Goal: Information Seeking & Learning: Learn about a topic

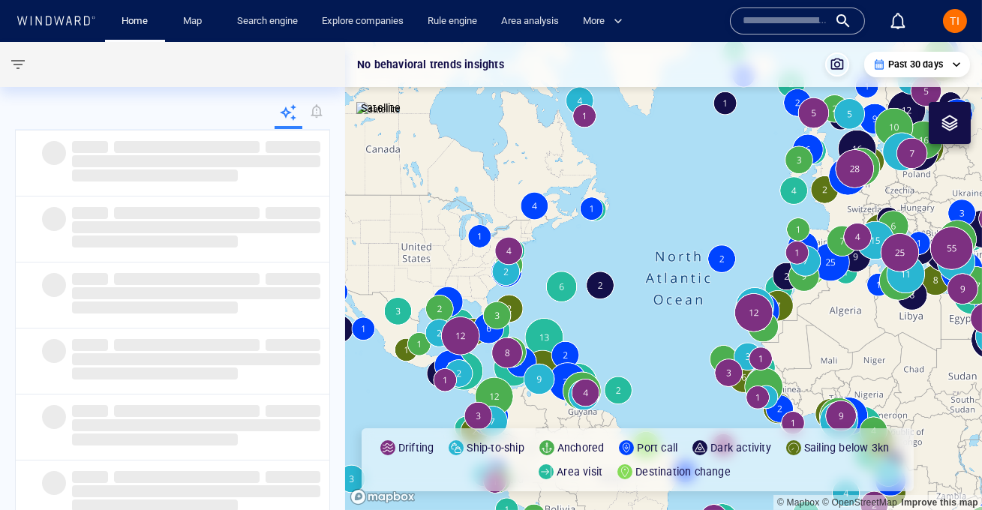
click at [791, 19] on input "text" at bounding box center [786, 21] width 86 height 23
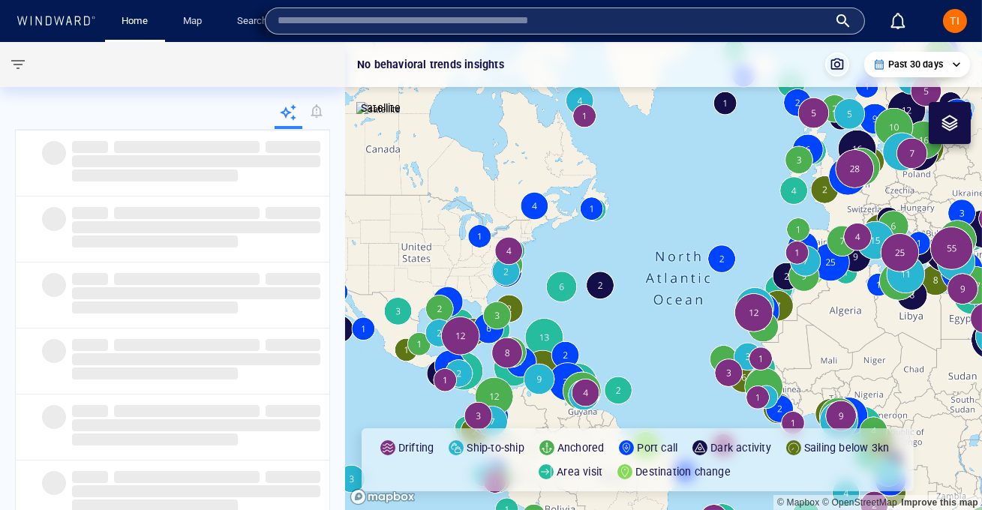
paste input "*******"
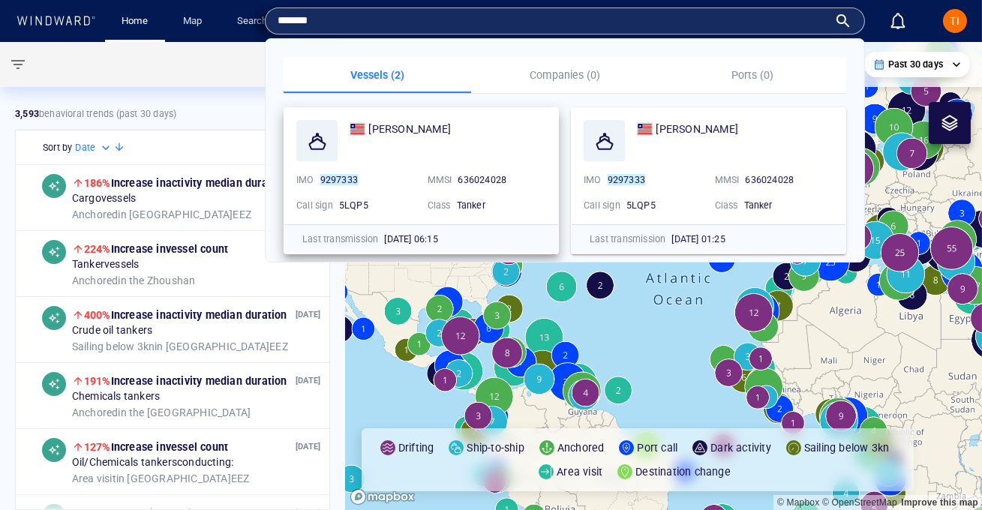
type input "*******"
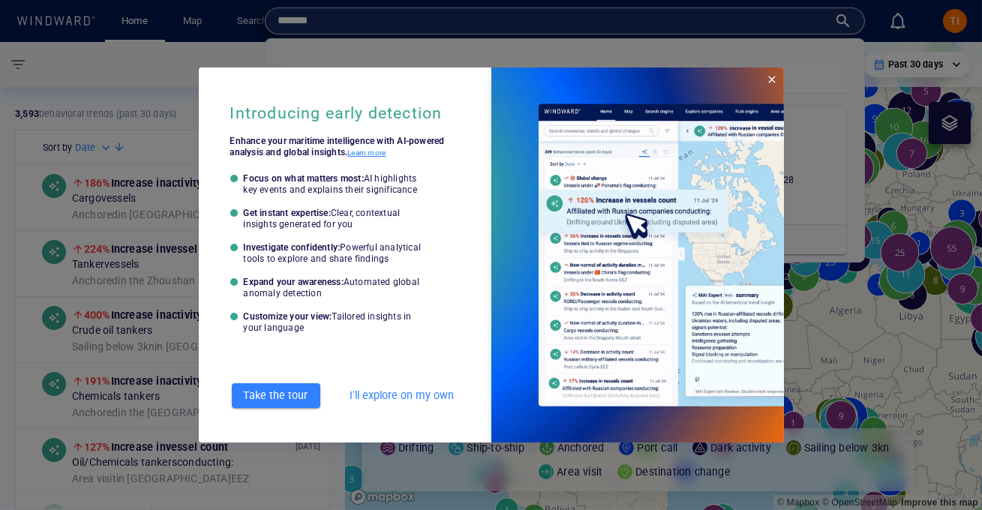
click at [778, 80] on button "Close" at bounding box center [772, 80] width 24 height 24
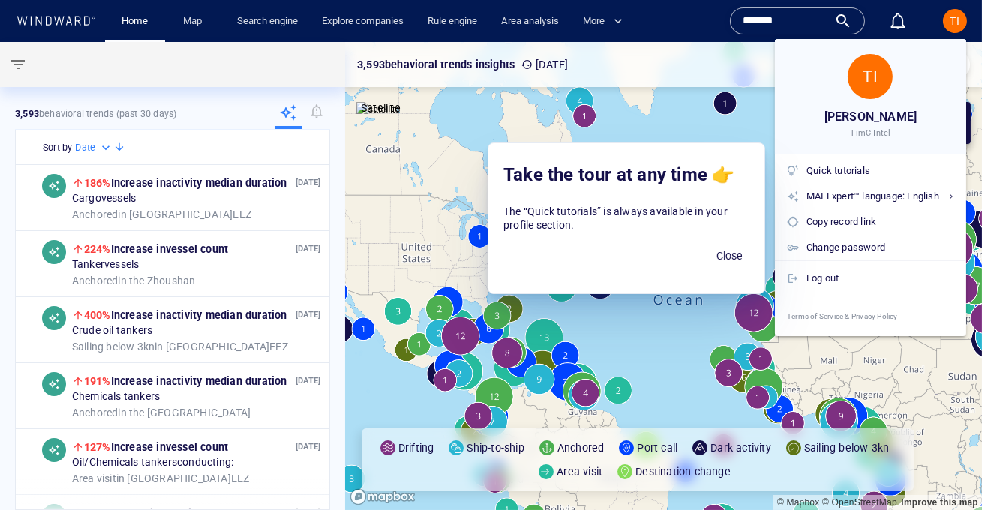
click at [819, 23] on div at bounding box center [491, 255] width 982 height 510
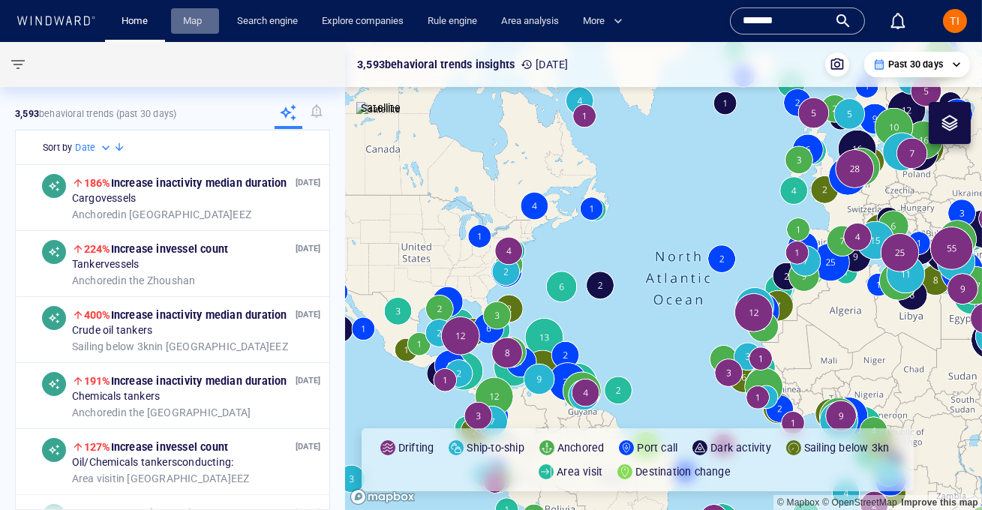
click at [184, 17] on link "Map" at bounding box center [195, 21] width 36 height 26
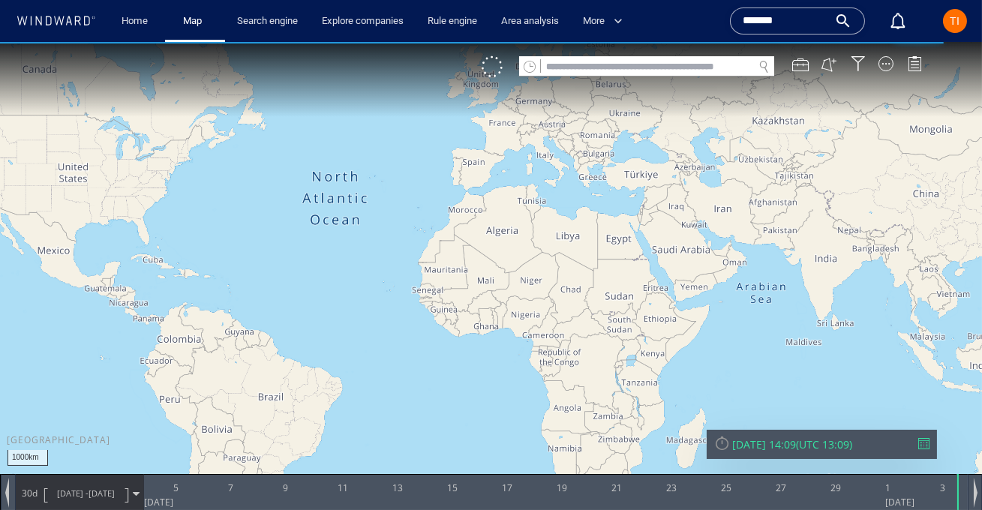
click at [632, 71] on input "text" at bounding box center [647, 67] width 212 height 20
paste input "*******"
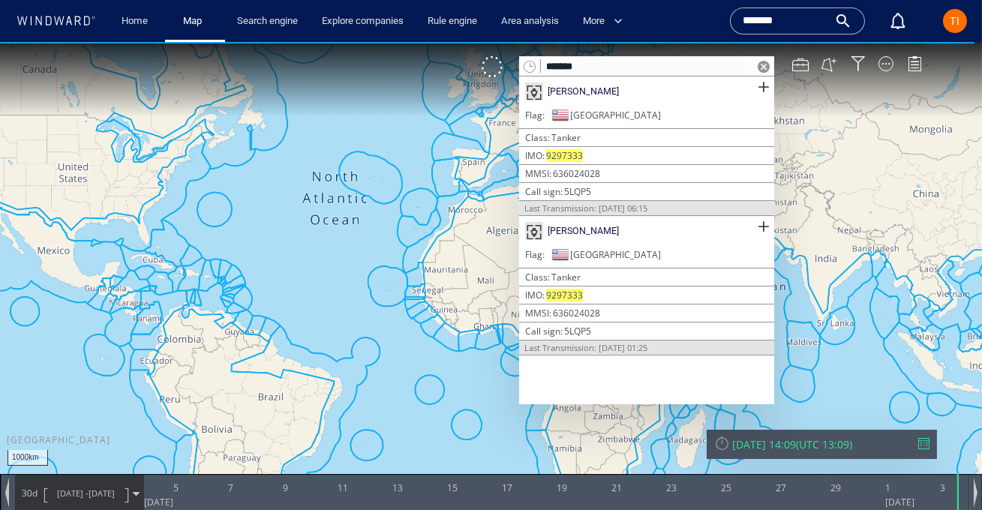
type input "*******"
click at [766, 86] on span at bounding box center [763, 87] width 19 height 19
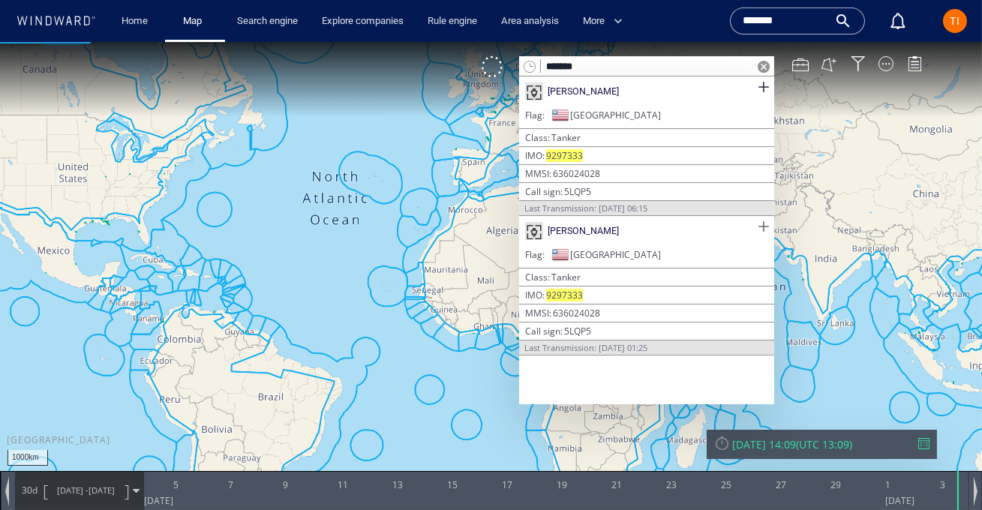
click at [761, 219] on span at bounding box center [763, 227] width 19 height 19
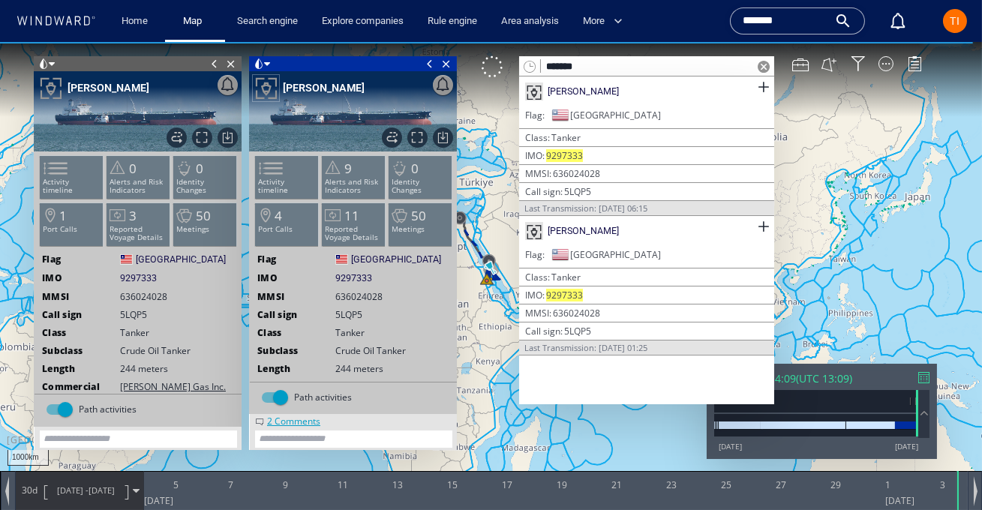
scroll to position [60, 0]
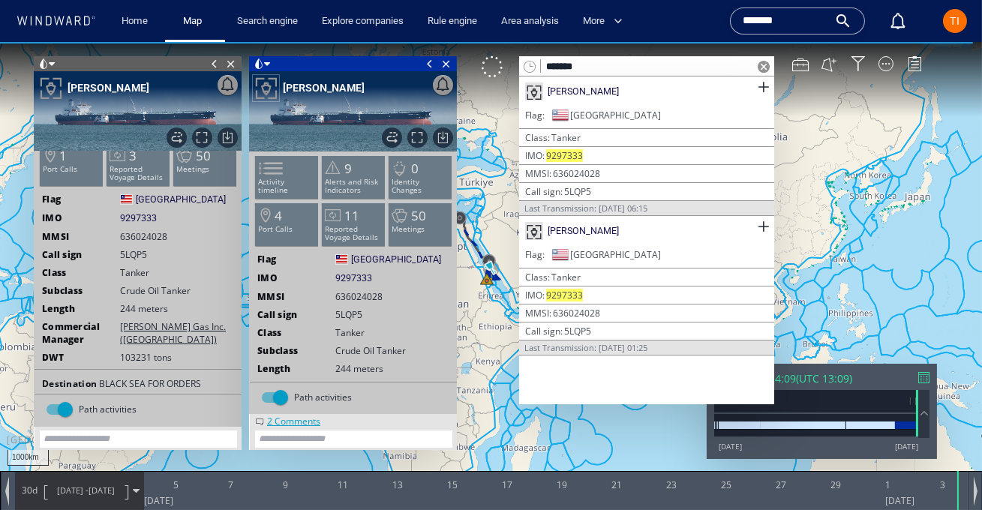
click at [764, 68] on span at bounding box center [764, 67] width 12 height 12
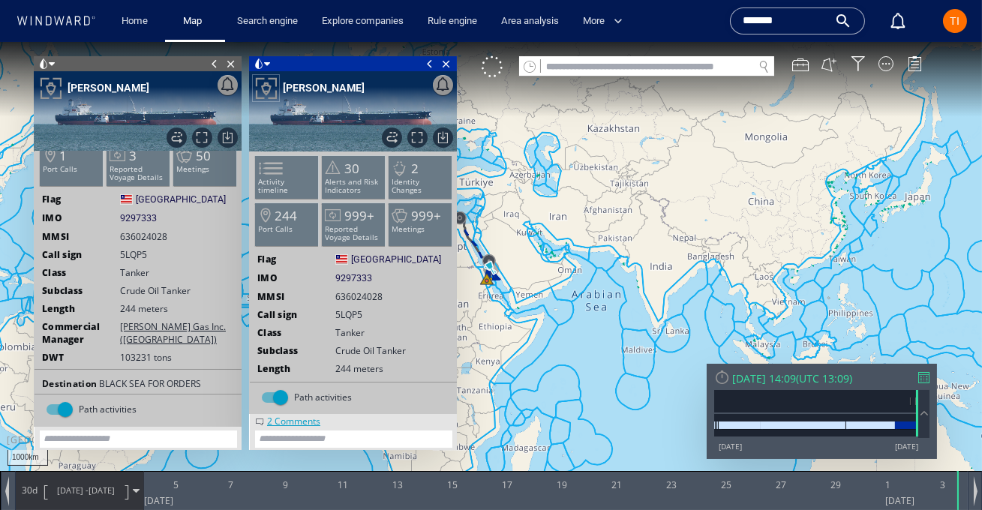
drag, startPoint x: 653, startPoint y: 272, endPoint x: 784, endPoint y: 241, distance: 134.1
click at [784, 241] on canvas "Map" at bounding box center [491, 268] width 982 height 453
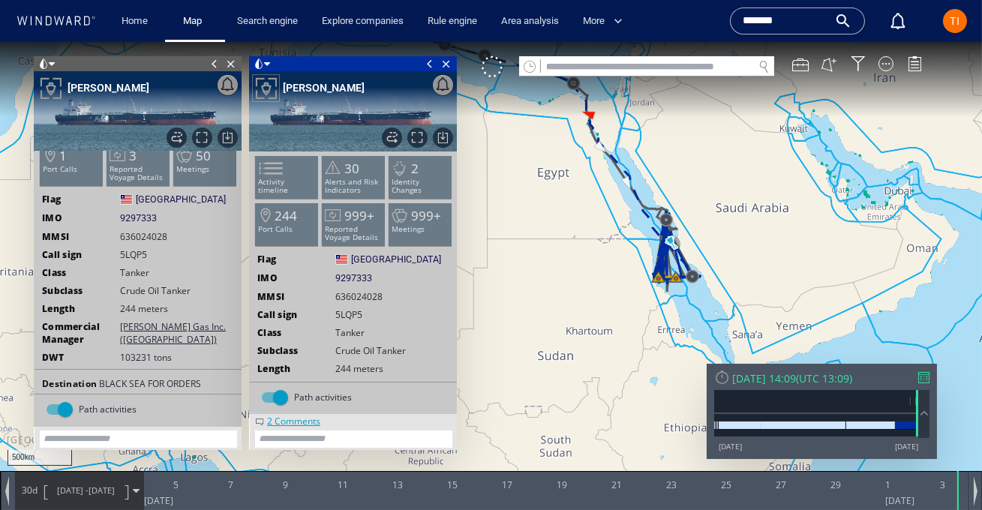
drag, startPoint x: 618, startPoint y: 207, endPoint x: 701, endPoint y: 208, distance: 83.3
click at [701, 208] on canvas "Map" at bounding box center [491, 268] width 982 height 453
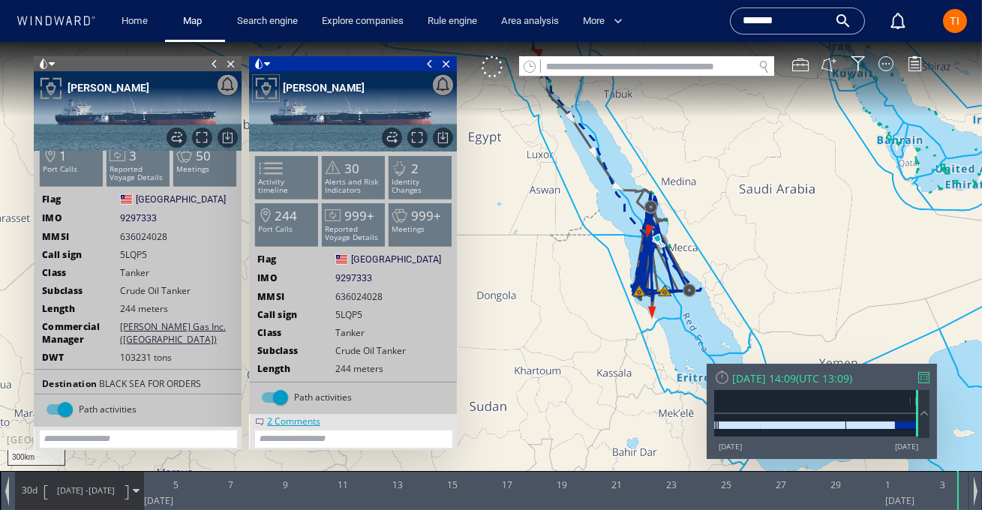
click at [926, 414] on span at bounding box center [924, 414] width 17 height 16
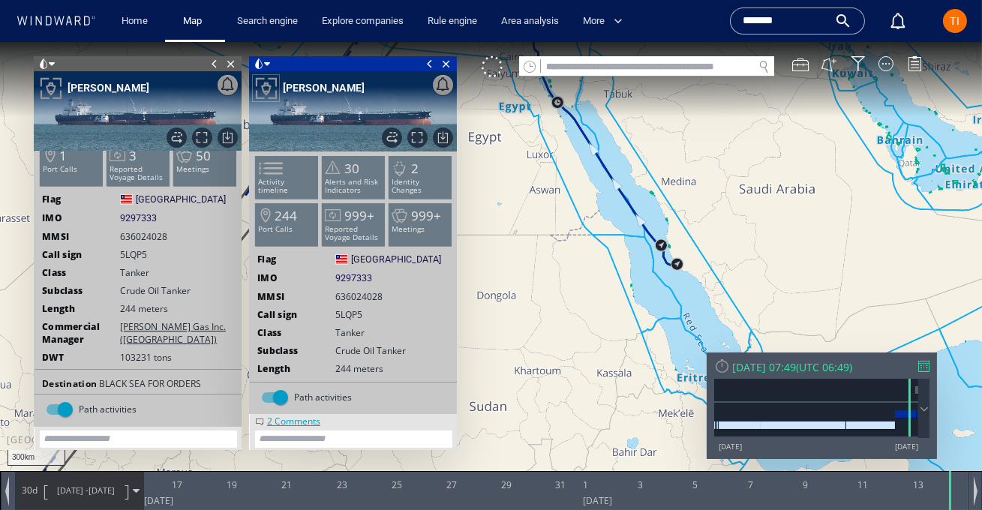
drag, startPoint x: 695, startPoint y: 200, endPoint x: 656, endPoint y: 257, distance: 69.7
click at [656, 257] on canvas "Map" at bounding box center [491, 268] width 982 height 453
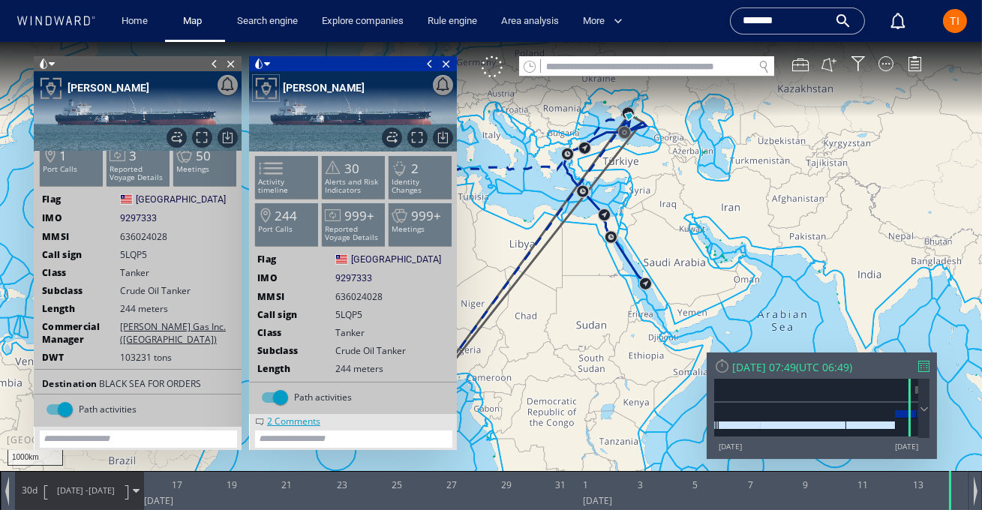
drag, startPoint x: 674, startPoint y: 191, endPoint x: 826, endPoint y: 118, distance: 168.8
click at [826, 118] on canvas "Map" at bounding box center [491, 268] width 982 height 453
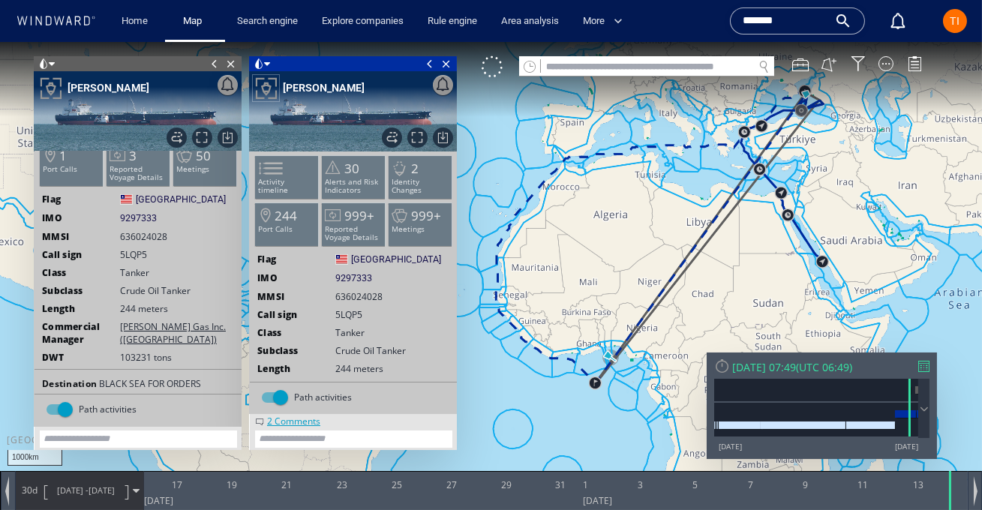
drag, startPoint x: 768, startPoint y: 240, endPoint x: 727, endPoint y: 317, distance: 87.6
click at [727, 317] on canvas "Map" at bounding box center [491, 268] width 982 height 453
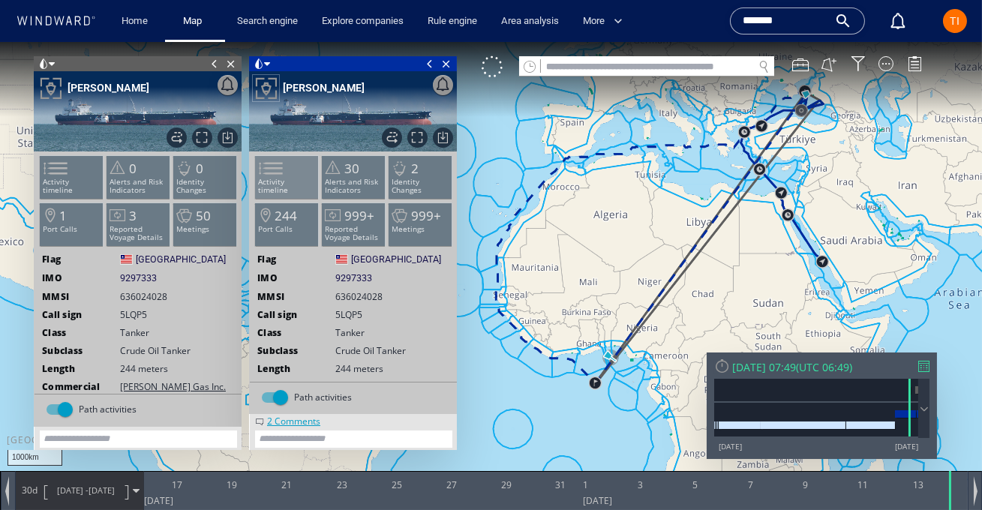
click at [273, 170] on span at bounding box center [262, 169] width 23 height 22
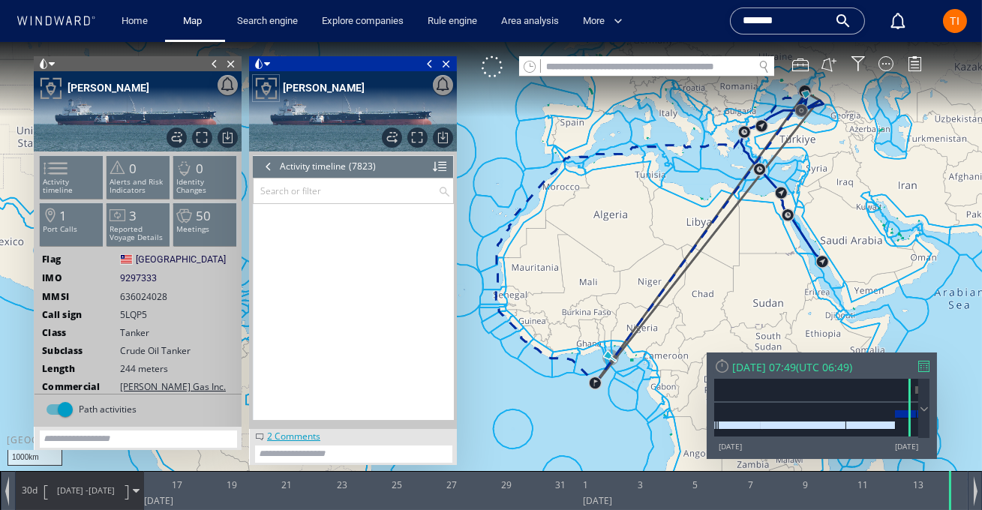
scroll to position [303752, 0]
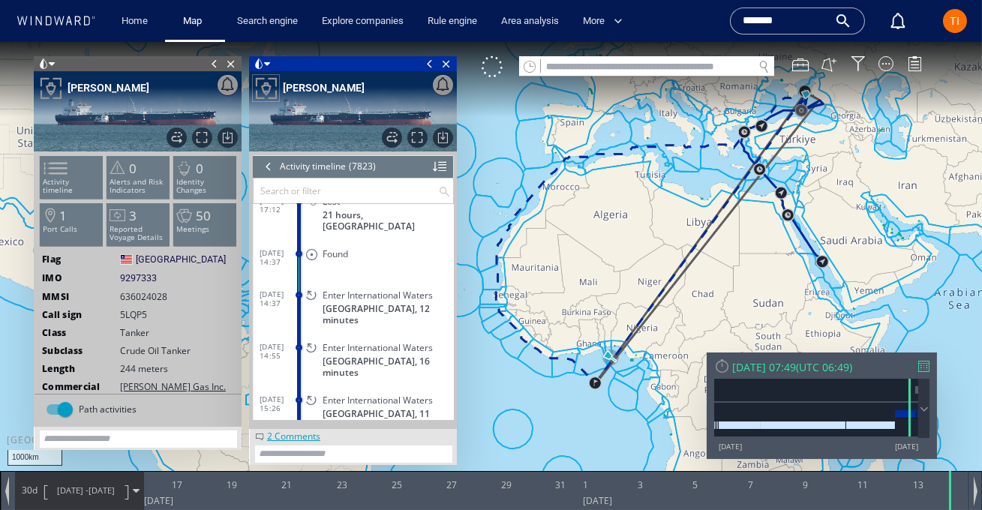
click at [266, 167] on div at bounding box center [268, 166] width 17 height 23
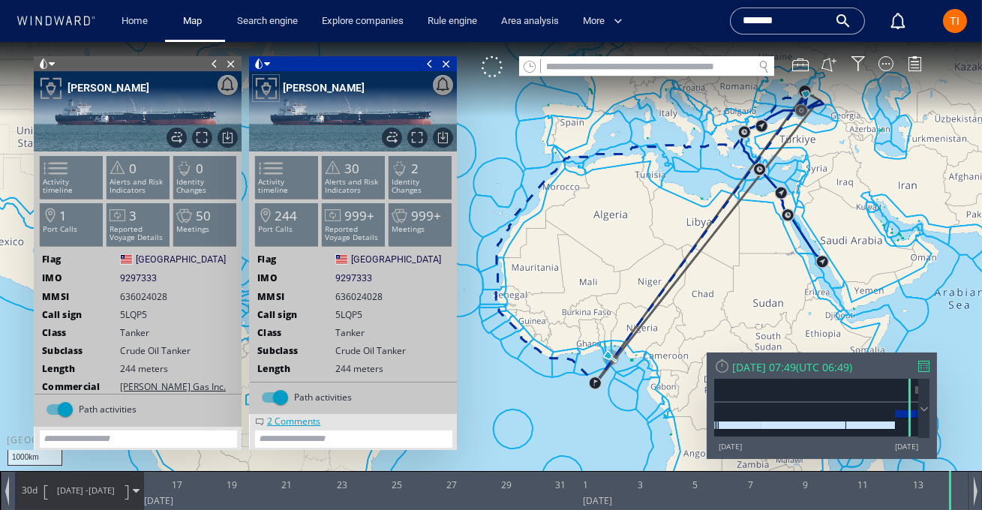
click at [725, 373] on div at bounding box center [722, 366] width 16 height 16
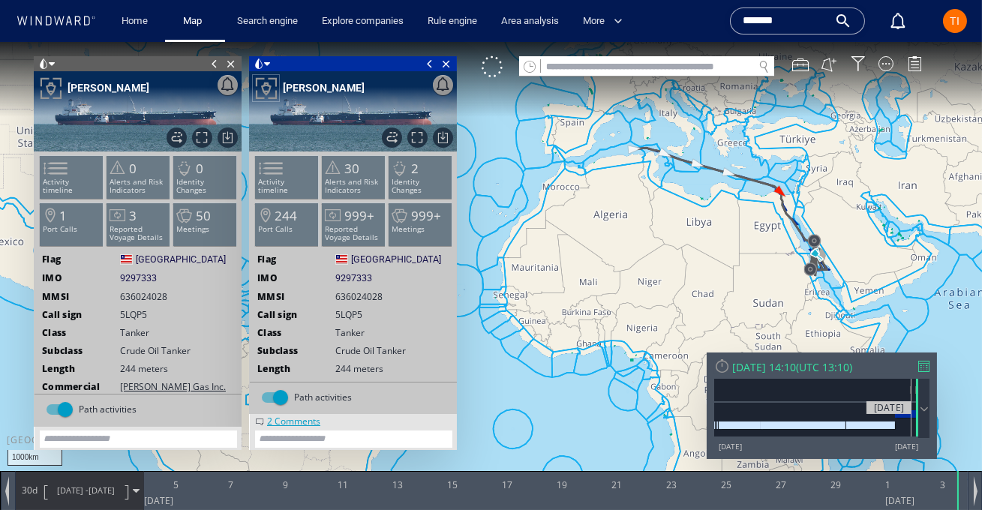
click at [911, 388] on div "01/05/25" at bounding box center [816, 408] width 204 height 59
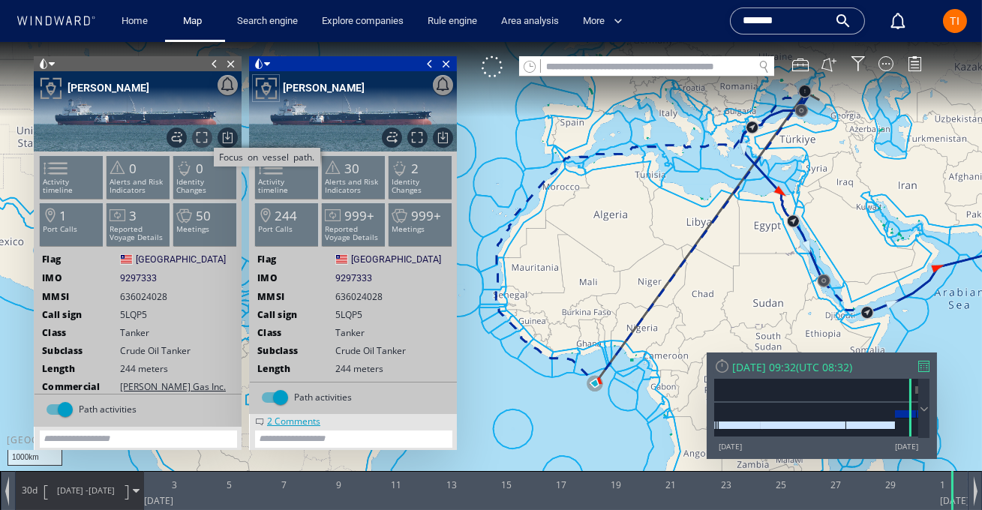
click at [201, 137] on span "Focus on vessel path." at bounding box center [202, 138] width 20 height 20
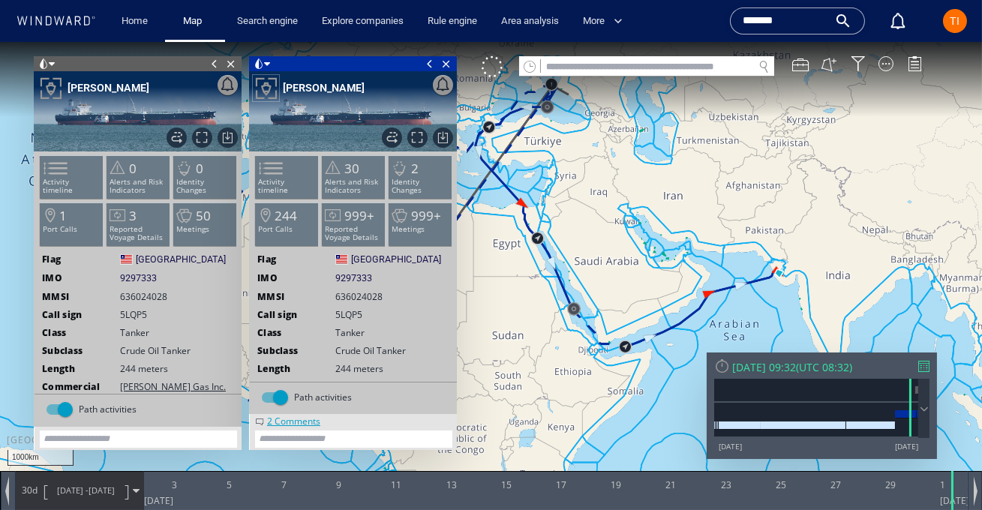
drag, startPoint x: 757, startPoint y: 231, endPoint x: 680, endPoint y: 212, distance: 79.7
click at [679, 212] on canvas "Map" at bounding box center [491, 268] width 982 height 453
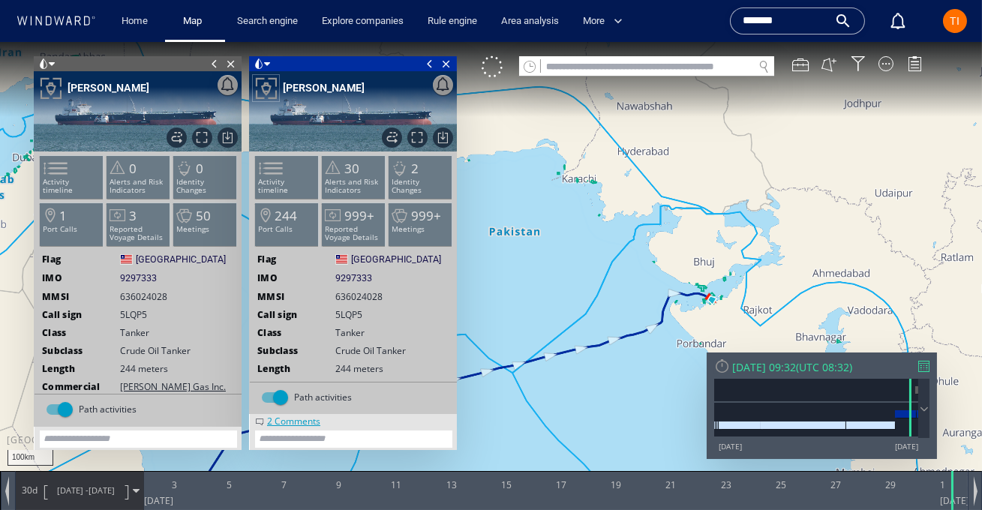
click at [100, 489] on span "01/05/25" at bounding box center [102, 490] width 26 height 11
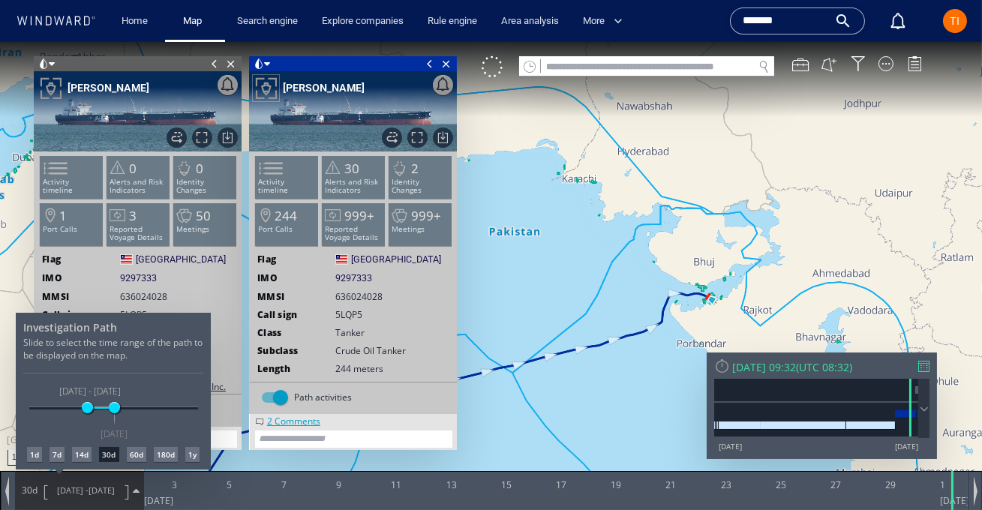
click at [34, 461] on div "1d" at bounding box center [34, 454] width 15 height 15
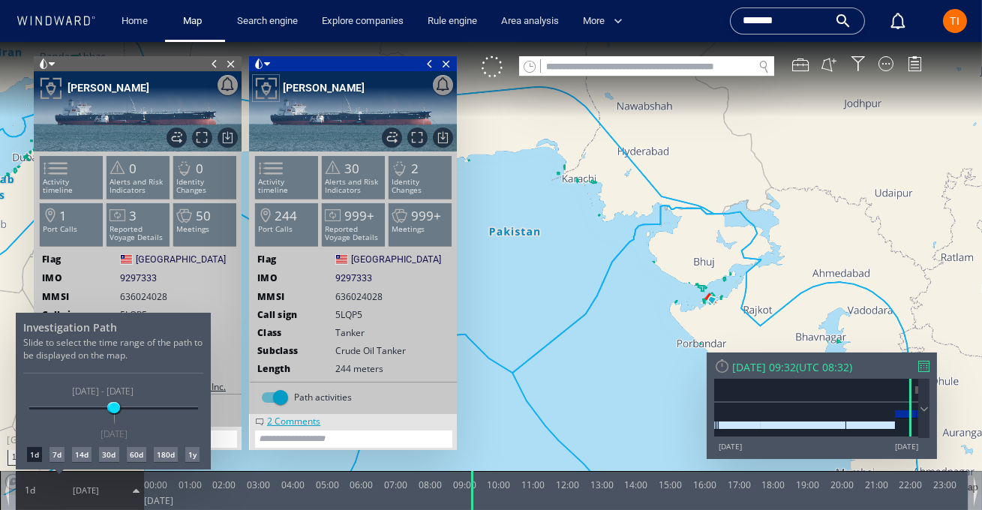
click at [727, 255] on div at bounding box center [491, 276] width 982 height 468
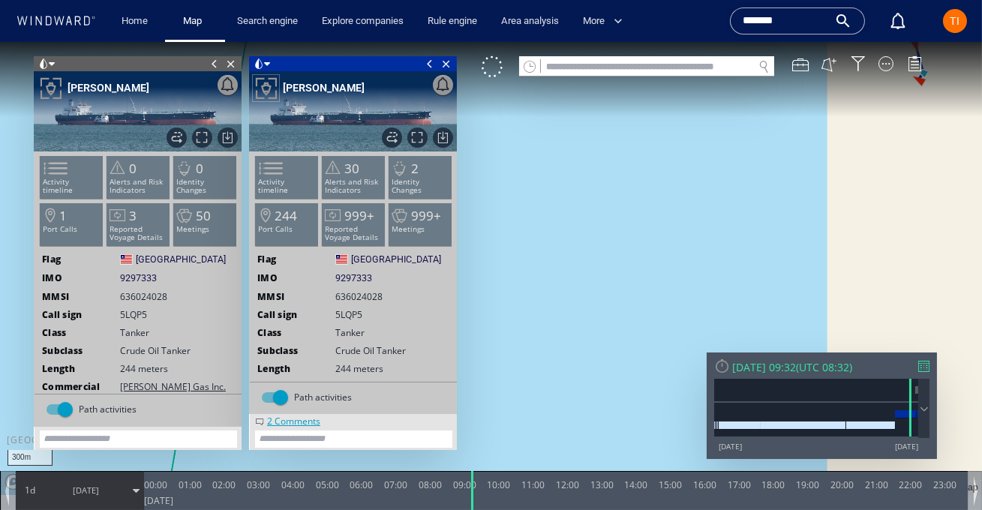
drag, startPoint x: 836, startPoint y: 210, endPoint x: 581, endPoint y: 323, distance: 278.4
click at [581, 323] on canvas "Map" at bounding box center [491, 268] width 982 height 453
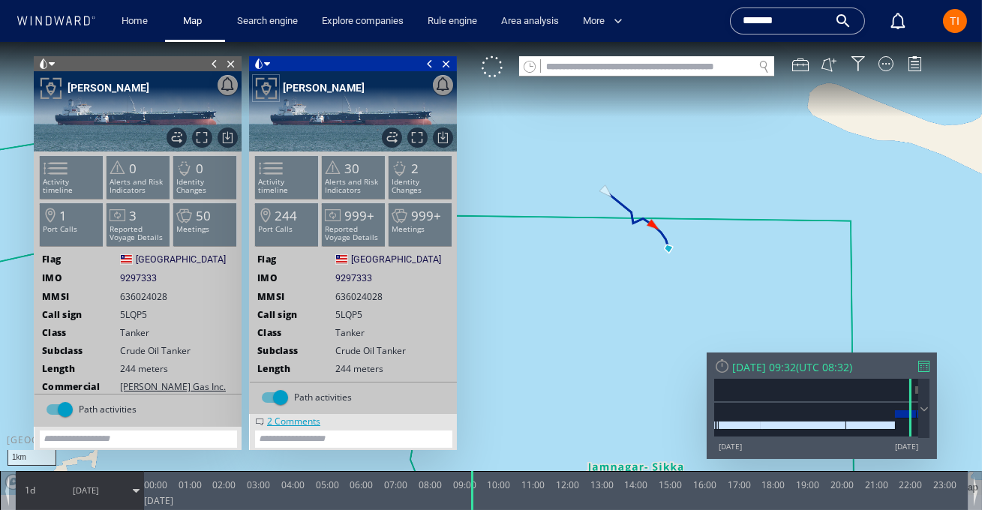
drag, startPoint x: 800, startPoint y: 204, endPoint x: 786, endPoint y: 269, distance: 66.1
click at [786, 269] on canvas "Map" at bounding box center [491, 268] width 982 height 453
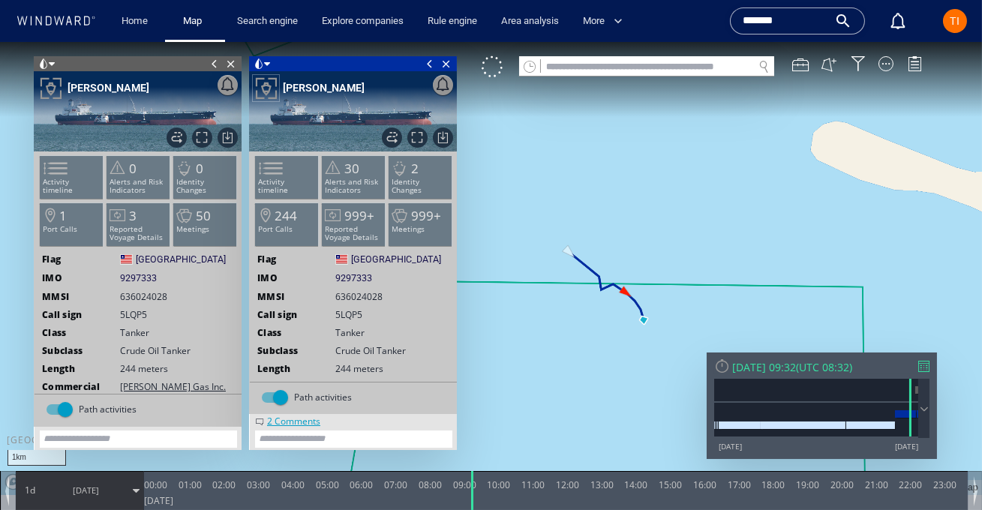
drag, startPoint x: 656, startPoint y: 267, endPoint x: 690, endPoint y: 147, distance: 124.7
click at [690, 147] on canvas "Map" at bounding box center [491, 268] width 982 height 453
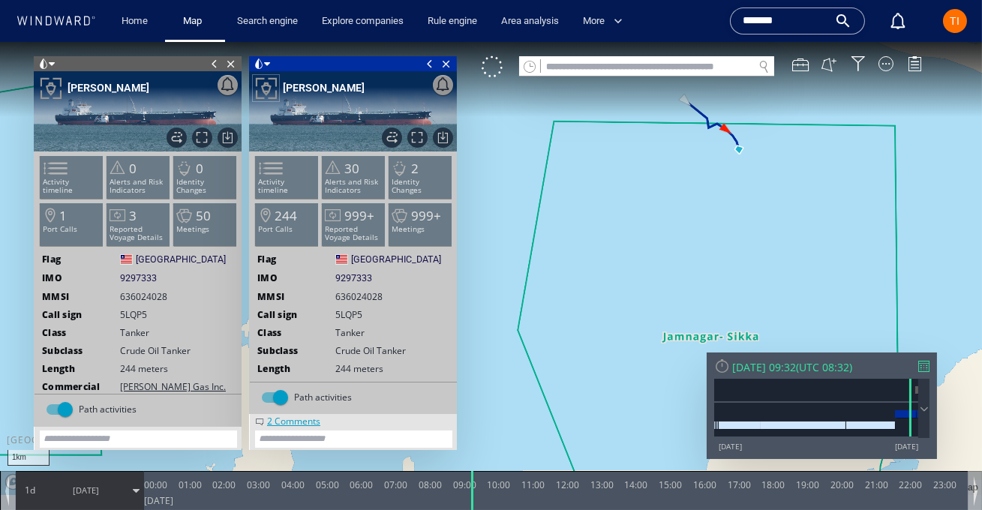
drag, startPoint x: 678, startPoint y: 239, endPoint x: 639, endPoint y: 157, distance: 90.6
click at [639, 157] on canvas "Map" at bounding box center [491, 268] width 982 height 453
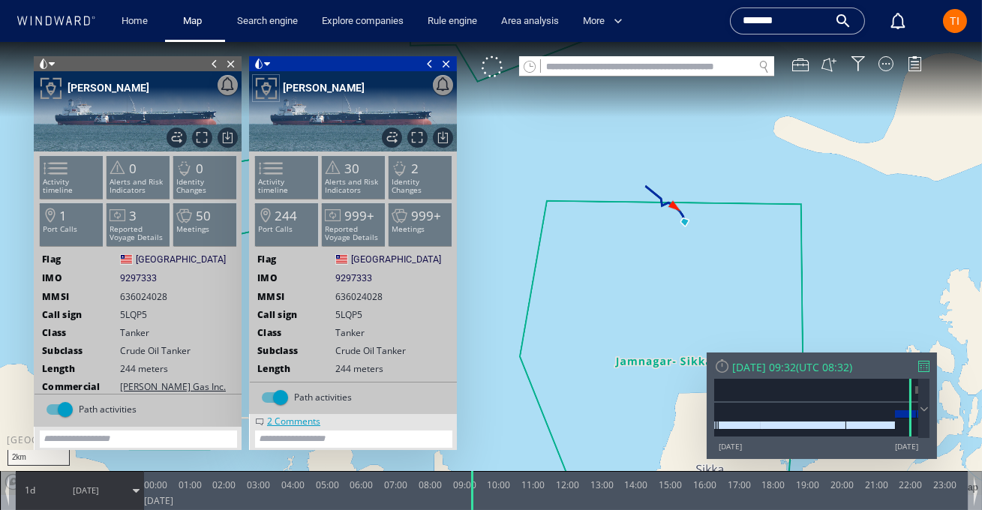
drag, startPoint x: 639, startPoint y: 157, endPoint x: 657, endPoint y: 209, distance: 55.5
click at [657, 209] on canvas "Map" at bounding box center [491, 268] width 982 height 453
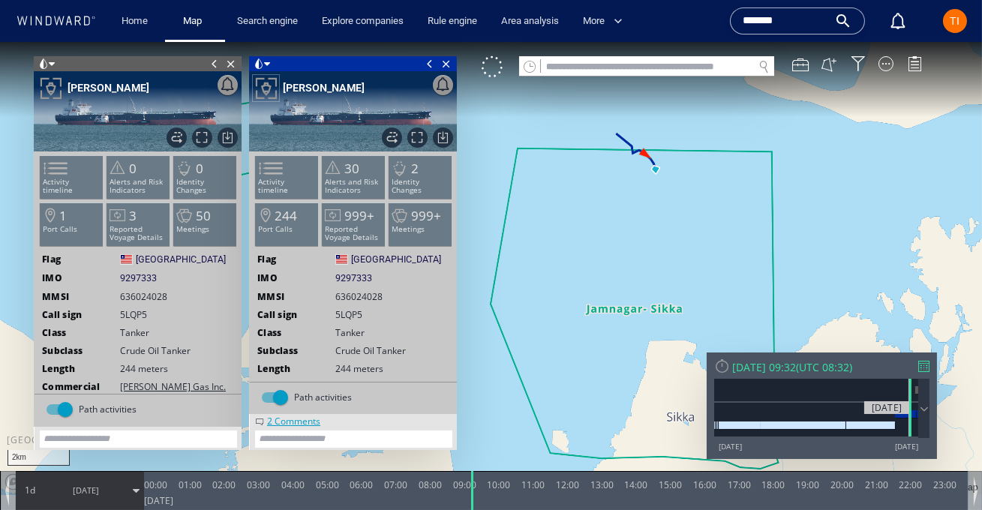
click at [909, 394] on div at bounding box center [910, 408] width 2 height 58
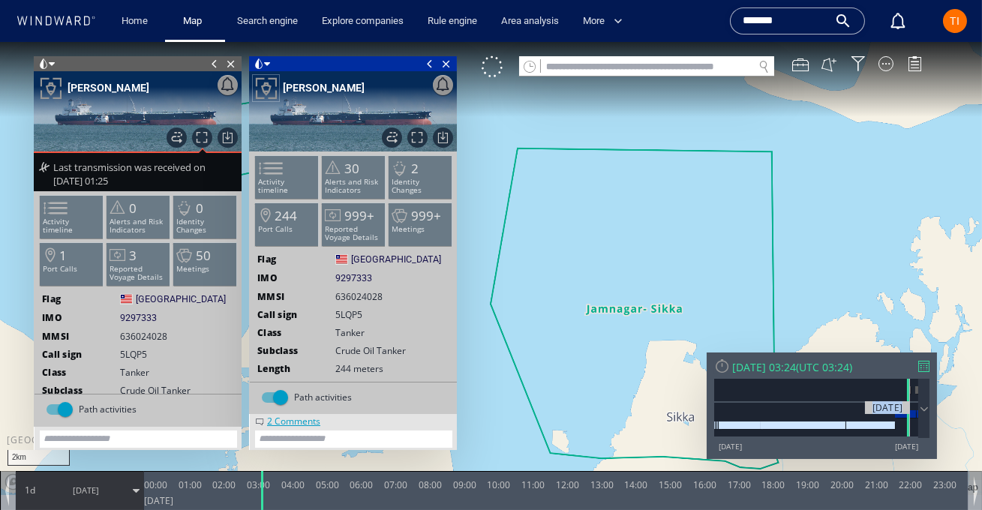
click at [910, 392] on div "28/03/25" at bounding box center [816, 408] width 204 height 59
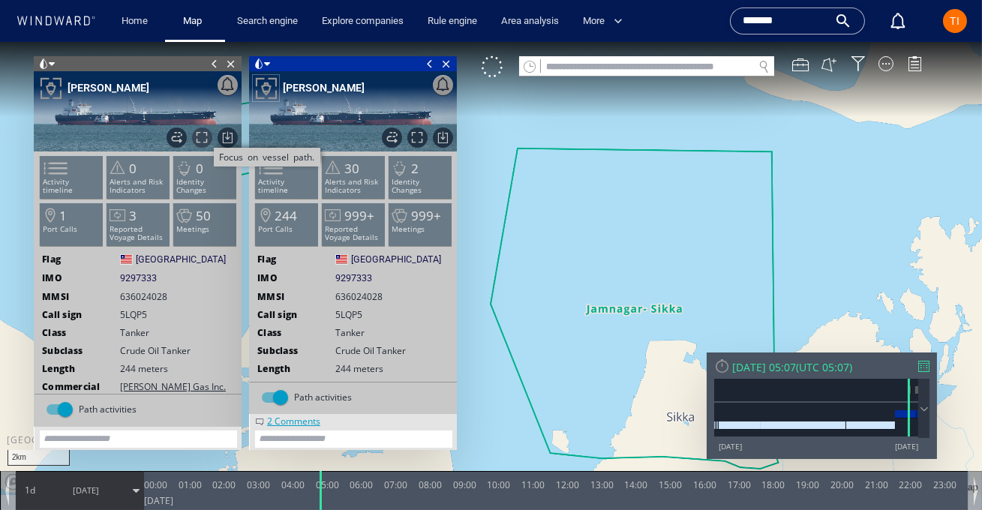
click at [202, 140] on span "Focus on vessel path." at bounding box center [202, 138] width 20 height 20
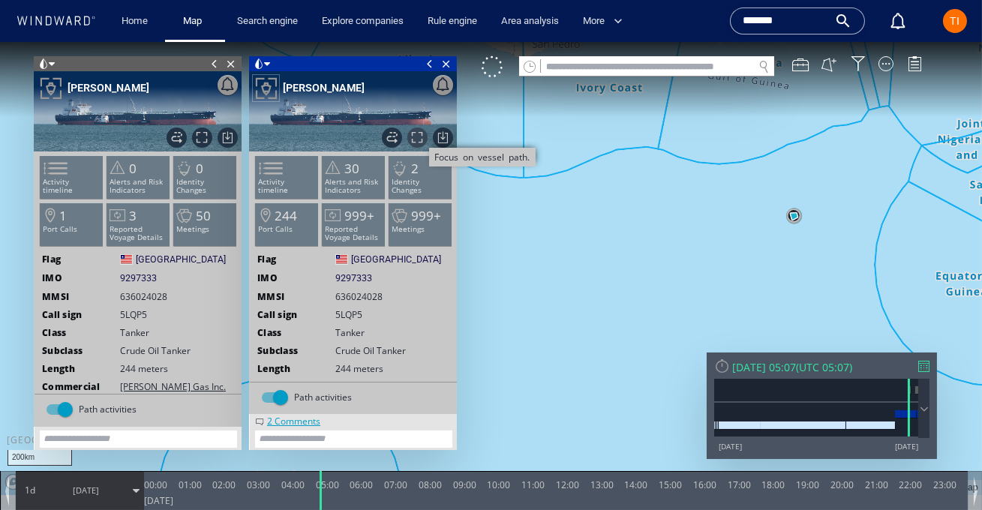
click at [421, 141] on span "Focus on vessel path." at bounding box center [417, 138] width 20 height 20
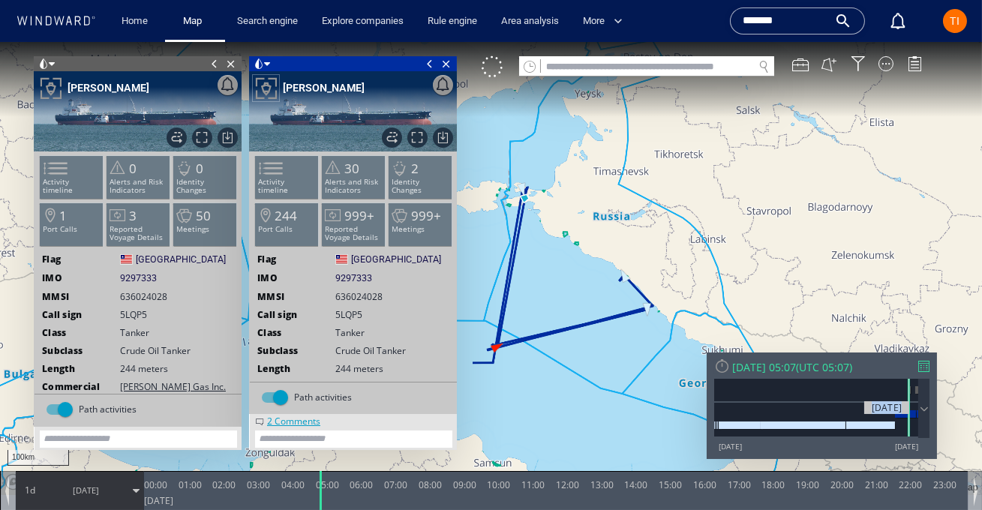
click at [909, 401] on div "11/03/25" at bounding box center [816, 408] width 204 height 59
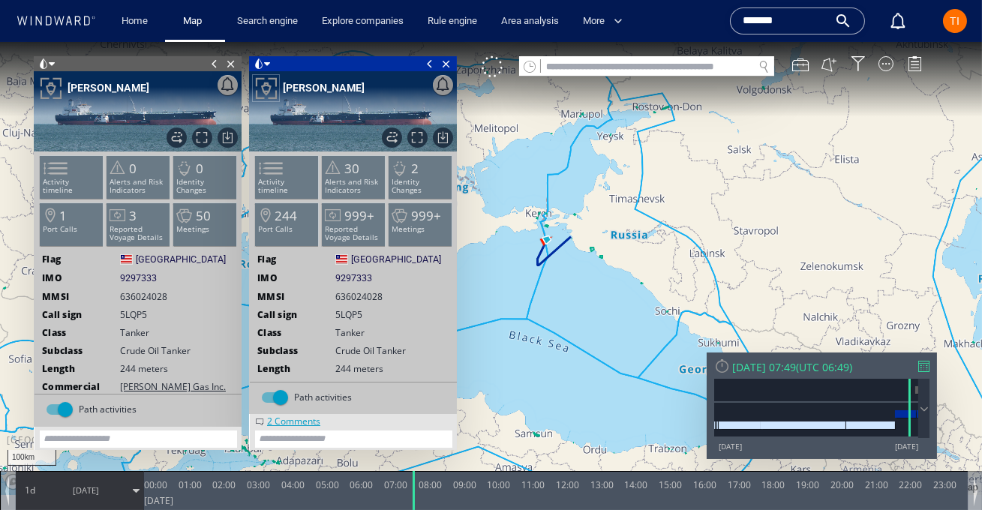
drag, startPoint x: 551, startPoint y: 288, endPoint x: 692, endPoint y: 224, distance: 154.8
click at [692, 224] on canvas "Map" at bounding box center [491, 268] width 982 height 453
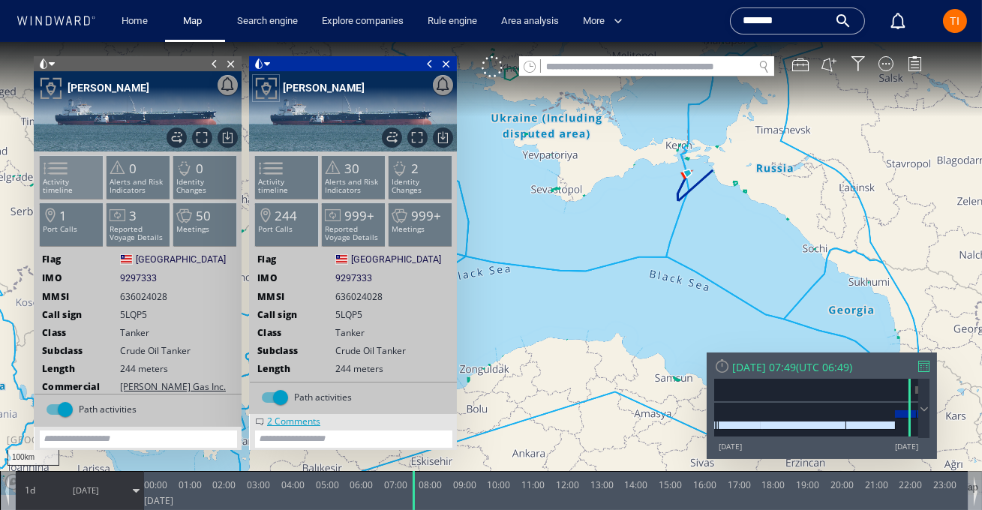
click at [52, 190] on li "Activity timeline" at bounding box center [72, 177] width 64 height 44
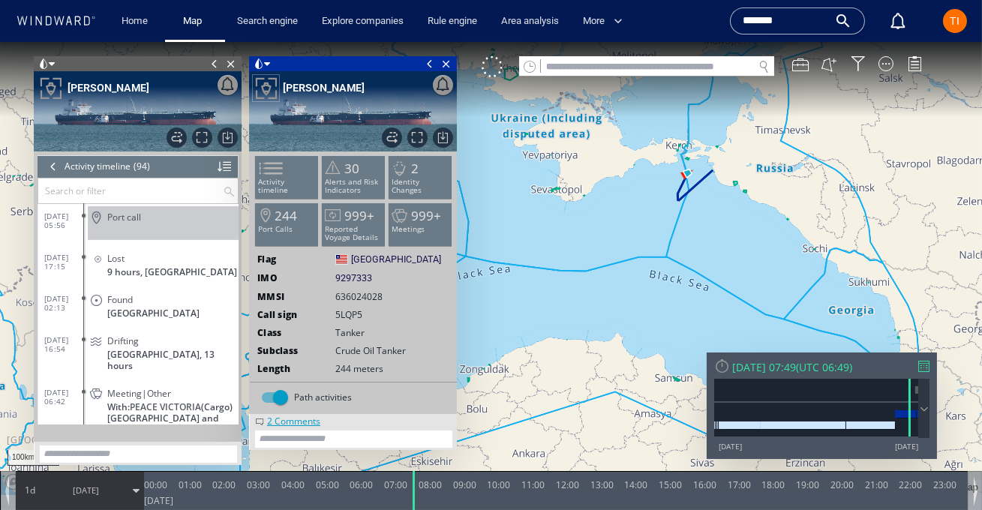
scroll to position [1208, 0]
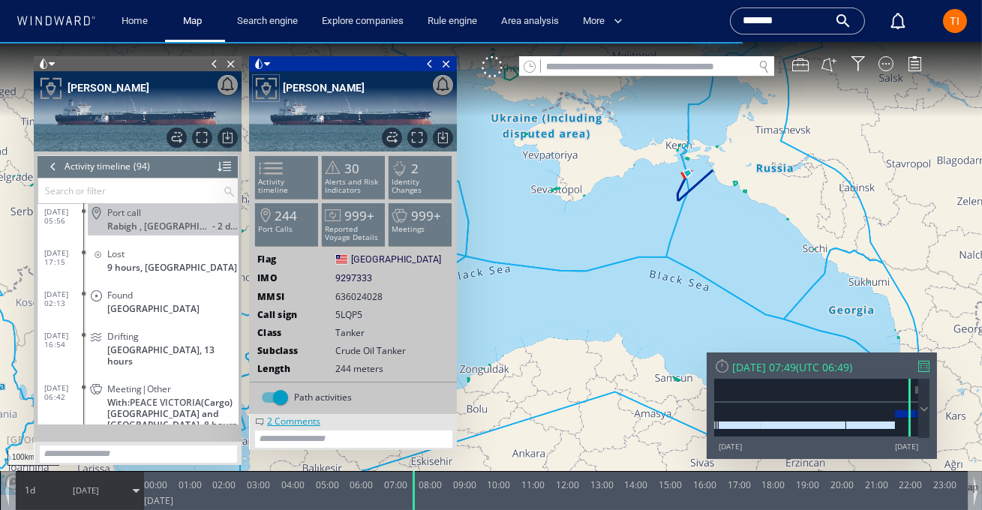
click at [119, 331] on span "Drifting" at bounding box center [123, 336] width 32 height 11
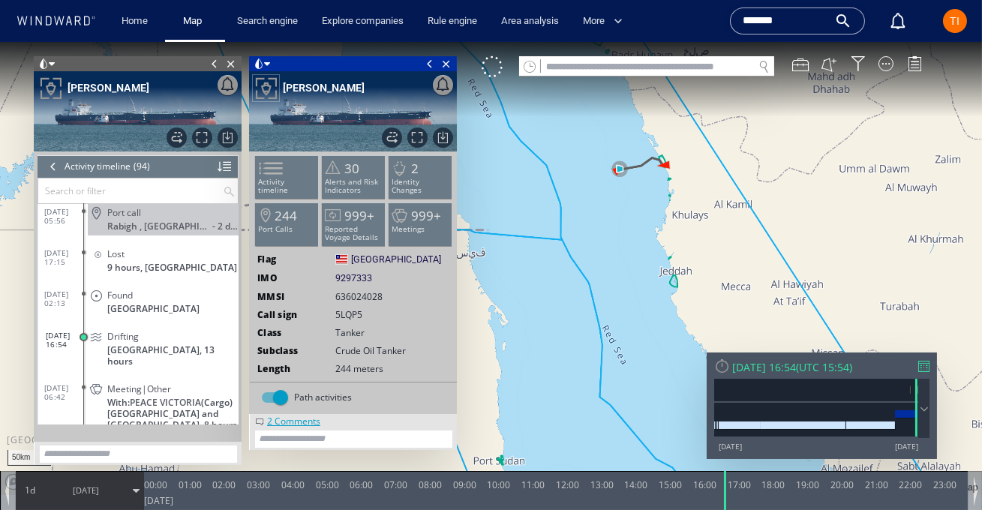
drag, startPoint x: 609, startPoint y: 323, endPoint x: 615, endPoint y: 167, distance: 155.4
click at [615, 167] on canvas "Map" at bounding box center [491, 268] width 982 height 453
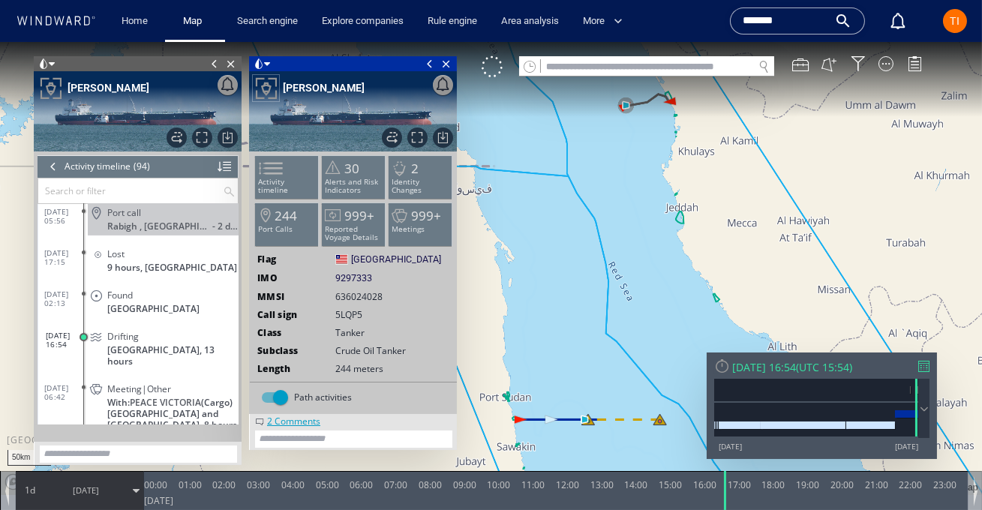
drag, startPoint x: 599, startPoint y: 245, endPoint x: 620, endPoint y: 221, distance: 31.3
click at [620, 221] on canvas "Map" at bounding box center [491, 268] width 982 height 453
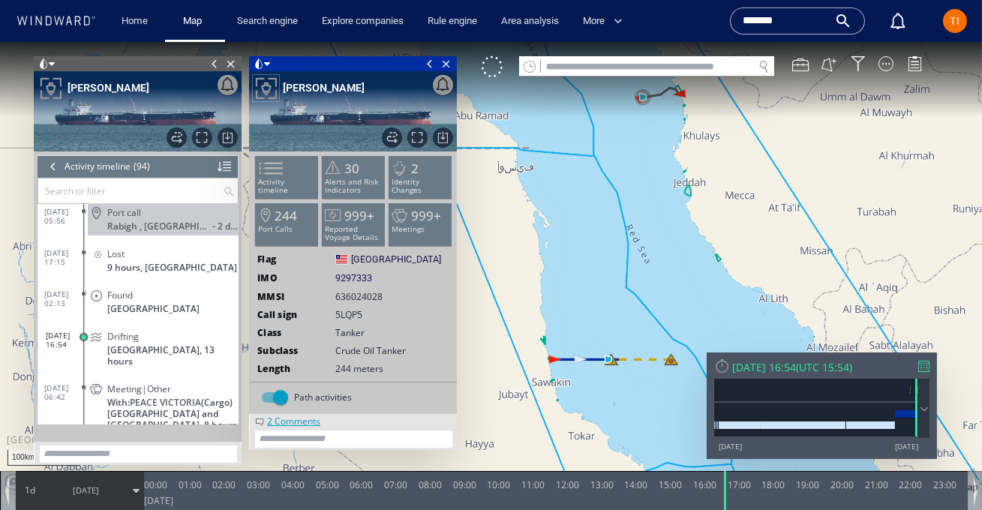
drag, startPoint x: 621, startPoint y: 267, endPoint x: 621, endPoint y: 302, distance: 35.3
click at [621, 302] on canvas "Map" at bounding box center [491, 268] width 982 height 453
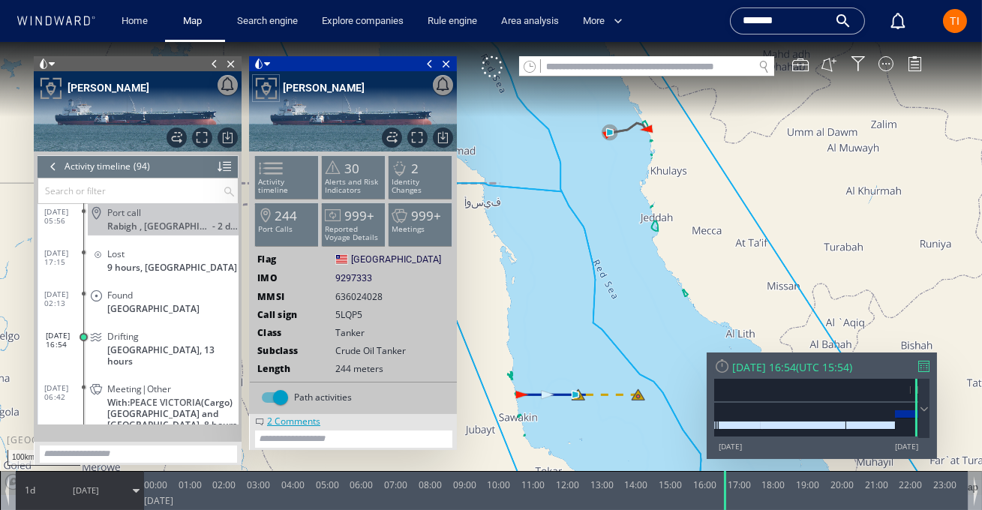
drag, startPoint x: 616, startPoint y: 349, endPoint x: 583, endPoint y: 348, distance: 33.0
click at [583, 348] on canvas "Map" at bounding box center [491, 268] width 982 height 453
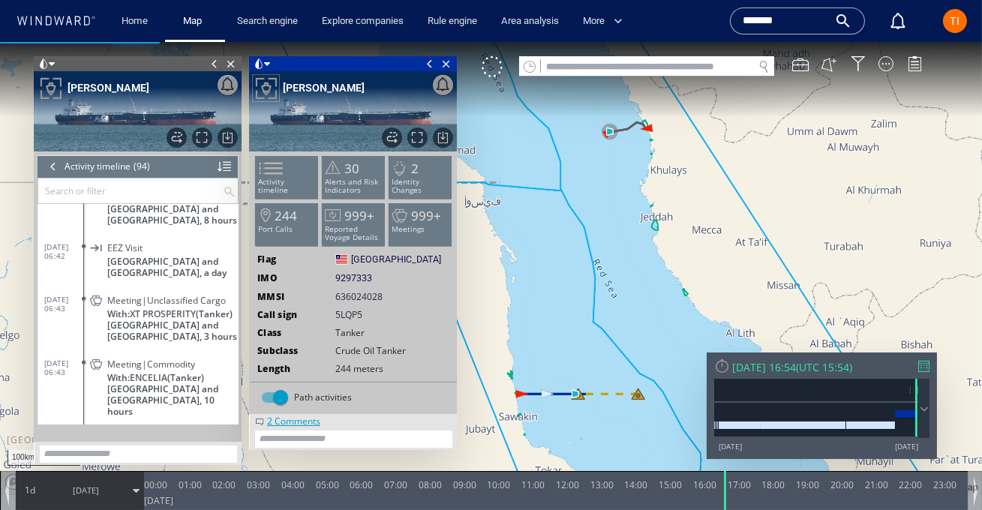
scroll to position [1354, 0]
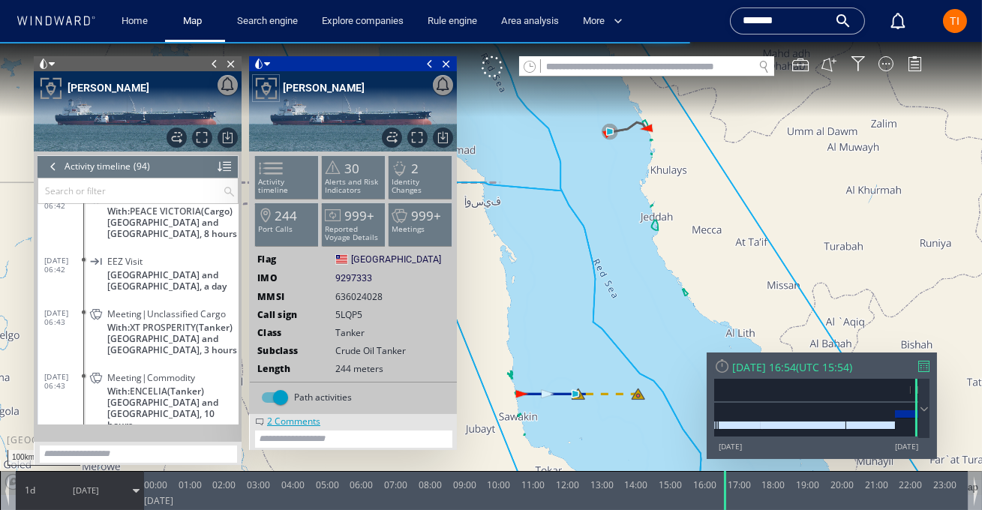
click at [619, 125] on canvas "Map" at bounding box center [491, 268] width 982 height 453
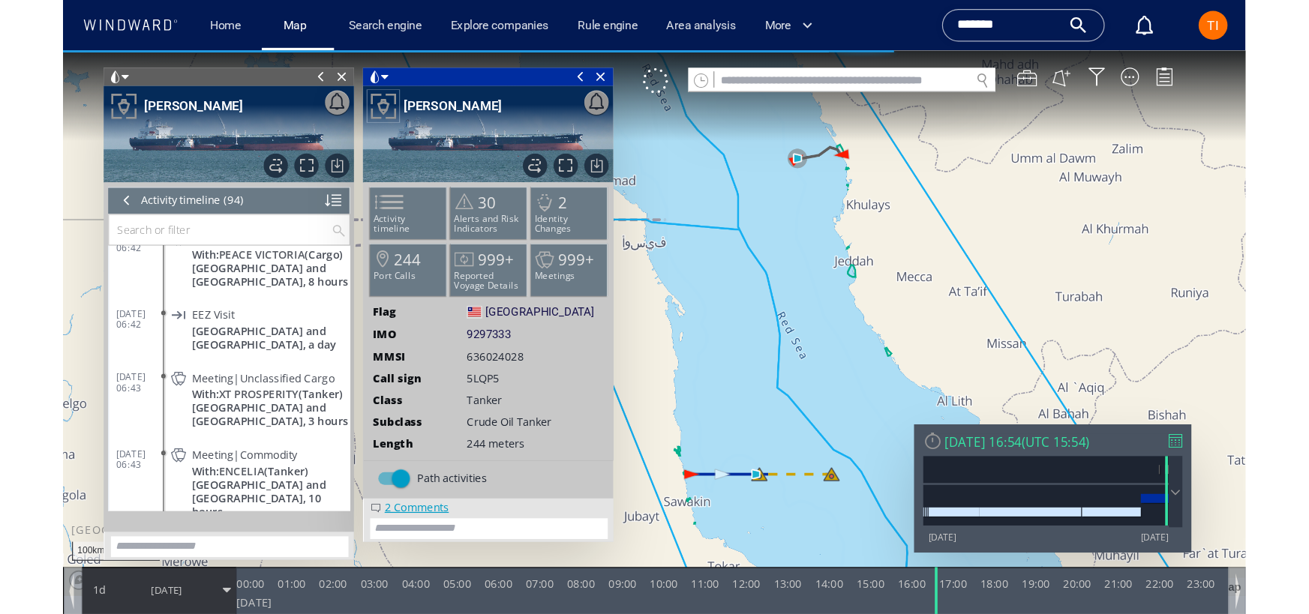
scroll to position [1279, 0]
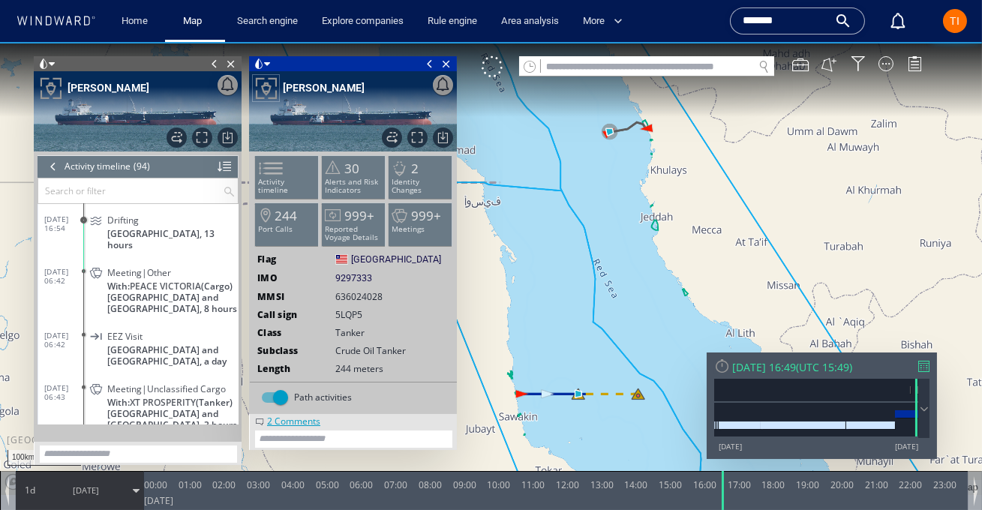
drag, startPoint x: 644, startPoint y: 182, endPoint x: 665, endPoint y: 289, distance: 109.3
click at [665, 289] on canvas "Map" at bounding box center [491, 268] width 982 height 453
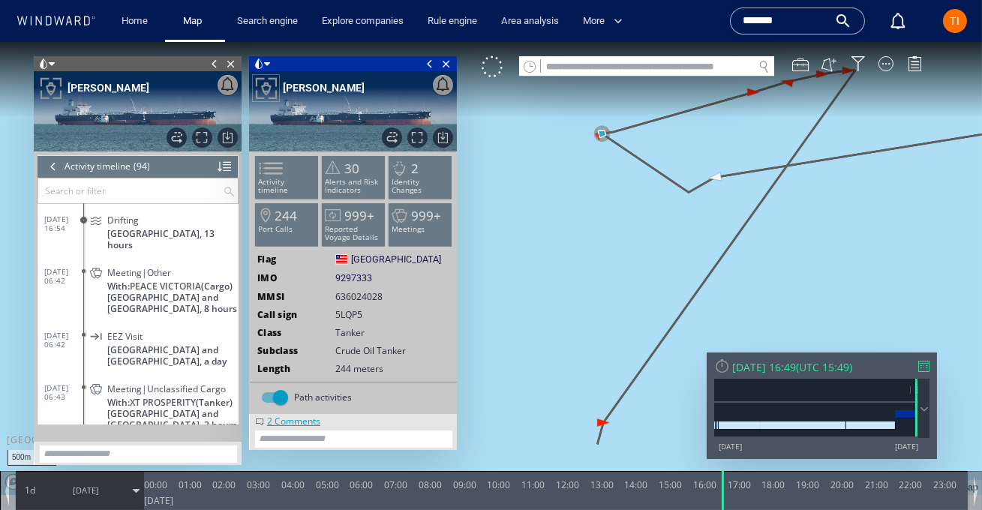
drag, startPoint x: 705, startPoint y: 141, endPoint x: 693, endPoint y: 294, distance: 153.5
click at [694, 294] on canvas "Map" at bounding box center [491, 268] width 982 height 453
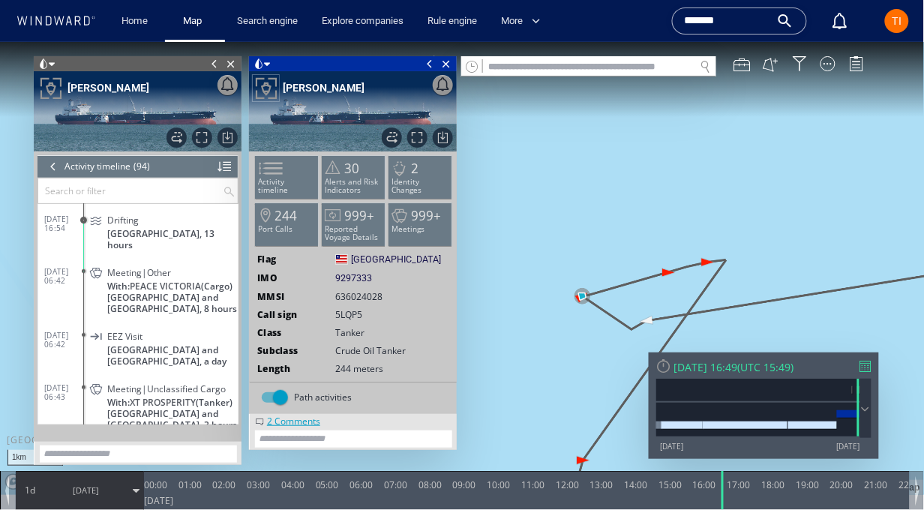
drag, startPoint x: 894, startPoint y: 23, endPoint x: 872, endPoint y: 101, distance: 81.2
click at [894, 23] on span "TI" at bounding box center [898, 21] width 10 height 12
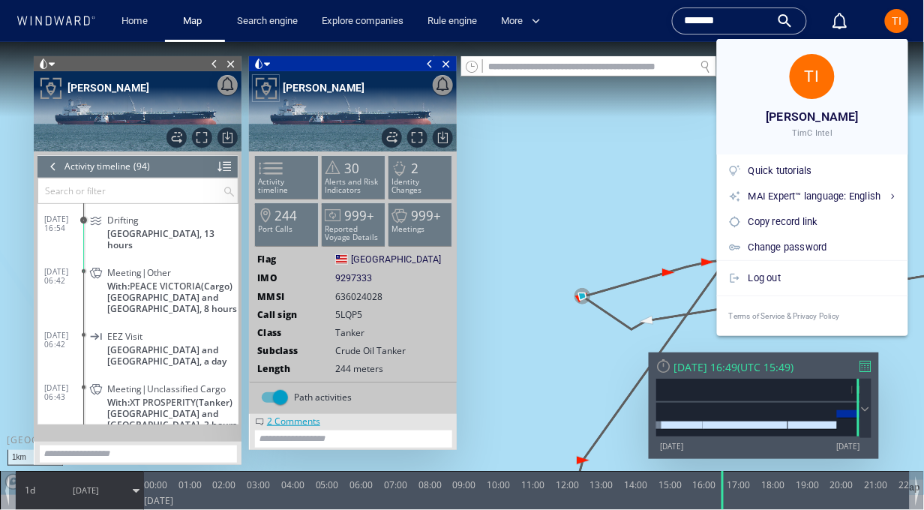
click at [896, 24] on div at bounding box center [462, 255] width 924 height 510
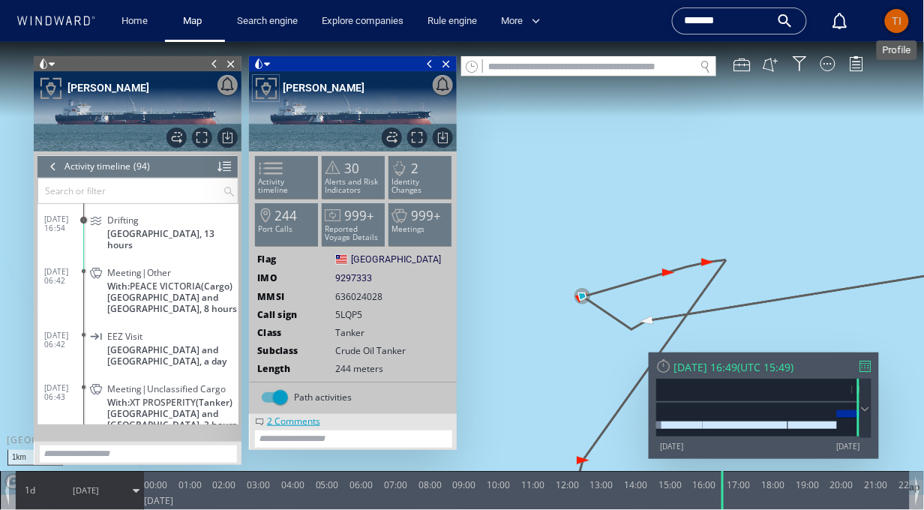
click at [900, 26] on span "TI" at bounding box center [898, 21] width 10 height 12
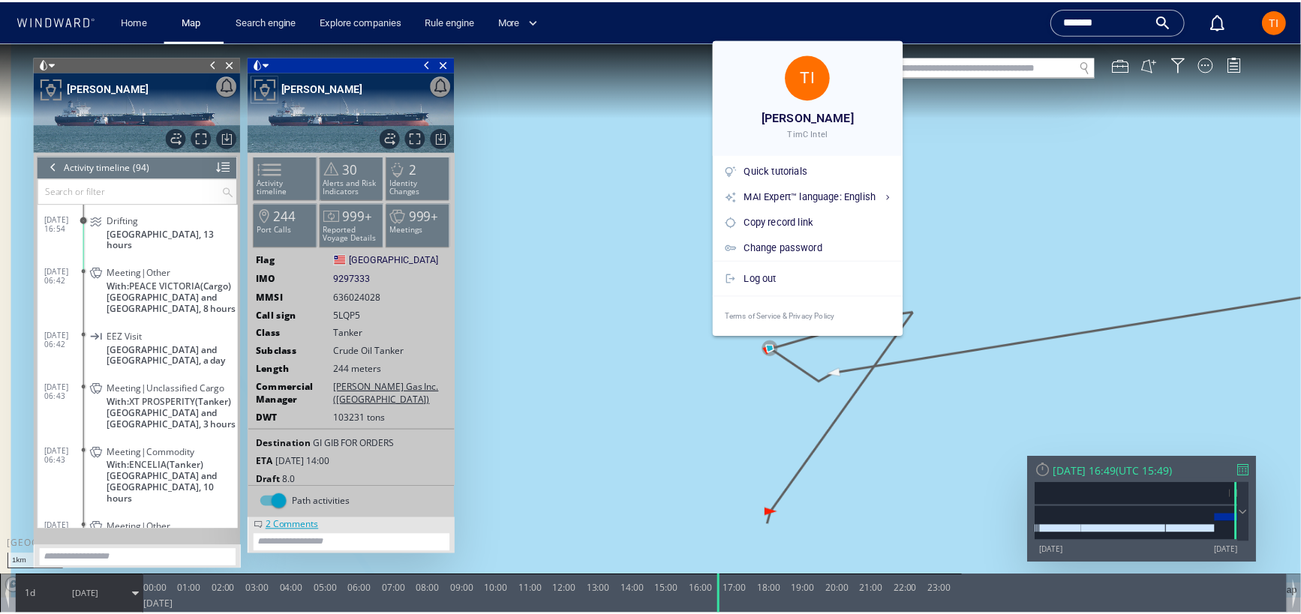
scroll to position [1279, 0]
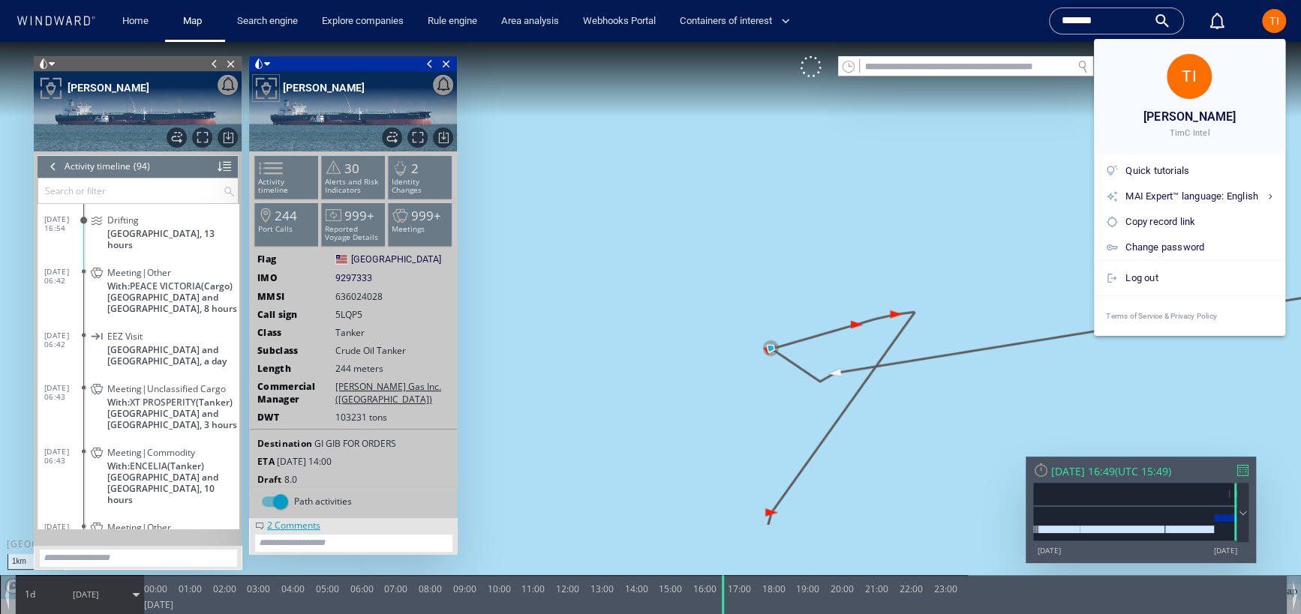
click at [981, 17] on div at bounding box center [650, 307] width 1301 height 614
click at [981, 17] on div "TI Tim Clark TimC Intel Quick tutorials MAI Expert™ language: English English C…" at bounding box center [650, 307] width 1301 height 614
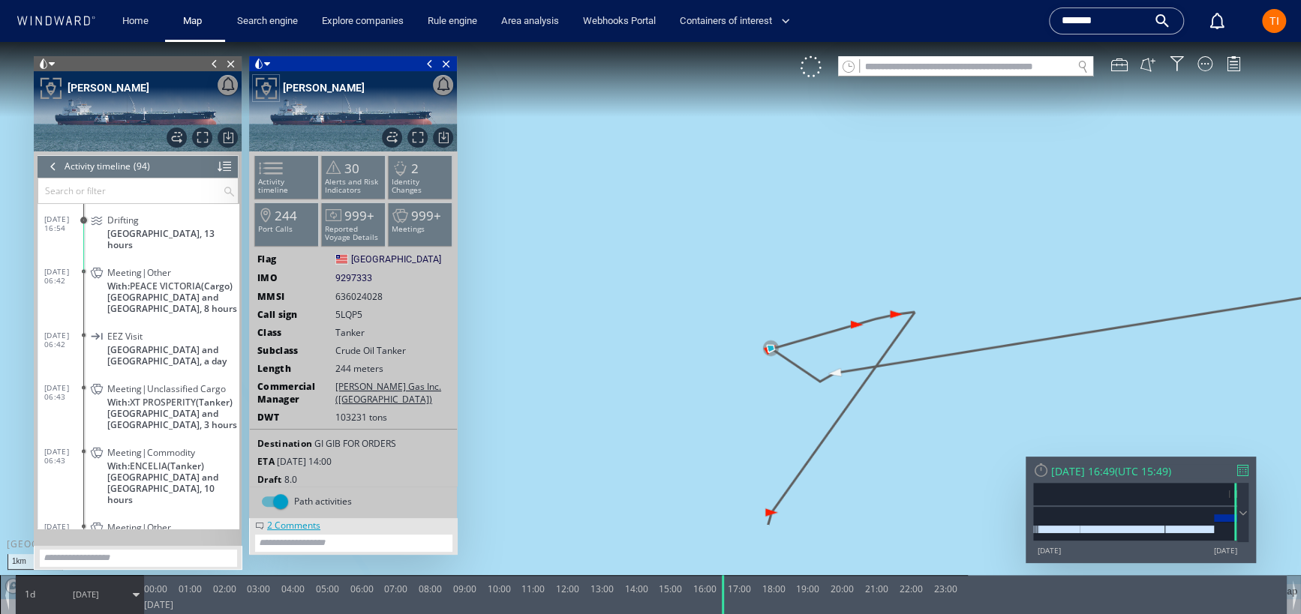
click at [981, 17] on div "TI Tim Clark TimC Intel Quick tutorials MAI Expert™ language: English English C…" at bounding box center [650, 307] width 1301 height 614
click at [981, 20] on input "*******" at bounding box center [1104, 21] width 86 height 23
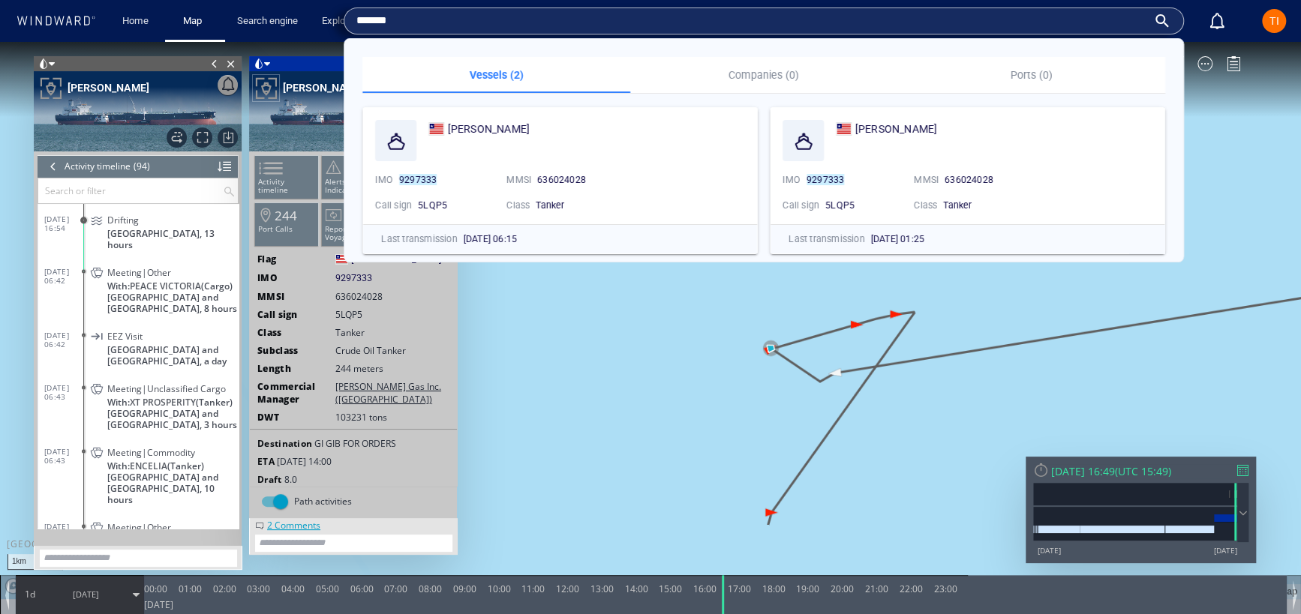
click at [981, 20] on input "*******" at bounding box center [751, 21] width 791 height 23
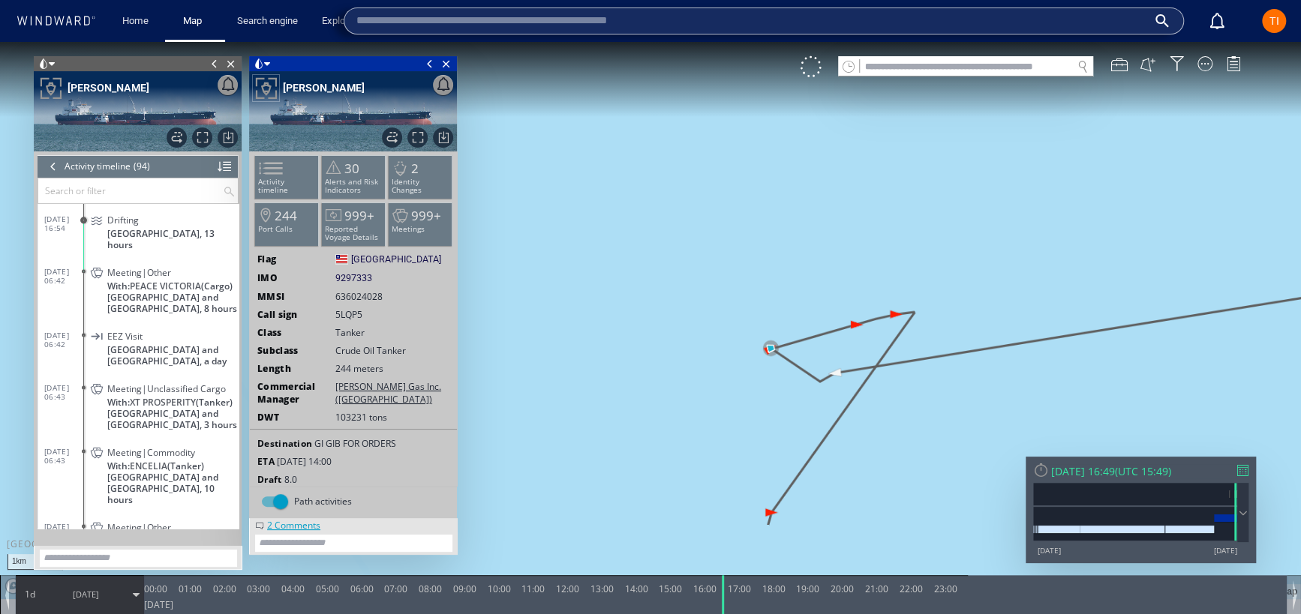
paste input "*******"
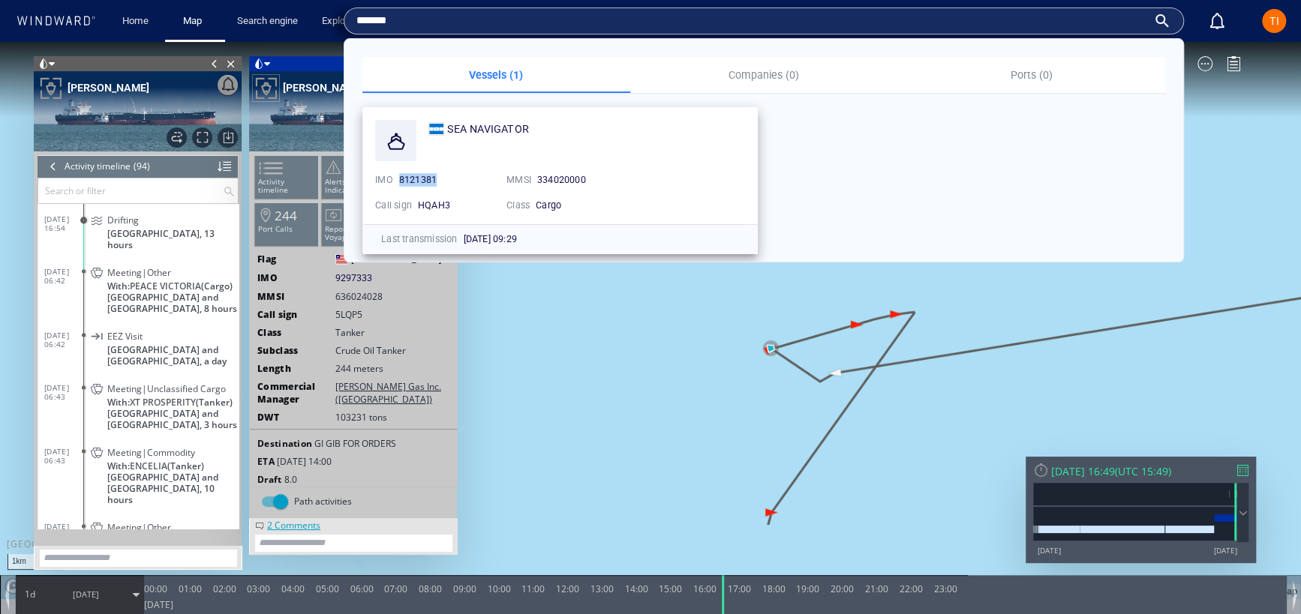
drag, startPoint x: 398, startPoint y: 179, endPoint x: 436, endPoint y: 179, distance: 37.5
click at [436, 179] on mark "8121381" at bounding box center [418, 179] width 38 height 11
click at [460, 179] on div "8121381" at bounding box center [446, 180] width 95 height 14
drag, startPoint x: 439, startPoint y: 179, endPoint x: 399, endPoint y: 179, distance: 39.8
click at [399, 179] on div "8121381" at bounding box center [446, 180] width 95 height 14
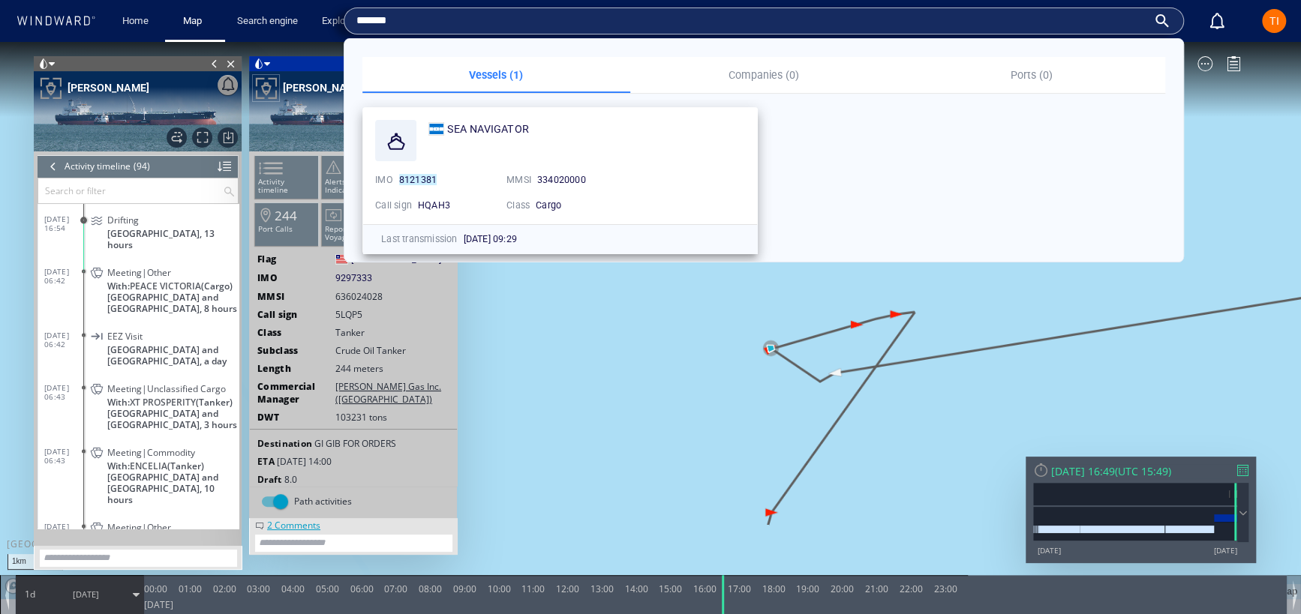
click at [452, 203] on div "HQAH3" at bounding box center [456, 206] width 77 height 14
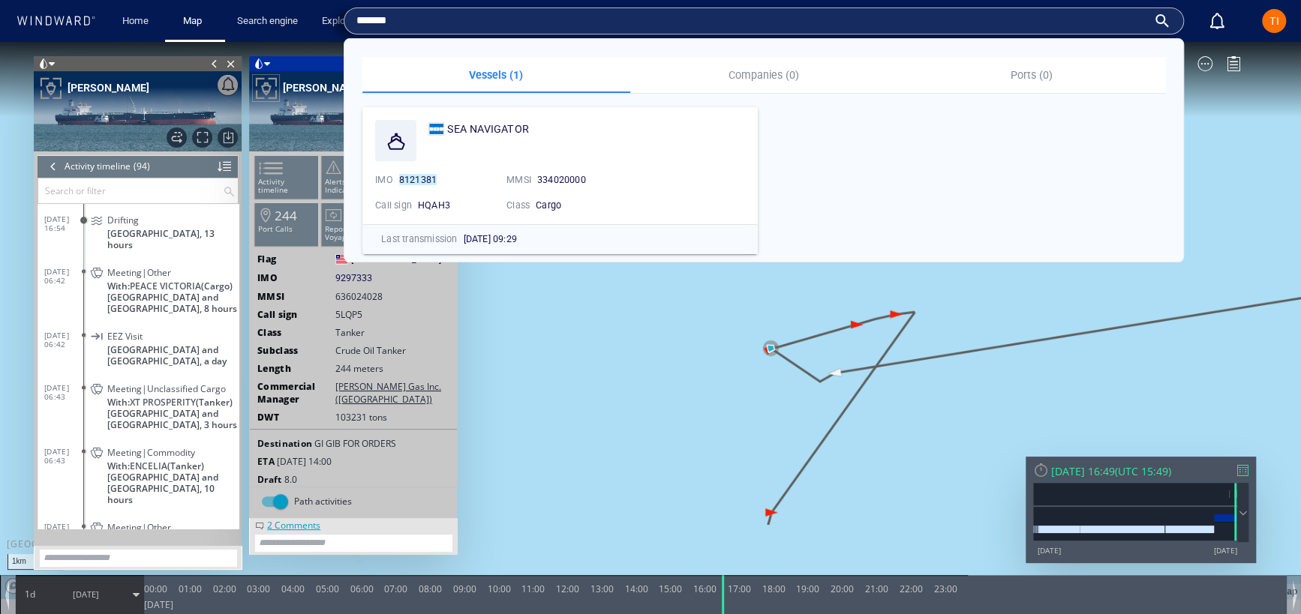
click at [461, 24] on input "*******" at bounding box center [751, 21] width 791 height 23
paste input "**"
type input "*********"
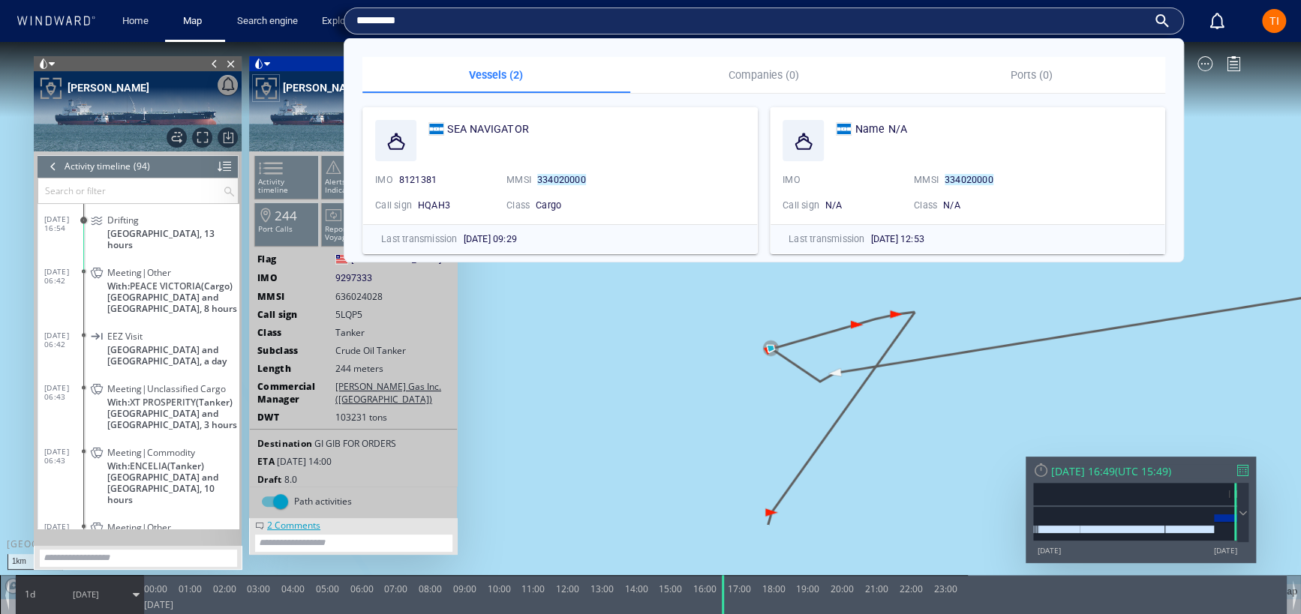
click at [759, 329] on canvas "Map" at bounding box center [650, 320] width 1301 height 557
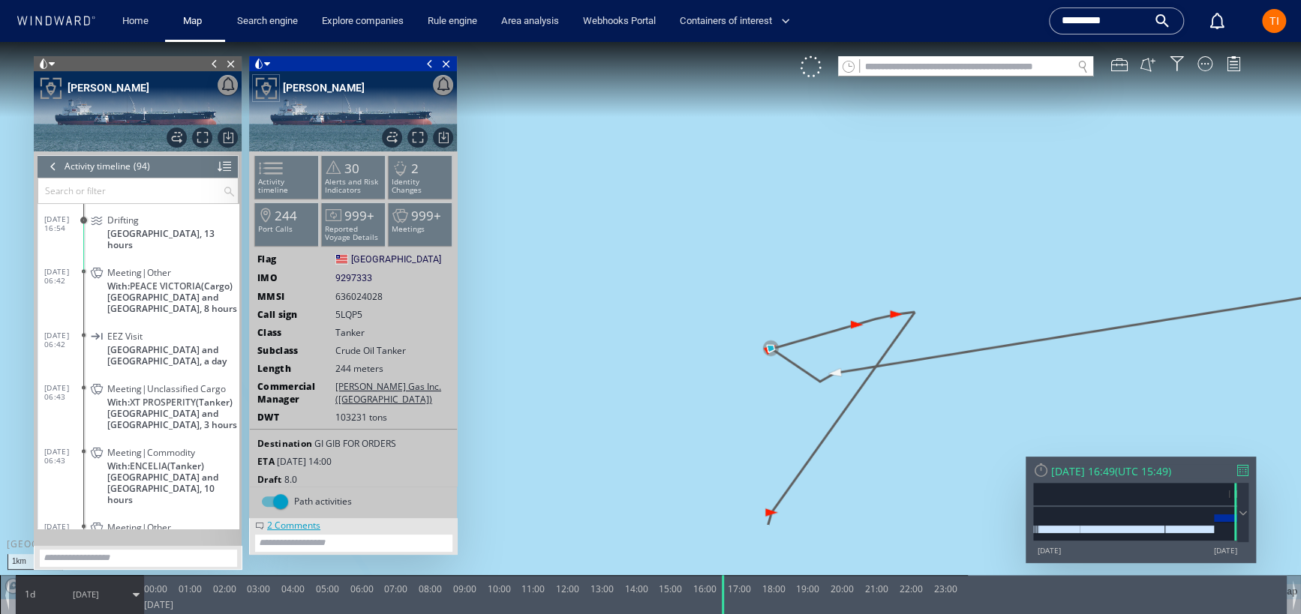
click at [972, 68] on input "text" at bounding box center [966, 67] width 212 height 20
paste input "*********"
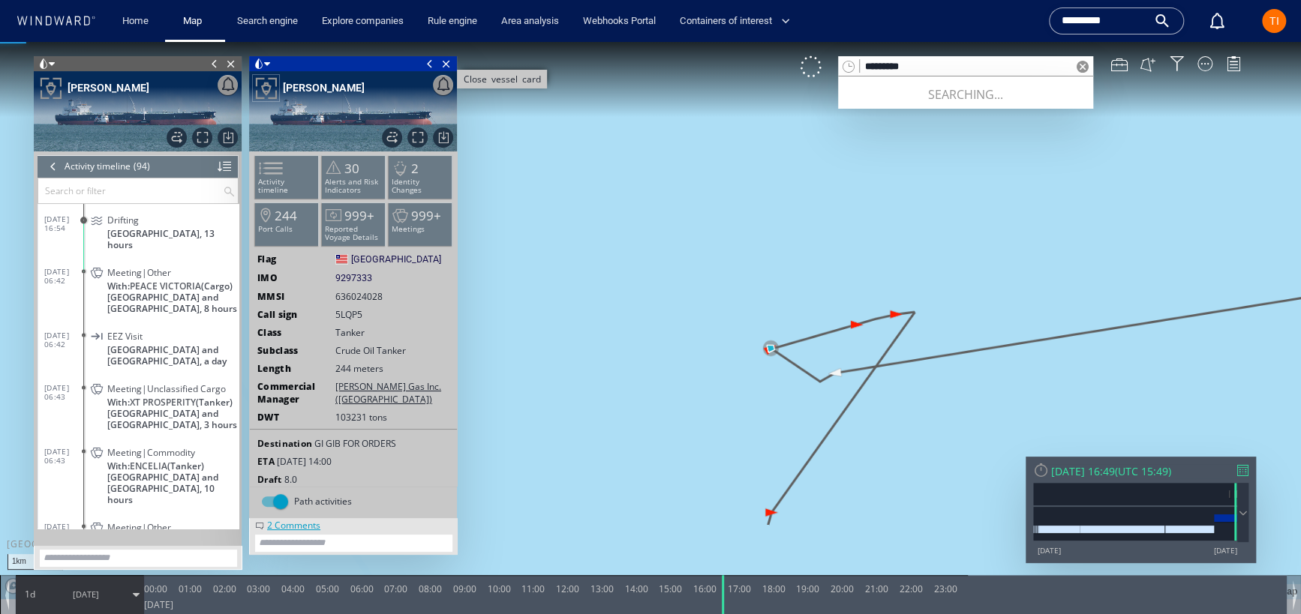
type input "*********"
click at [446, 63] on span "Close vessel card" at bounding box center [446, 63] width 17 height 15
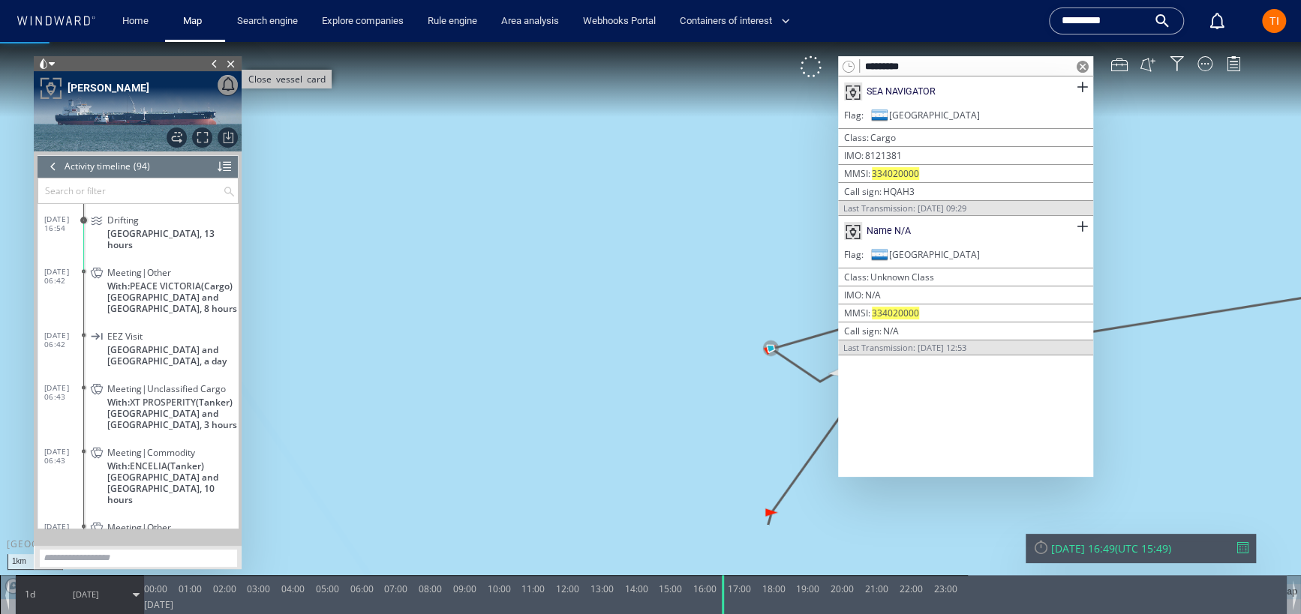
click at [232, 60] on span "Close vessel card" at bounding box center [231, 63] width 17 height 15
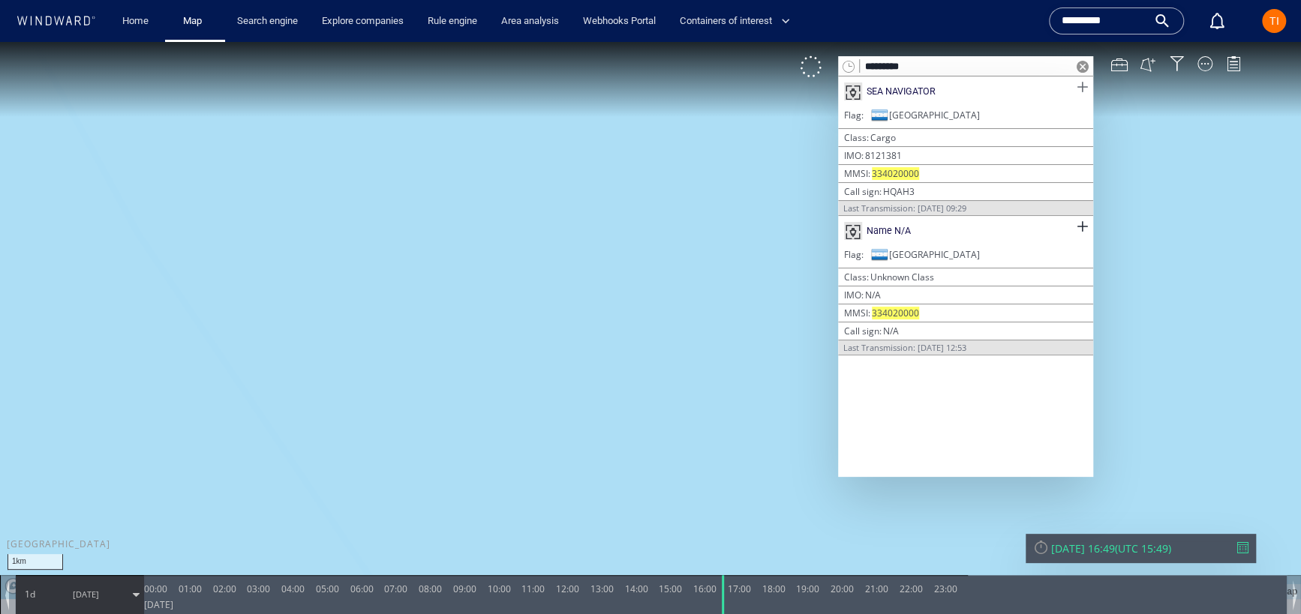
click at [981, 89] on span at bounding box center [1082, 87] width 19 height 19
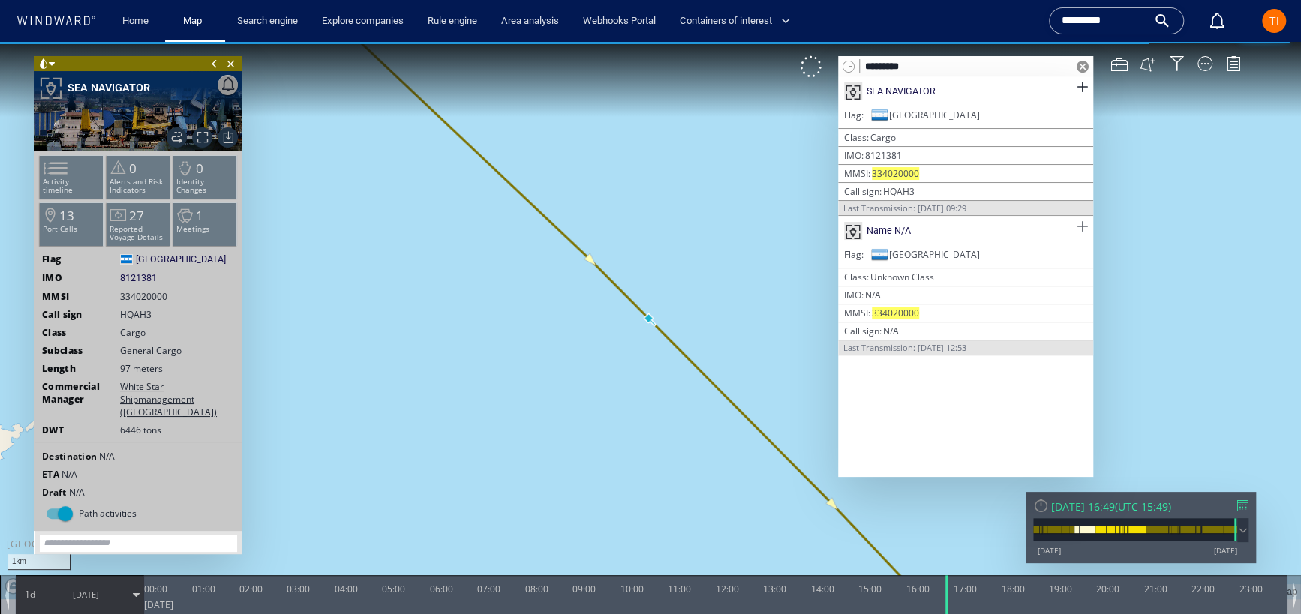
click at [981, 224] on span at bounding box center [1082, 227] width 19 height 19
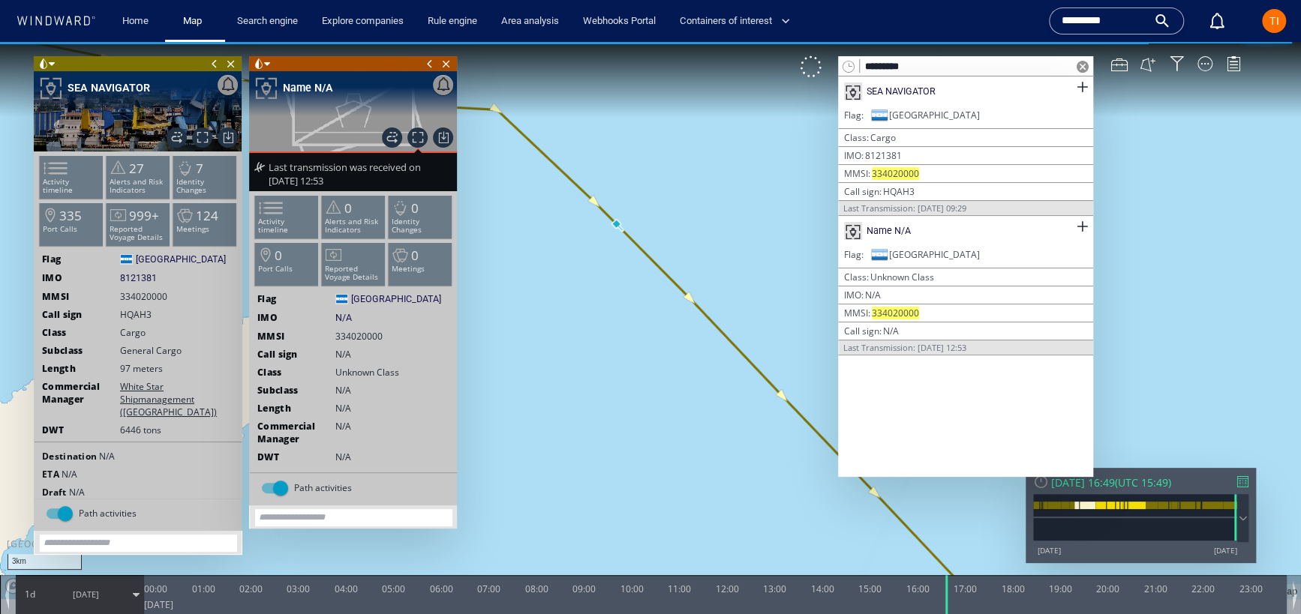
drag, startPoint x: 694, startPoint y: 238, endPoint x: 617, endPoint y: 172, distance: 101.1
click at [617, 172] on canvas "Map" at bounding box center [650, 320] width 1301 height 557
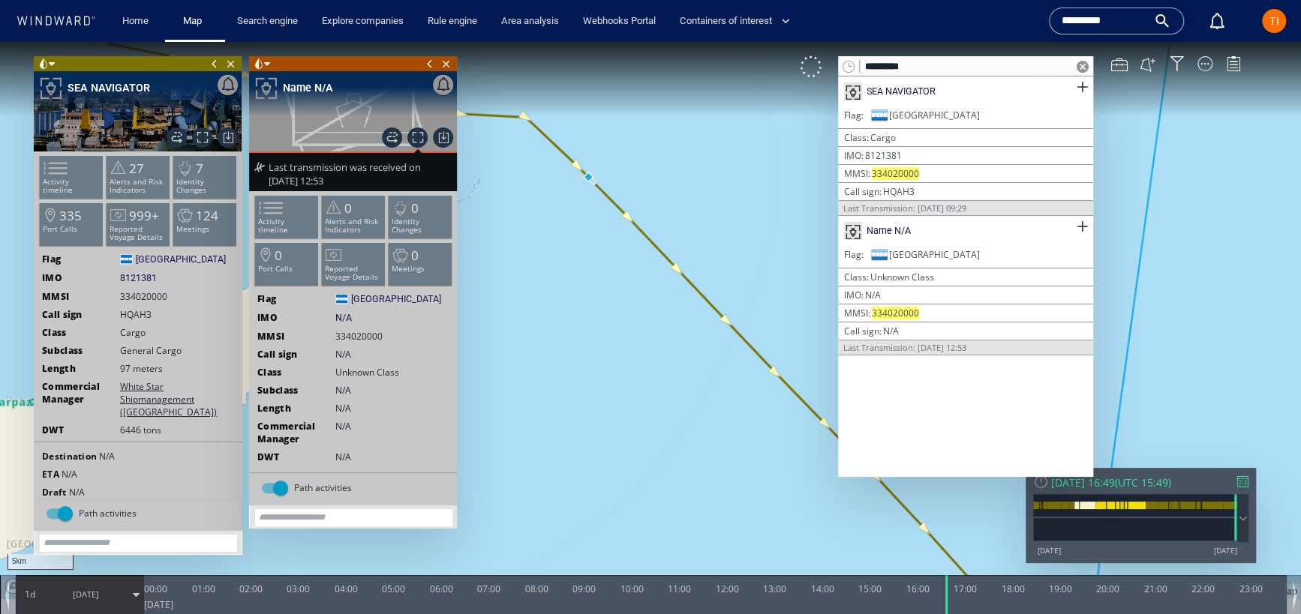
drag, startPoint x: 575, startPoint y: 140, endPoint x: 749, endPoint y: 147, distance: 174.2
click at [749, 147] on canvas "Map" at bounding box center [650, 320] width 1301 height 557
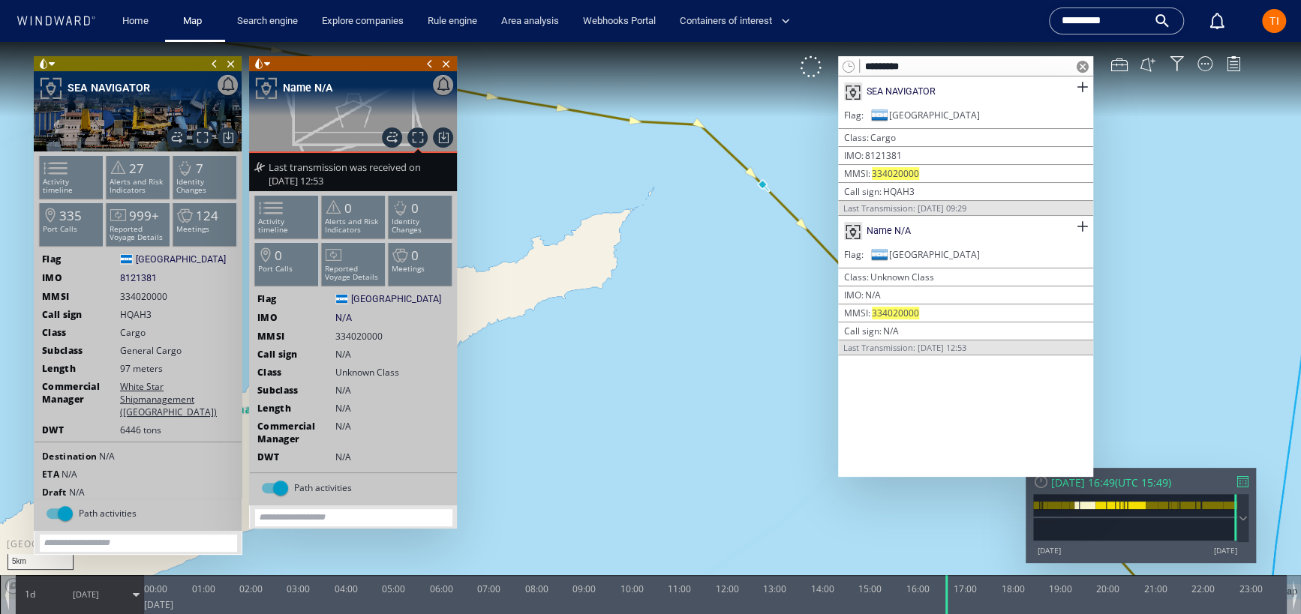
click at [981, 67] on span at bounding box center [1082, 67] width 12 height 12
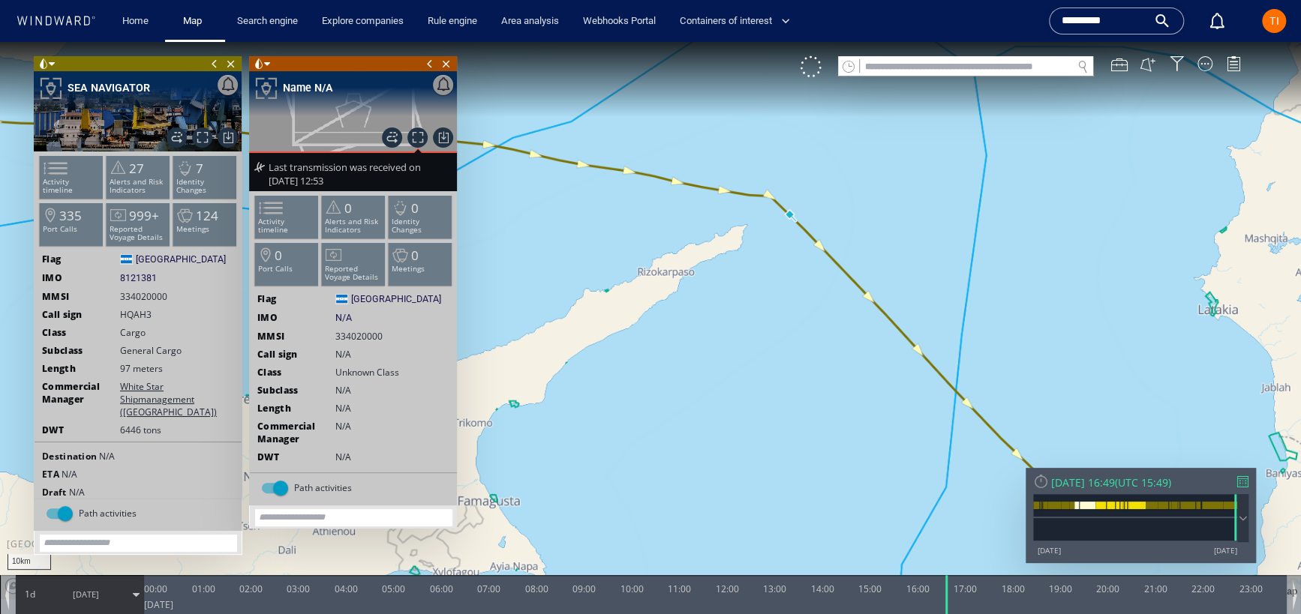
drag, startPoint x: 920, startPoint y: 269, endPoint x: 766, endPoint y: 182, distance: 177.0
click at [766, 182] on canvas "Map" at bounding box center [650, 320] width 1301 height 557
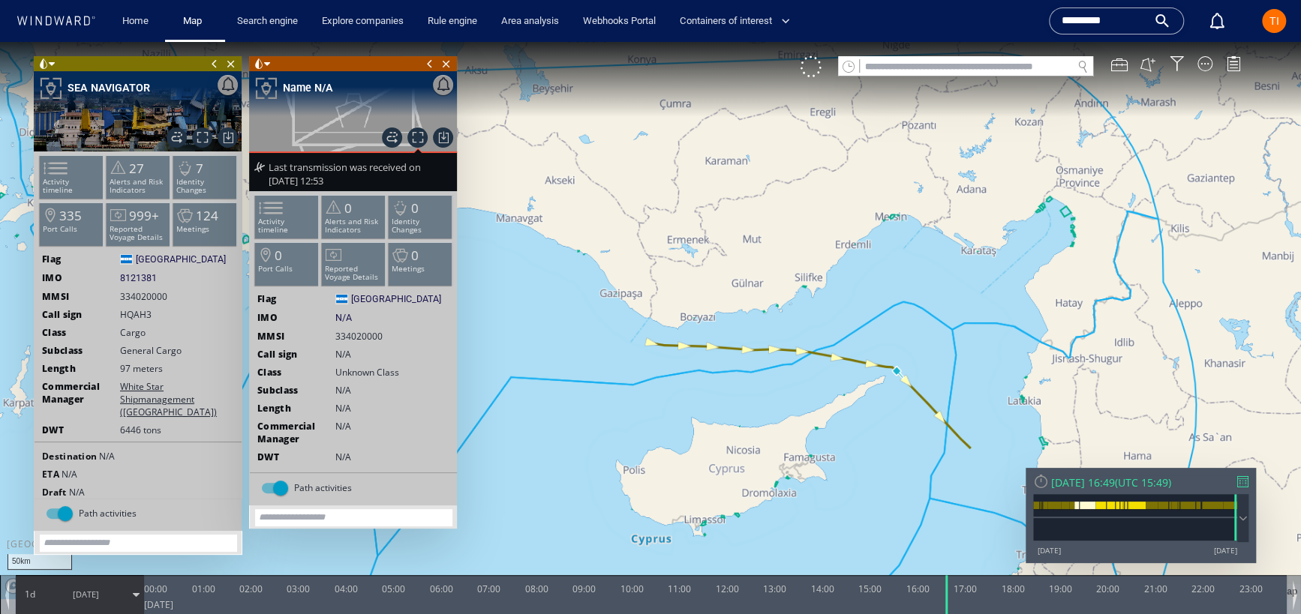
drag, startPoint x: 804, startPoint y: 178, endPoint x: 919, endPoint y: 299, distance: 166.6
click at [919, 299] on canvas "Map" at bounding box center [650, 320] width 1301 height 557
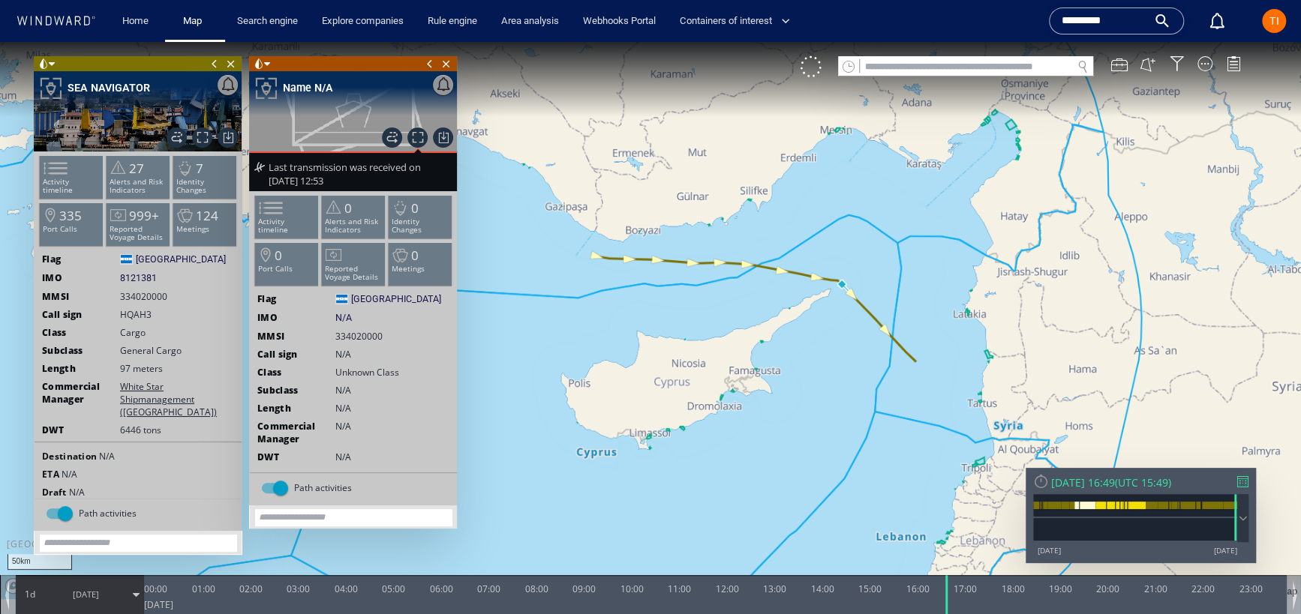
click at [981, 509] on span at bounding box center [1243, 518] width 17 height 16
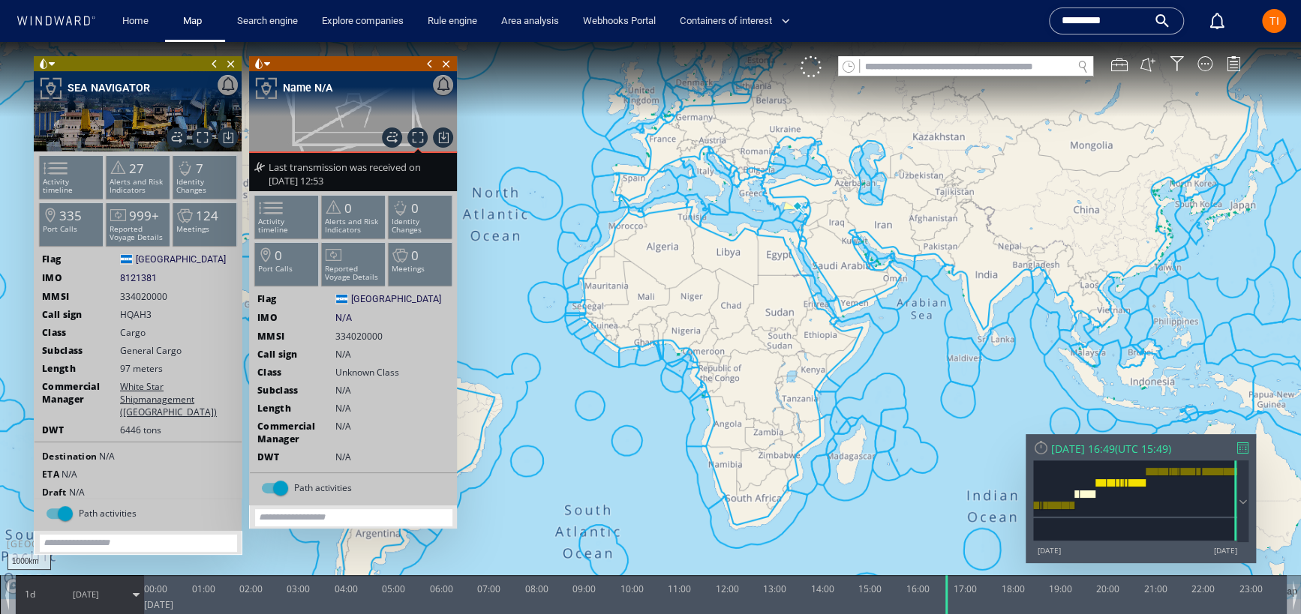
drag, startPoint x: 830, startPoint y: 276, endPoint x: 752, endPoint y: 282, distance: 78.2
click at [752, 282] on canvas "Map" at bounding box center [650, 320] width 1301 height 557
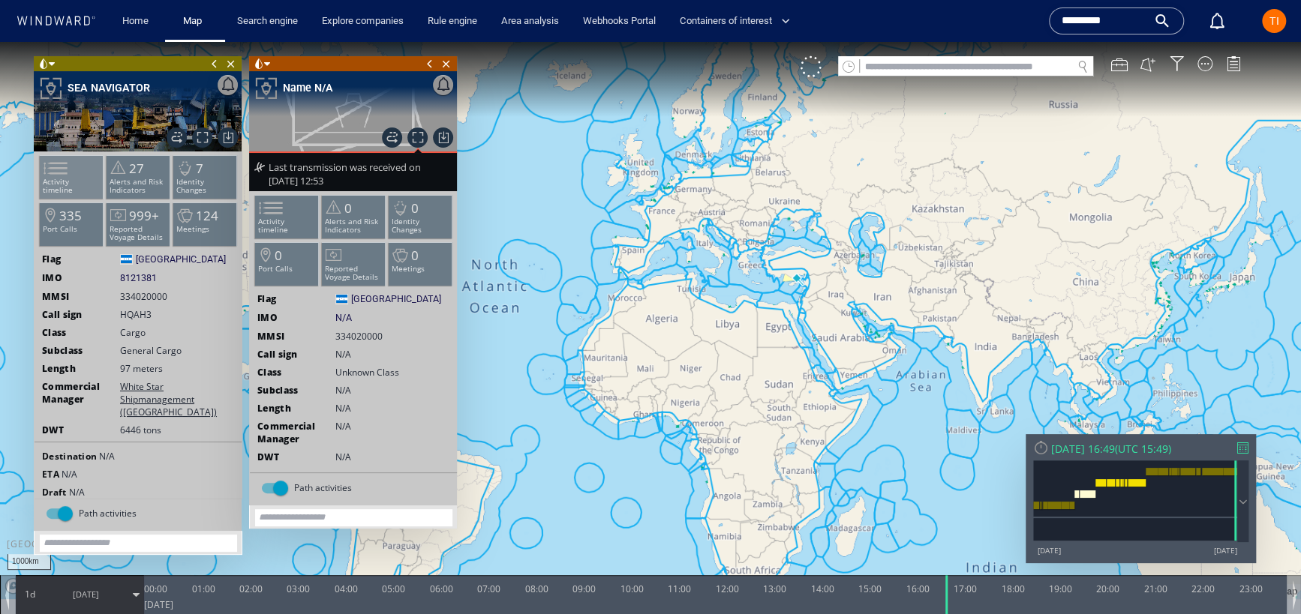
click at [58, 170] on span at bounding box center [46, 169] width 23 height 22
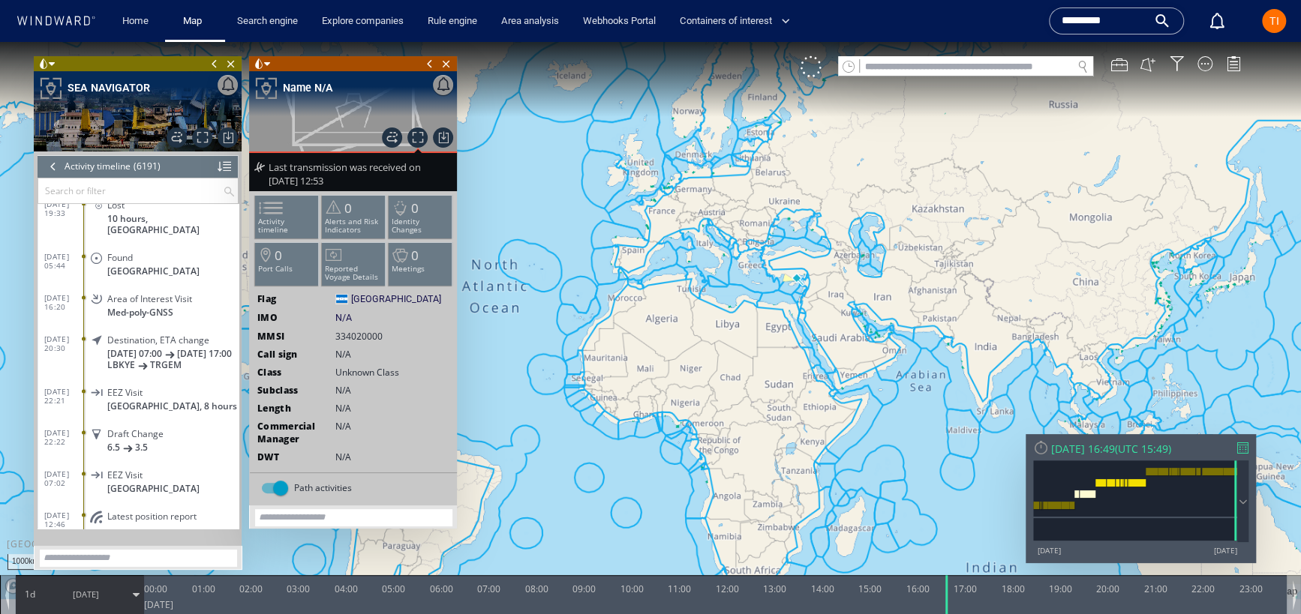
scroll to position [255149, 0]
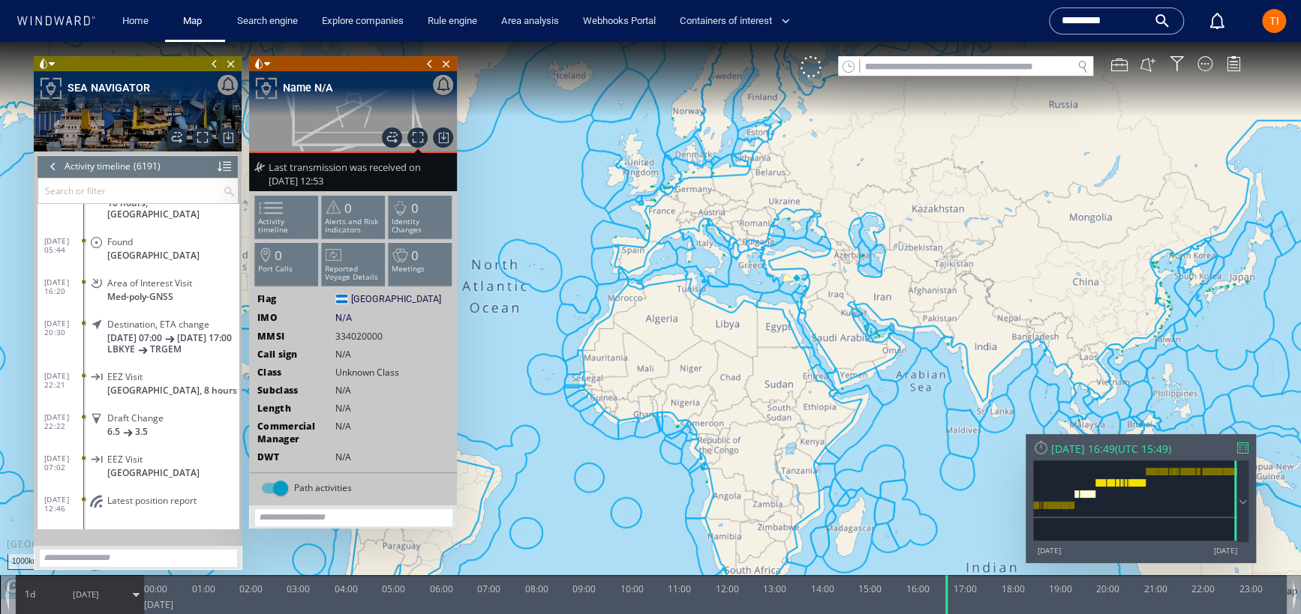
click at [144, 495] on span "Latest position report" at bounding box center [151, 500] width 89 height 11
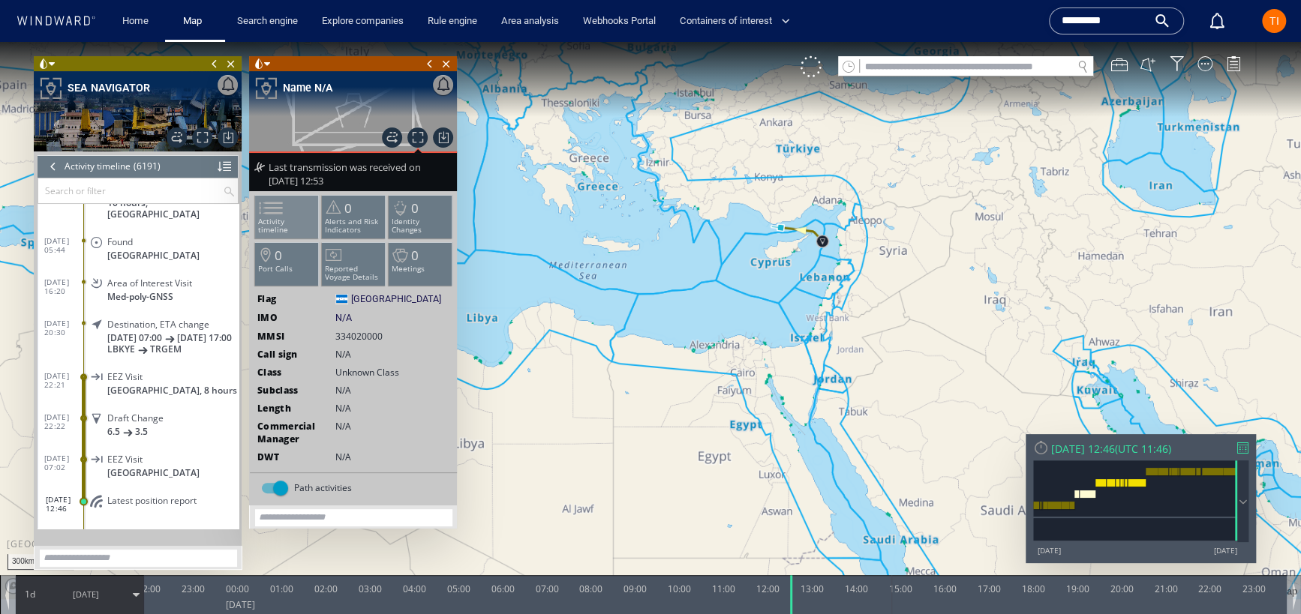
click at [296, 206] on li "Activity timeline" at bounding box center [287, 217] width 64 height 44
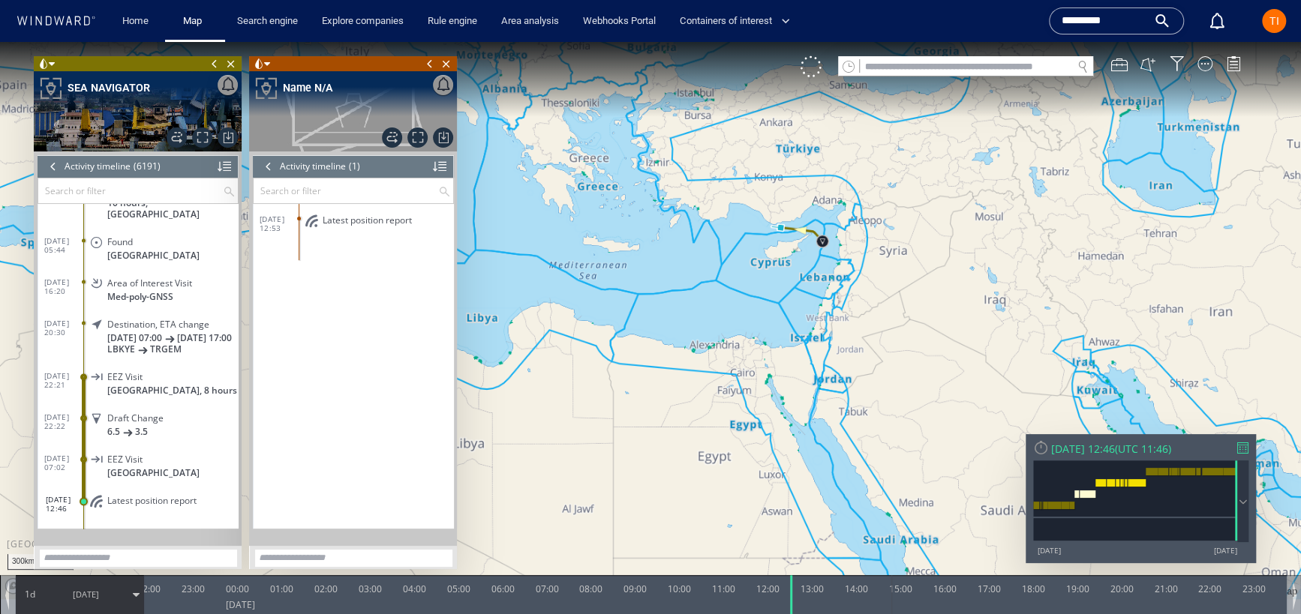
click at [981, 450] on span "UTC 11:46" at bounding box center [1143, 449] width 50 height 14
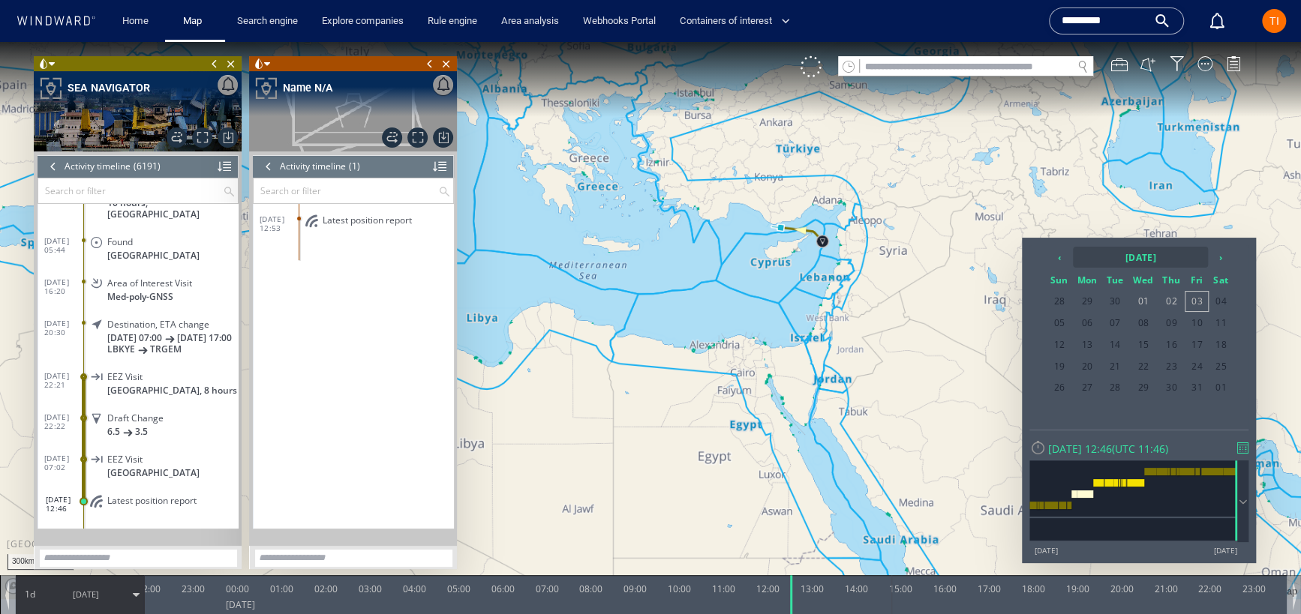
click at [981, 260] on th "2025 October" at bounding box center [1140, 257] width 135 height 21
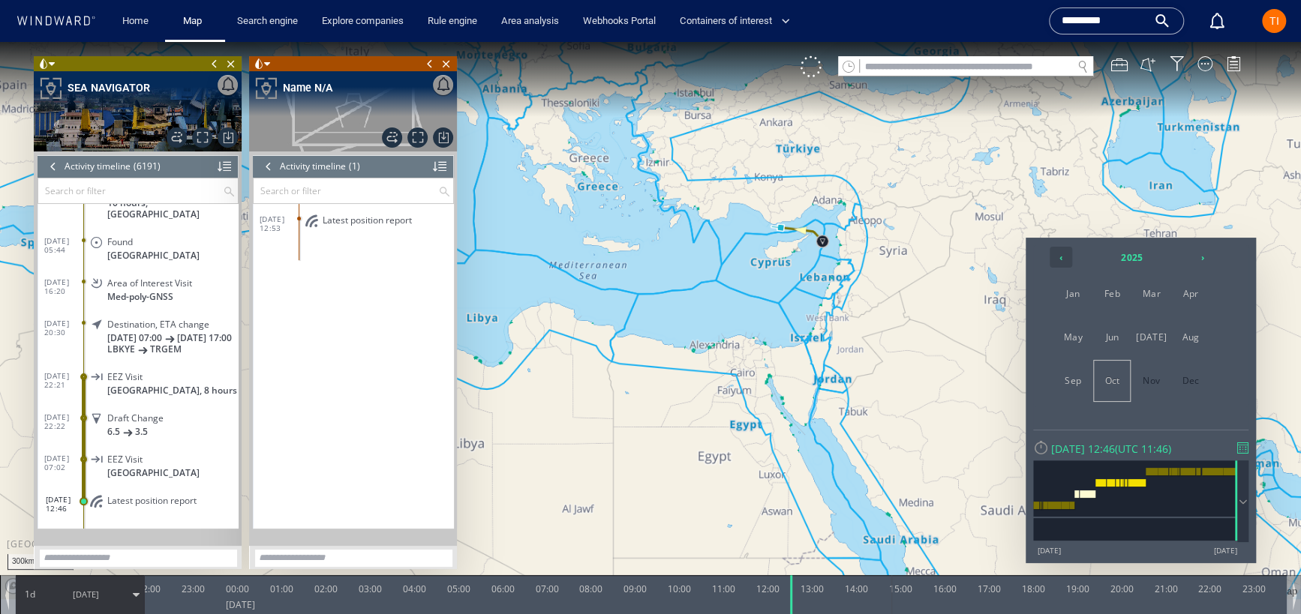
click at [981, 262] on th "‹" at bounding box center [1060, 257] width 23 height 21
click at [981, 294] on span "Jan" at bounding box center [1073, 294] width 36 height 41
click at [981, 368] on span "25" at bounding box center [1171, 367] width 26 height 20
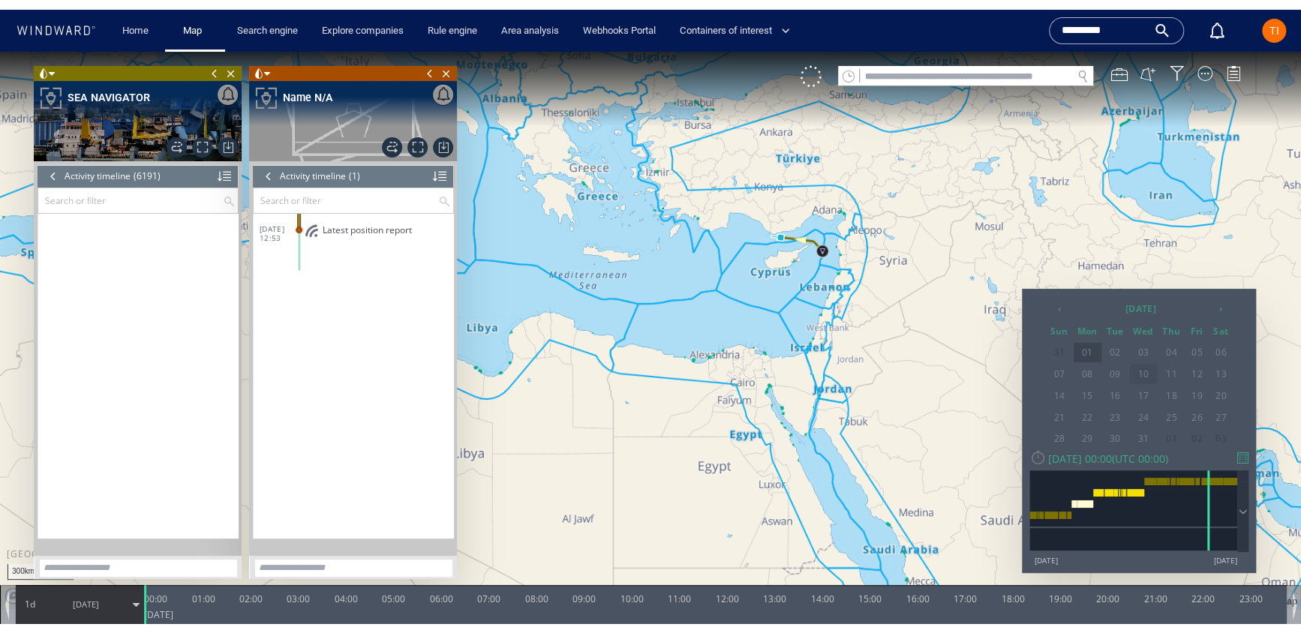
scroll to position [215952, 0]
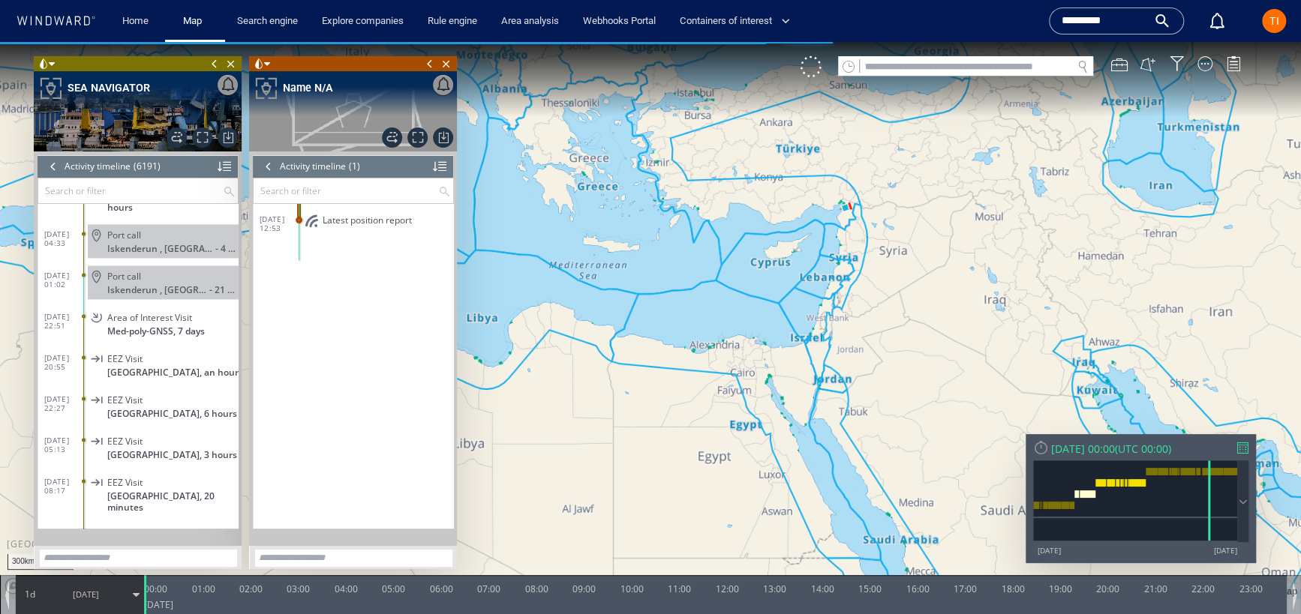
click at [759, 255] on canvas "Map" at bounding box center [650, 320] width 1301 height 557
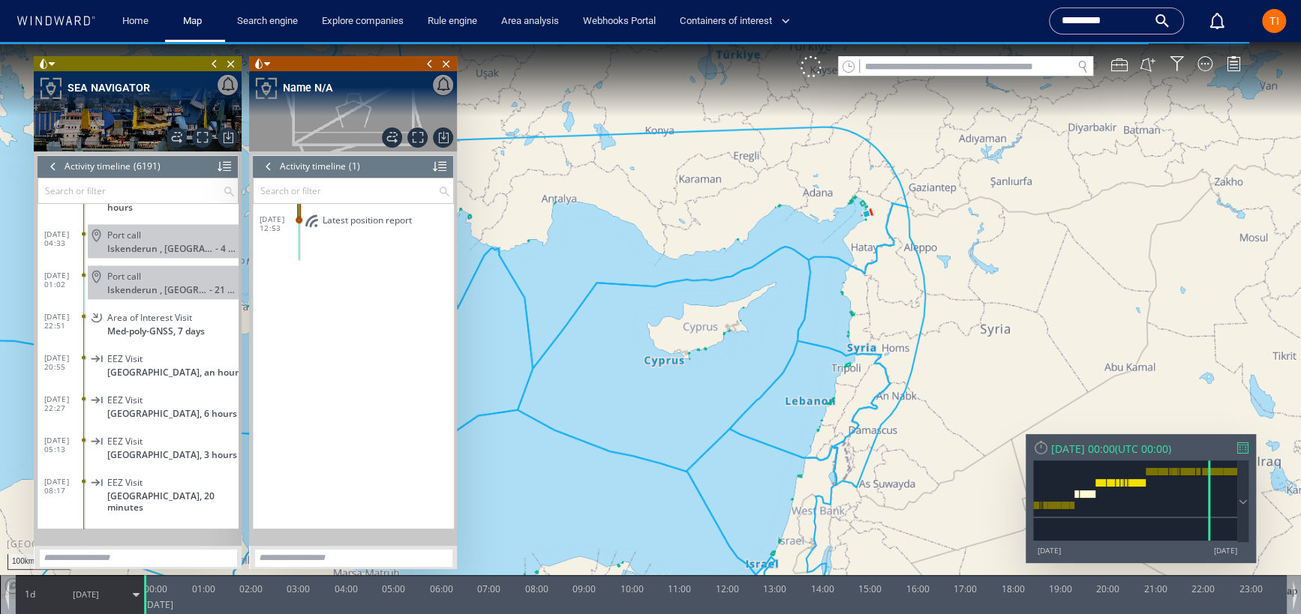
drag, startPoint x: 908, startPoint y: 221, endPoint x: 871, endPoint y: 294, distance: 82.5
click at [871, 294] on canvas "Map" at bounding box center [650, 320] width 1301 height 557
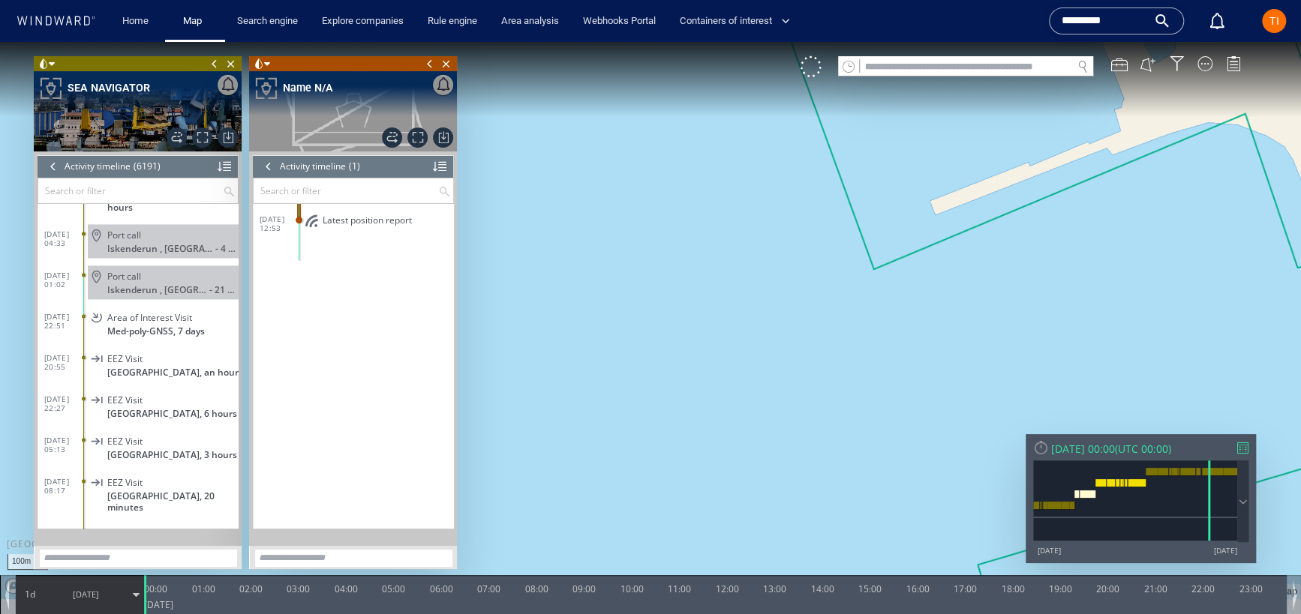
drag, startPoint x: 867, startPoint y: 179, endPoint x: 807, endPoint y: 262, distance: 102.6
click at [771, 385] on canvas "Map" at bounding box center [650, 320] width 1301 height 557
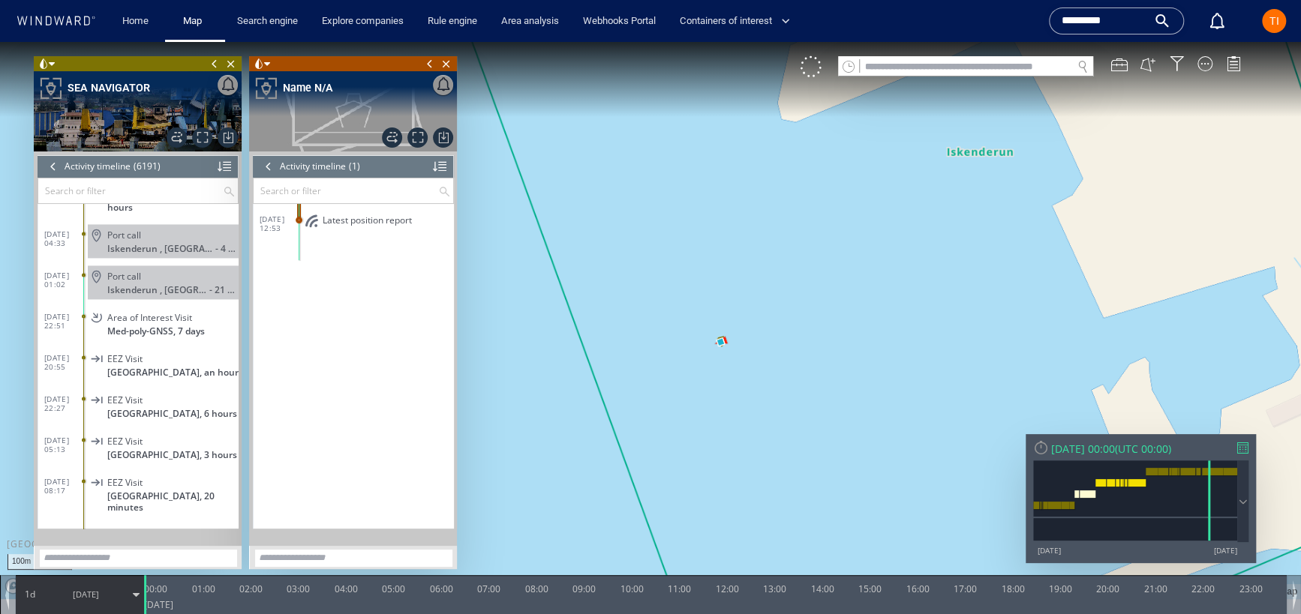
drag, startPoint x: 813, startPoint y: 216, endPoint x: 734, endPoint y: 375, distance: 177.5
click at [800, 452] on canvas "Map" at bounding box center [650, 320] width 1301 height 557
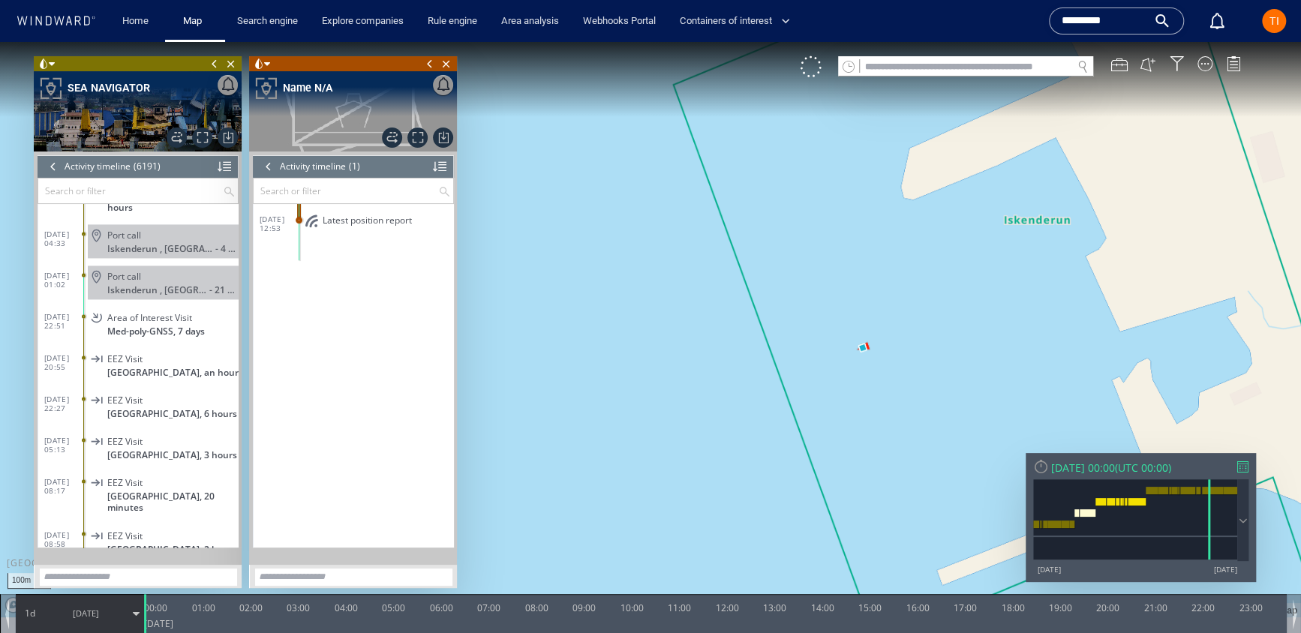
drag, startPoint x: 863, startPoint y: 332, endPoint x: 763, endPoint y: 234, distance: 140.1
click at [763, 234] on canvas "Map" at bounding box center [650, 329] width 1301 height 575
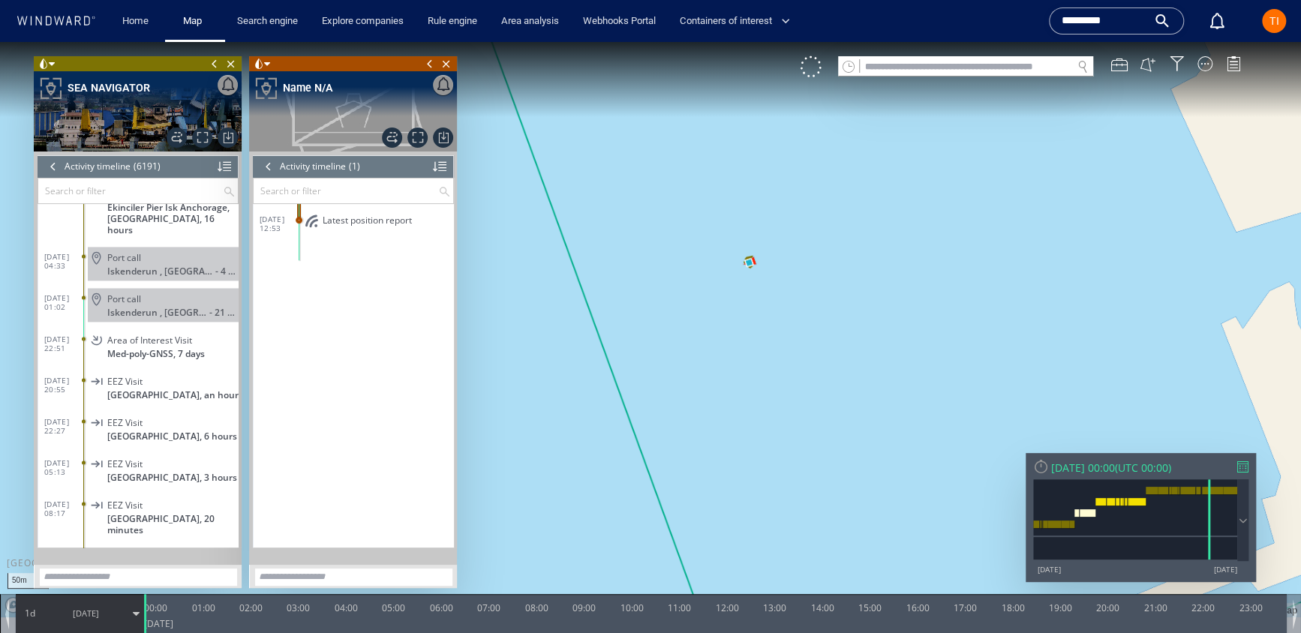
scroll to position [215820, 0]
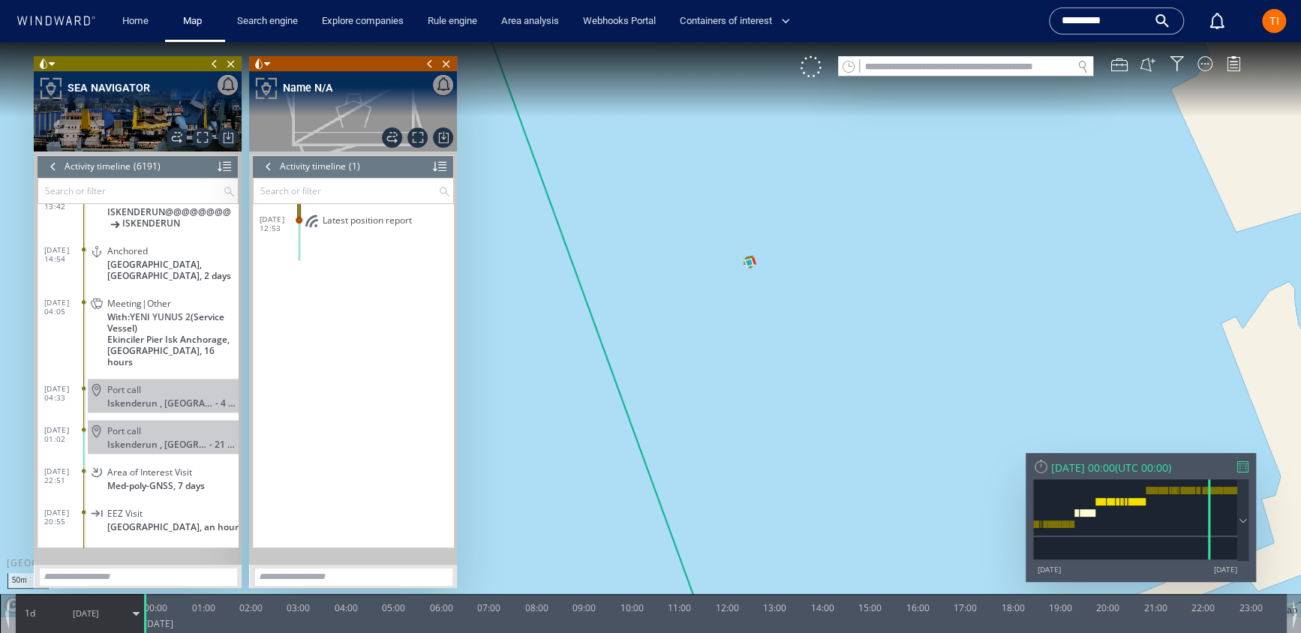
drag, startPoint x: 743, startPoint y: 340, endPoint x: 764, endPoint y: 287, distance: 56.3
click at [981, 296] on canvas "Map" at bounding box center [650, 329] width 1301 height 575
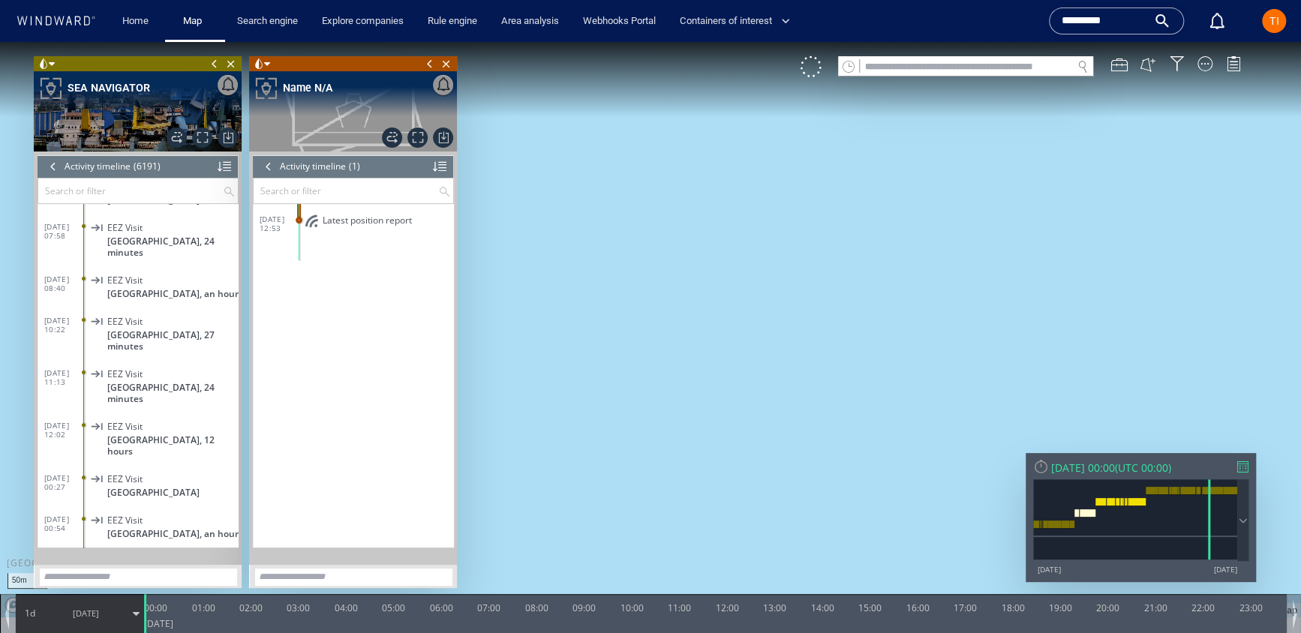
drag, startPoint x: 894, startPoint y: 299, endPoint x: 968, endPoint y: 290, distance: 74.7
click at [811, 298] on canvas "Map" at bounding box center [650, 329] width 1301 height 575
drag, startPoint x: 989, startPoint y: 290, endPoint x: 758, endPoint y: 287, distance: 230.3
click at [758, 287] on canvas "Map" at bounding box center [650, 329] width 1301 height 575
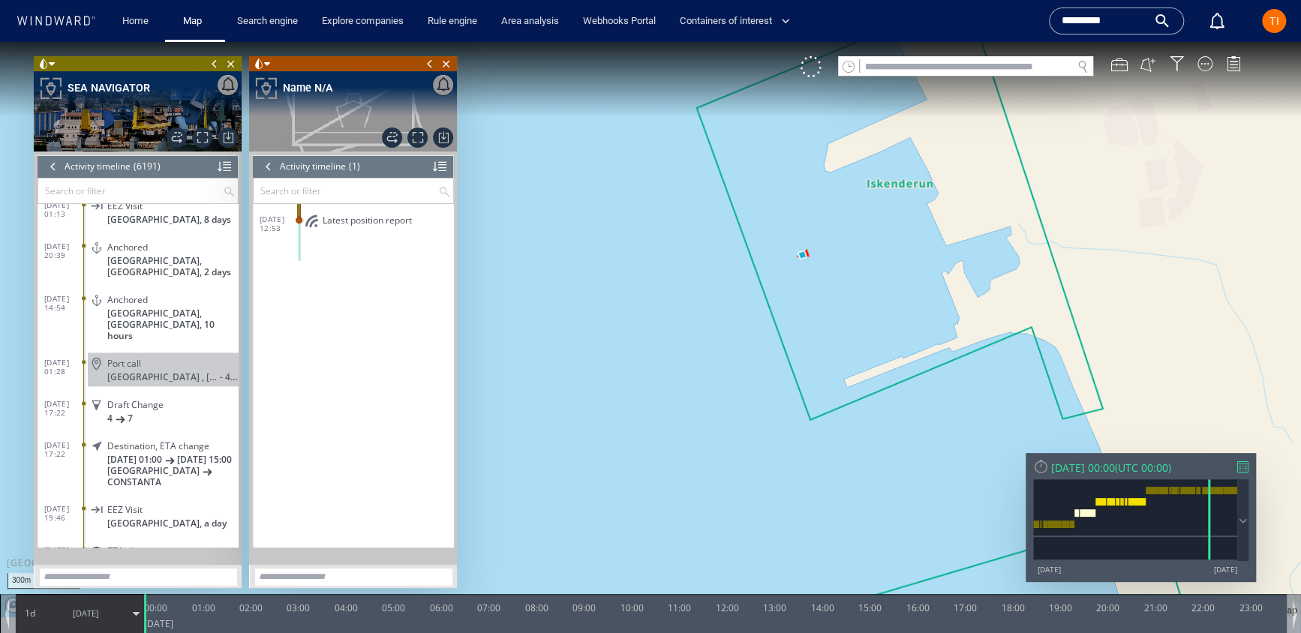
scroll to position [219240, 0]
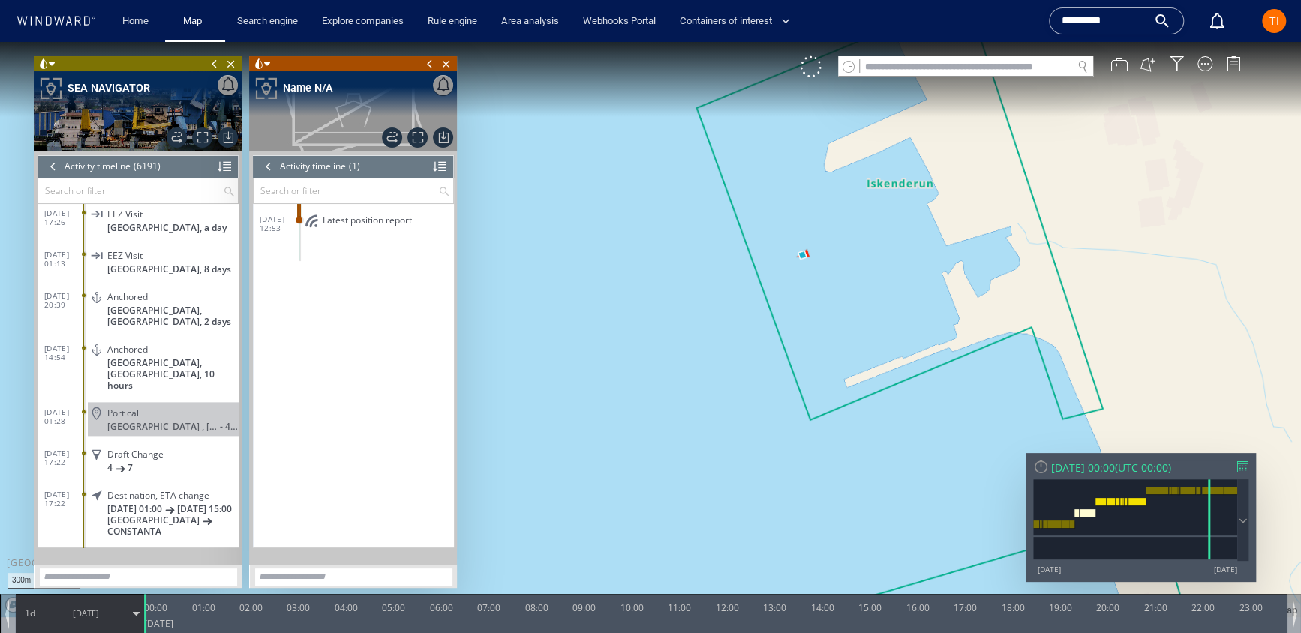
click at [50, 167] on div at bounding box center [53, 166] width 17 height 23
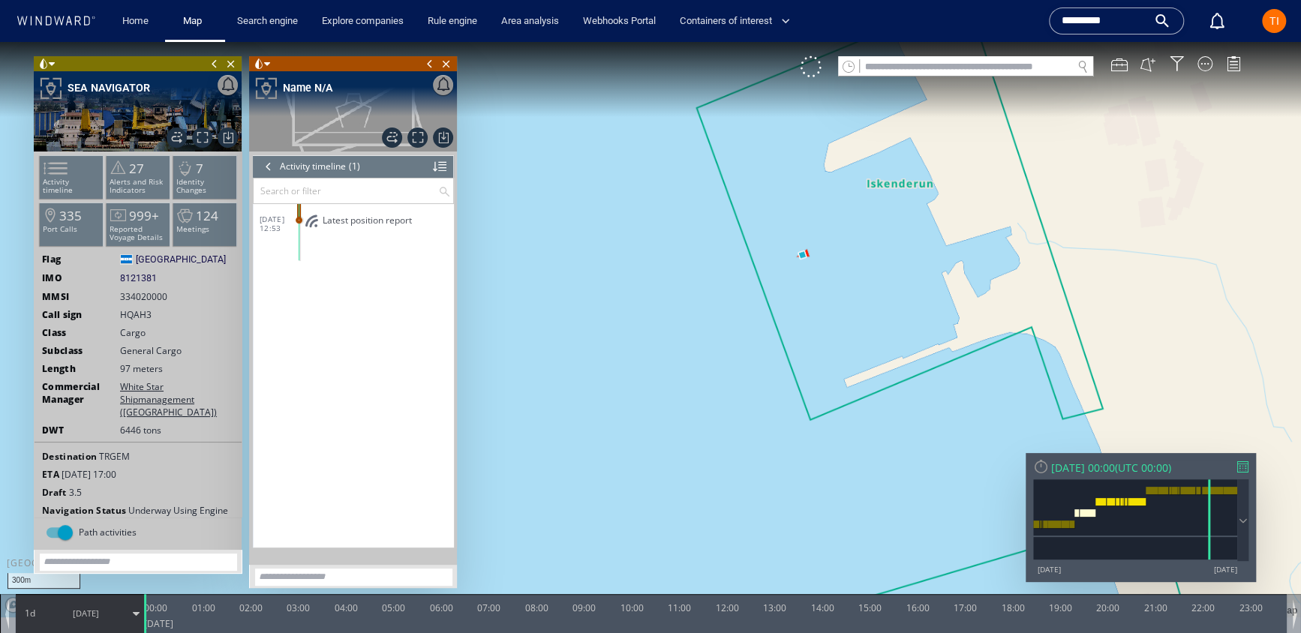
click at [268, 167] on div at bounding box center [268, 166] width 17 height 23
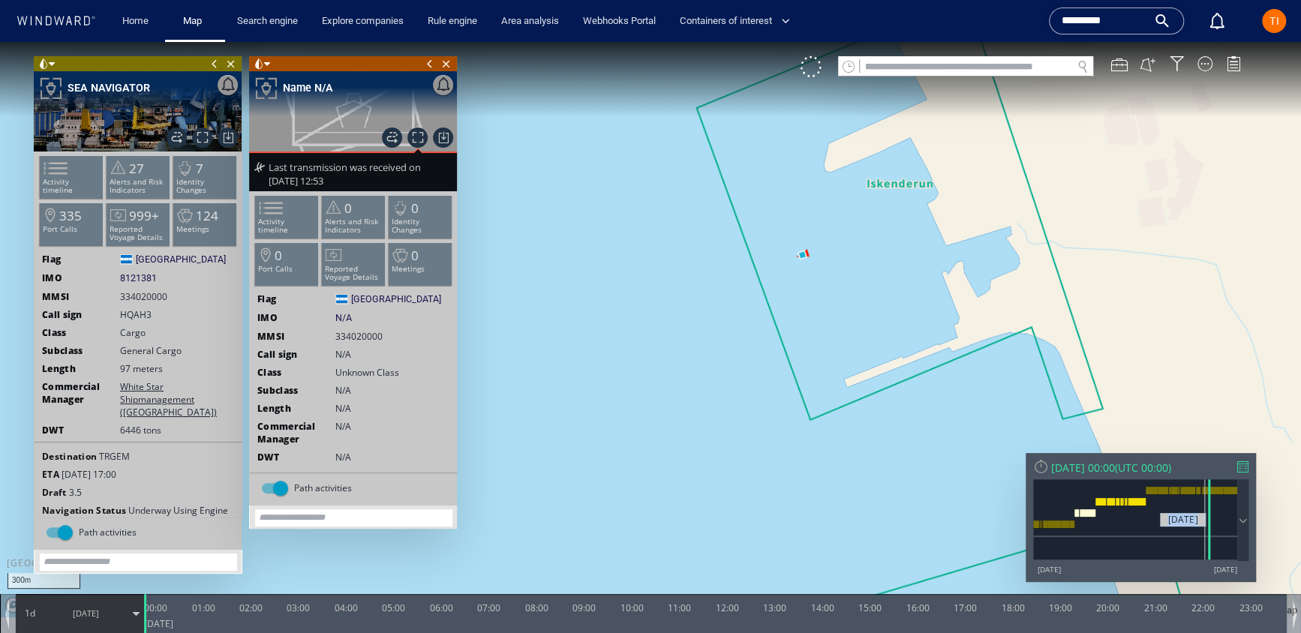
click at [981, 509] on div "04/10/23" at bounding box center [1135, 520] width 204 height 82
drag, startPoint x: 1203, startPoint y: 526, endPoint x: 1211, endPoint y: 527, distance: 7.7
click at [981, 509] on div "14/01/24" at bounding box center [1135, 520] width 204 height 82
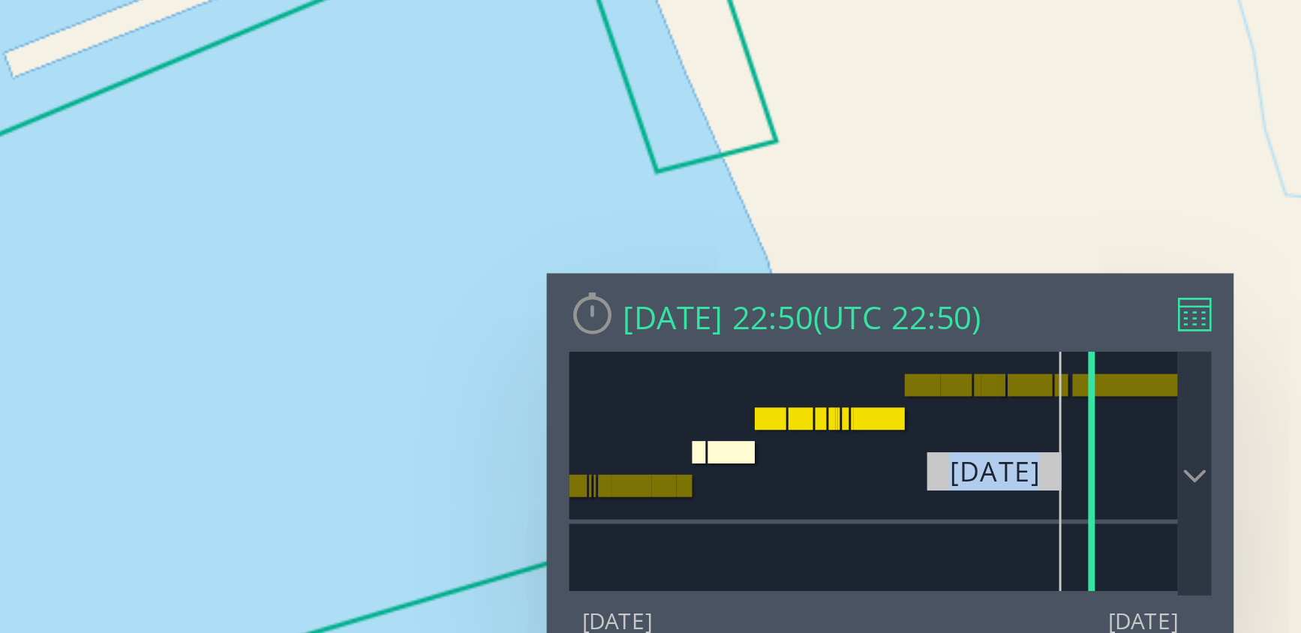
drag, startPoint x: -1303, startPoint y: -446, endPoint x: -1311, endPoint y: -446, distance: 8.3
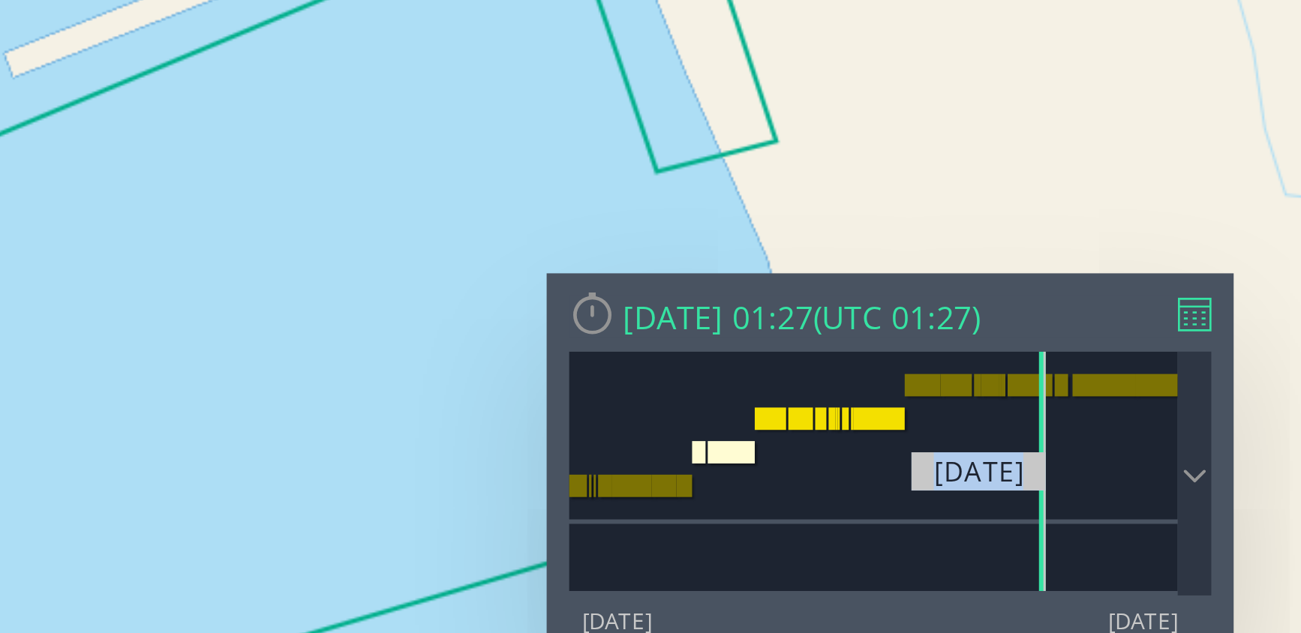
drag, startPoint x: -1320, startPoint y: -446, endPoint x: -1295, endPoint y: -448, distance: 25.6
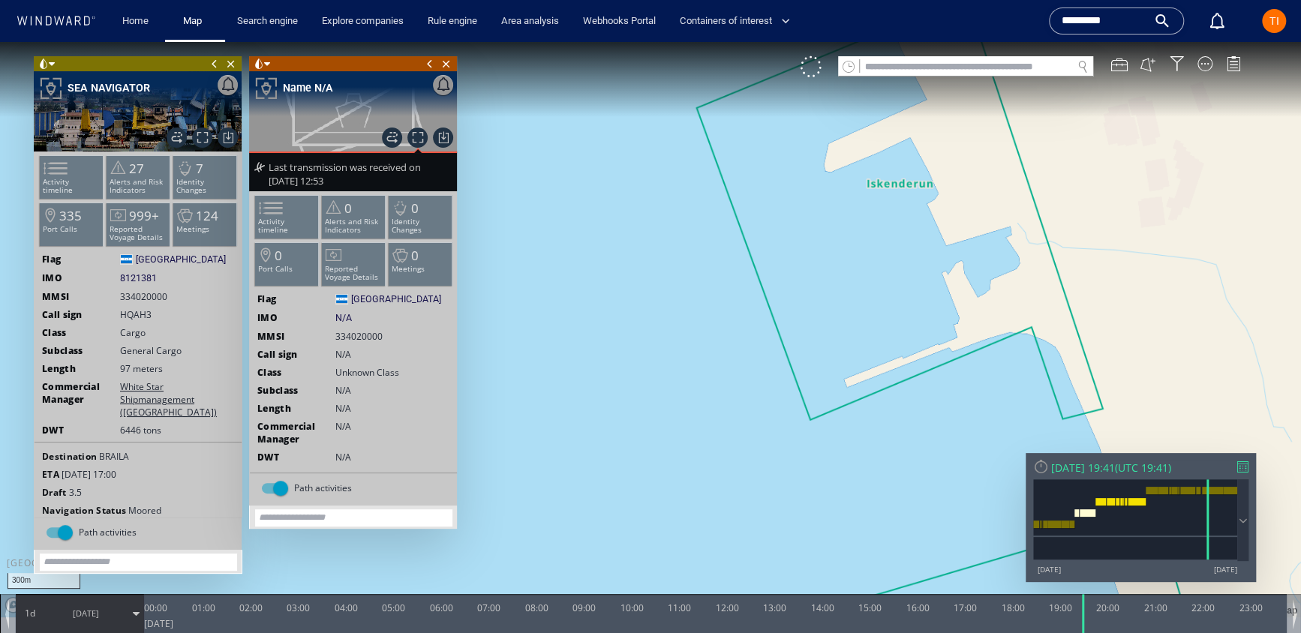
drag, startPoint x: 850, startPoint y: 247, endPoint x: 946, endPoint y: 242, distance: 96.1
click at [946, 242] on canvas "Map" at bounding box center [650, 329] width 1301 height 575
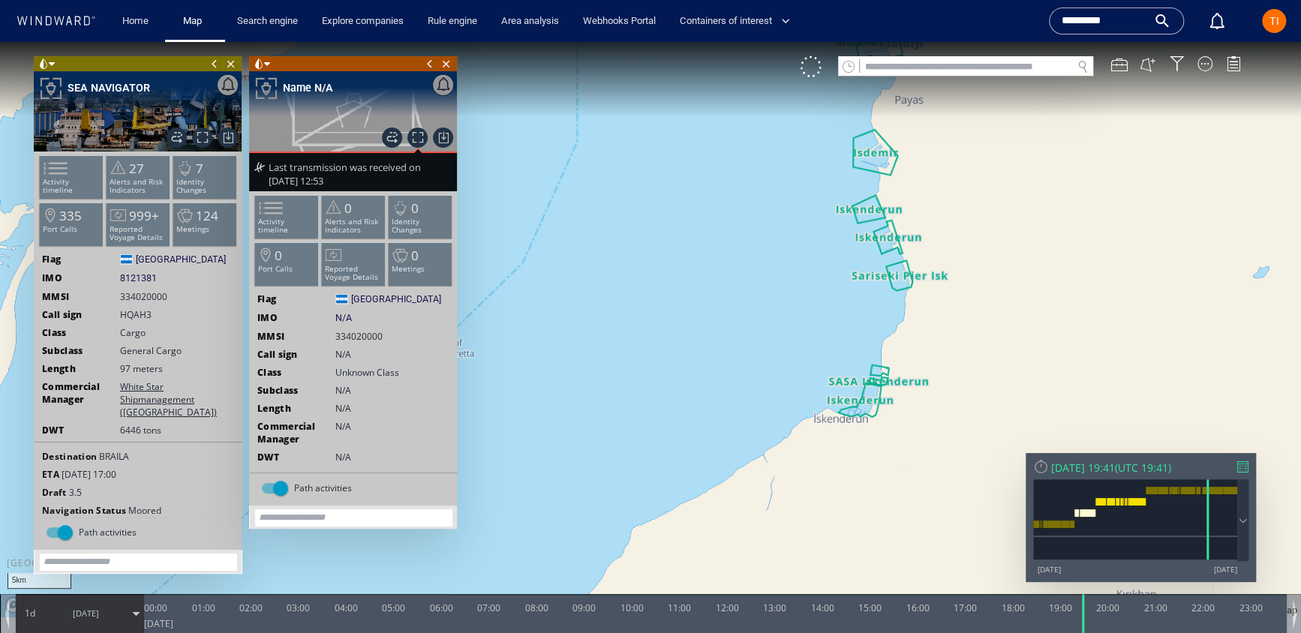
click at [981, 233] on canvas "Map" at bounding box center [650, 329] width 1301 height 575
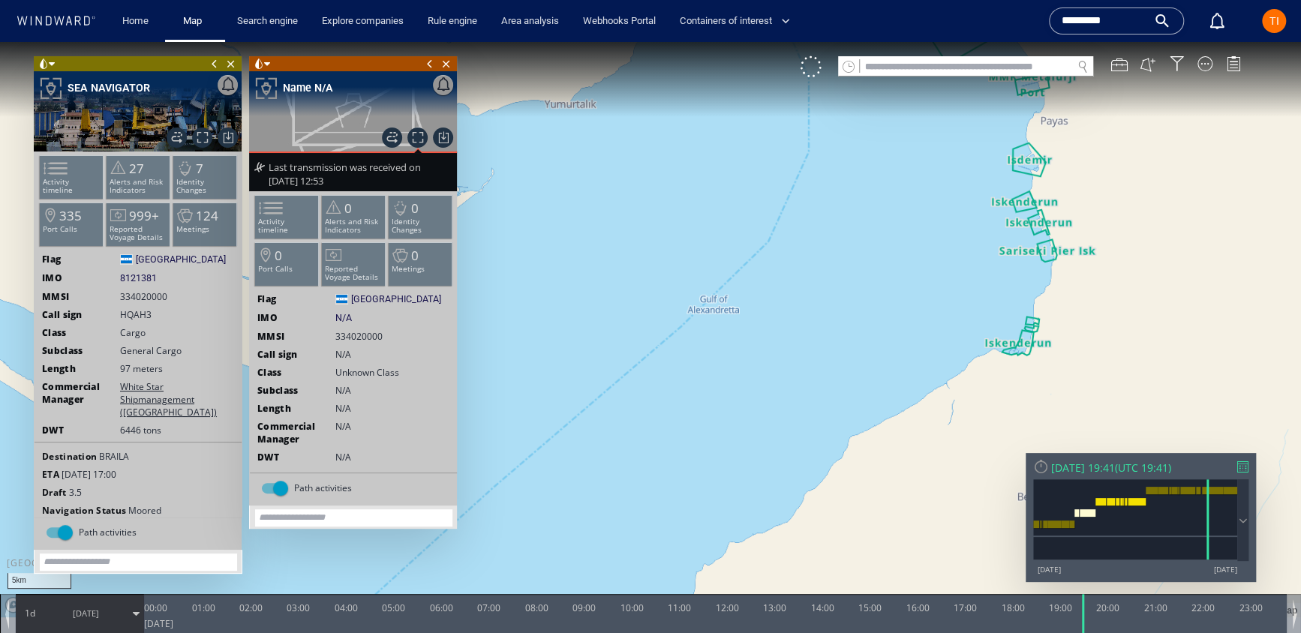
click at [981, 468] on div "Thu 28/12/2023 19:41" at bounding box center [1083, 468] width 64 height 14
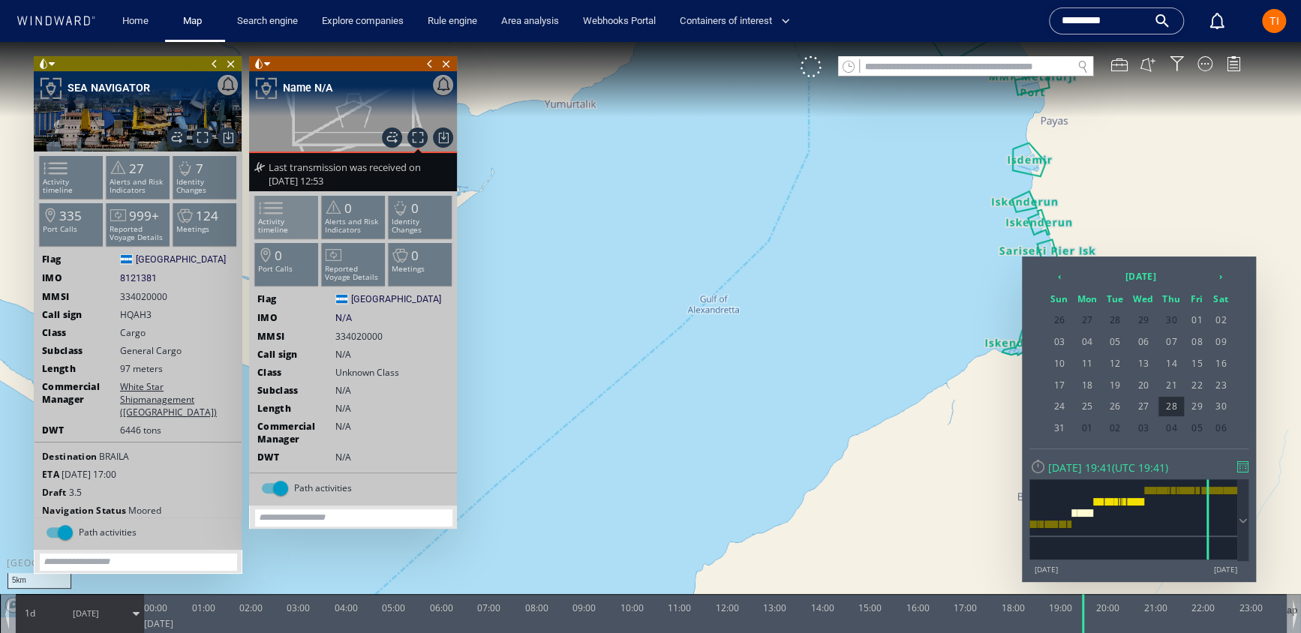
click at [262, 215] on span at bounding box center [262, 208] width 23 height 22
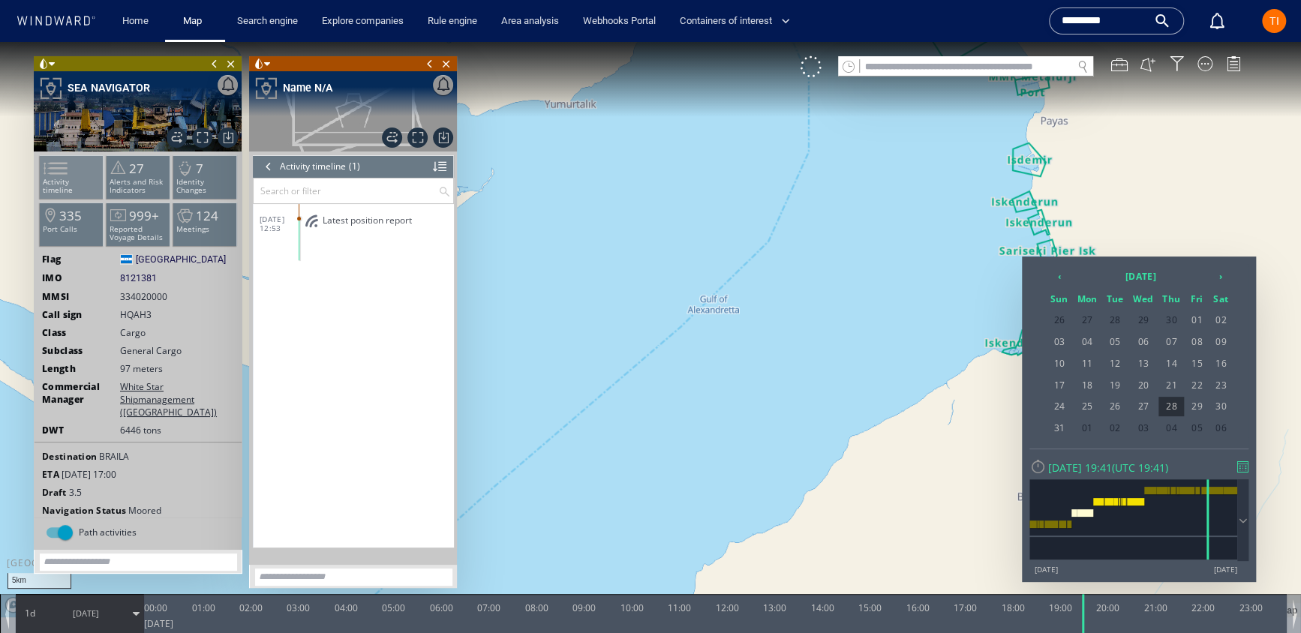
click at [58, 172] on span at bounding box center [46, 169] width 23 height 22
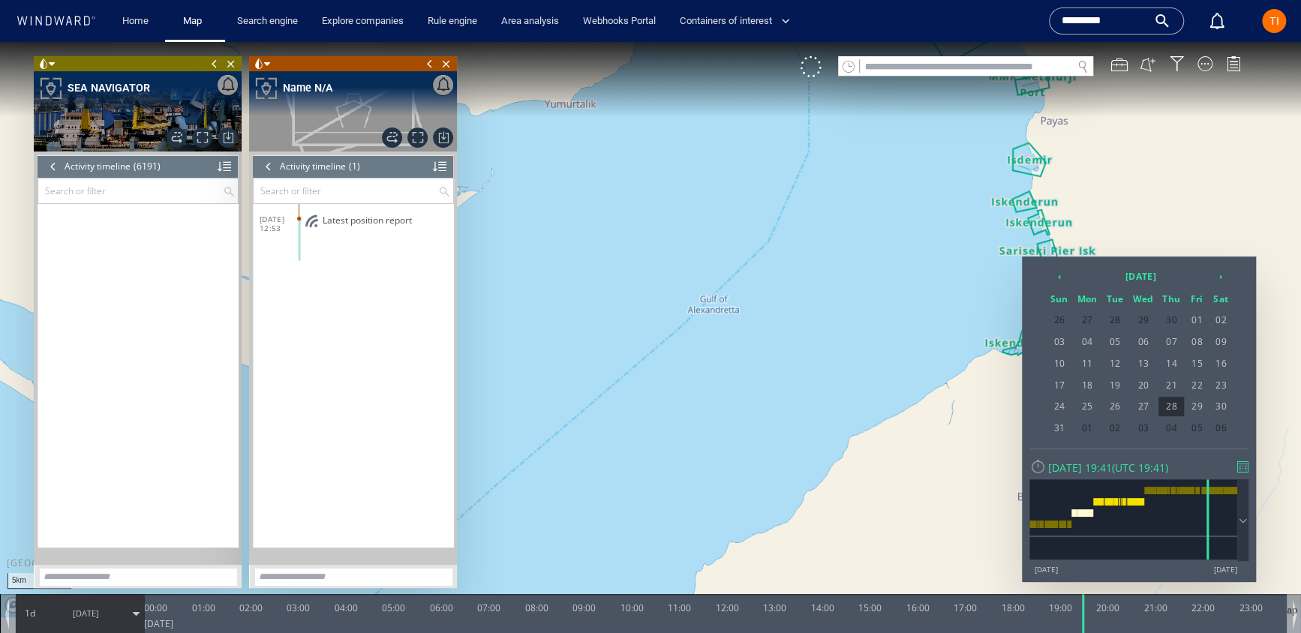
scroll to position [213683, 0]
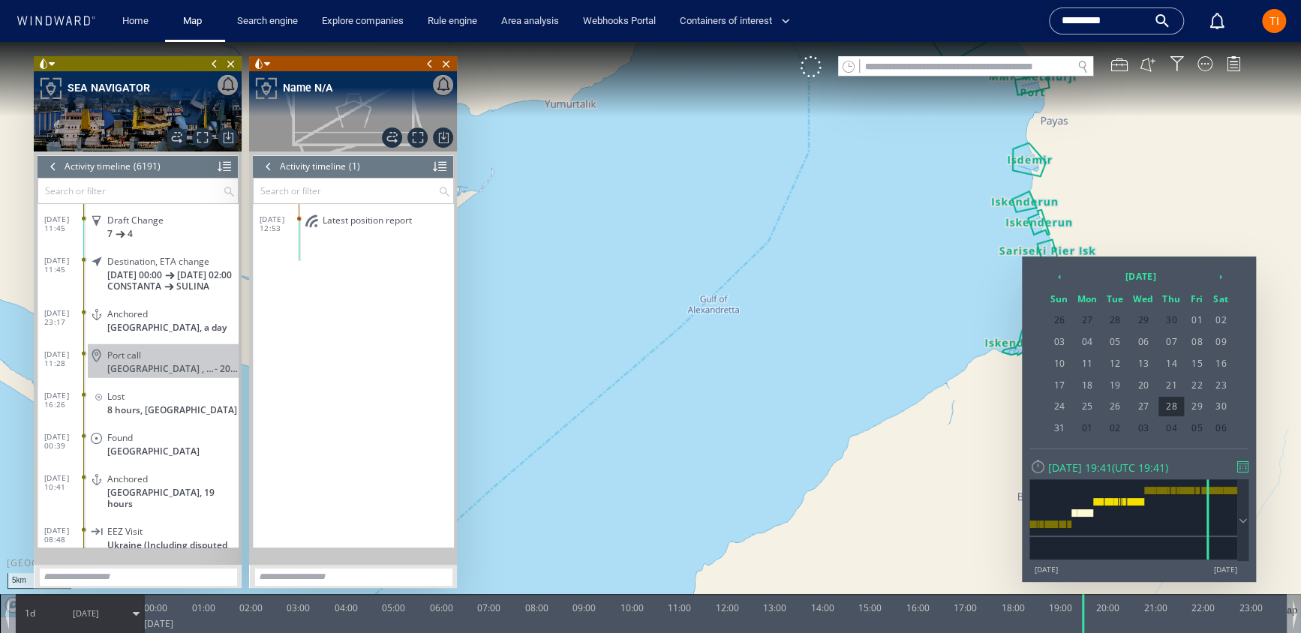
click at [327, 218] on span "Latest position report" at bounding box center [367, 220] width 89 height 11
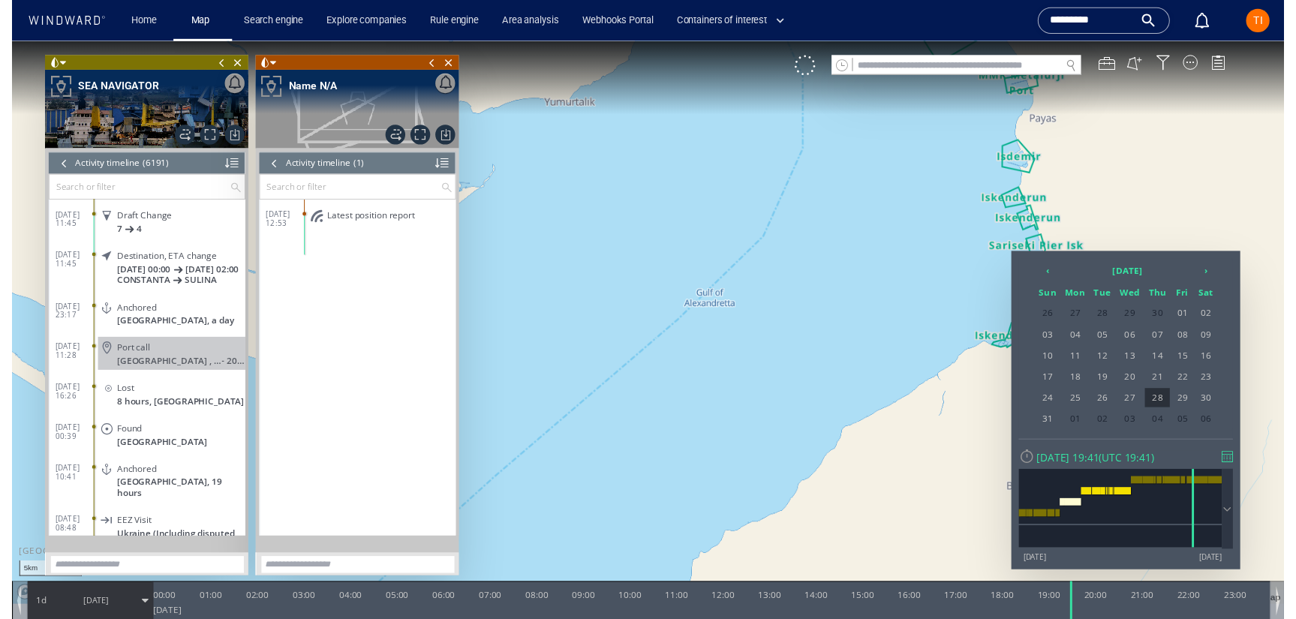
scroll to position [215952, 0]
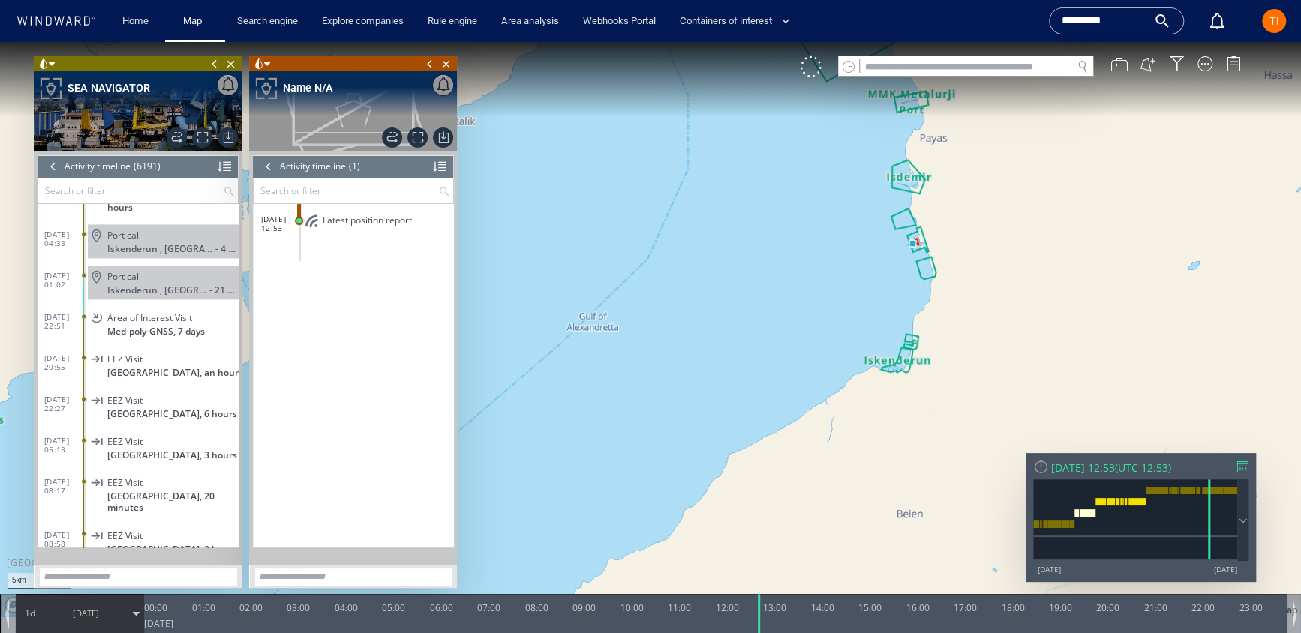
drag, startPoint x: 902, startPoint y: 221, endPoint x: 782, endPoint y: 239, distance: 122.0
click at [782, 239] on canvas "Map" at bounding box center [650, 329] width 1301 height 575
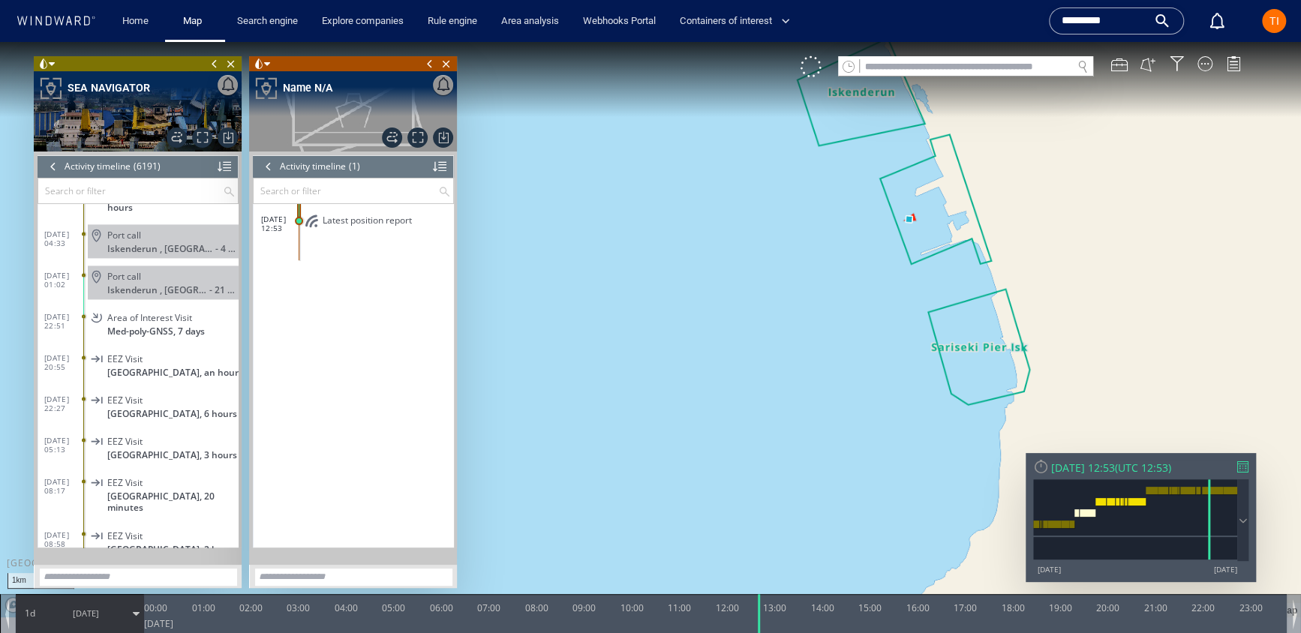
drag, startPoint x: 793, startPoint y: 272, endPoint x: 755, endPoint y: 311, distance: 54.1
click at [755, 311] on canvas "Map" at bounding box center [650, 329] width 1301 height 575
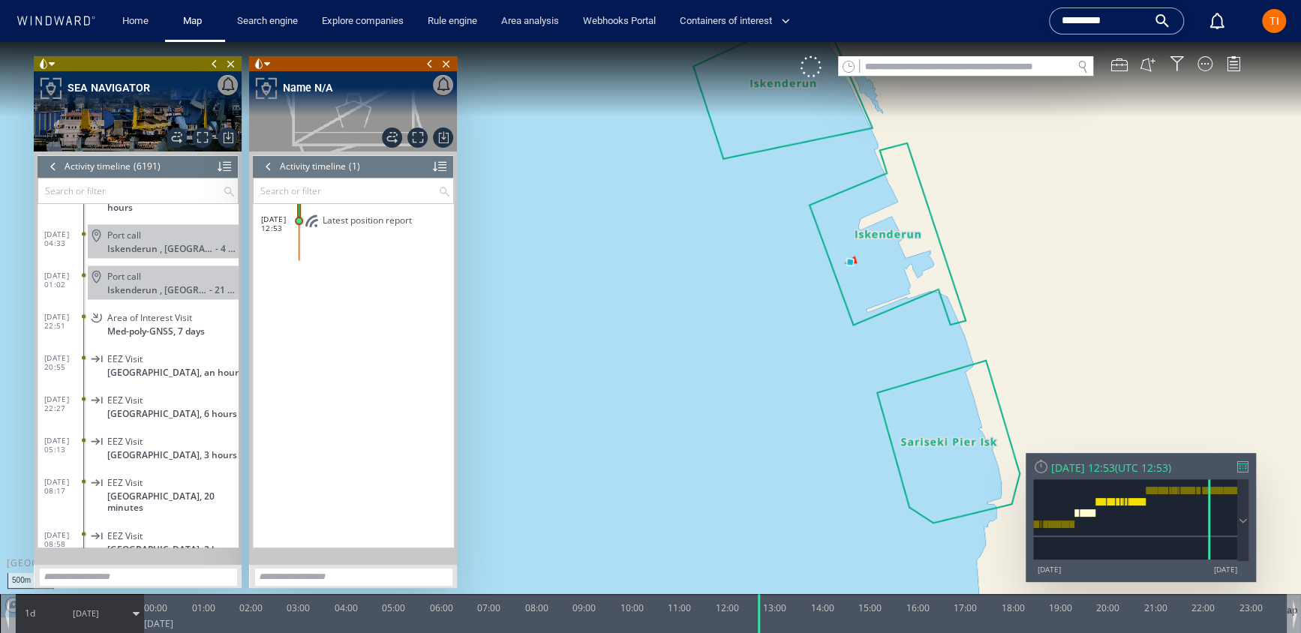
click at [115, 271] on span "Port call" at bounding box center [124, 276] width 34 height 11
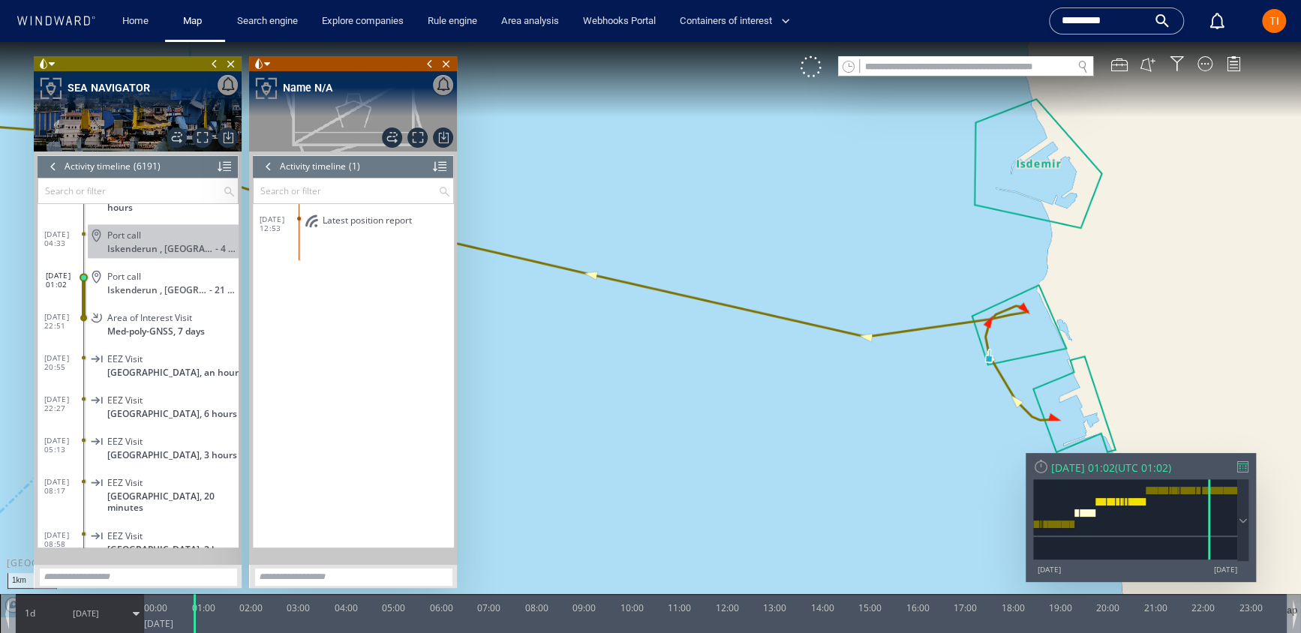
drag, startPoint x: 880, startPoint y: 265, endPoint x: 633, endPoint y: 190, distance: 258.0
click at [633, 190] on canvas "Map" at bounding box center [650, 329] width 1301 height 575
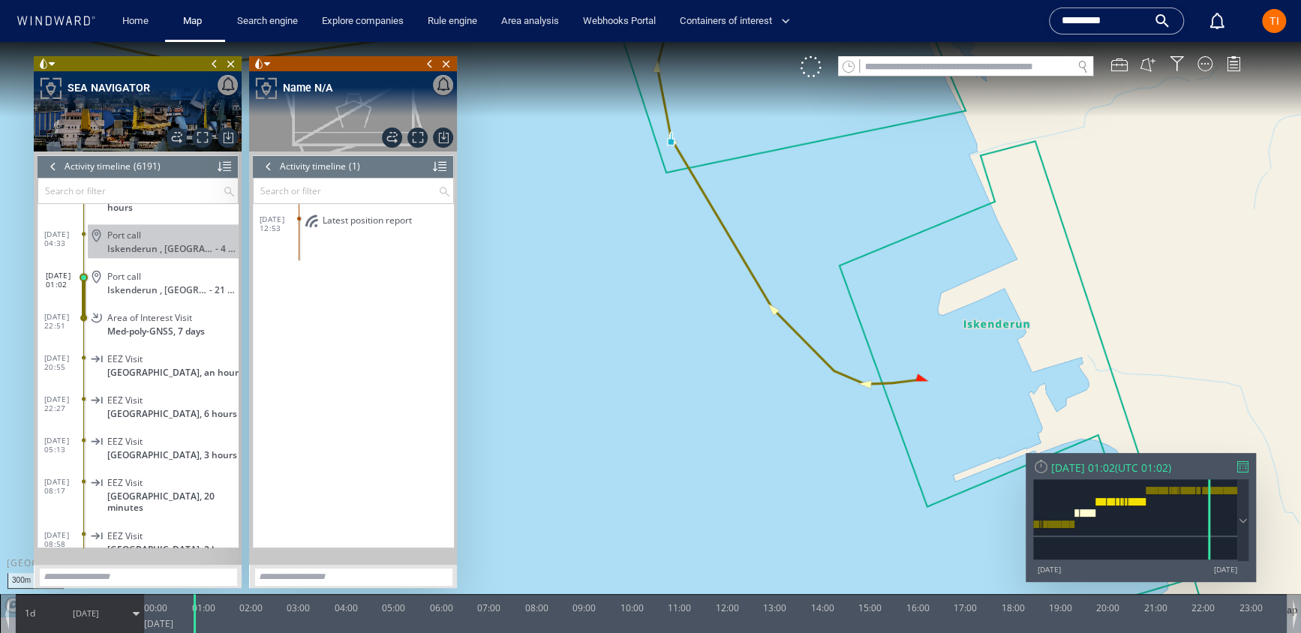
drag, startPoint x: 1021, startPoint y: 397, endPoint x: 949, endPoint y: 385, distance: 73.0
click at [949, 385] on canvas "Map" at bounding box center [650, 329] width 1301 height 575
click at [375, 224] on span "Latest position report" at bounding box center [367, 220] width 89 height 11
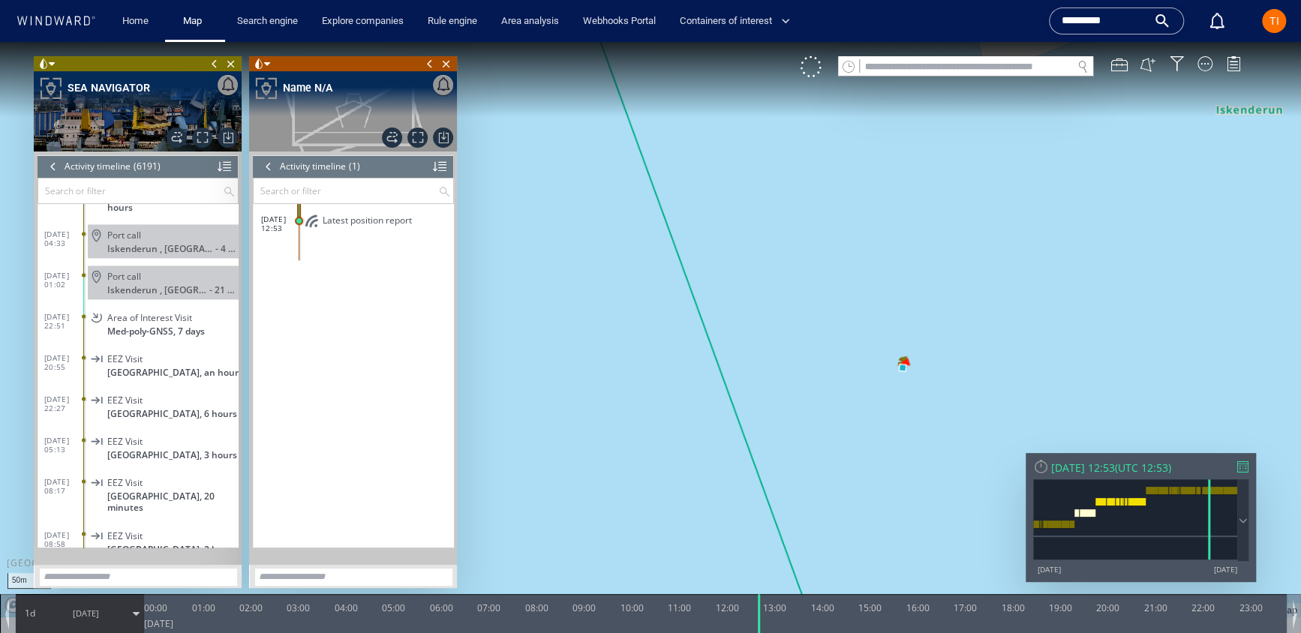
drag, startPoint x: 946, startPoint y: 303, endPoint x: 919, endPoint y: 332, distance: 39.8
click at [925, 333] on canvas "Map" at bounding box center [650, 329] width 1301 height 575
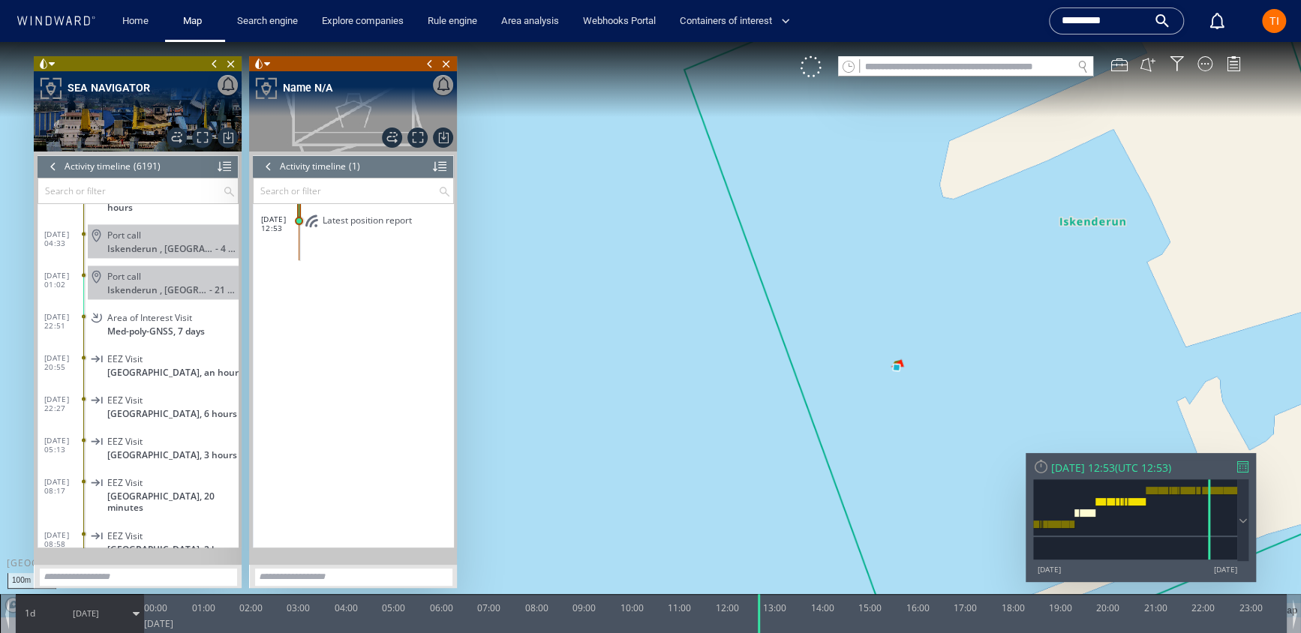
click at [48, 166] on div at bounding box center [53, 166] width 17 height 23
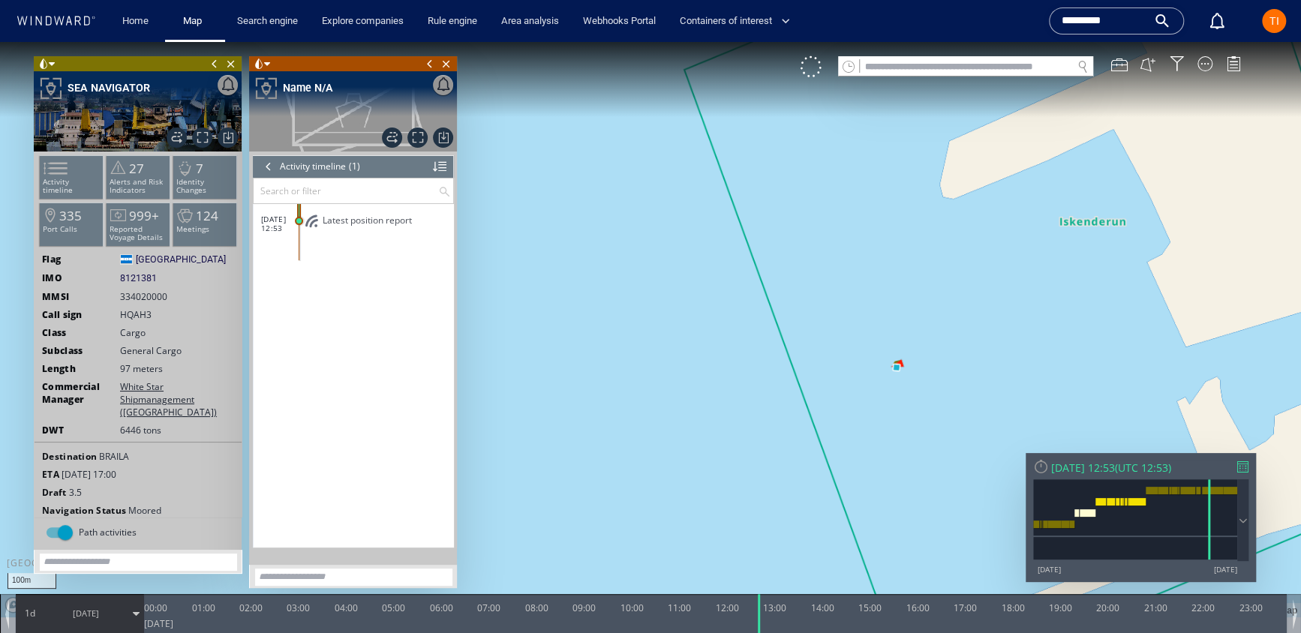
click at [269, 165] on div at bounding box center [268, 166] width 17 height 23
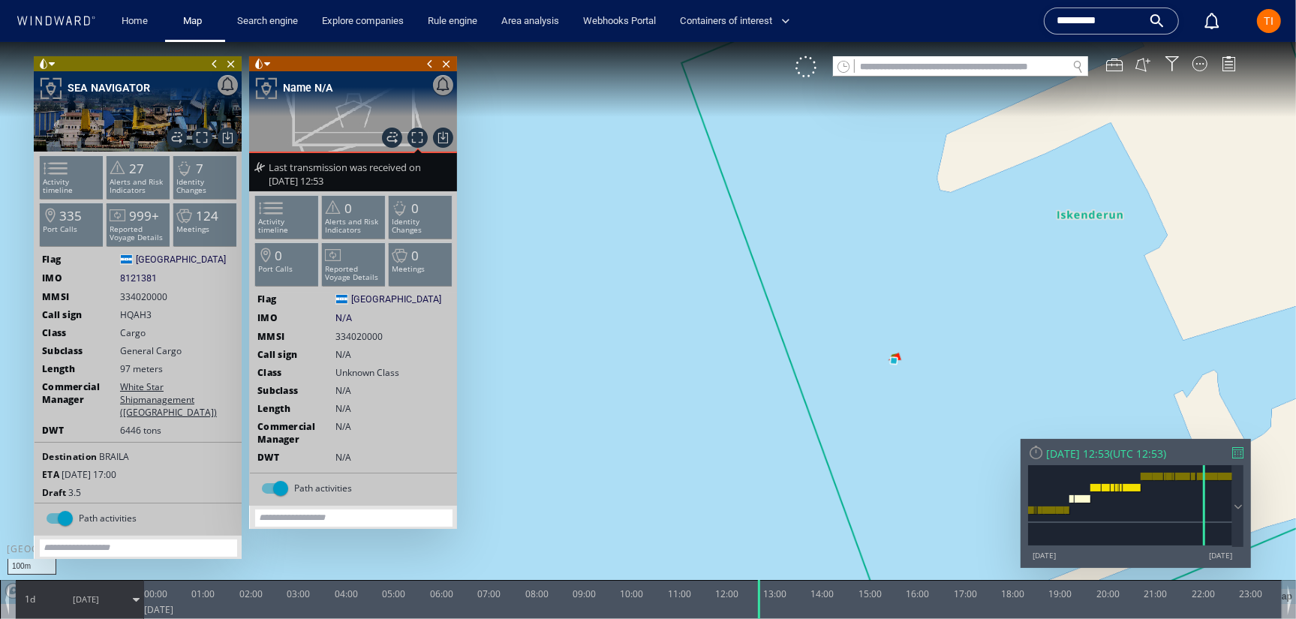
click at [378, 341] on span "334020000" at bounding box center [358, 335] width 47 height 13
click at [355, 340] on span "334020000" at bounding box center [358, 335] width 47 height 13
click at [356, 339] on span "334020000" at bounding box center [358, 335] width 47 height 13
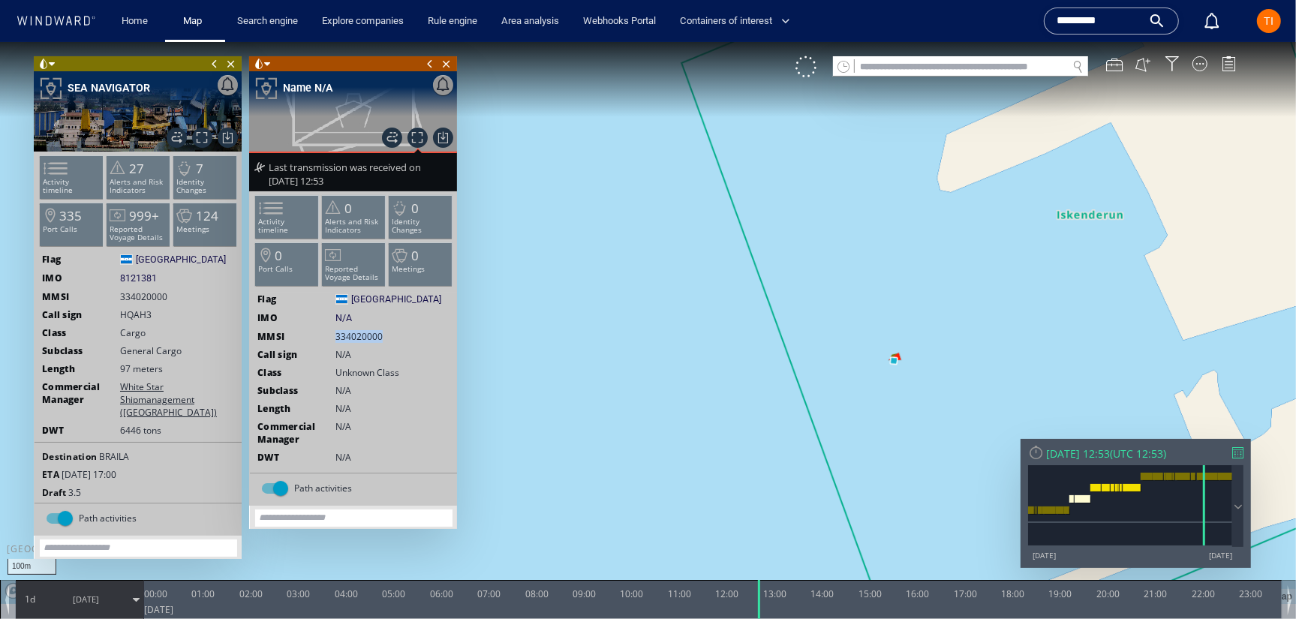
drag, startPoint x: 336, startPoint y: 336, endPoint x: 449, endPoint y: 314, distance: 115.5
click at [385, 336] on span "334020000" at bounding box center [366, 335] width 62 height 13
copy span "334020000"
click at [981, 65] on input "text" at bounding box center [960, 66] width 212 height 20
paste input "*********"
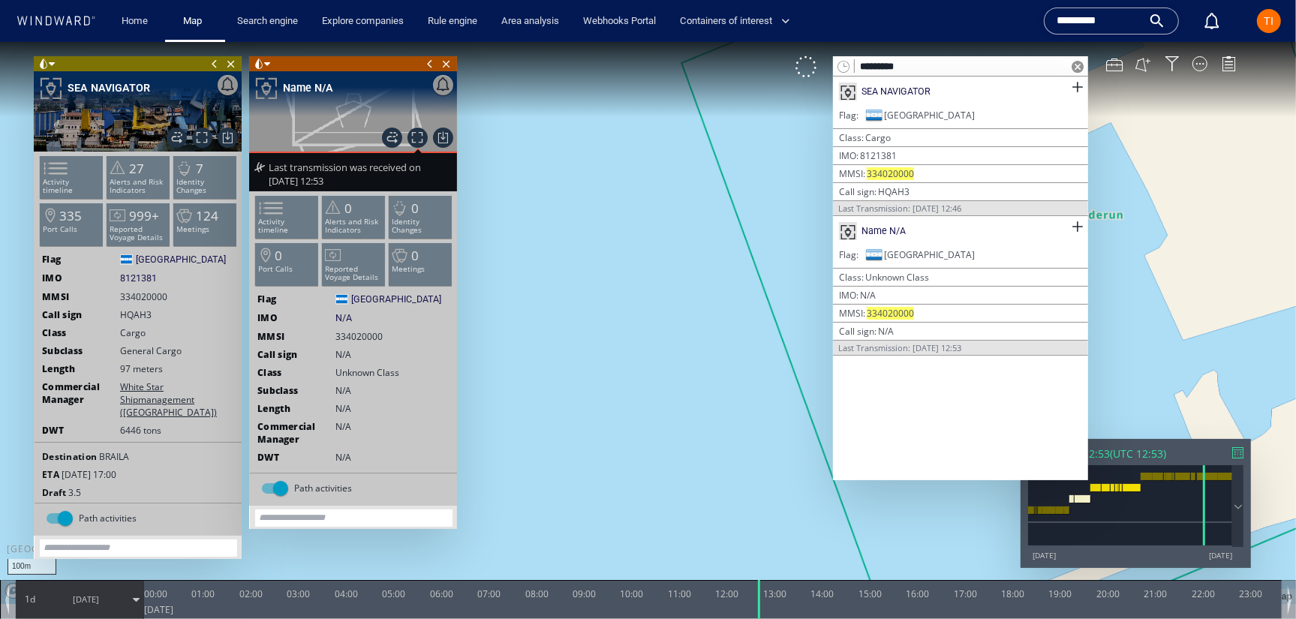
type input "*********"
click at [881, 149] on span "8121381" at bounding box center [878, 155] width 37 height 13
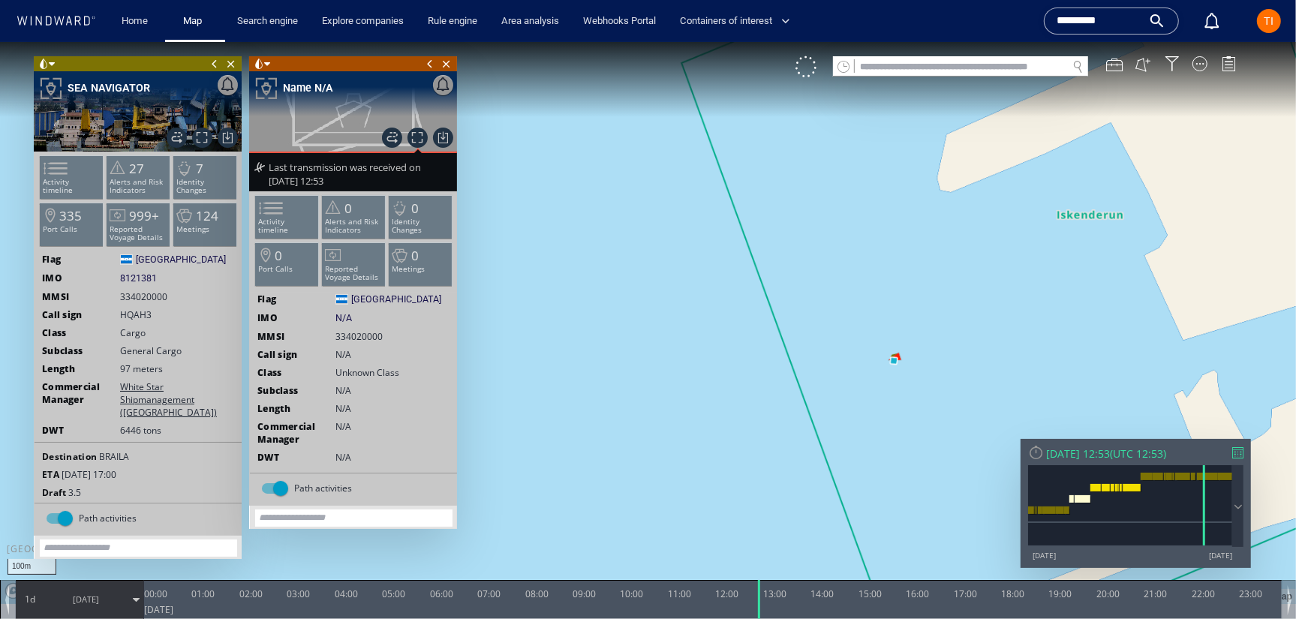
click at [145, 278] on span "8121381" at bounding box center [138, 278] width 37 height 14
copy span "8121381"
click at [920, 66] on input "text" at bounding box center [960, 66] width 212 height 20
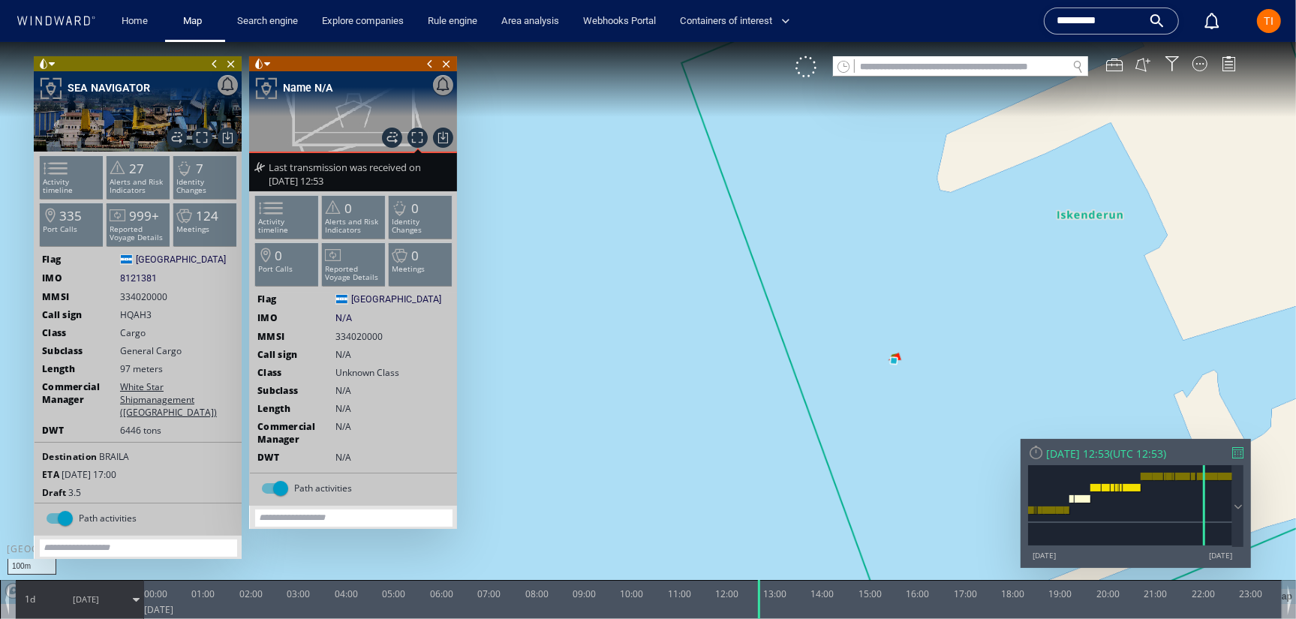
paste input "*******"
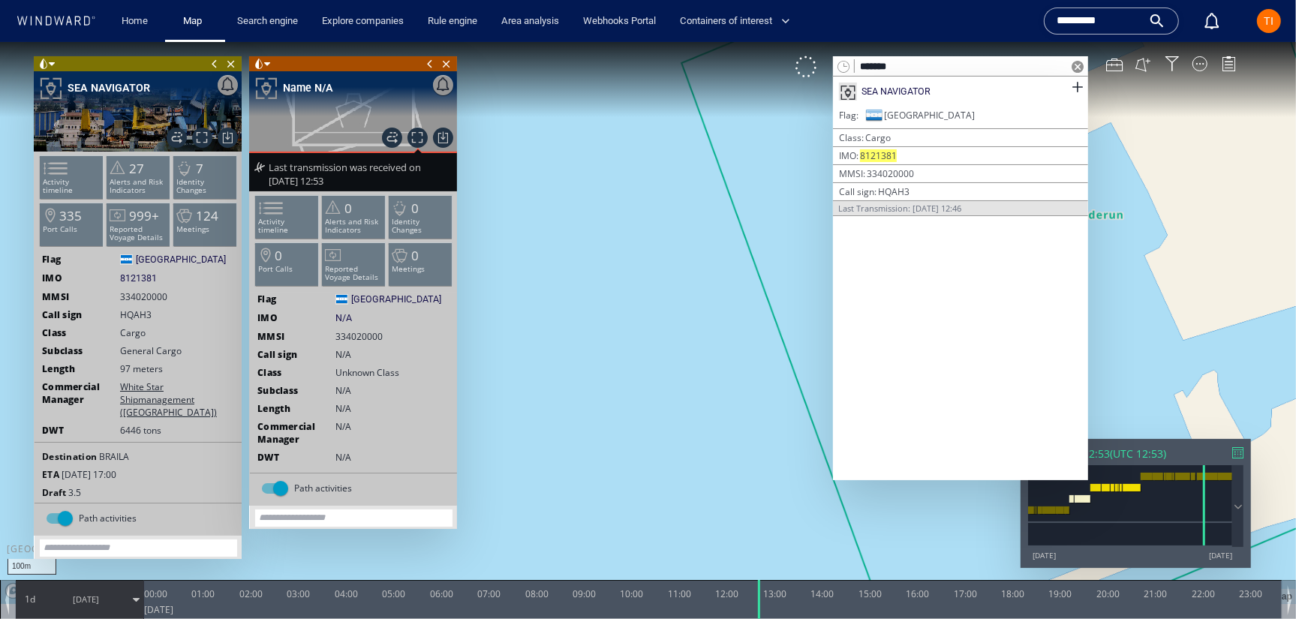
type input "*******"
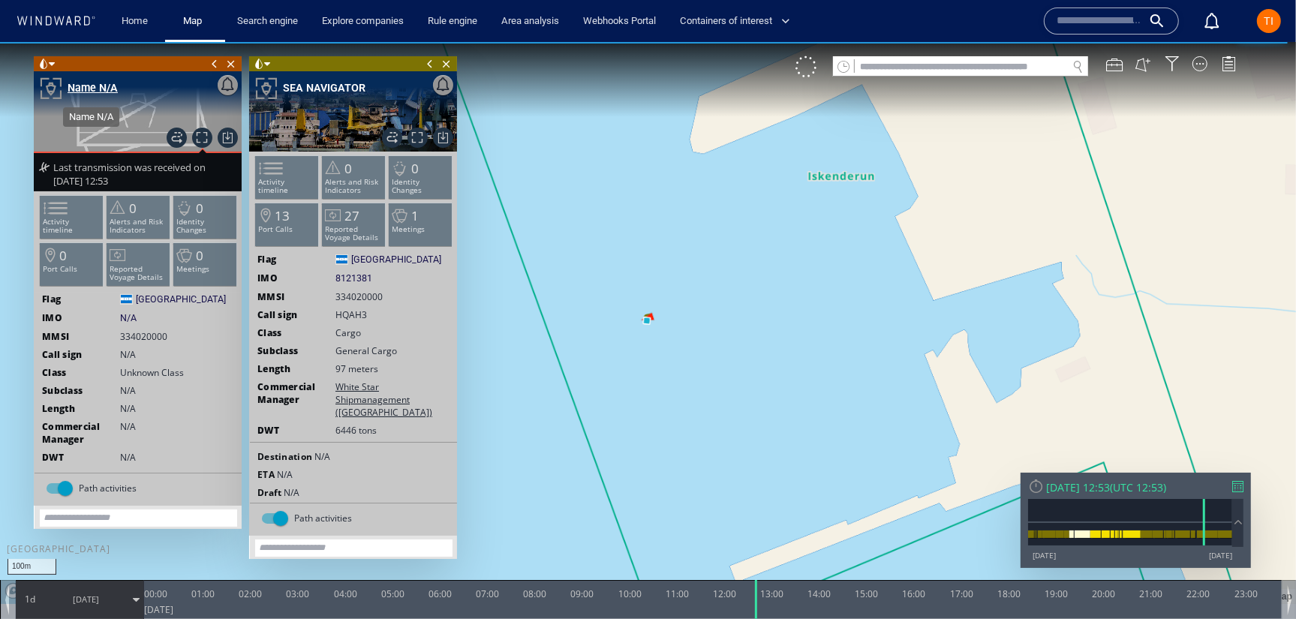
click at [82, 88] on div "Name N/A" at bounding box center [93, 87] width 50 height 18
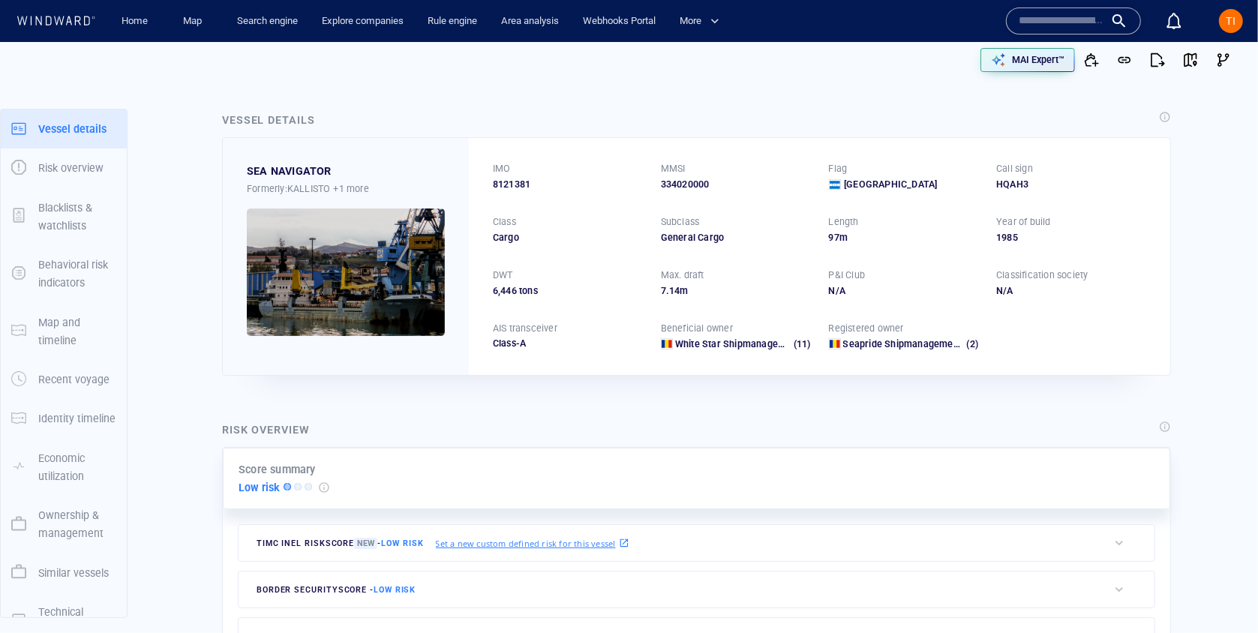
drag, startPoint x: 592, startPoint y: 100, endPoint x: 950, endPoint y: 56, distance: 361.2
click at [594, 101] on div "Vessel details SEA NAVIGATOR Formerly: KALLISTO +1 more IMO 8121381 MMSI 334020…" at bounding box center [696, 243] width 973 height 289
click at [1073, 25] on input "text" at bounding box center [1062, 21] width 86 height 23
paste input "*******"
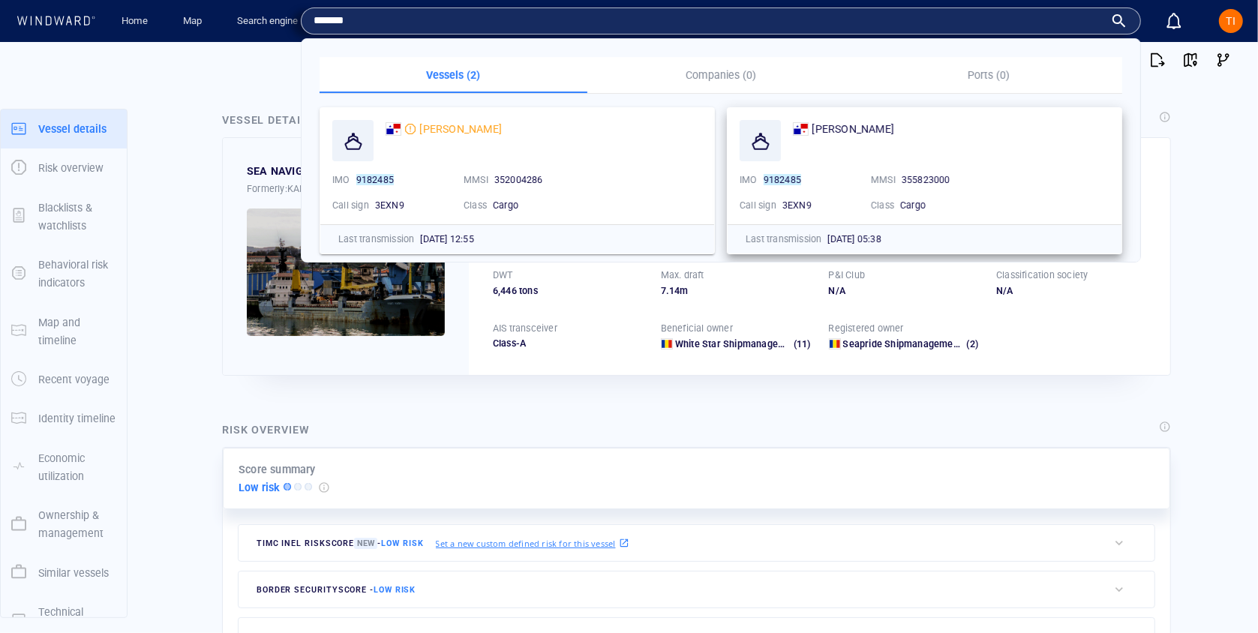
type input "*******"
click at [792, 176] on mark "9182485" at bounding box center [783, 179] width 38 height 11
copy mark "9182485"
click at [242, 72] on div at bounding box center [322, 60] width 620 height 45
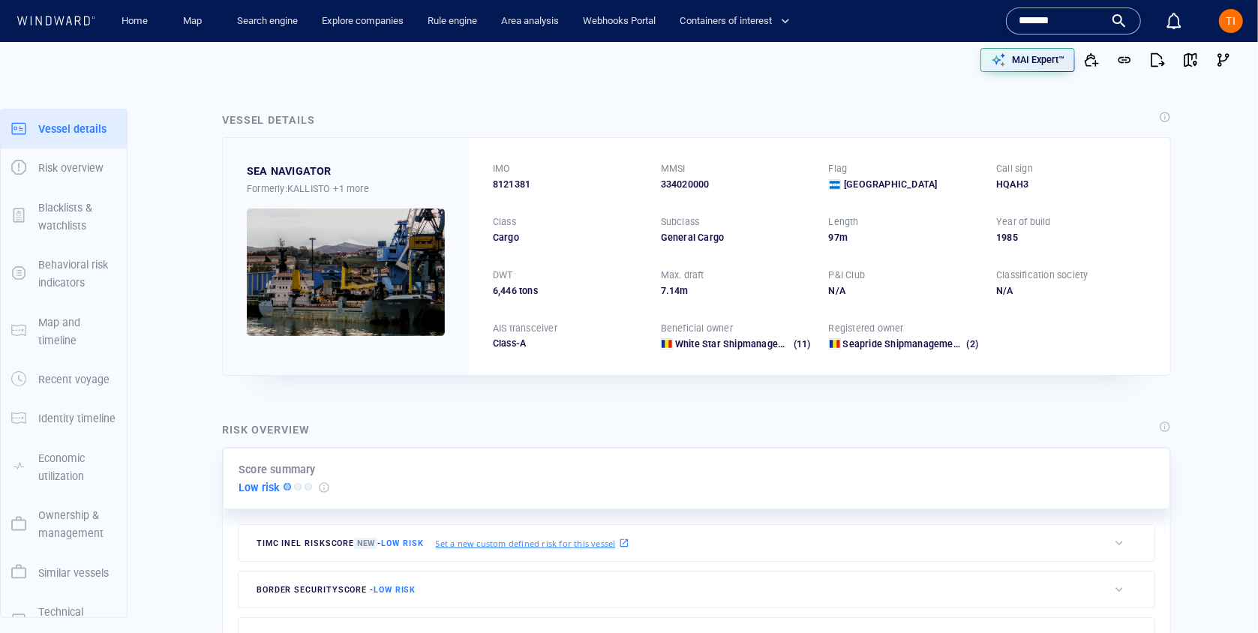
click at [1076, 21] on input "*******" at bounding box center [1062, 21] width 86 height 23
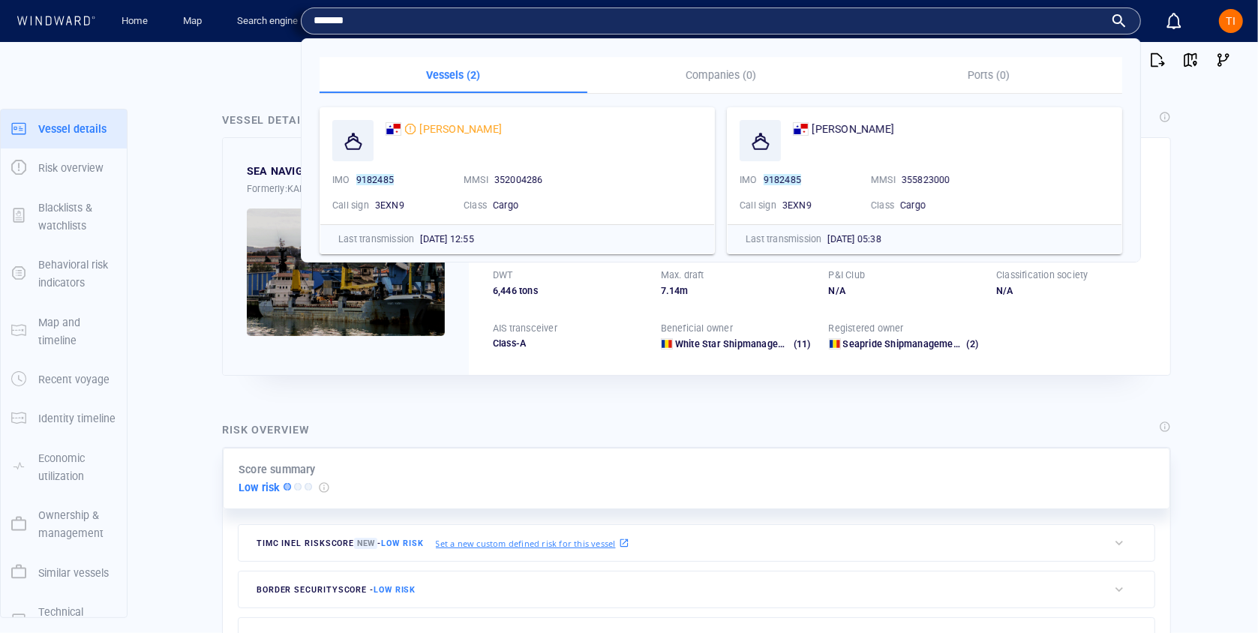
click at [1076, 21] on input "*******" at bounding box center [709, 21] width 791 height 23
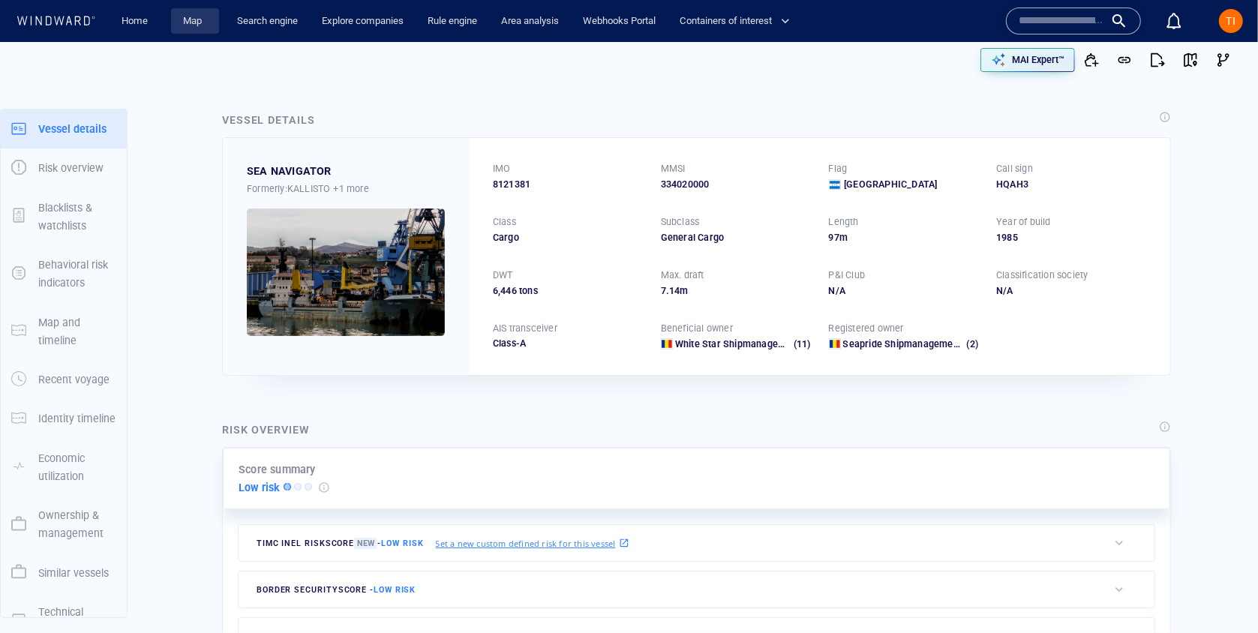
click at [191, 26] on link "Map" at bounding box center [195, 21] width 36 height 26
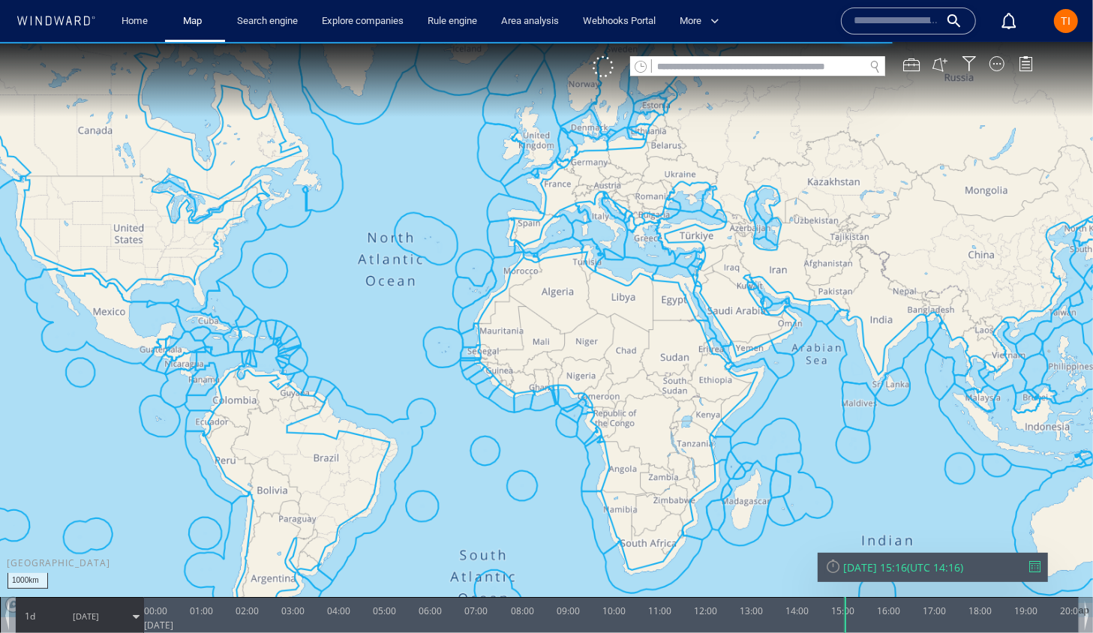
click at [730, 72] on input "text" at bounding box center [758, 66] width 212 height 20
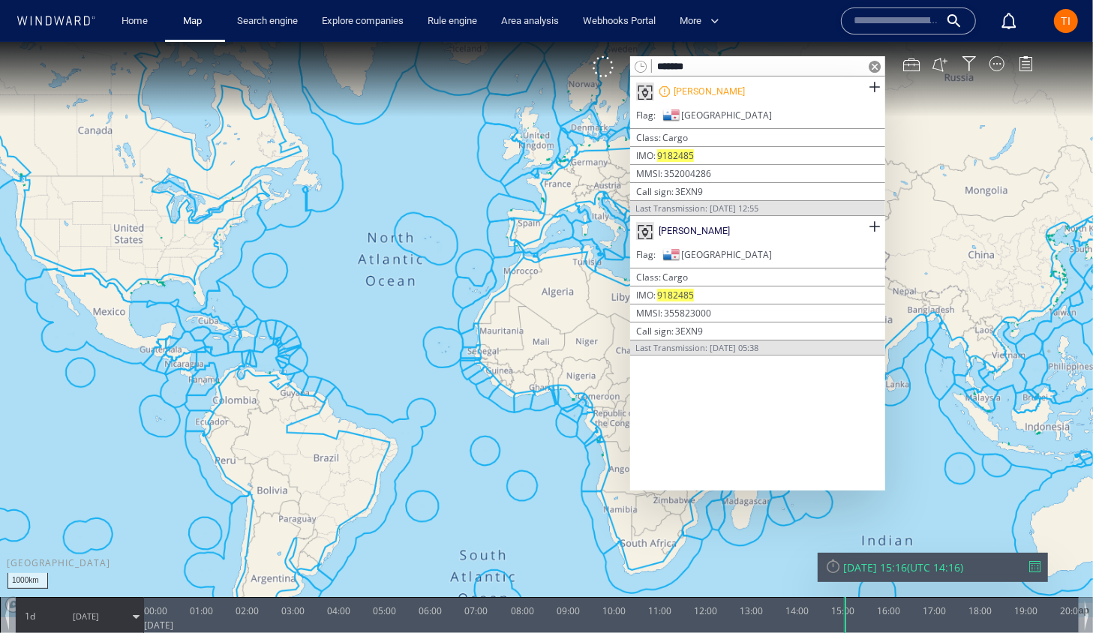
type input "*******"
drag, startPoint x: 877, startPoint y: 86, endPoint x: 875, endPoint y: 101, distance: 14.3
click at [876, 86] on span at bounding box center [874, 86] width 19 height 19
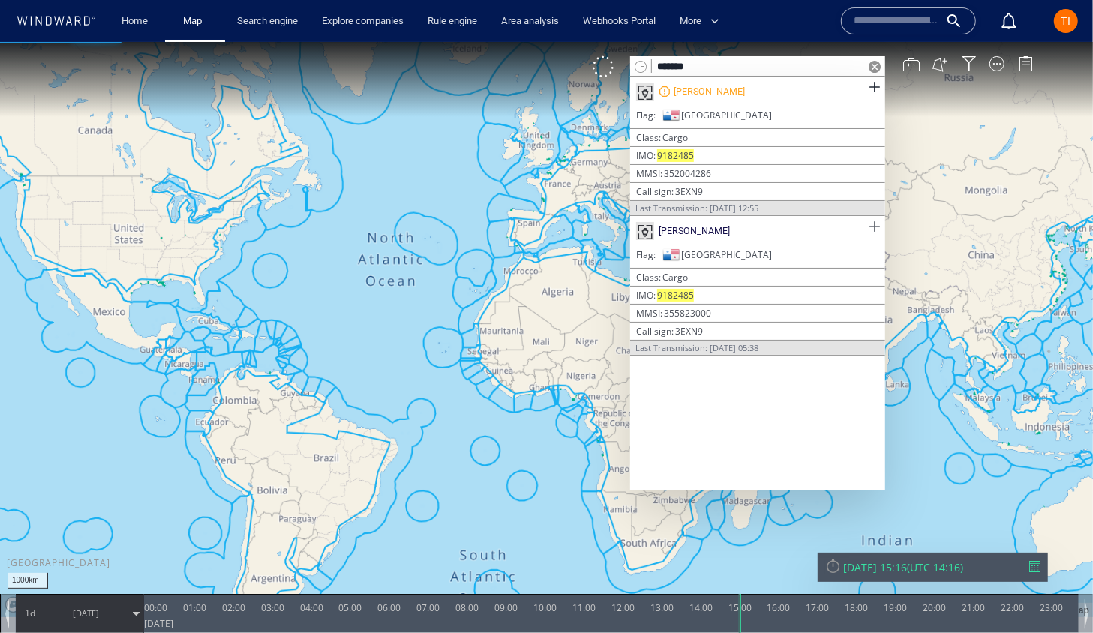
click at [876, 229] on span at bounding box center [874, 226] width 19 height 19
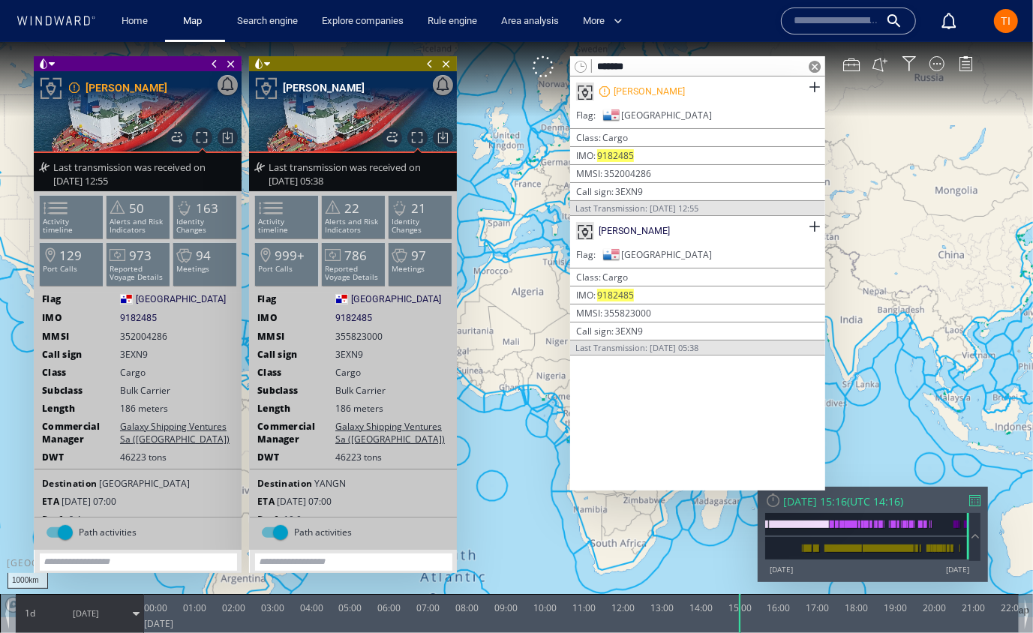
click at [137, 320] on span "9182485" at bounding box center [138, 318] width 37 height 14
click at [137, 335] on span "352004286" at bounding box center [143, 335] width 47 height 13
copy div "MMSI 352004286"
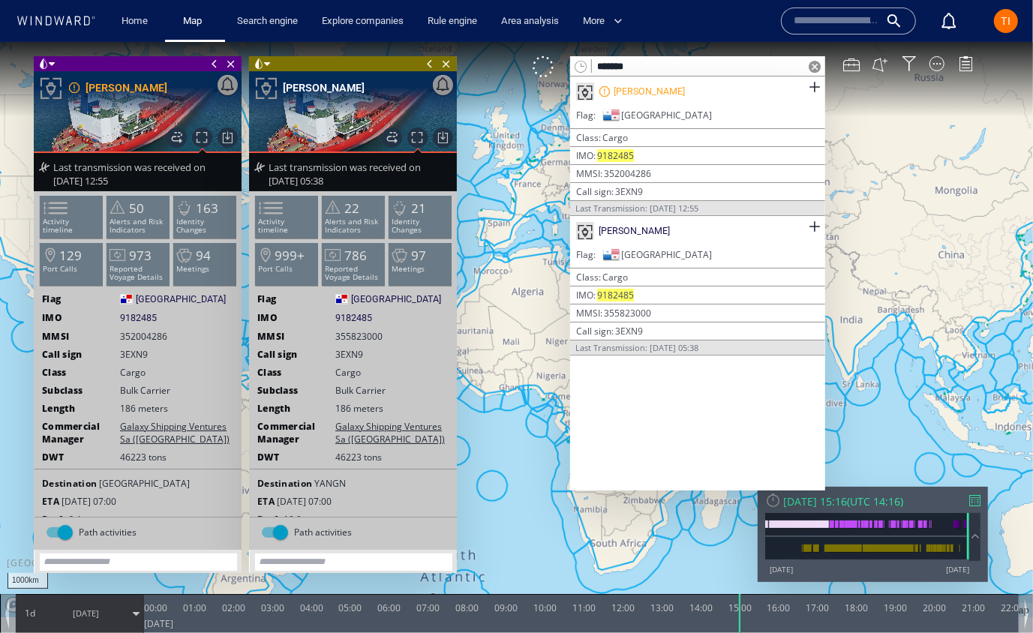
click at [380, 334] on span "355823000" at bounding box center [366, 335] width 62 height 13
drag, startPoint x: 386, startPoint y: 333, endPoint x: 327, endPoint y: 335, distance: 59.3
click at [335, 335] on span "355823000" at bounding box center [366, 335] width 62 height 13
copy span "355823000"
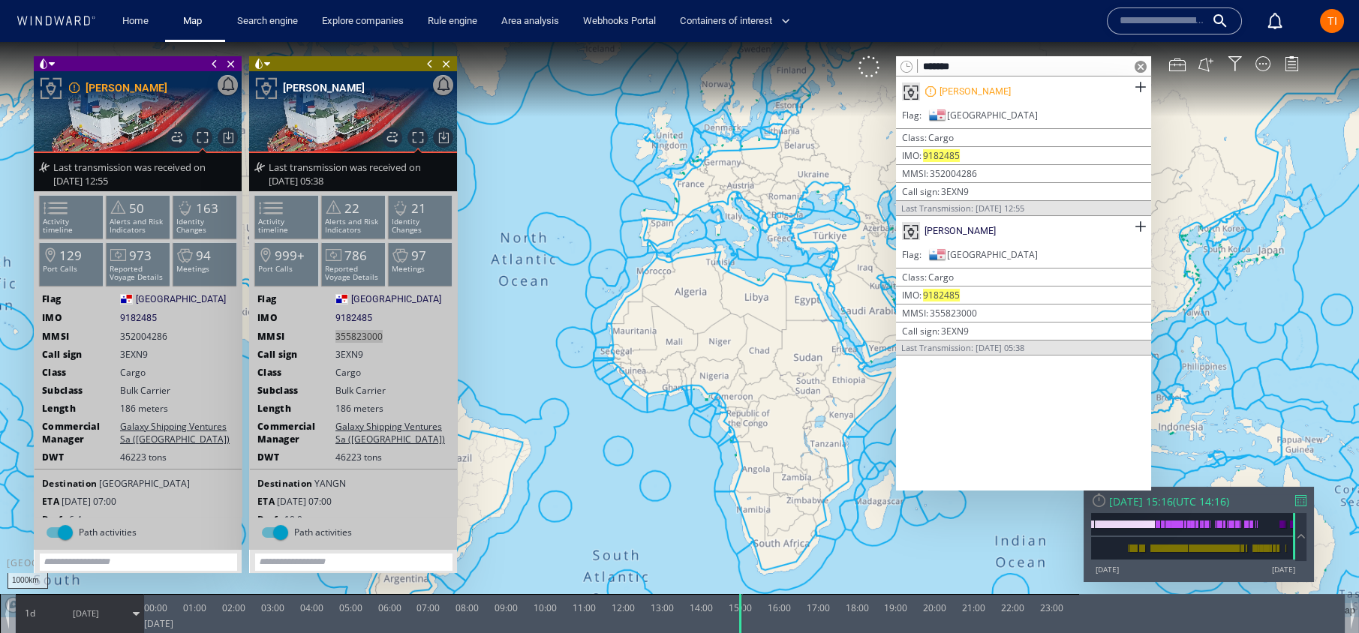
click at [1146, 23] on input "text" at bounding box center [1162, 21] width 86 height 23
paste input "*******"
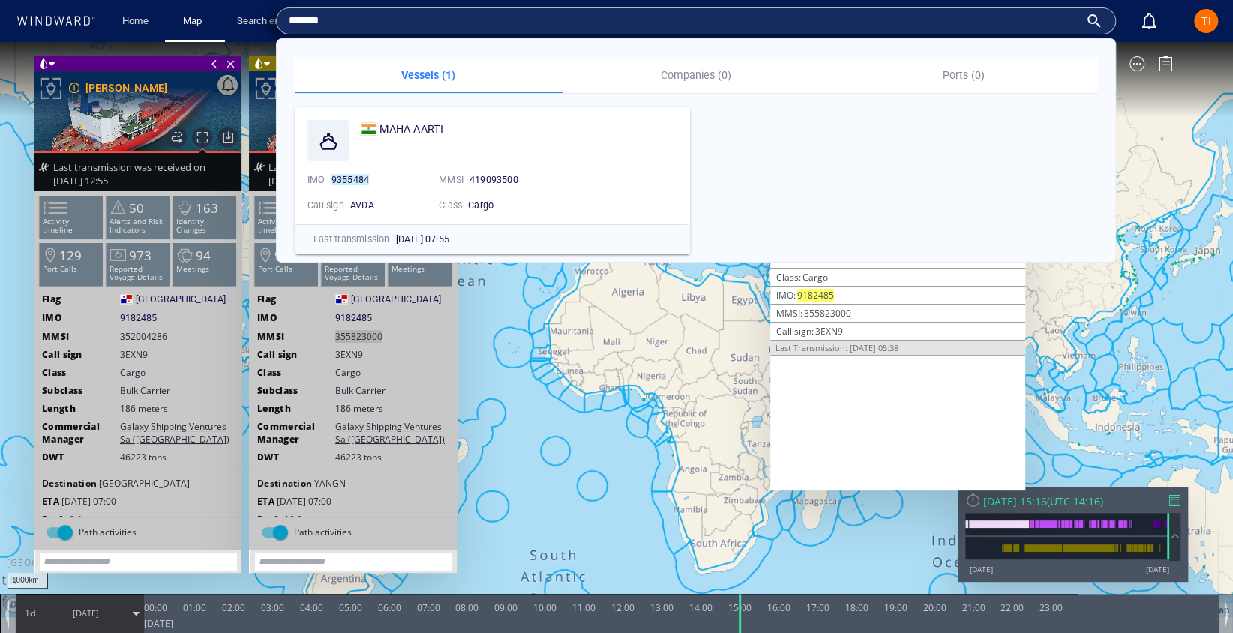
click at [931, 6] on div "Home Map Search engine Explore companies Rule engine Area analysis Webhooks Por…" at bounding box center [541, 21] width 885 height 37
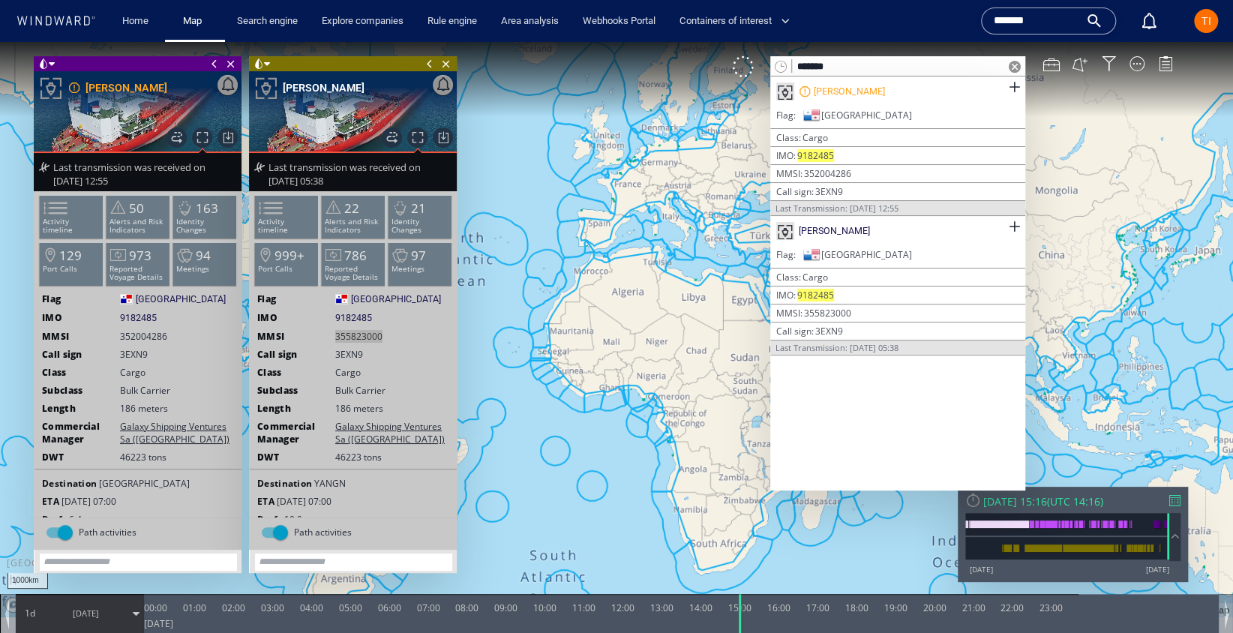
drag, startPoint x: 931, startPoint y: 6, endPoint x: 926, endPoint y: 14, distance: 9.2
click at [931, 6] on div "Home Map Search engine Explore companies Rule engine Area analysis Webhooks Por…" at bounding box center [541, 21] width 885 height 37
click at [996, 23] on input "*******" at bounding box center [1037, 21] width 86 height 23
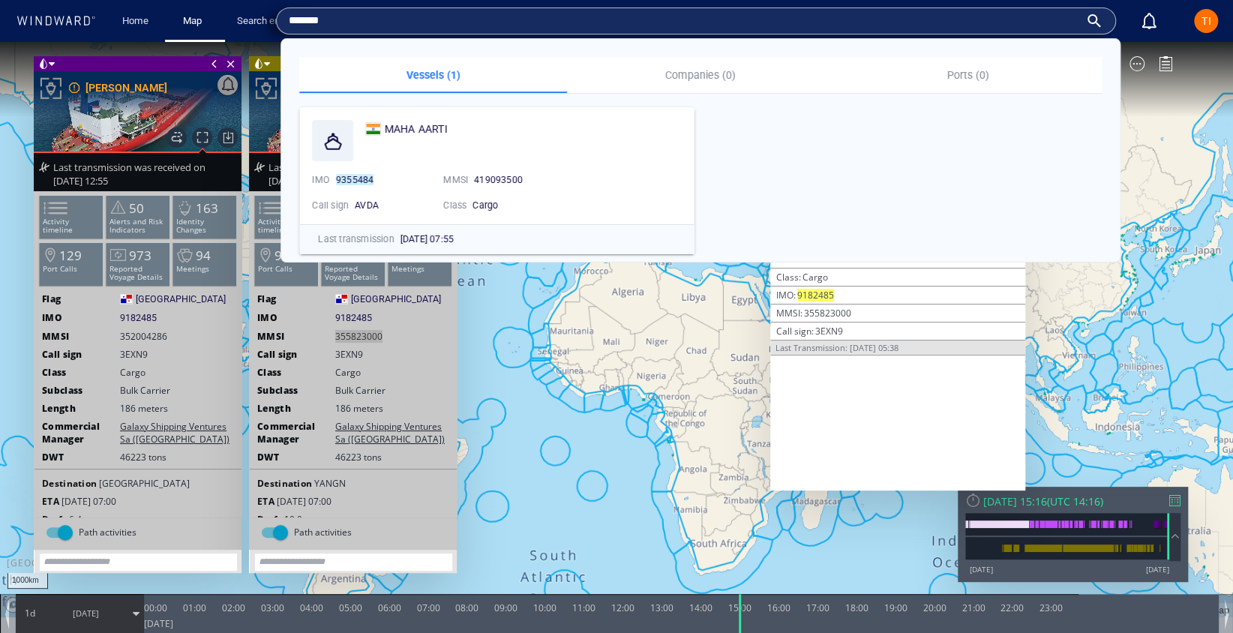
click at [884, 19] on input "*******" at bounding box center [684, 21] width 791 height 23
paste input "**"
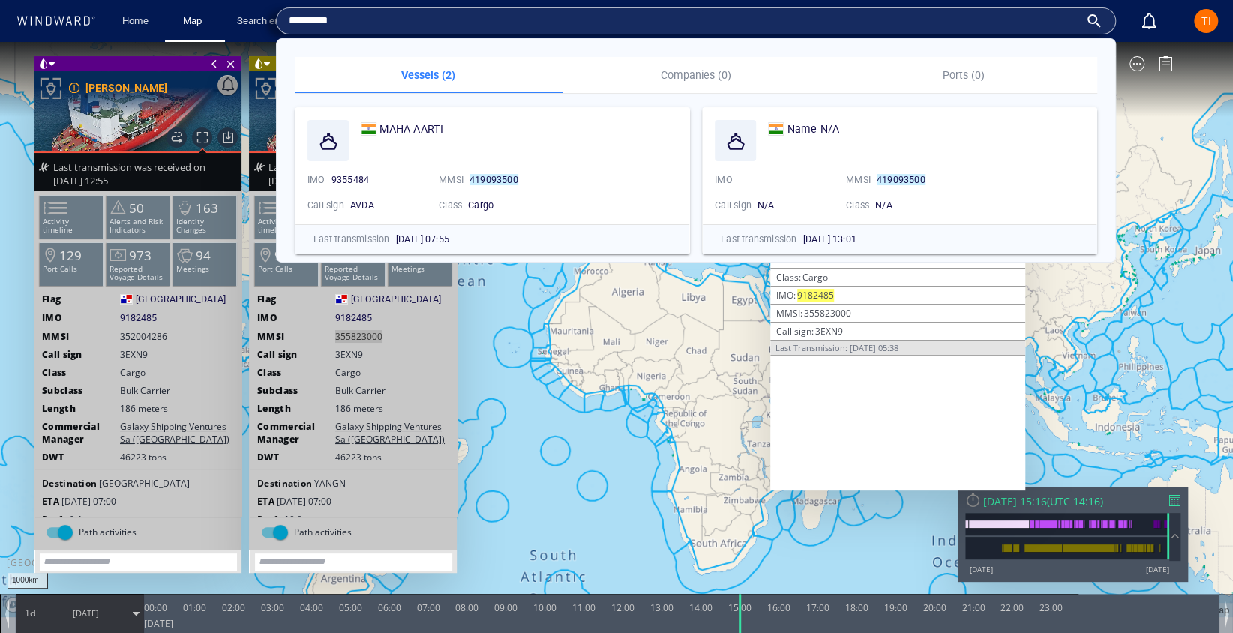
type input "*********"
click at [645, 373] on canvas "Map" at bounding box center [616, 329] width 1233 height 575
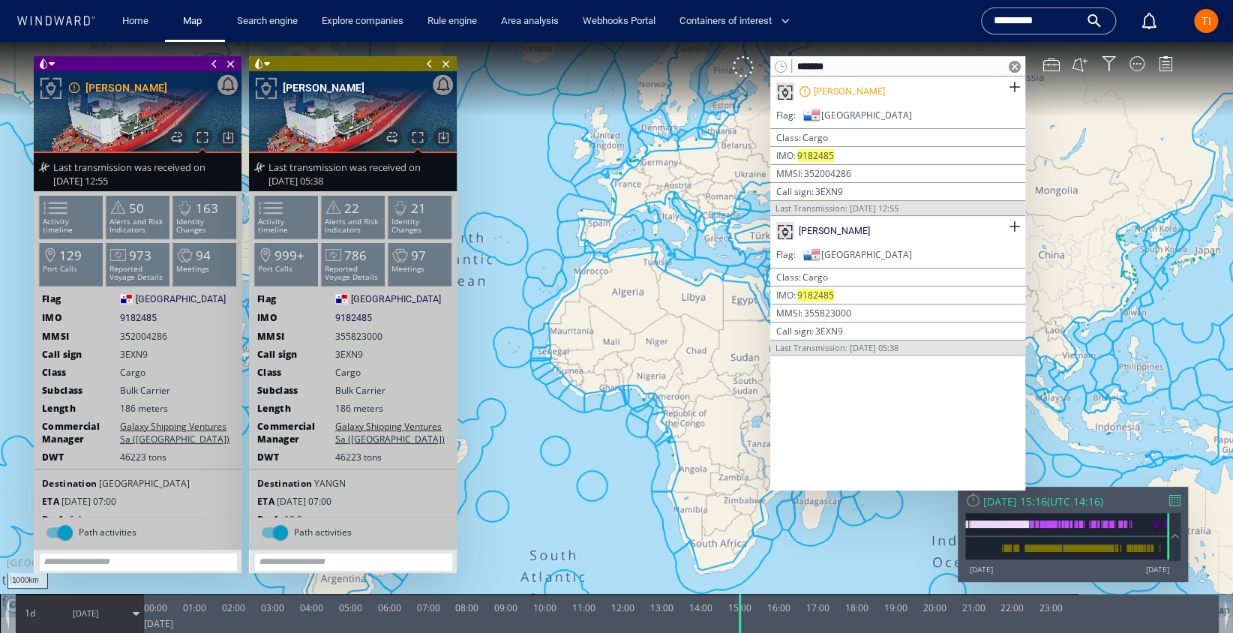
drag, startPoint x: 444, startPoint y: 64, endPoint x: 421, endPoint y: 66, distance: 23.4
click at [444, 64] on span "Close vessel card" at bounding box center [446, 63] width 17 height 15
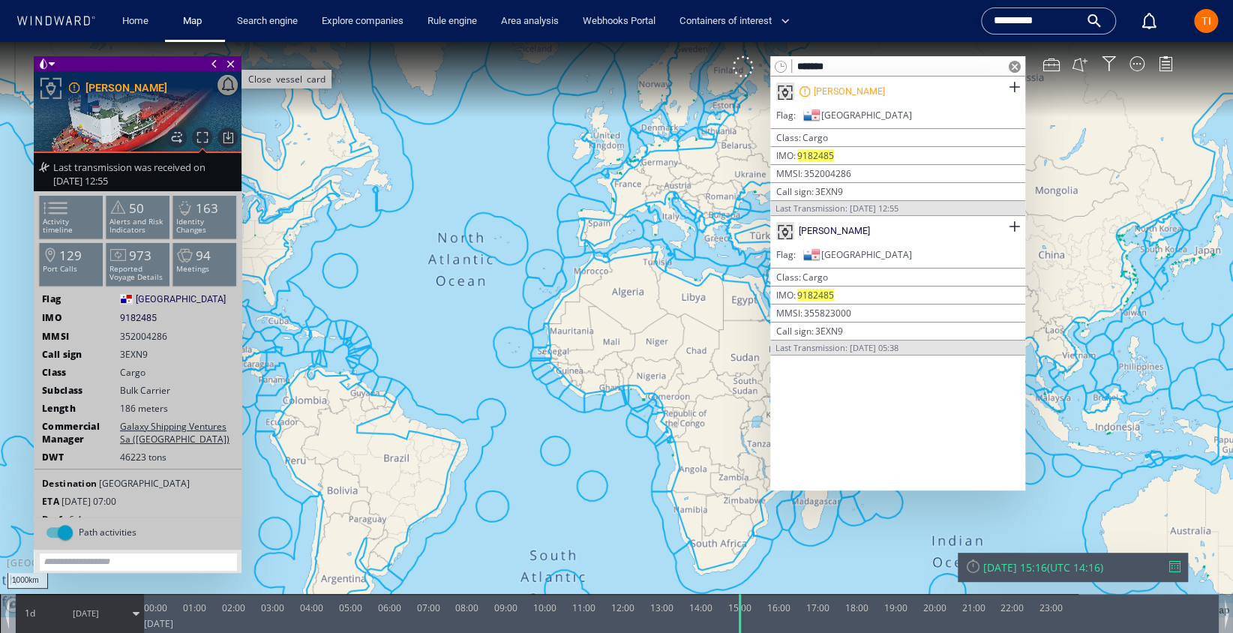
click at [225, 64] on span "Close vessel card" at bounding box center [231, 63] width 17 height 15
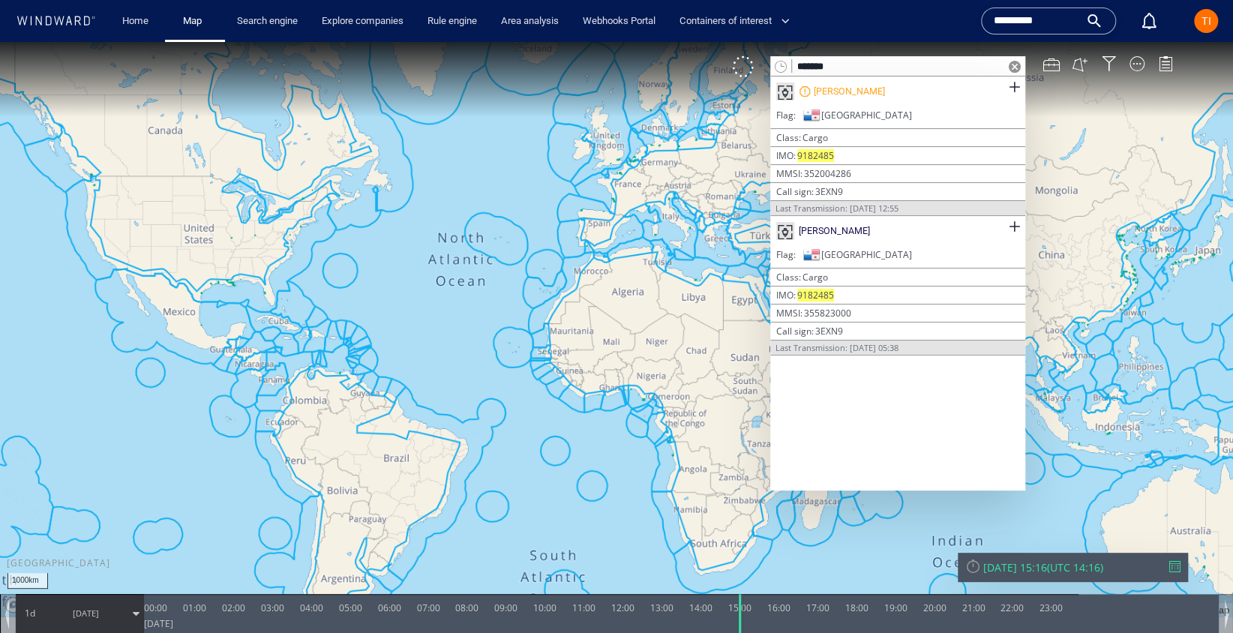
drag, startPoint x: 863, startPoint y: 63, endPoint x: 885, endPoint y: 64, distance: 21.8
click at [863, 63] on input "*******" at bounding box center [898, 67] width 212 height 20
click at [1024, 65] on div at bounding box center [1014, 66] width 21 height 20
click at [1016, 67] on span at bounding box center [1015, 67] width 12 height 12
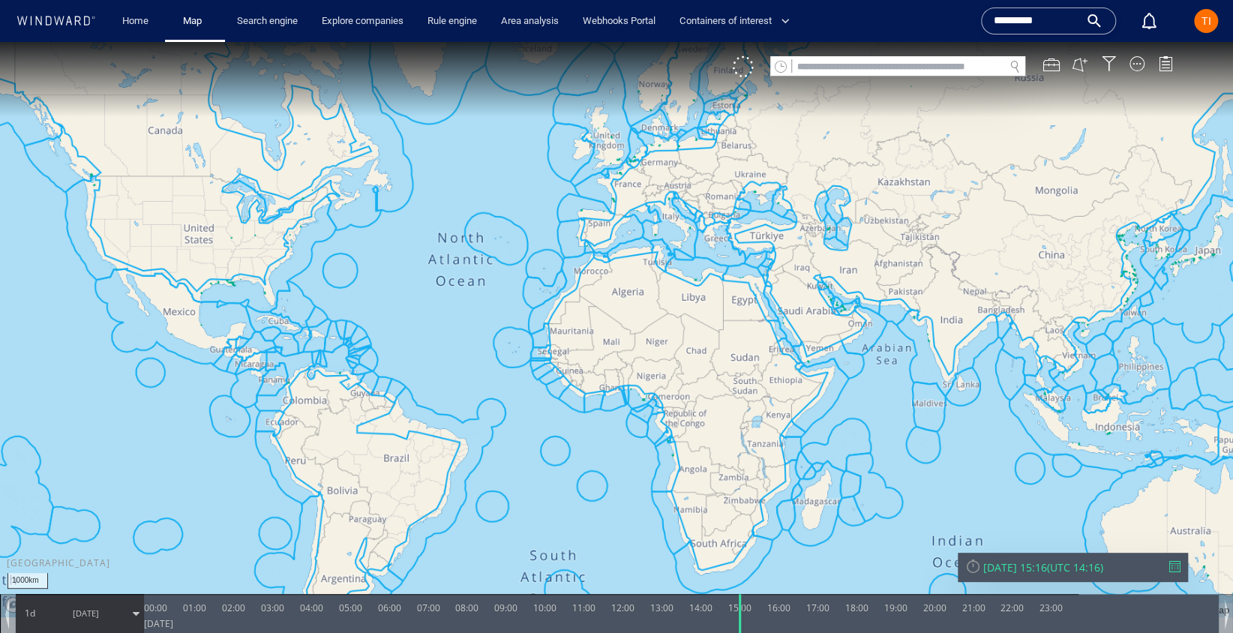
click at [940, 70] on input "text" at bounding box center [898, 67] width 212 height 20
paste input "*********"
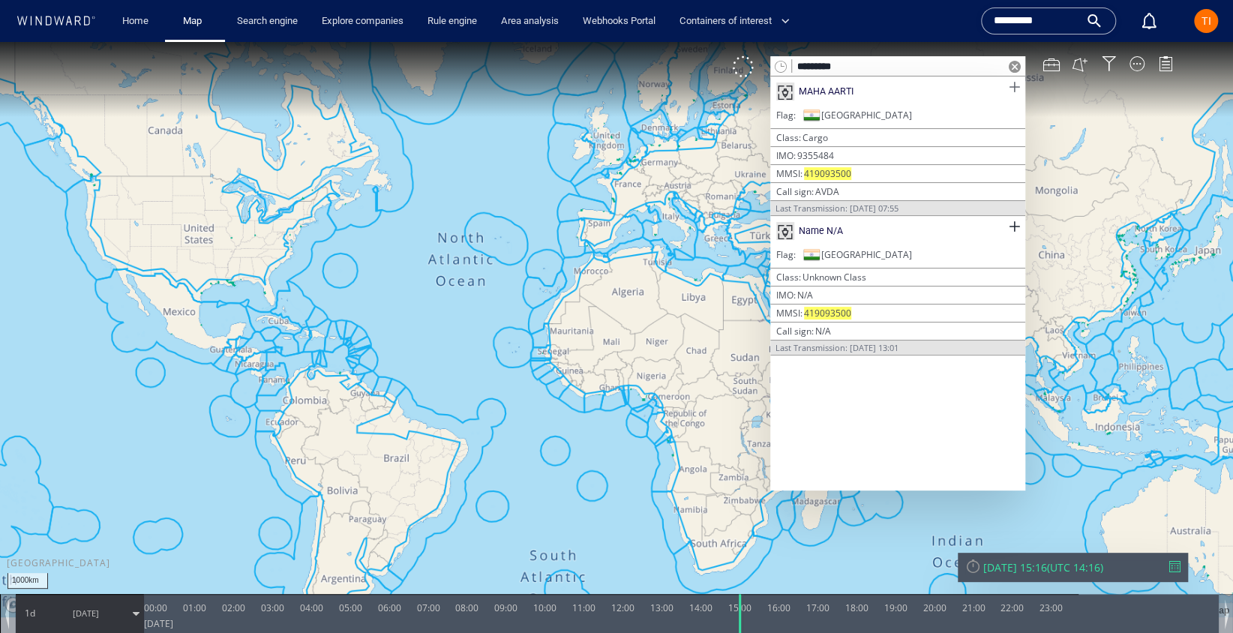
type input "*********"
click at [1018, 86] on span at bounding box center [1014, 87] width 19 height 19
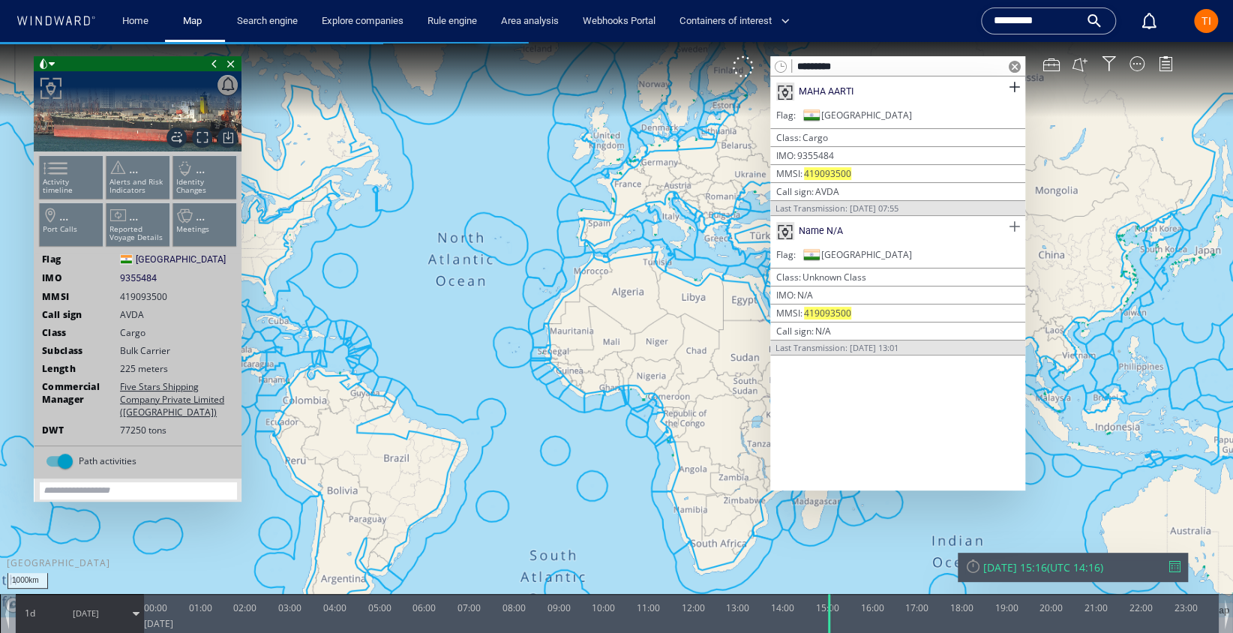
click at [1015, 226] on span at bounding box center [1014, 227] width 19 height 19
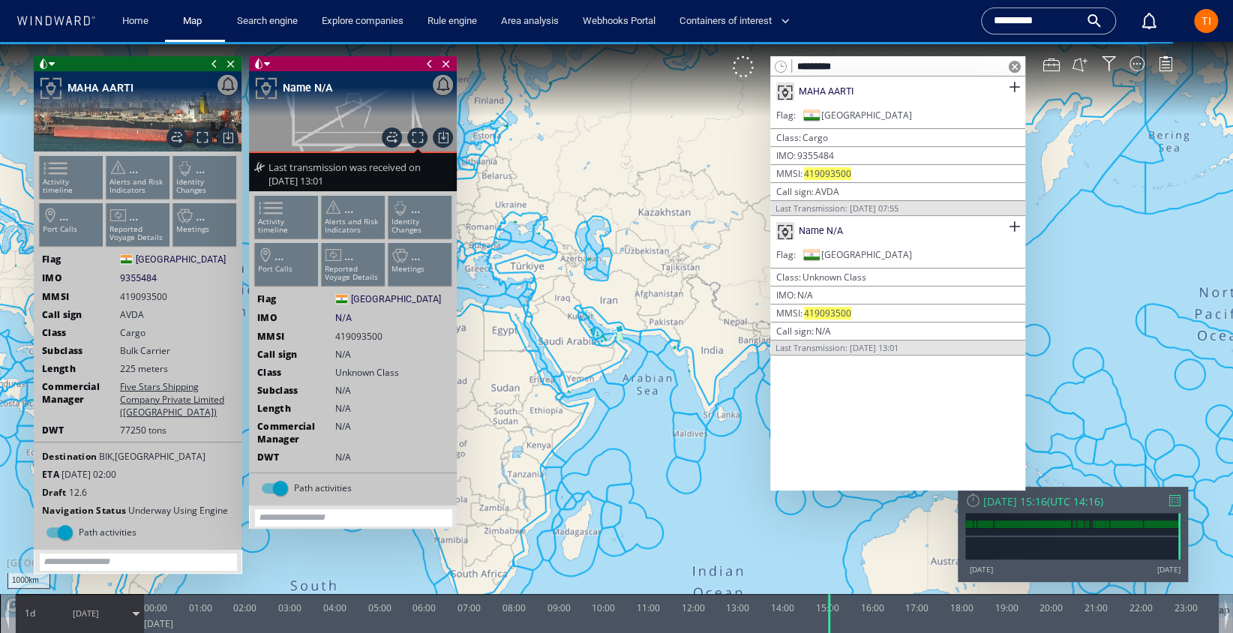
click at [1015, 65] on span at bounding box center [1015, 67] width 12 height 12
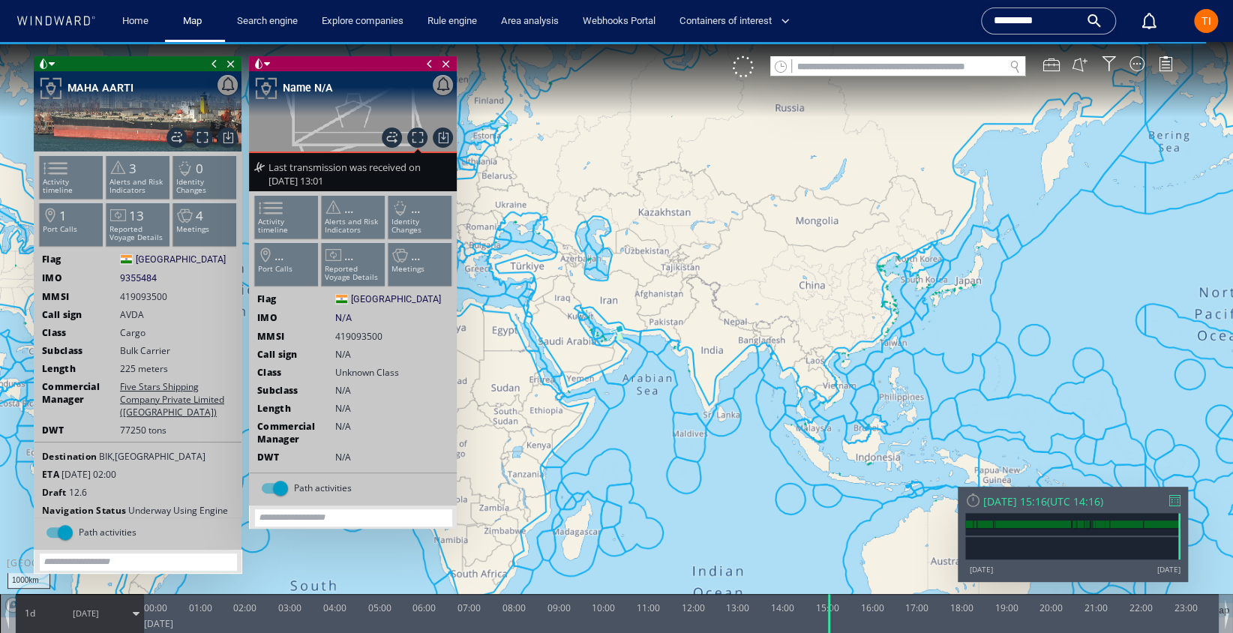
click at [278, 202] on ul "Activity timeline ... Alerts and Risk Indicators ... Identity Changes ... Port …" at bounding box center [353, 244] width 201 height 106
click at [273, 218] on span at bounding box center [262, 208] width 23 height 22
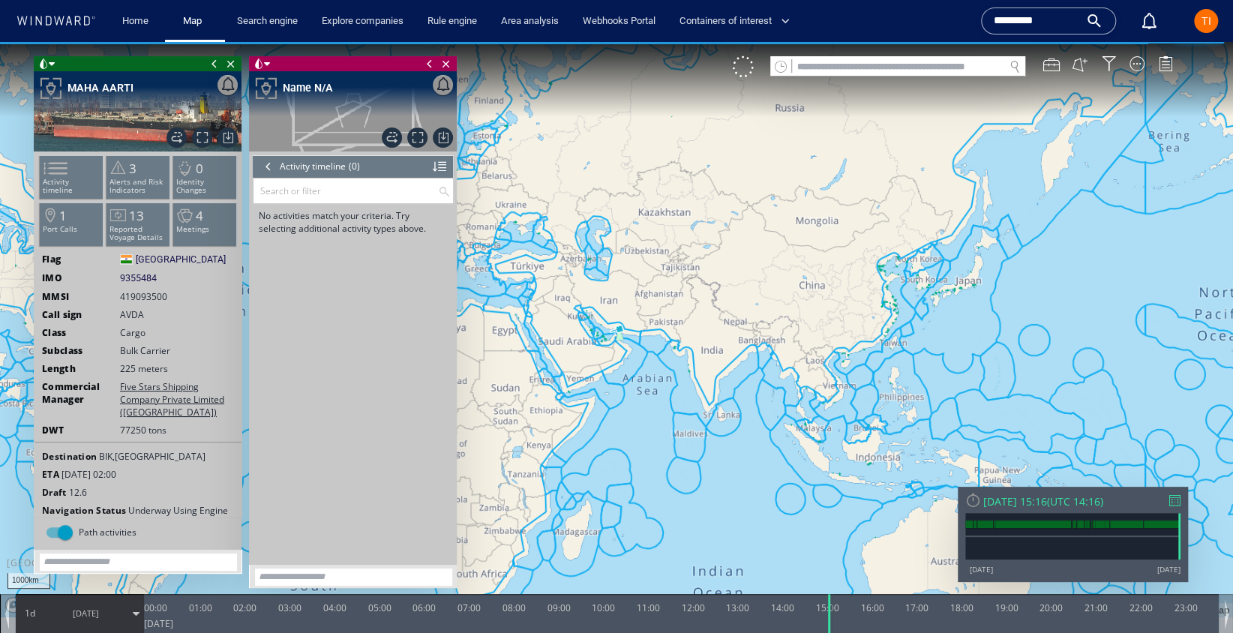
click at [271, 167] on div at bounding box center [268, 166] width 17 height 23
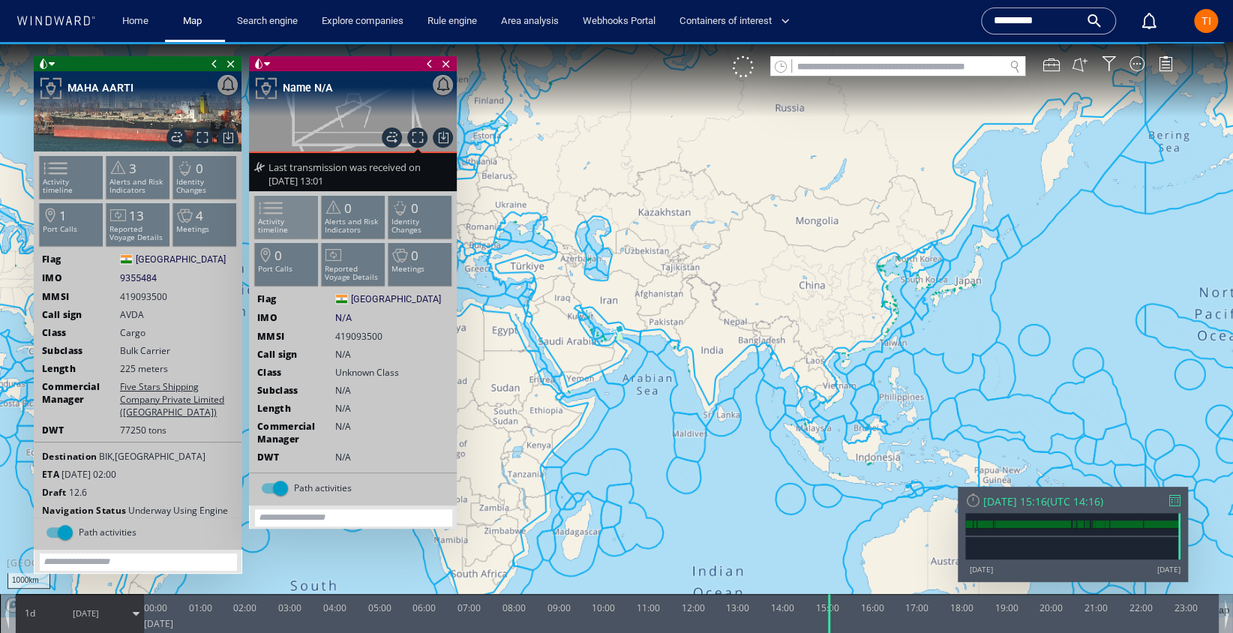
click at [293, 213] on li "Activity timeline" at bounding box center [287, 217] width 64 height 44
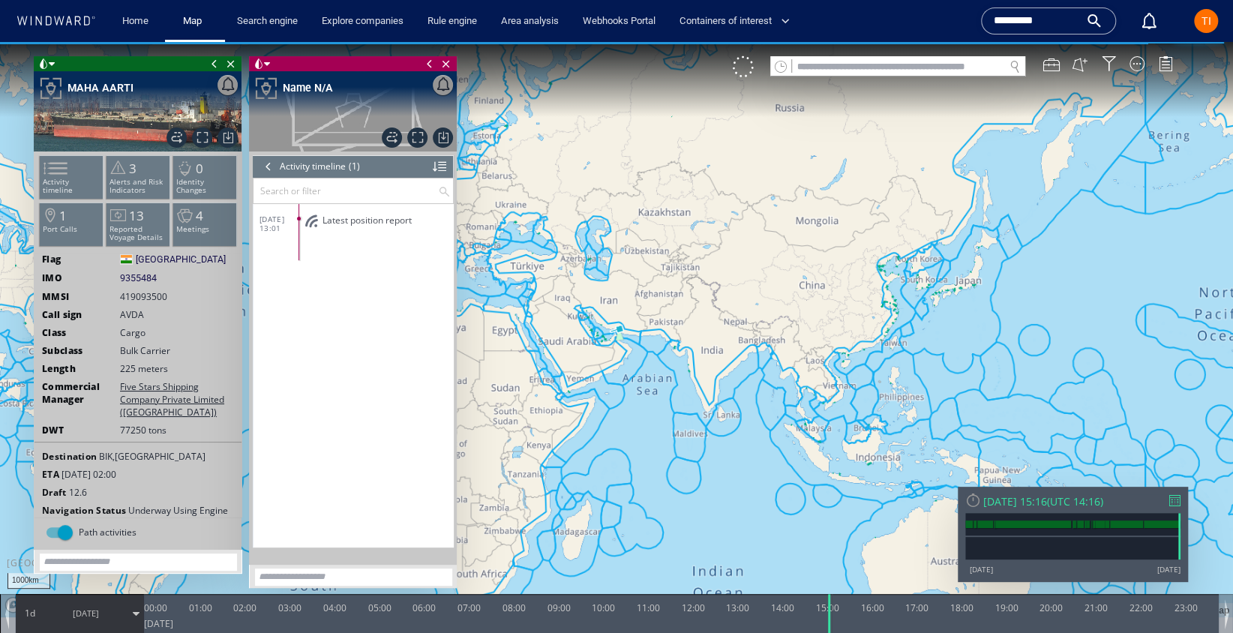
click at [274, 216] on span "30/06/25 13:01" at bounding box center [280, 224] width 40 height 18
drag, startPoint x: 635, startPoint y: 201, endPoint x: 695, endPoint y: 199, distance: 59.3
click at [691, 199] on canvas "Map" at bounding box center [616, 329] width 1233 height 575
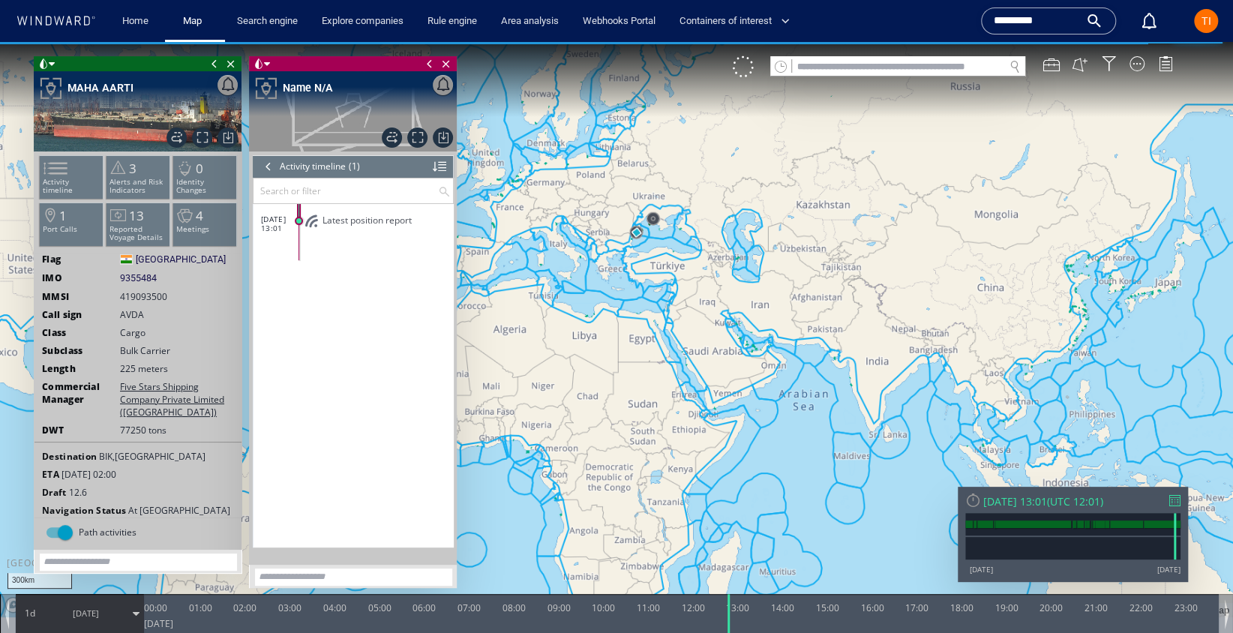
drag, startPoint x: 711, startPoint y: 276, endPoint x: 794, endPoint y: 384, distance: 135.9
click at [797, 391] on canvas "Map" at bounding box center [616, 329] width 1233 height 575
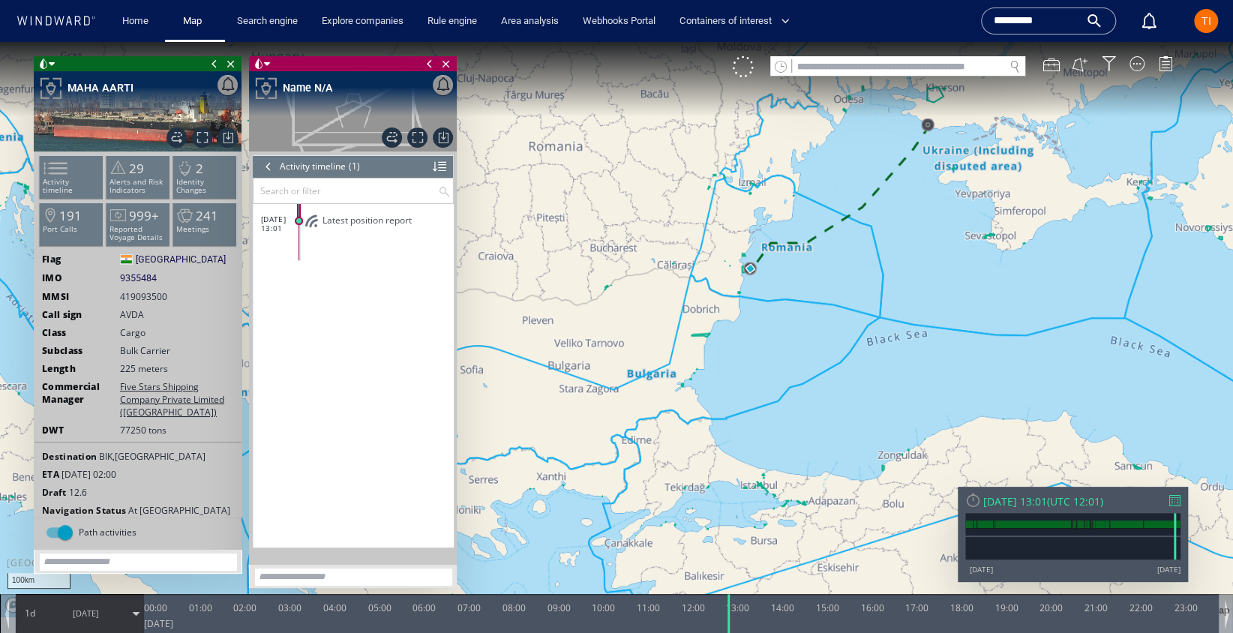
drag, startPoint x: 716, startPoint y: 292, endPoint x: 861, endPoint y: 308, distance: 146.4
click at [860, 308] on canvas "Map" at bounding box center [616, 329] width 1233 height 575
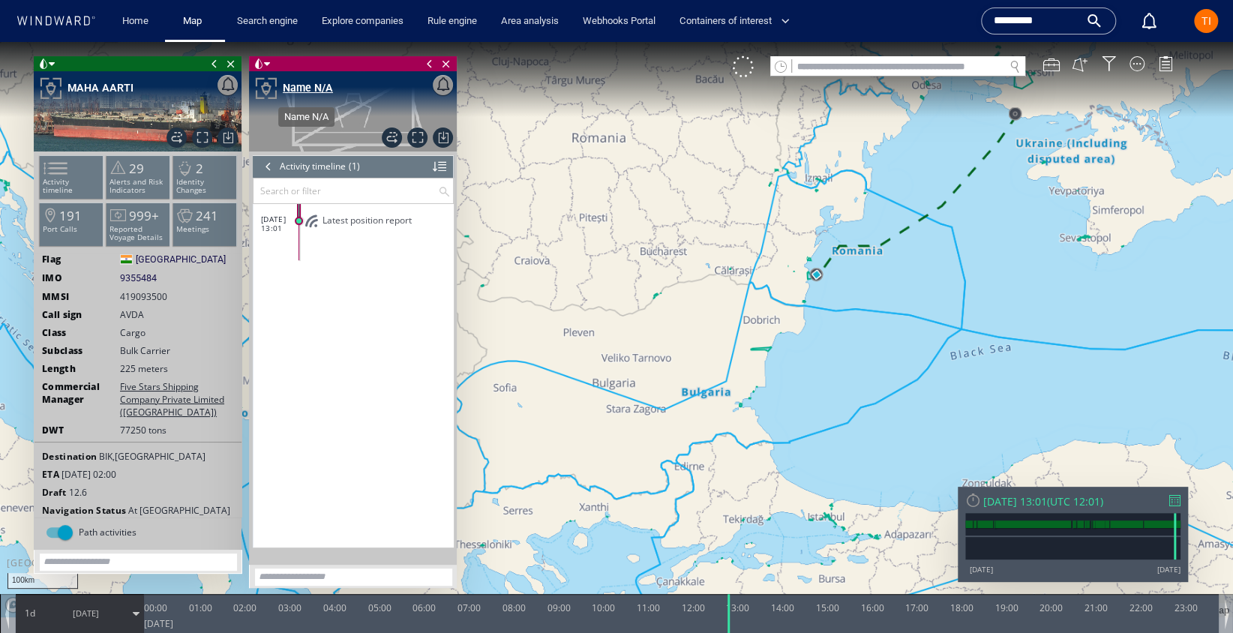
click at [317, 83] on div "Name N/A" at bounding box center [308, 88] width 50 height 18
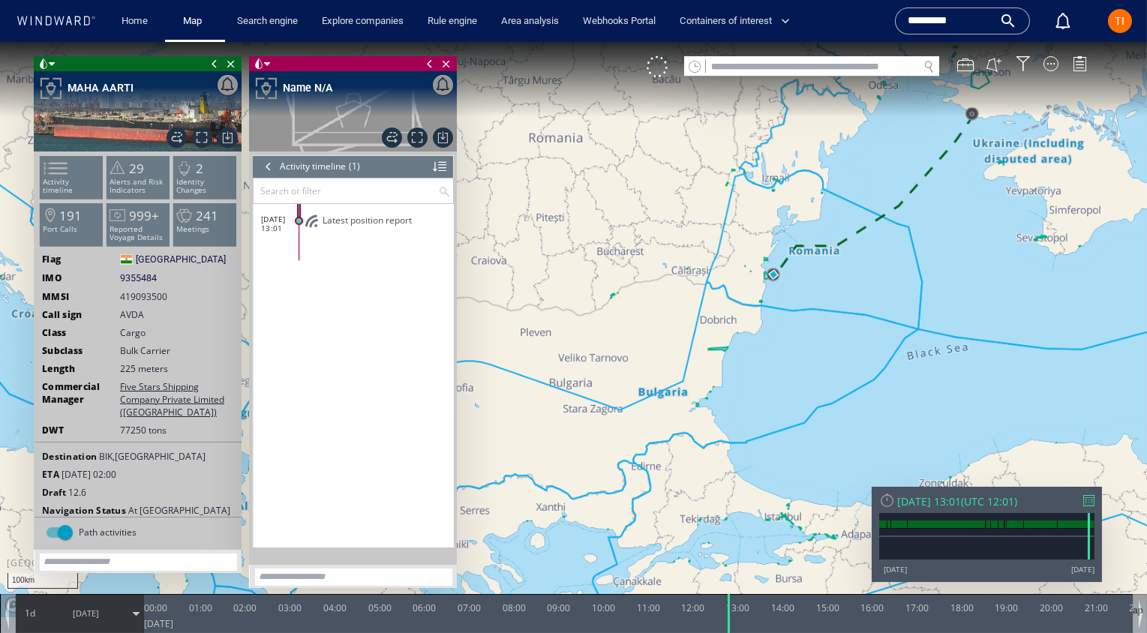
click at [938, 15] on input "*********" at bounding box center [951, 21] width 86 height 23
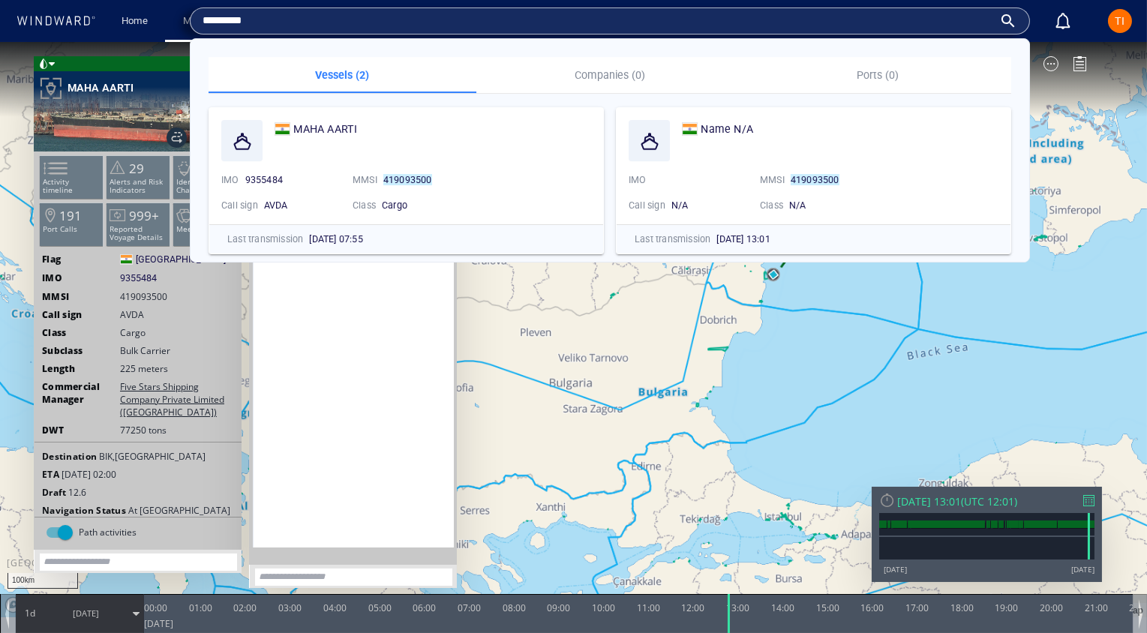
click at [938, 14] on input "*********" at bounding box center [598, 21] width 791 height 23
drag, startPoint x: 1052, startPoint y: 314, endPoint x: 1031, endPoint y: 290, distance: 31.4
click at [1049, 311] on canvas "Map" at bounding box center [573, 329] width 1147 height 575
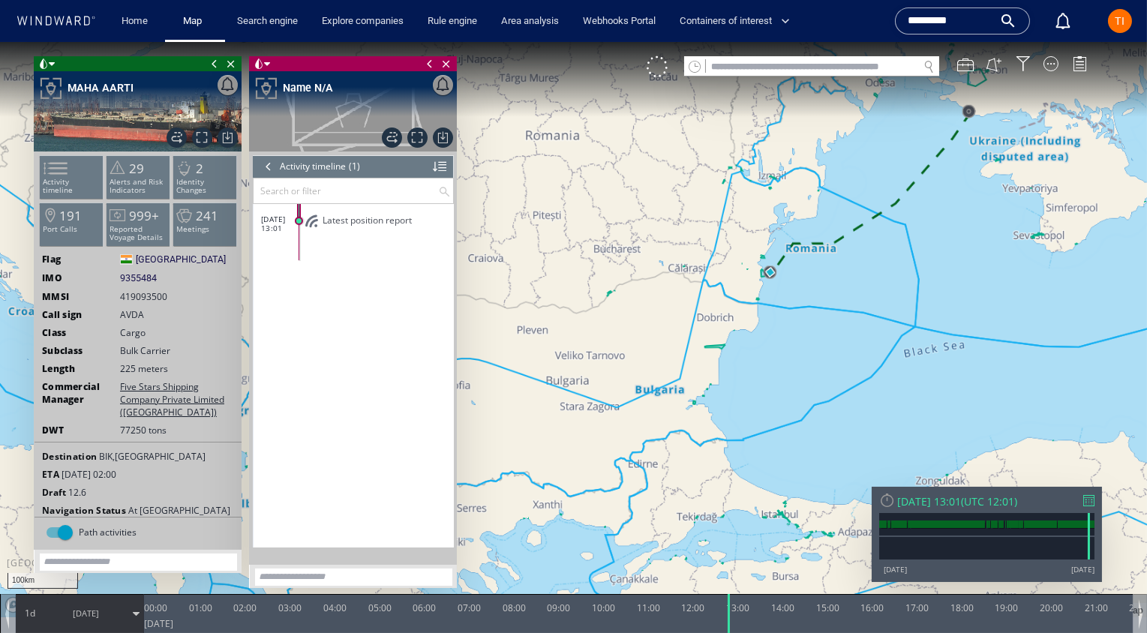
drag, startPoint x: 873, startPoint y: 66, endPoint x: 795, endPoint y: 79, distance: 79.1
click at [872, 66] on input "text" at bounding box center [812, 67] width 212 height 20
paste input "*******"
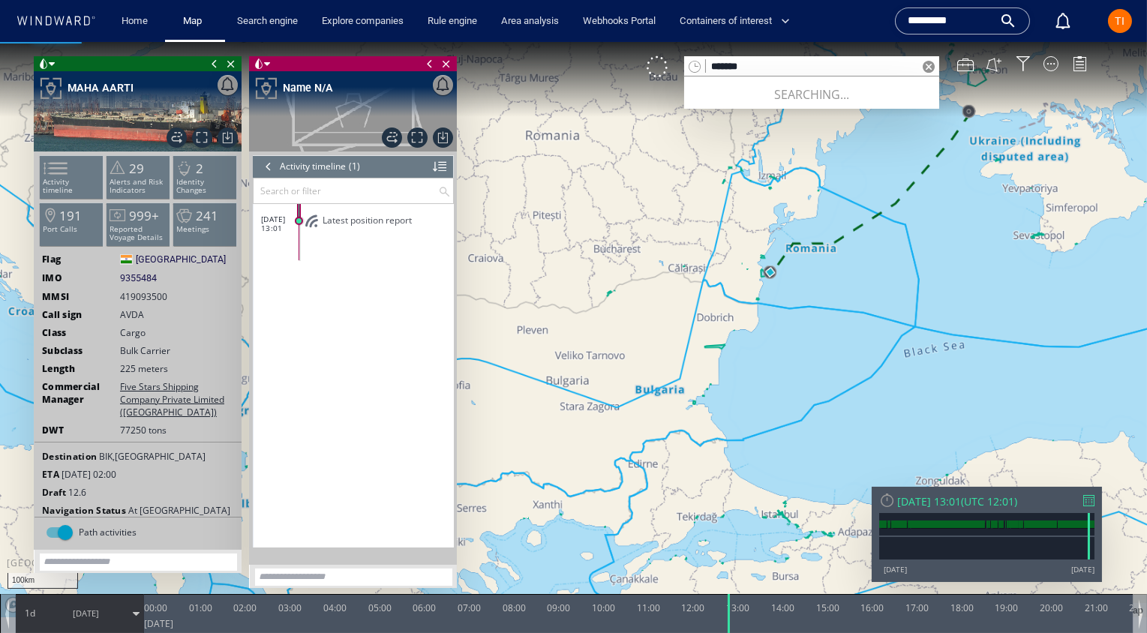
click at [446, 63] on span "Close vessel card" at bounding box center [446, 63] width 17 height 15
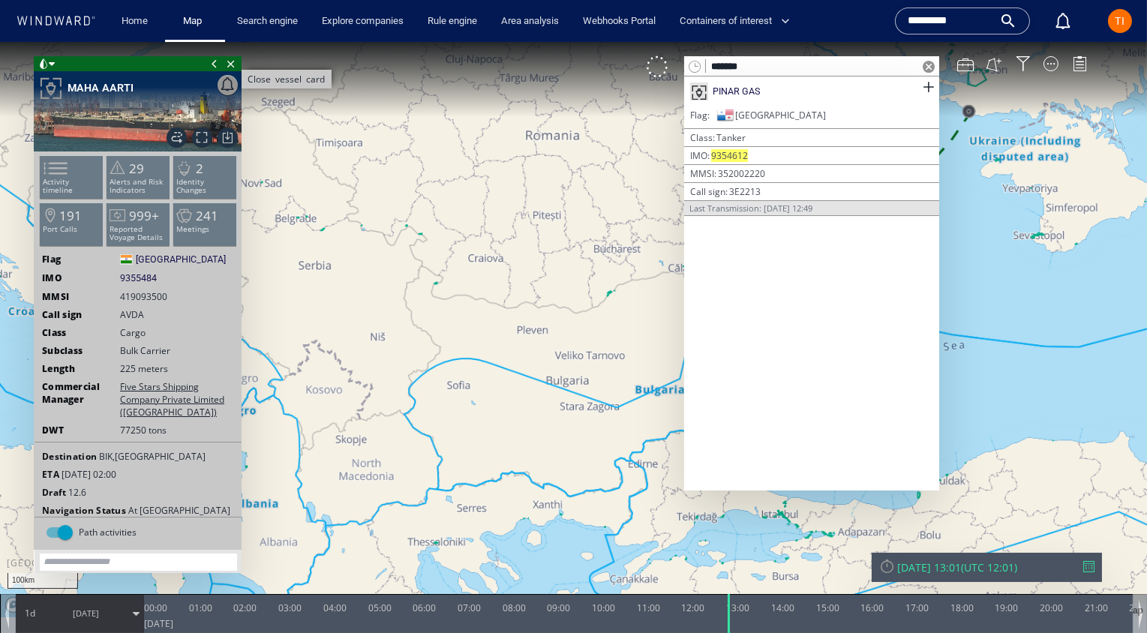
click at [235, 64] on span "Close vessel card" at bounding box center [231, 63] width 17 height 15
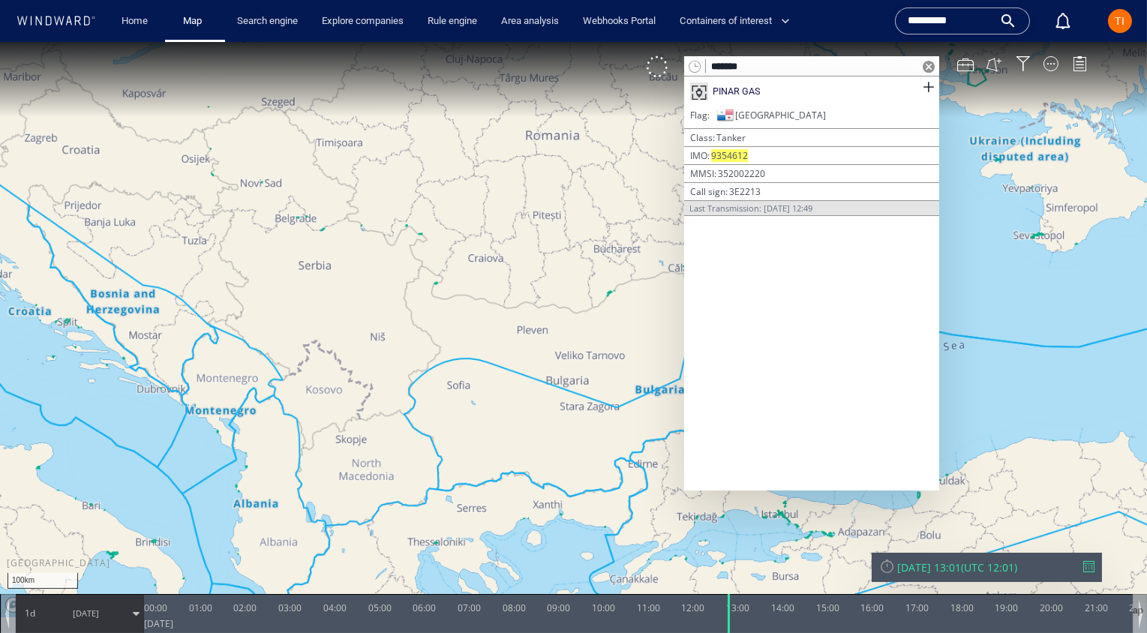
click at [942, 18] on input "*********" at bounding box center [951, 21] width 86 height 23
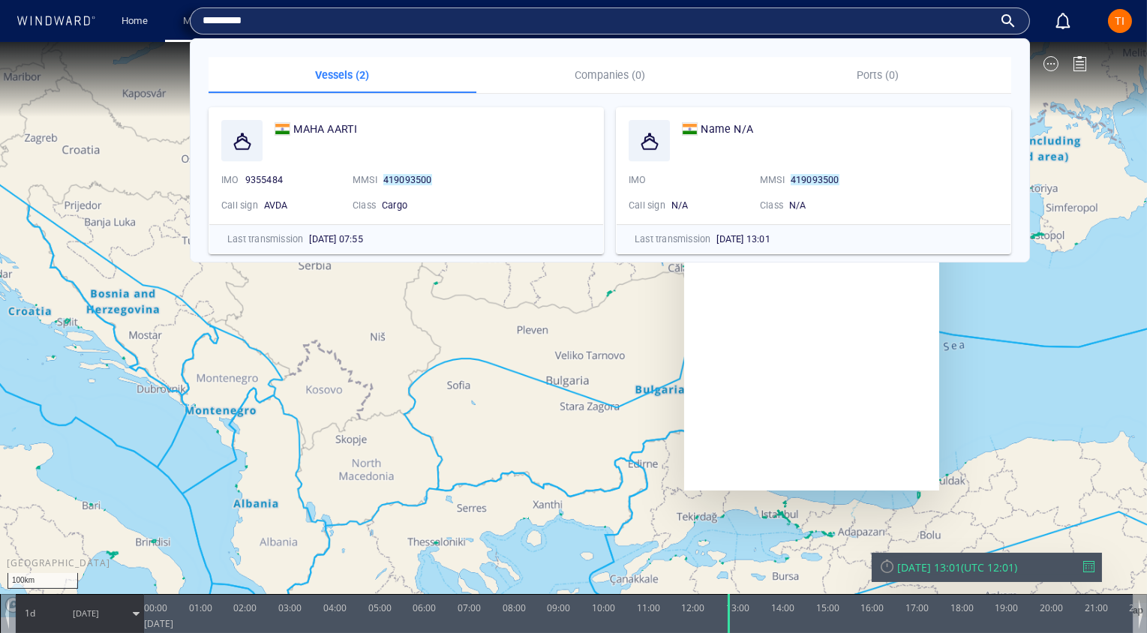
click at [942, 18] on input "*********" at bounding box center [598, 21] width 791 height 23
drag, startPoint x: 635, startPoint y: 353, endPoint x: 711, endPoint y: 299, distance: 93.7
click at [635, 353] on canvas "Map" at bounding box center [573, 329] width 1147 height 575
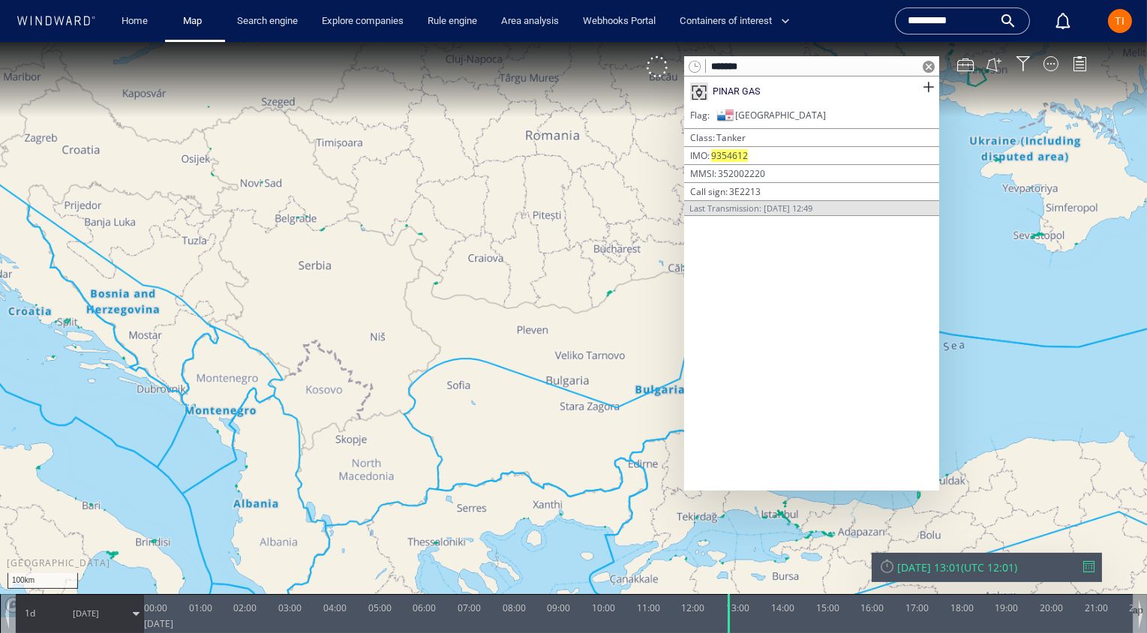
click at [836, 68] on input "*******" at bounding box center [812, 67] width 212 height 20
drag, startPoint x: 780, startPoint y: 70, endPoint x: 695, endPoint y: 70, distance: 84.8
click at [691, 68] on div "*******" at bounding box center [811, 66] width 255 height 20
paste input "**"
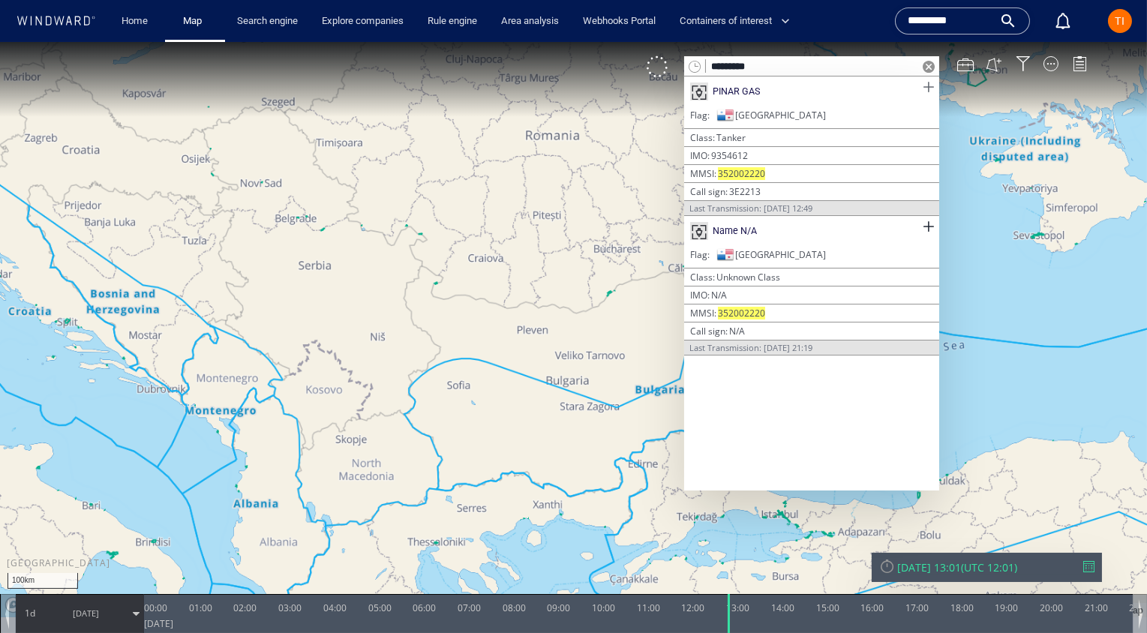
type input "*********"
click at [932, 87] on span at bounding box center [928, 87] width 19 height 19
click at [926, 225] on span at bounding box center [928, 227] width 19 height 19
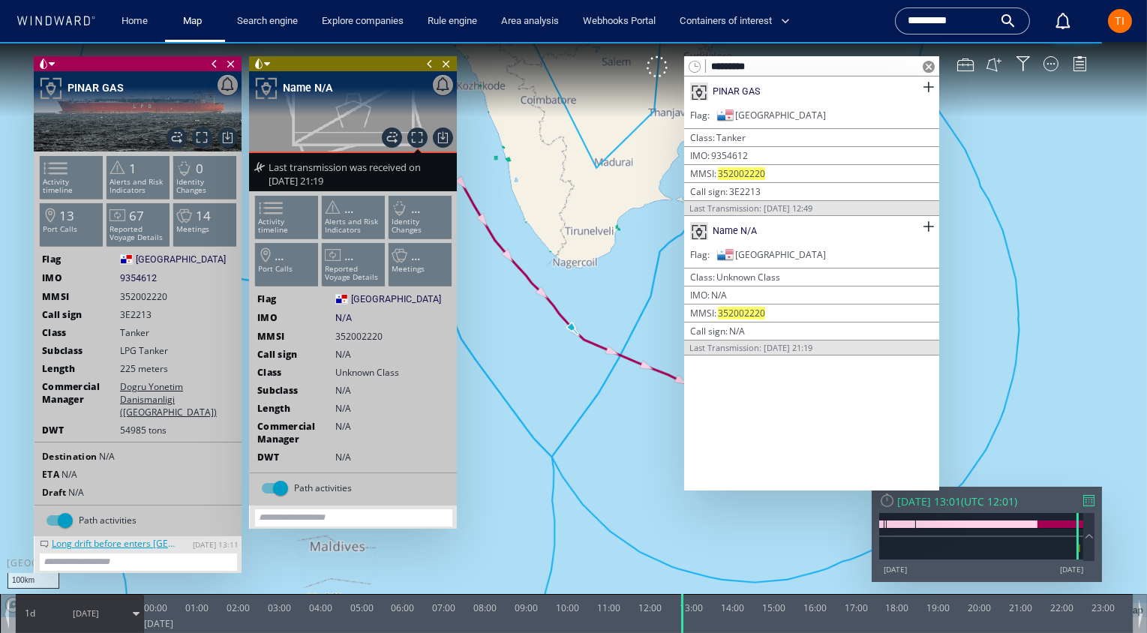
click at [926, 67] on span at bounding box center [929, 67] width 12 height 12
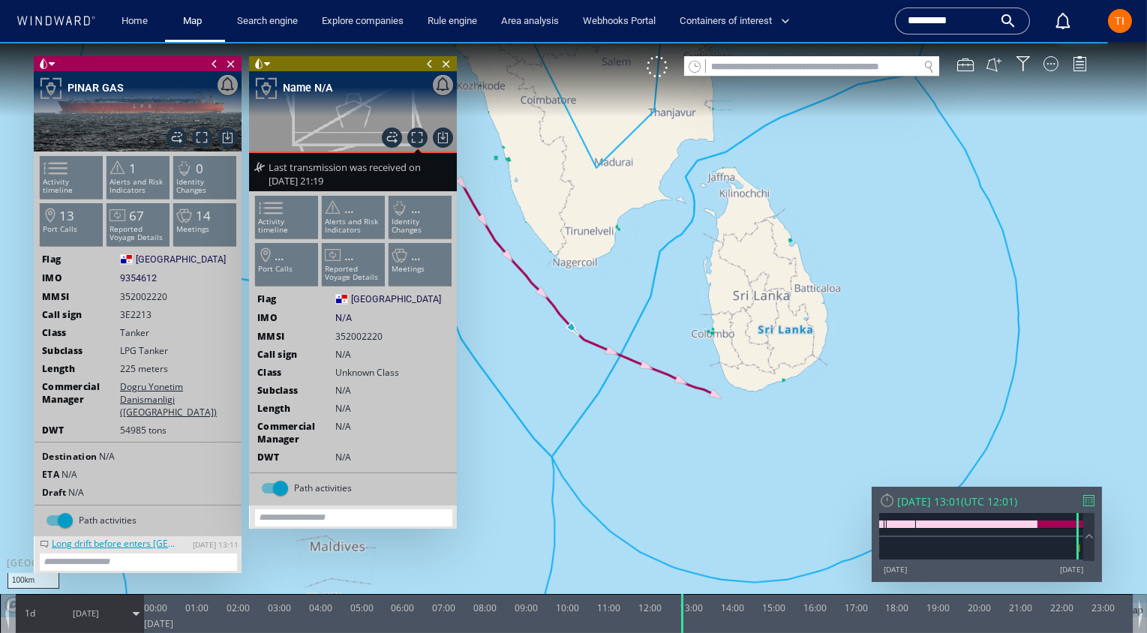
click at [968, 272] on canvas "Map" at bounding box center [573, 329] width 1147 height 575
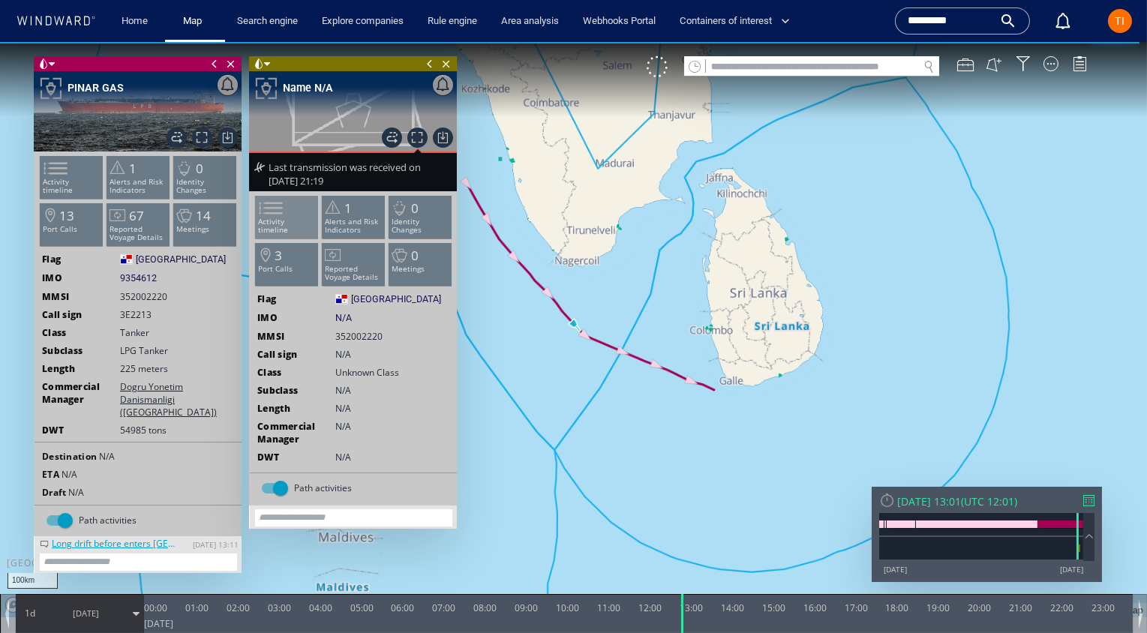
click at [273, 209] on span at bounding box center [262, 208] width 23 height 22
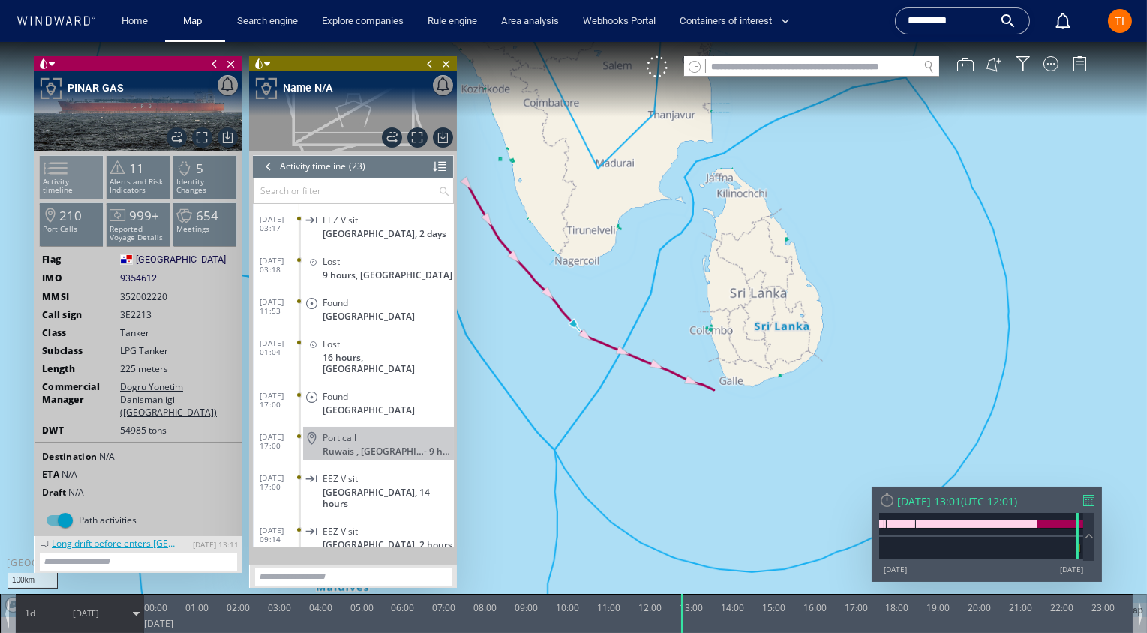
click at [77, 182] on p "Activity timeline" at bounding box center [72, 186] width 64 height 17
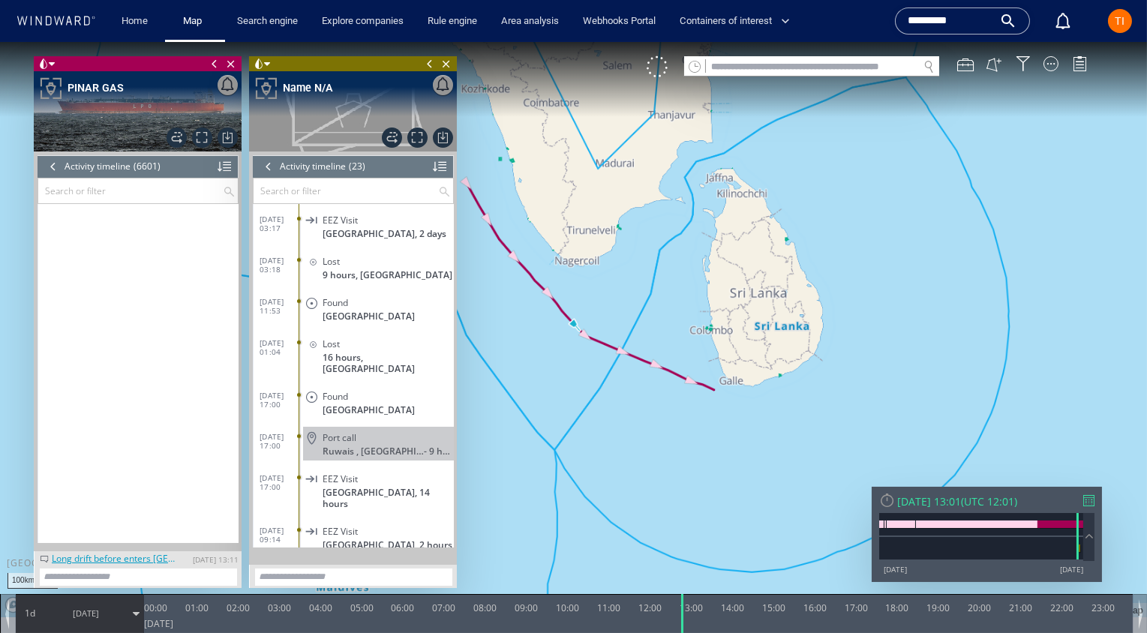
scroll to position [263772, 0]
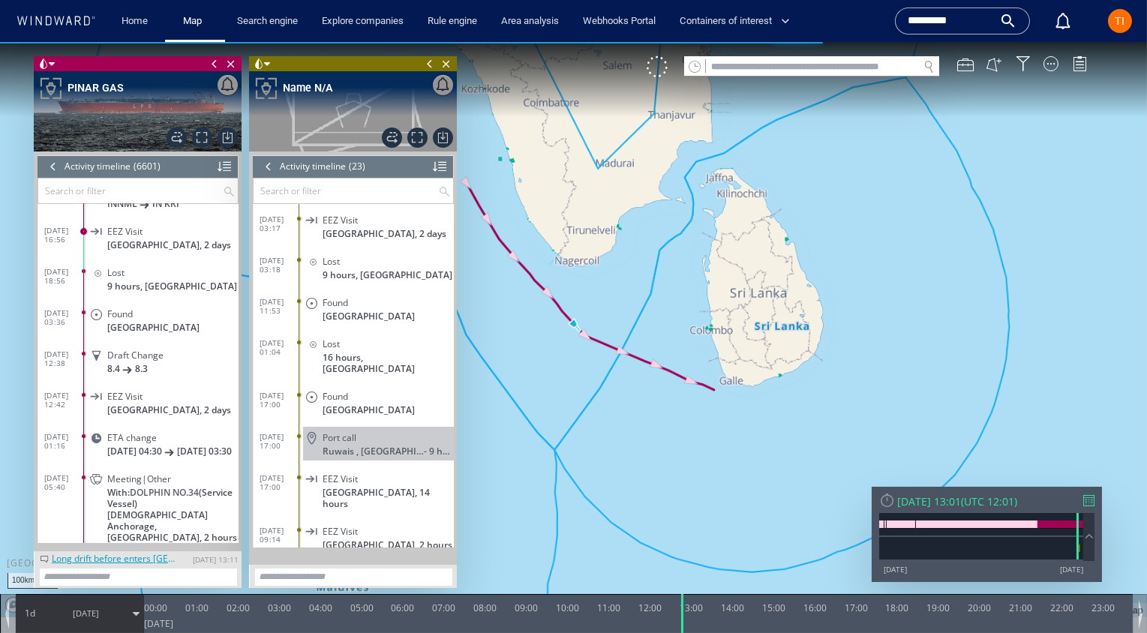
click at [954, 323] on canvas "Map" at bounding box center [573, 329] width 1147 height 575
click at [266, 167] on div at bounding box center [268, 166] width 17 height 23
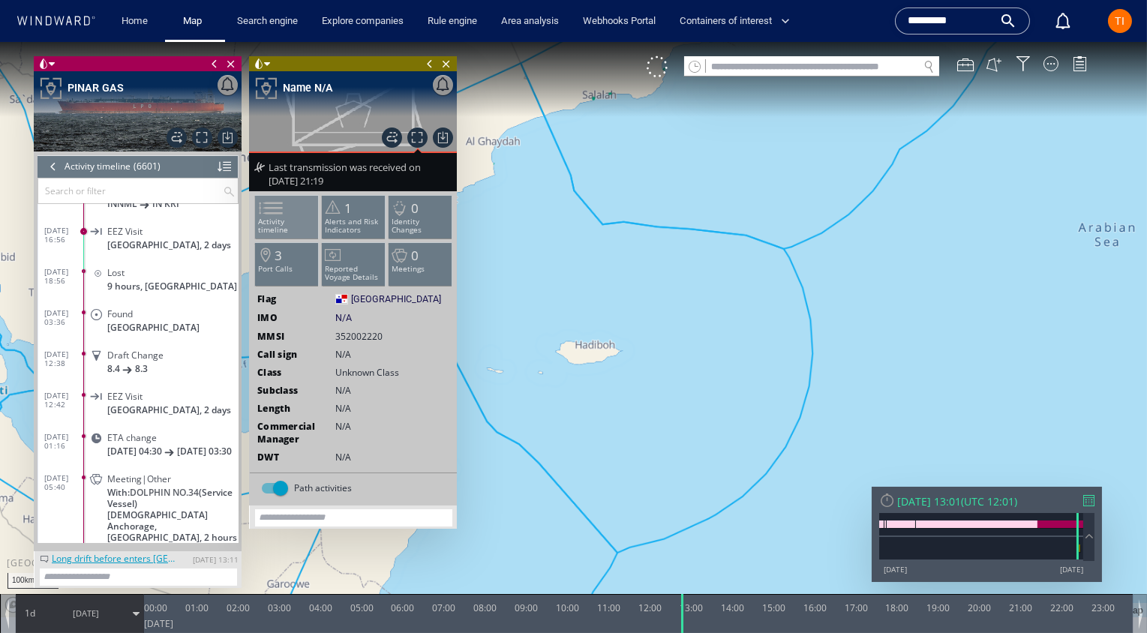
click at [273, 214] on span at bounding box center [262, 208] width 23 height 22
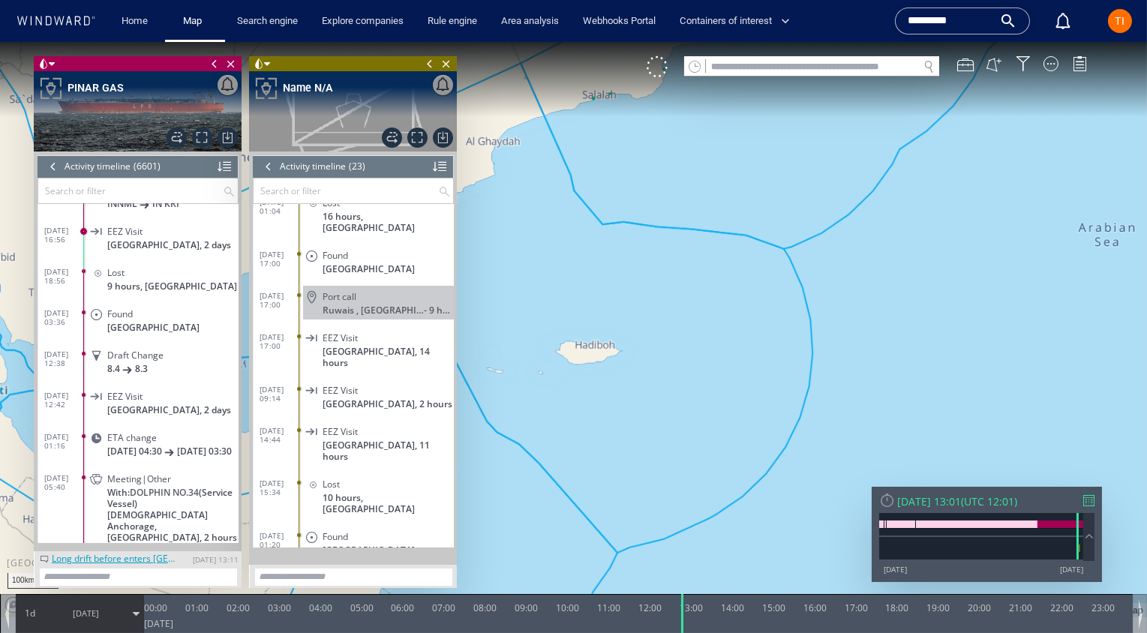
scroll to position [140, 0]
drag, startPoint x: 539, startPoint y: 203, endPoint x: 602, endPoint y: 194, distance: 63.8
click at [599, 194] on canvas "Map" at bounding box center [573, 329] width 1147 height 575
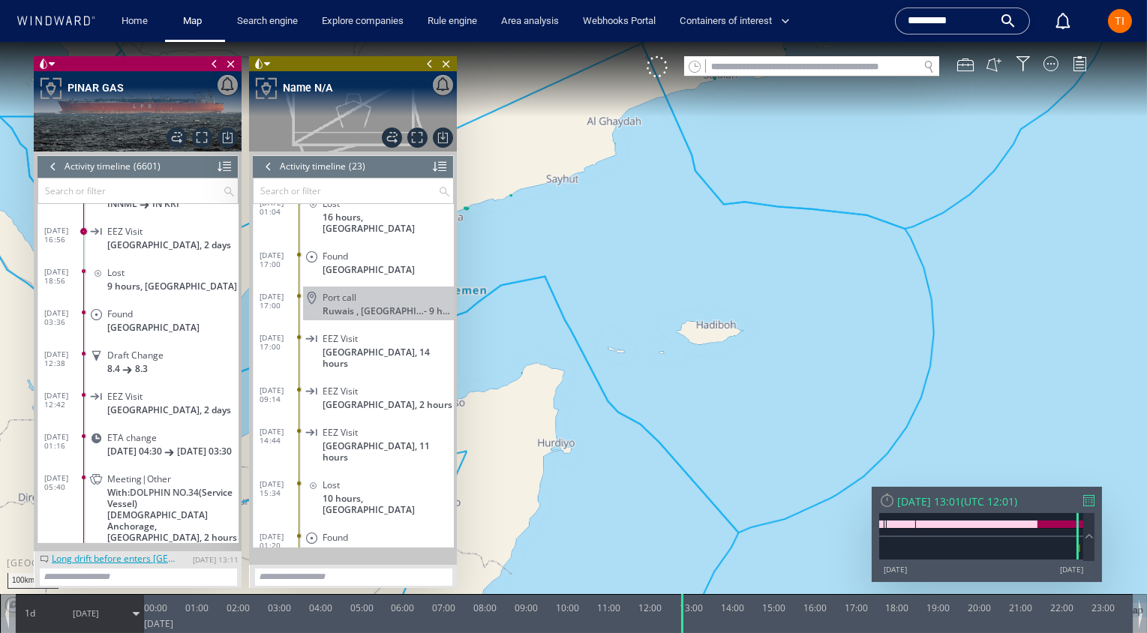
click at [788, 179] on canvas "Map" at bounding box center [573, 329] width 1147 height 575
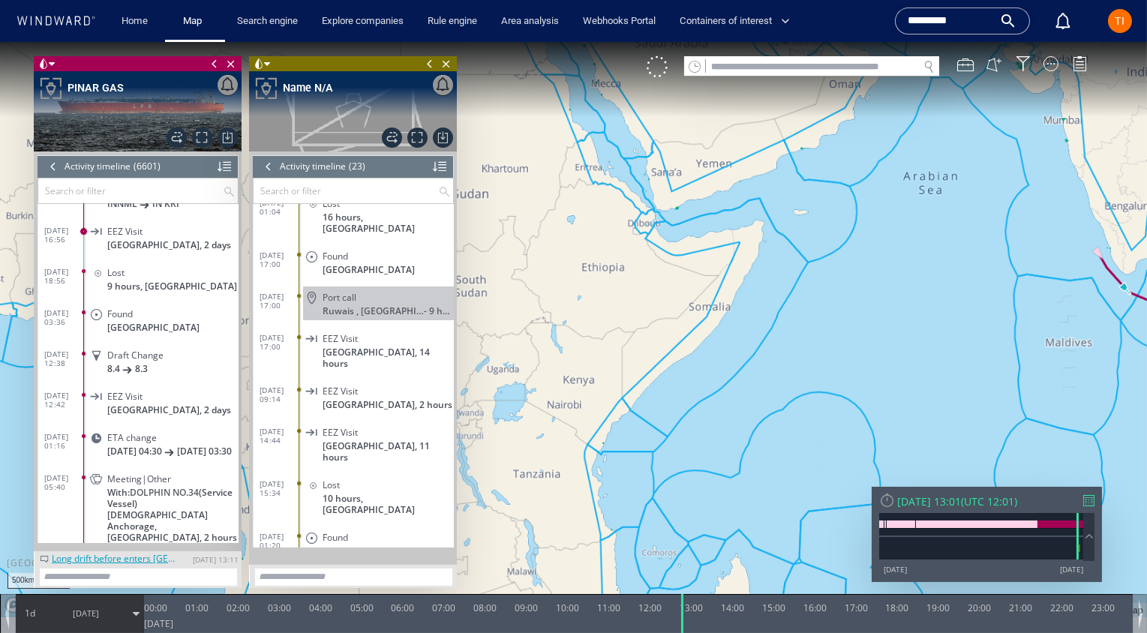
click at [1088, 539] on span at bounding box center [1089, 537] width 17 height 16
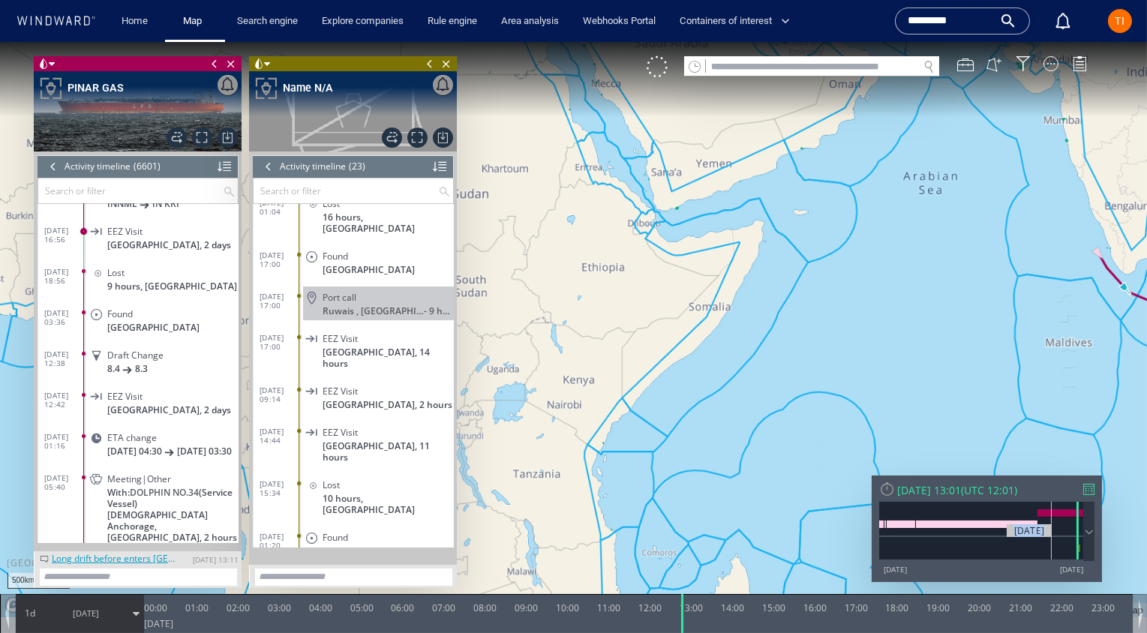
drag, startPoint x: 1077, startPoint y: 543, endPoint x: 1052, endPoint y: 544, distance: 25.5
click at [1052, 544] on div "12/10/23" at bounding box center [981, 531] width 204 height 59
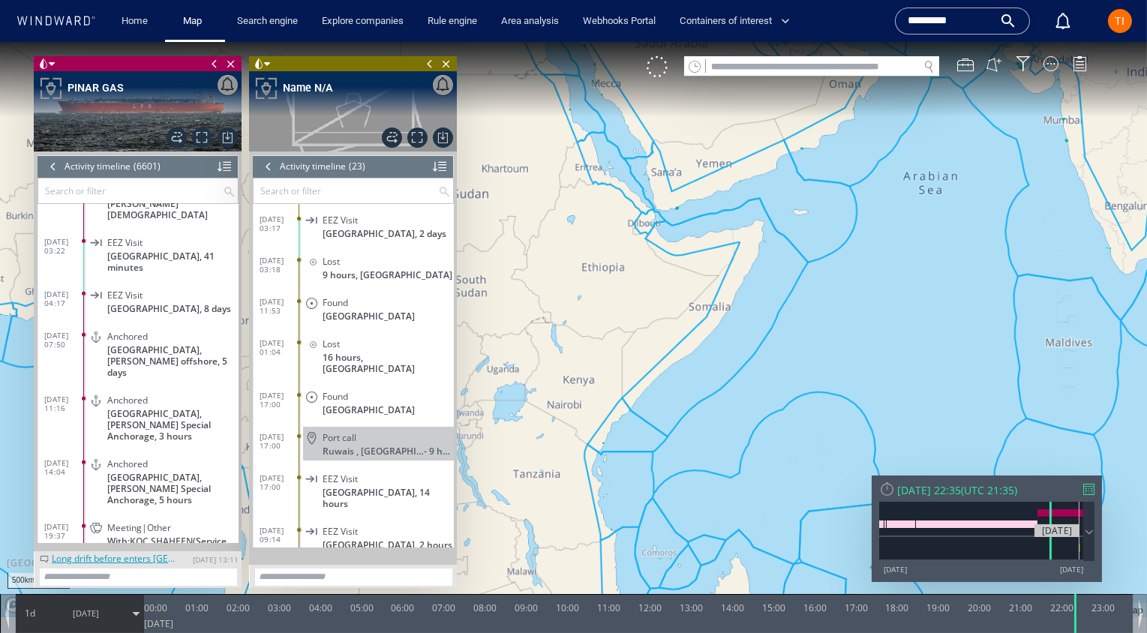
drag, startPoint x: 1051, startPoint y: 547, endPoint x: 1079, endPoint y: 544, distance: 28.7
click at [1079, 544] on div "08/07/25" at bounding box center [981, 531] width 204 height 59
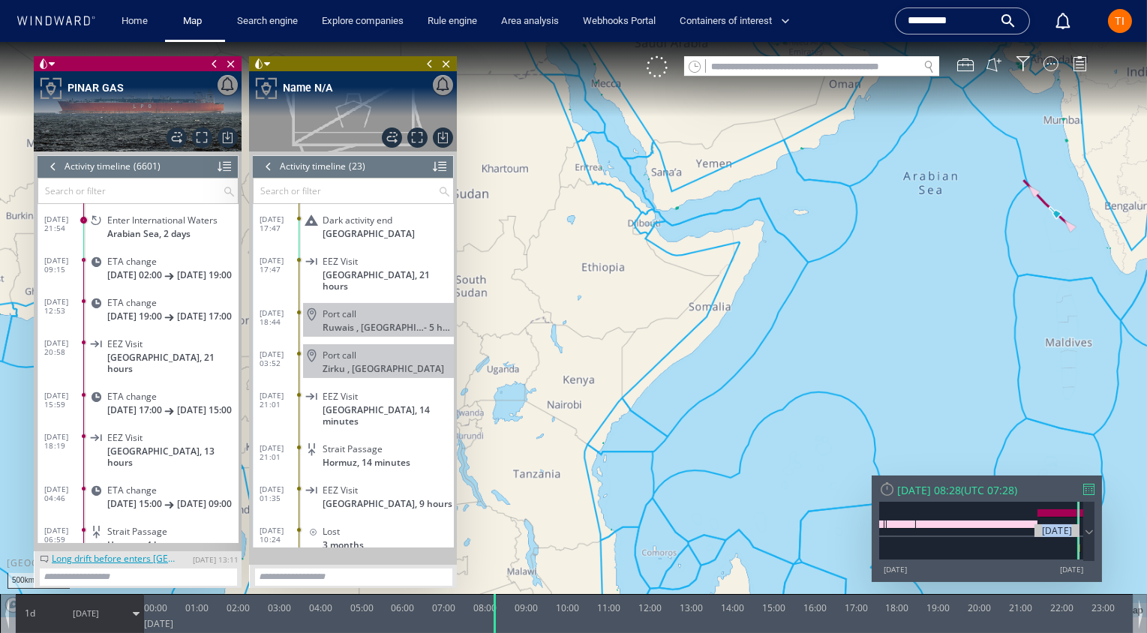
click at [1079, 526] on div "08/07/25" at bounding box center [981, 531] width 204 height 59
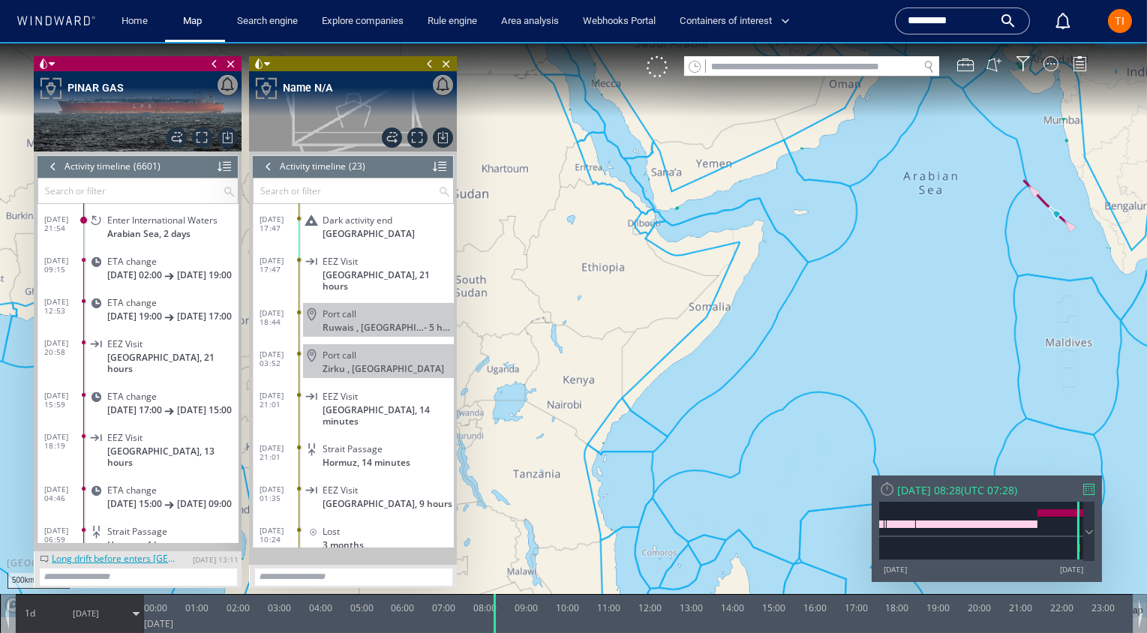
click at [847, 303] on canvas "Map" at bounding box center [573, 329] width 1147 height 575
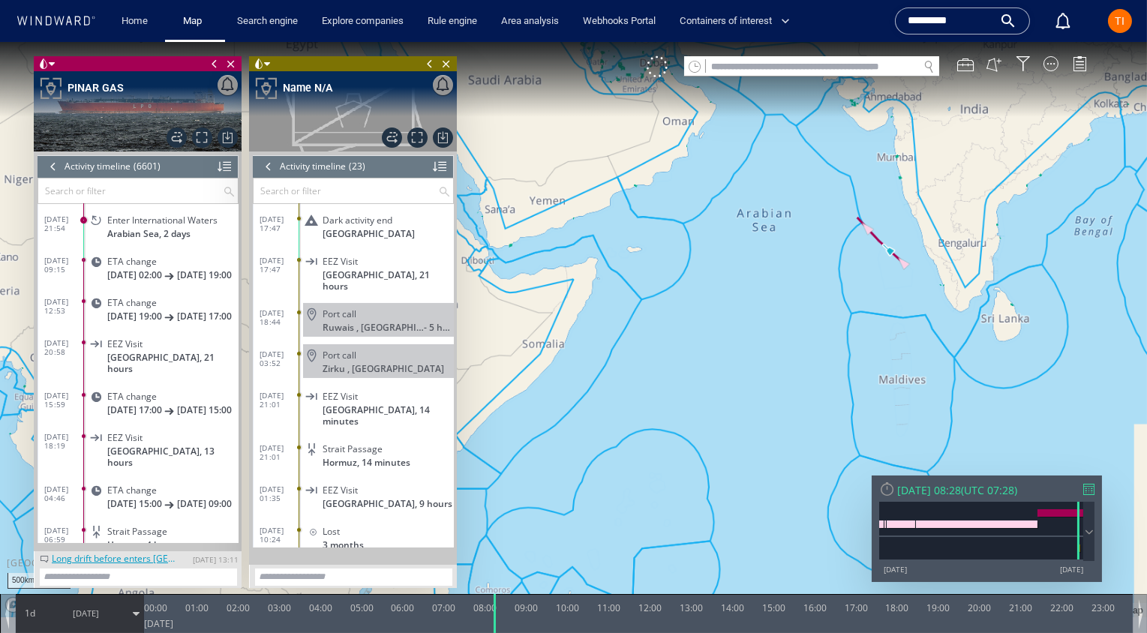
drag, startPoint x: 694, startPoint y: 239, endPoint x: 663, endPoint y: 273, distance: 46.2
click at [663, 274] on canvas "Map" at bounding box center [573, 329] width 1147 height 575
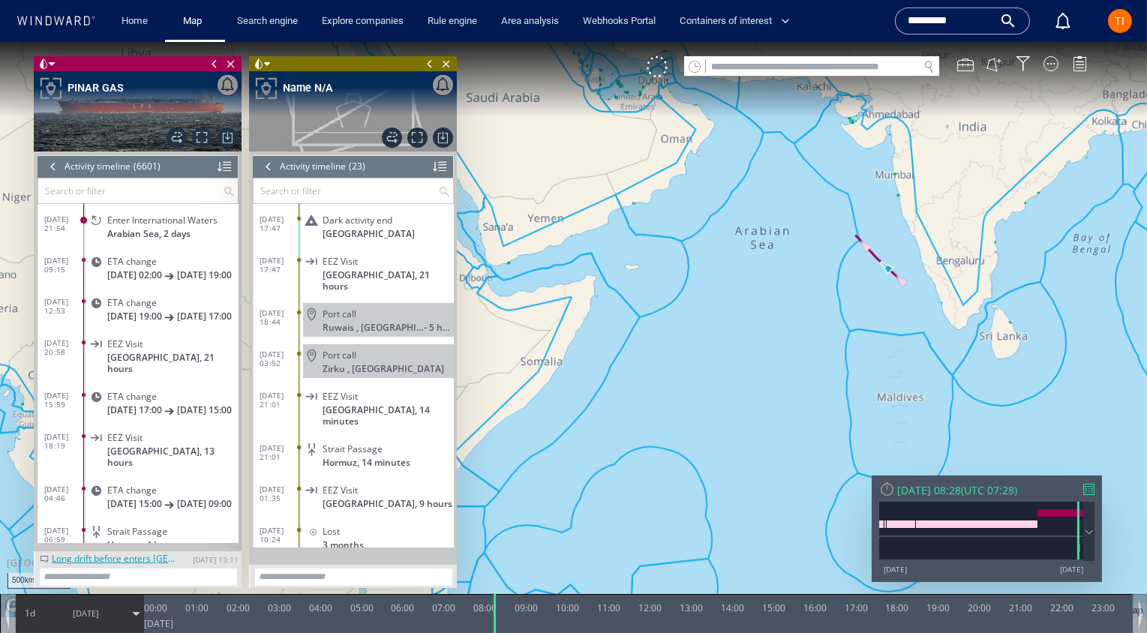
click at [956, 493] on div "Tue 08/07/2025 08:28" at bounding box center [929, 490] width 64 height 14
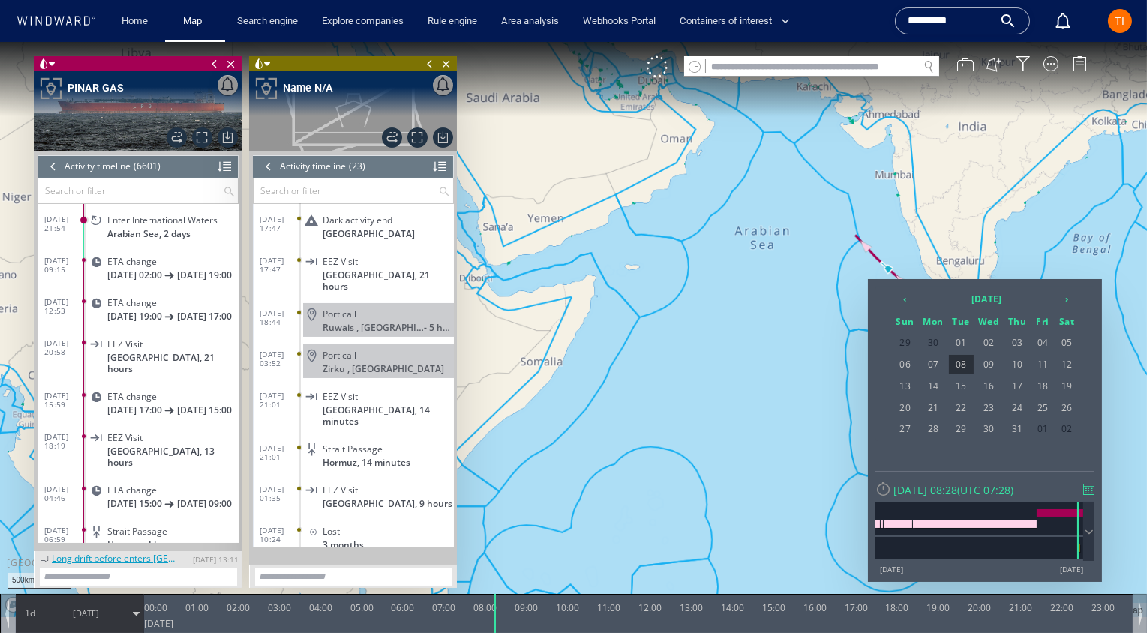
click at [73, 609] on span "08/07/25" at bounding box center [86, 613] width 26 height 11
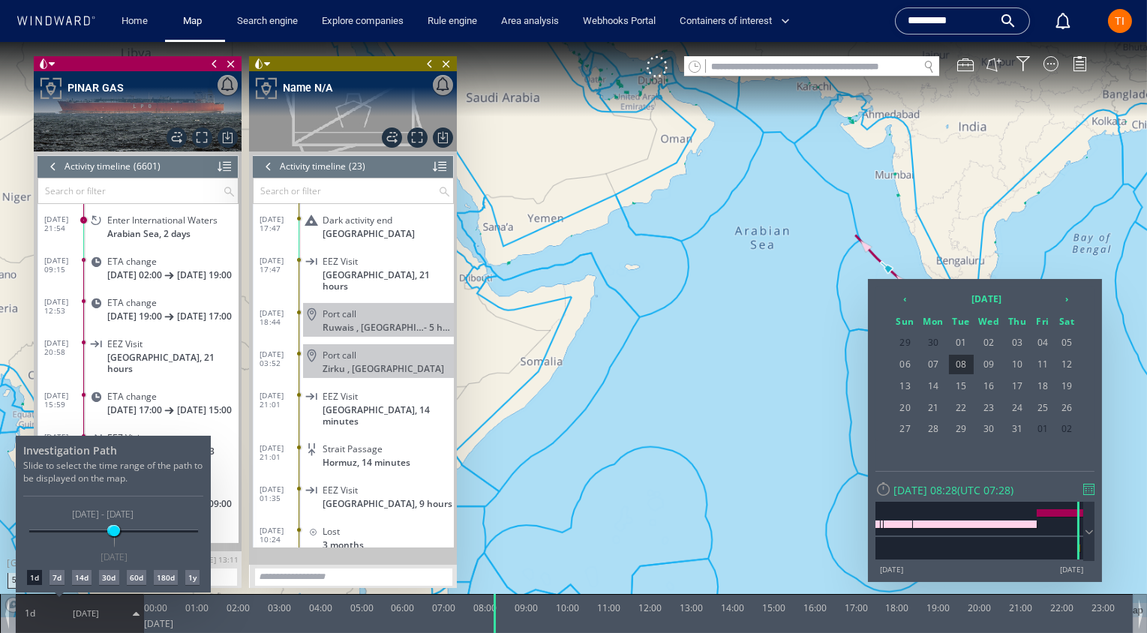
click at [58, 576] on div "7d" at bounding box center [57, 577] width 15 height 15
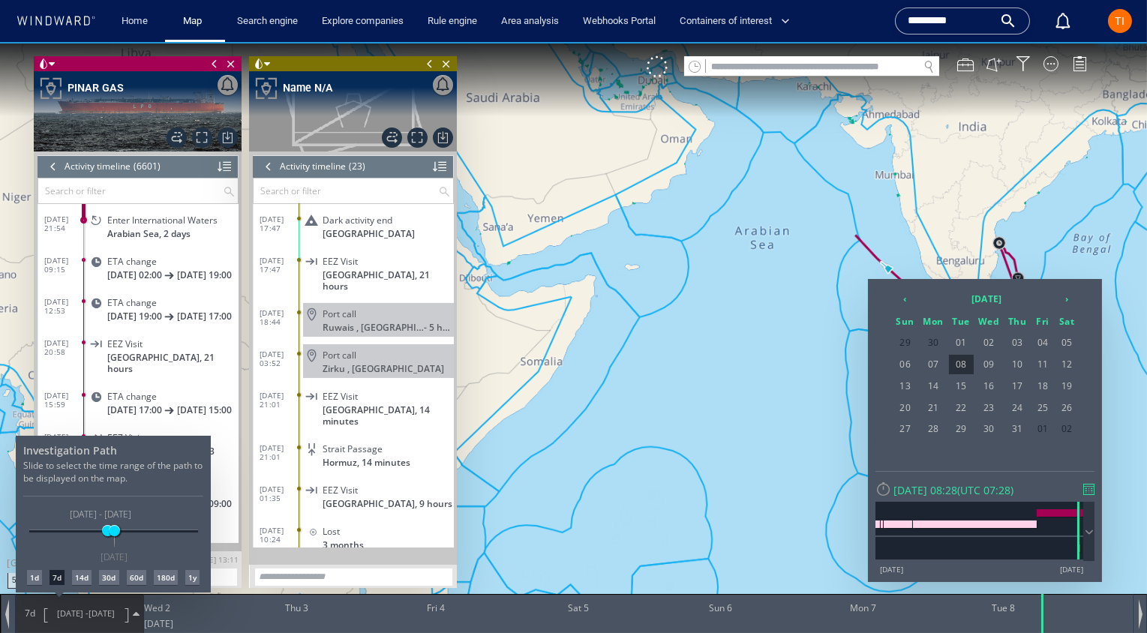
click at [796, 245] on div at bounding box center [573, 337] width 1147 height 591
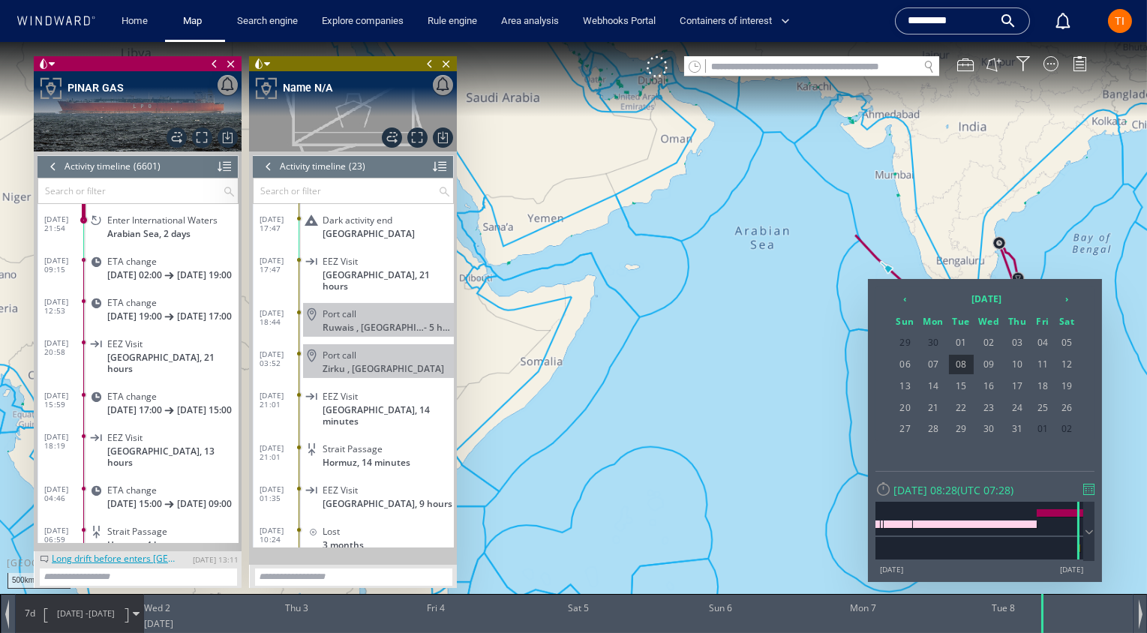
drag, startPoint x: 879, startPoint y: 208, endPoint x: 892, endPoint y: 227, distance: 23.3
click at [884, 210] on div at bounding box center [573, 337] width 1147 height 591
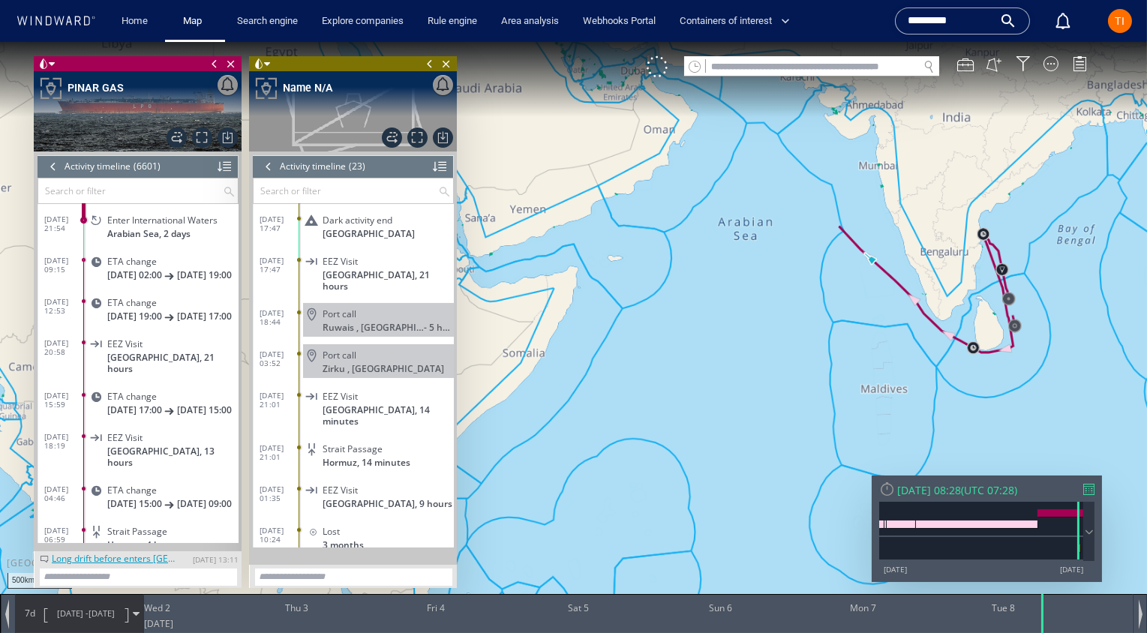
drag, startPoint x: 612, startPoint y: 176, endPoint x: 746, endPoint y: 278, distance: 168.0
click at [746, 278] on canvas "Map" at bounding box center [573, 329] width 1147 height 575
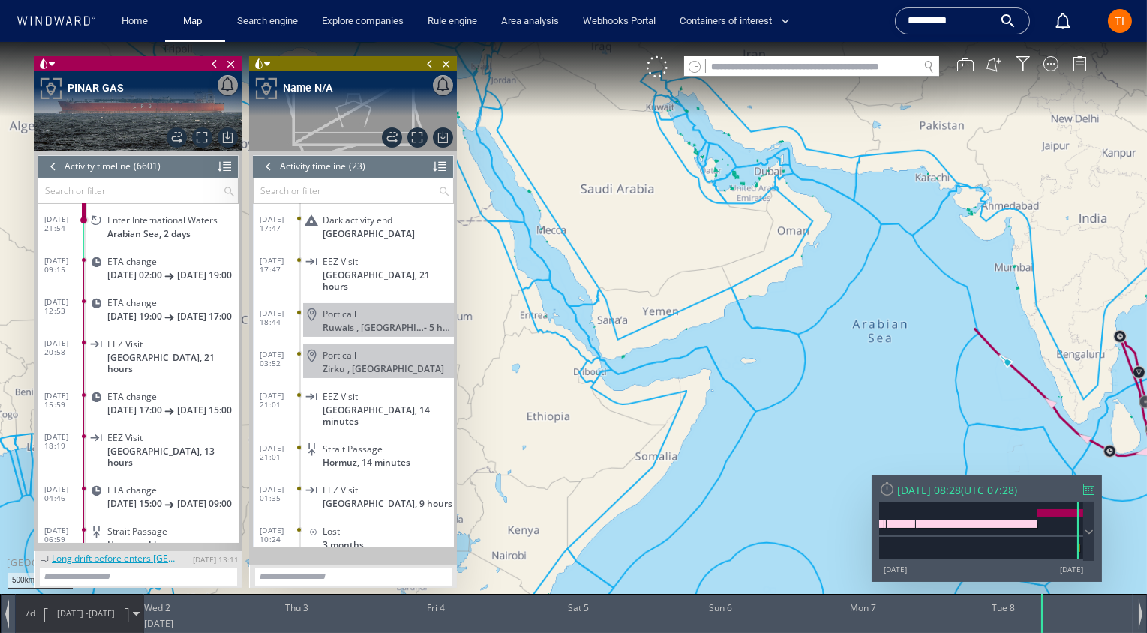
click at [686, 213] on canvas "Map" at bounding box center [573, 329] width 1147 height 575
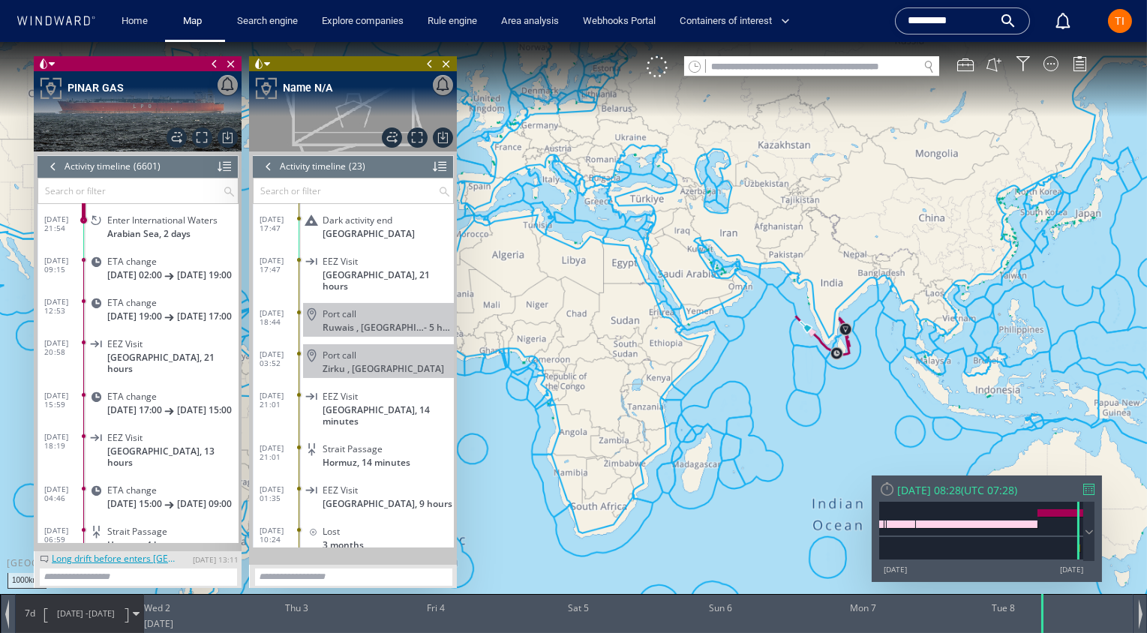
drag, startPoint x: 692, startPoint y: 188, endPoint x: 845, endPoint y: 461, distance: 313.0
click at [845, 461] on canvas "Map" at bounding box center [573, 329] width 1147 height 575
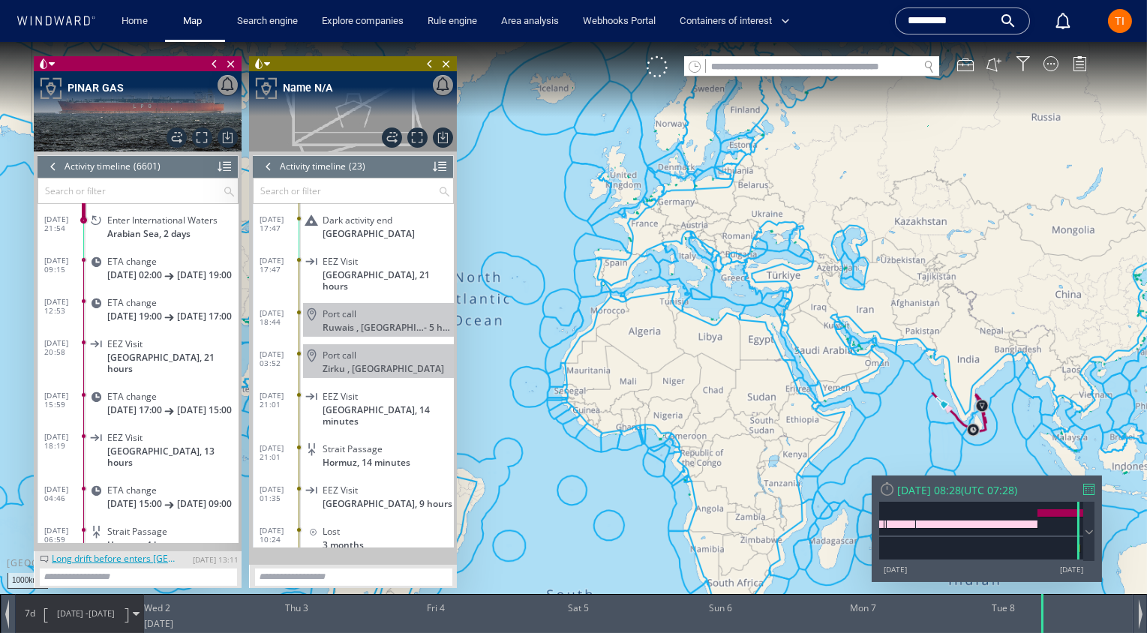
drag, startPoint x: 838, startPoint y: 224, endPoint x: 737, endPoint y: 261, distance: 108.0
click at [713, 246] on canvas "Map" at bounding box center [573, 329] width 1147 height 575
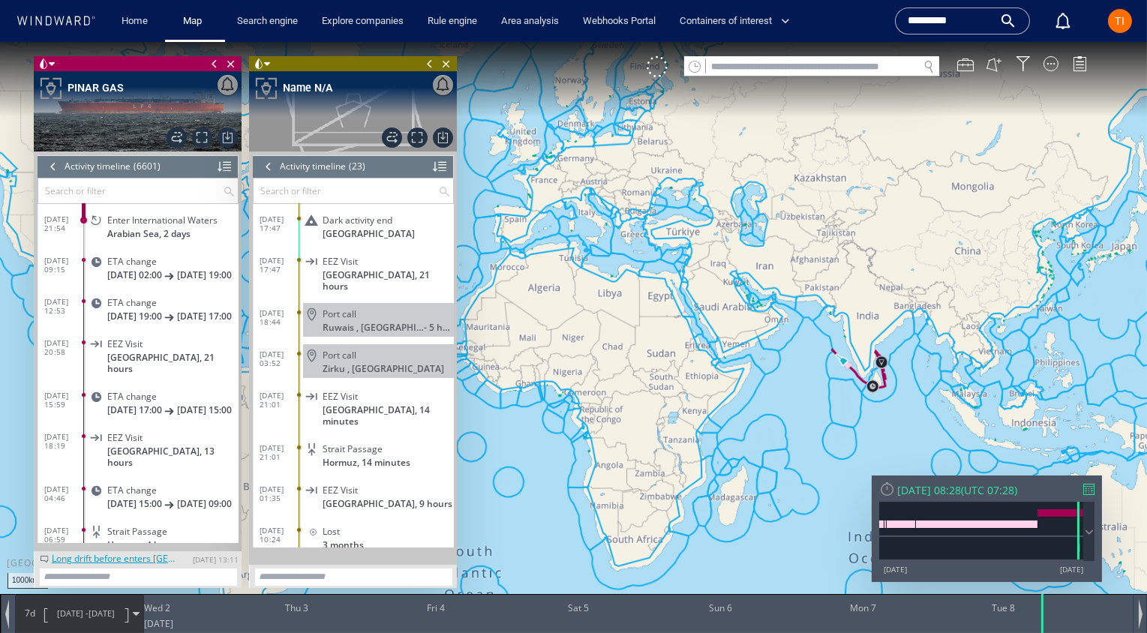
click at [961, 491] on div "Tue 08/07/2025 08:28" at bounding box center [929, 490] width 64 height 14
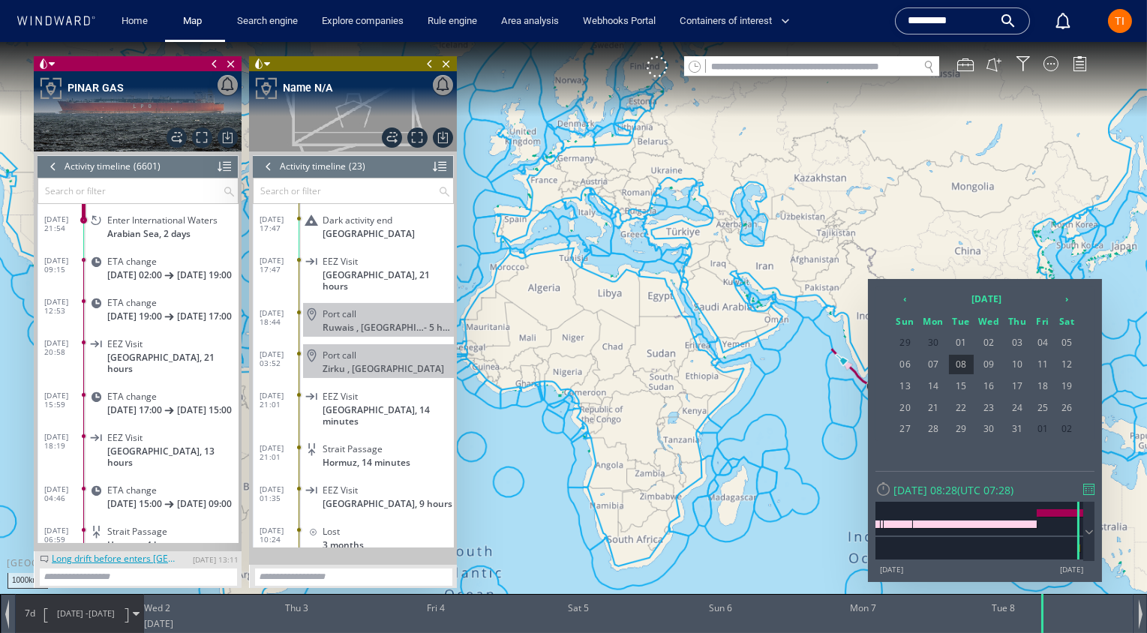
scroll to position [632, 0]
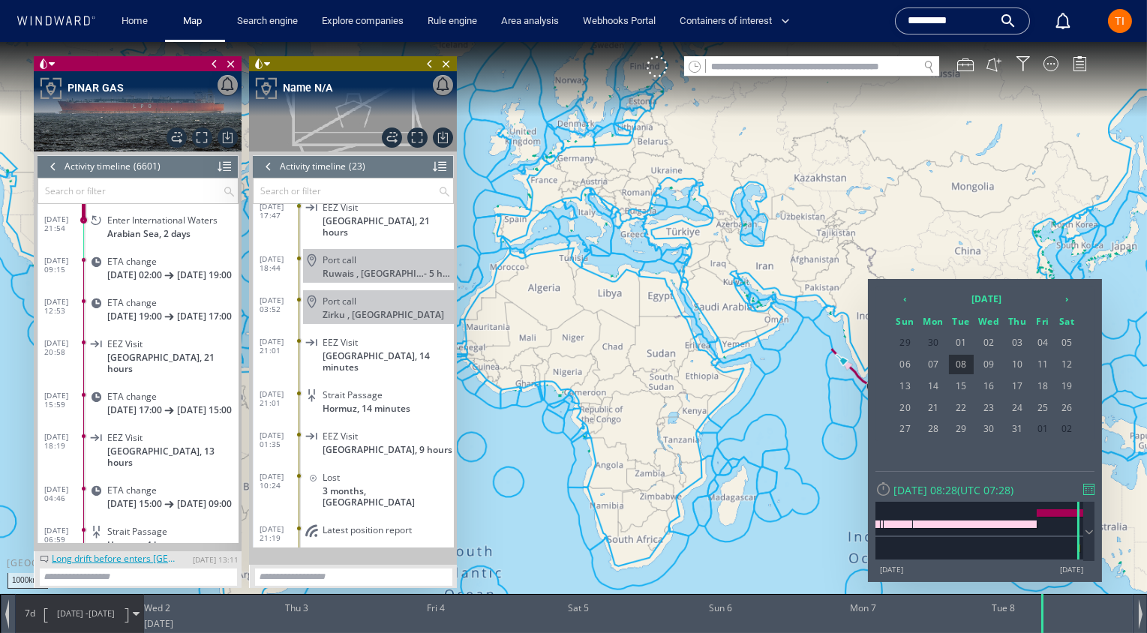
click at [338, 254] on span "Port call" at bounding box center [340, 259] width 34 height 11
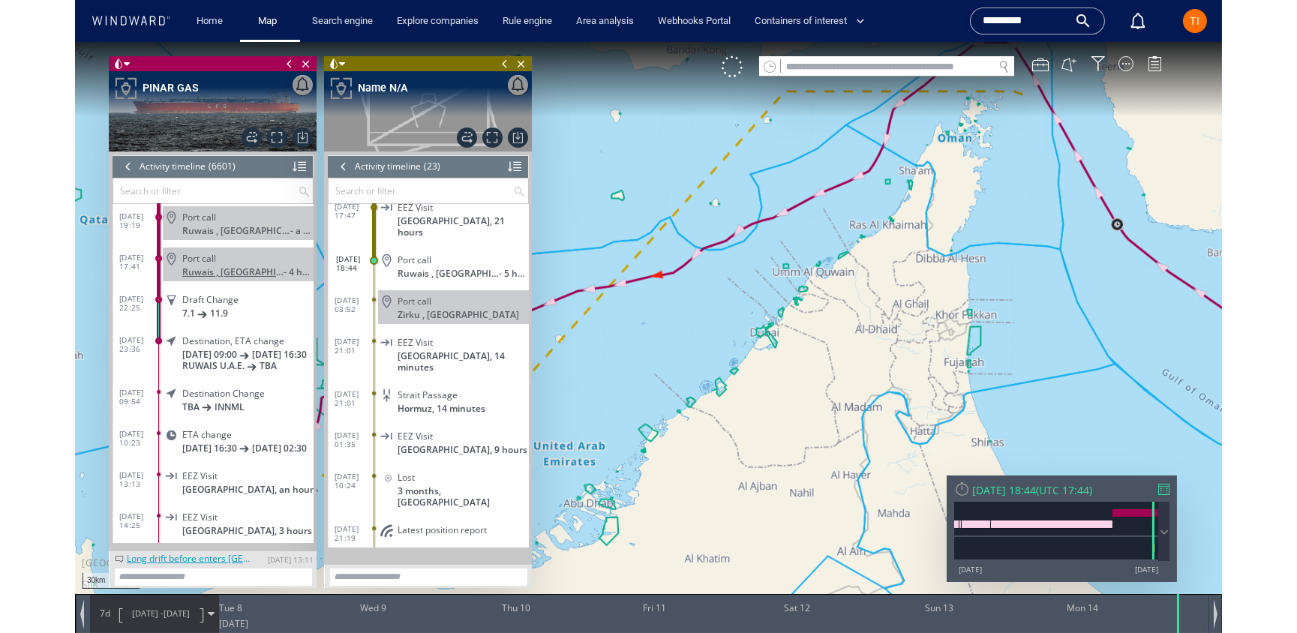
scroll to position [264981, 0]
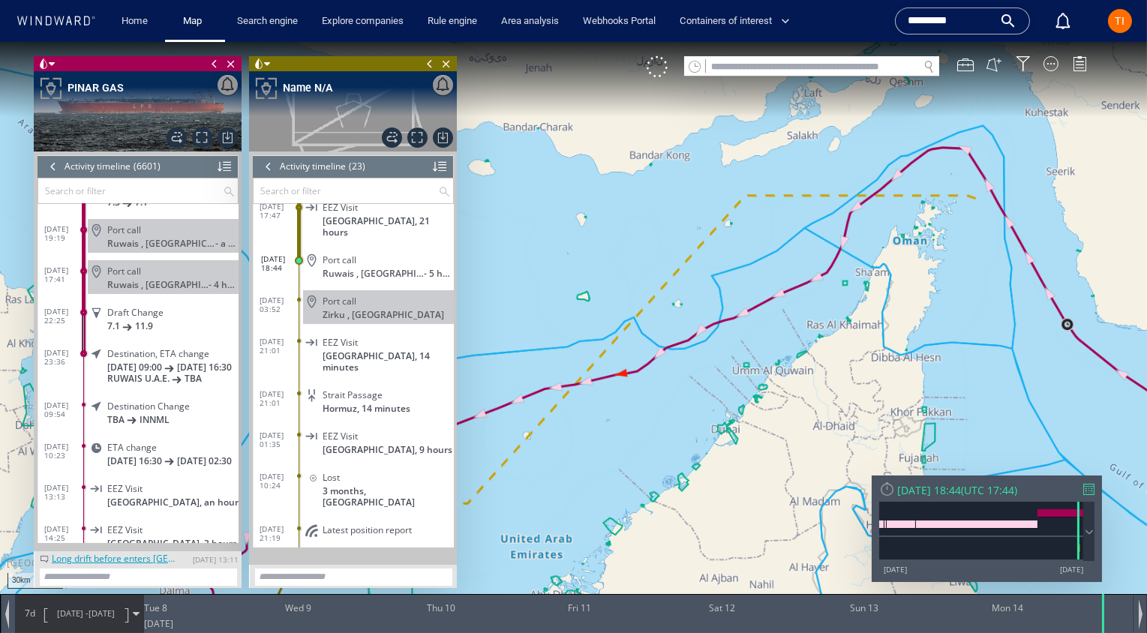
drag, startPoint x: 689, startPoint y: 150, endPoint x: 786, endPoint y: 234, distance: 128.2
click at [787, 234] on canvas "Map" at bounding box center [573, 329] width 1147 height 575
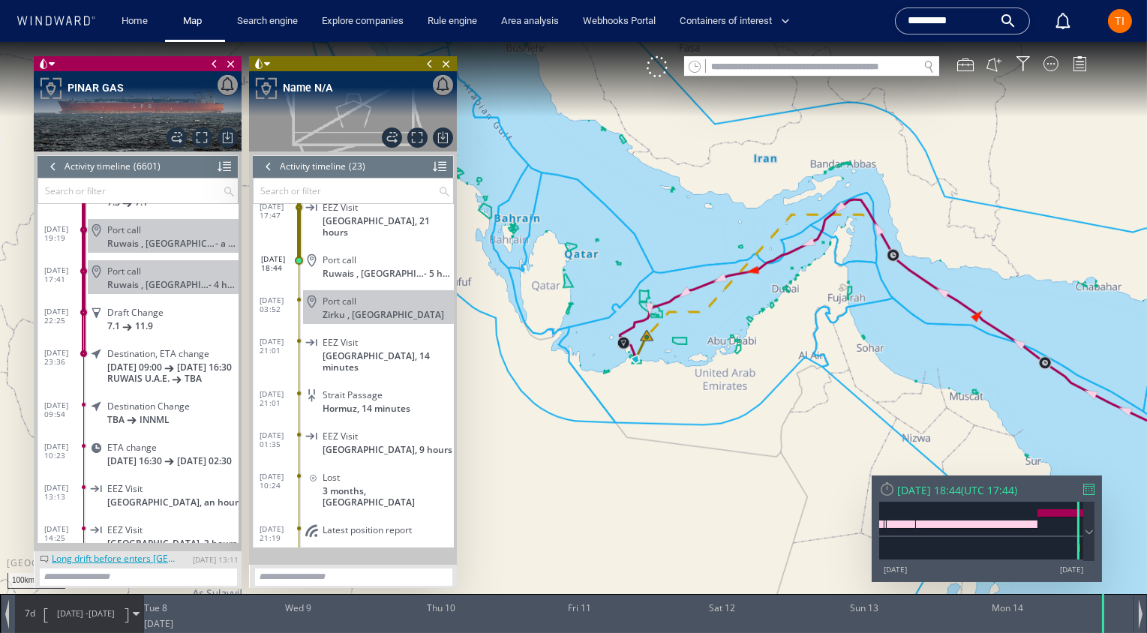
drag, startPoint x: 614, startPoint y: 367, endPoint x: 681, endPoint y: 374, distance: 67.2
click at [680, 374] on canvas "Map" at bounding box center [573, 329] width 1147 height 575
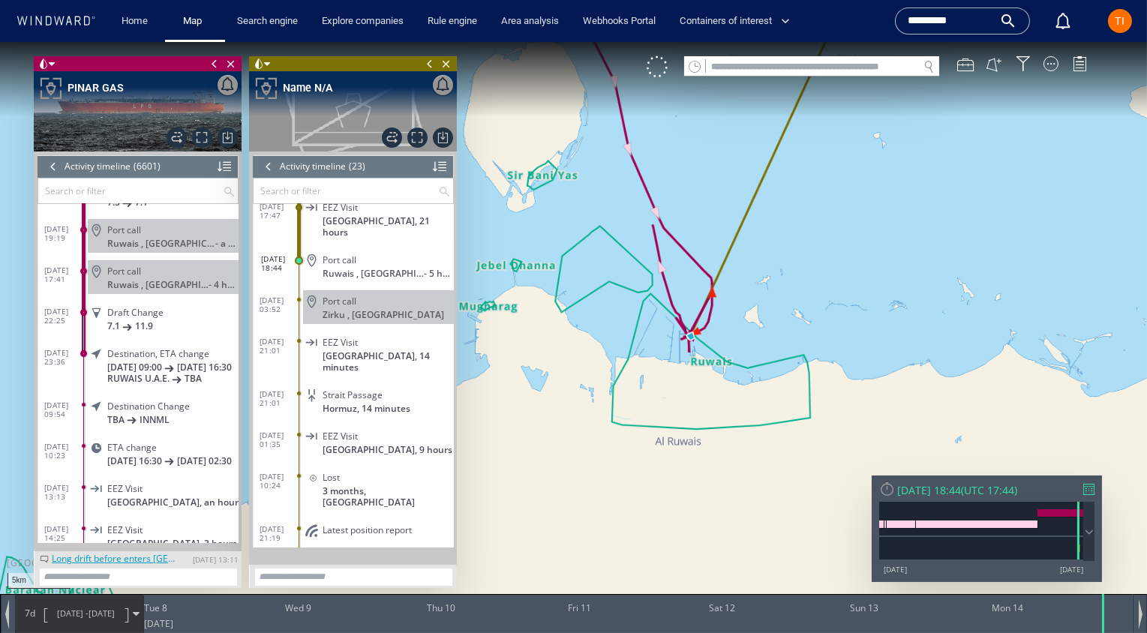
drag, startPoint x: 762, startPoint y: 326, endPoint x: 842, endPoint y: 327, distance: 80.3
click at [858, 326] on canvas "Map" at bounding box center [573, 329] width 1147 height 575
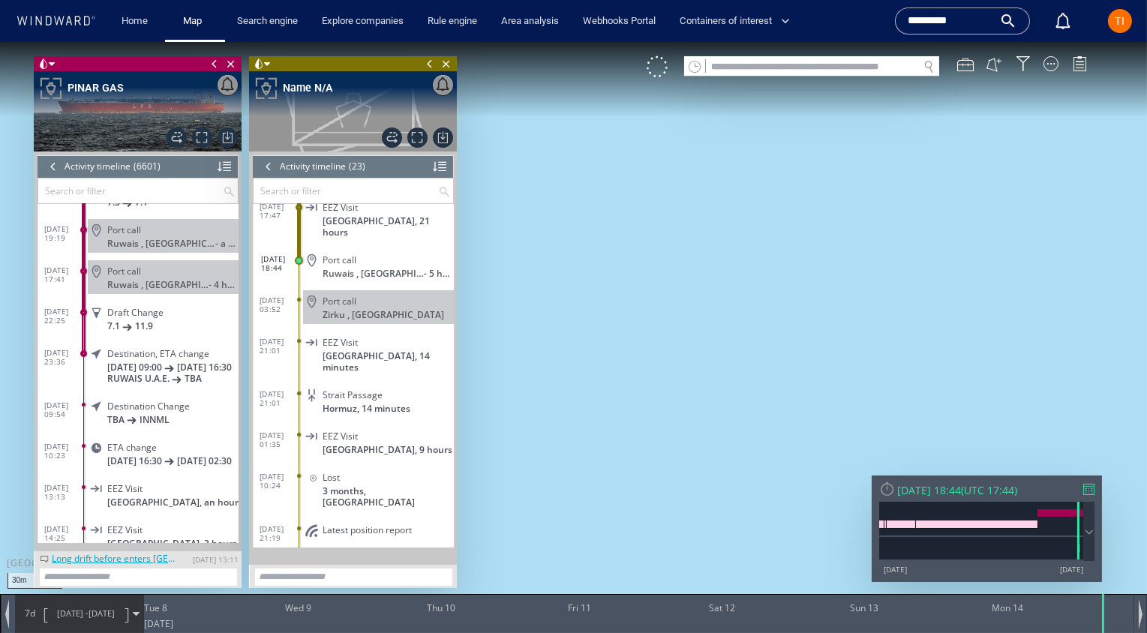
drag, startPoint x: 624, startPoint y: 238, endPoint x: 1141, endPoint y: 331, distance: 525.2
click at [1141, 331] on canvas "Map" at bounding box center [573, 329] width 1147 height 575
drag, startPoint x: 647, startPoint y: 275, endPoint x: 824, endPoint y: 282, distance: 177.2
click at [824, 282] on canvas "Map" at bounding box center [573, 329] width 1147 height 575
drag, startPoint x: 602, startPoint y: 344, endPoint x: 980, endPoint y: 327, distance: 379.2
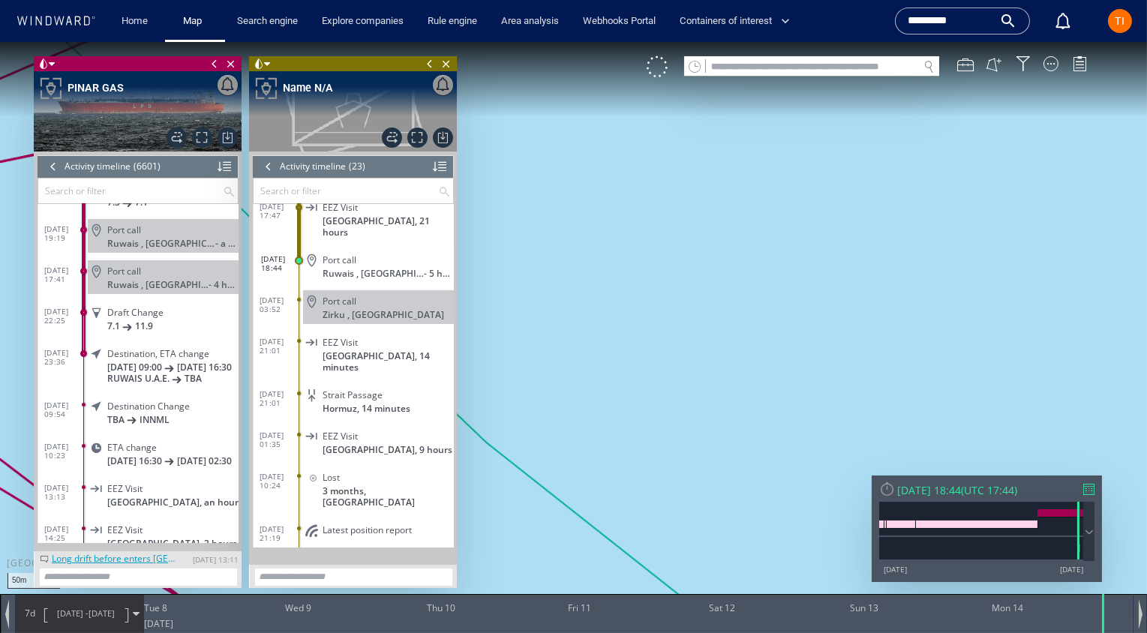
click at [983, 328] on canvas "Map" at bounding box center [573, 329] width 1147 height 575
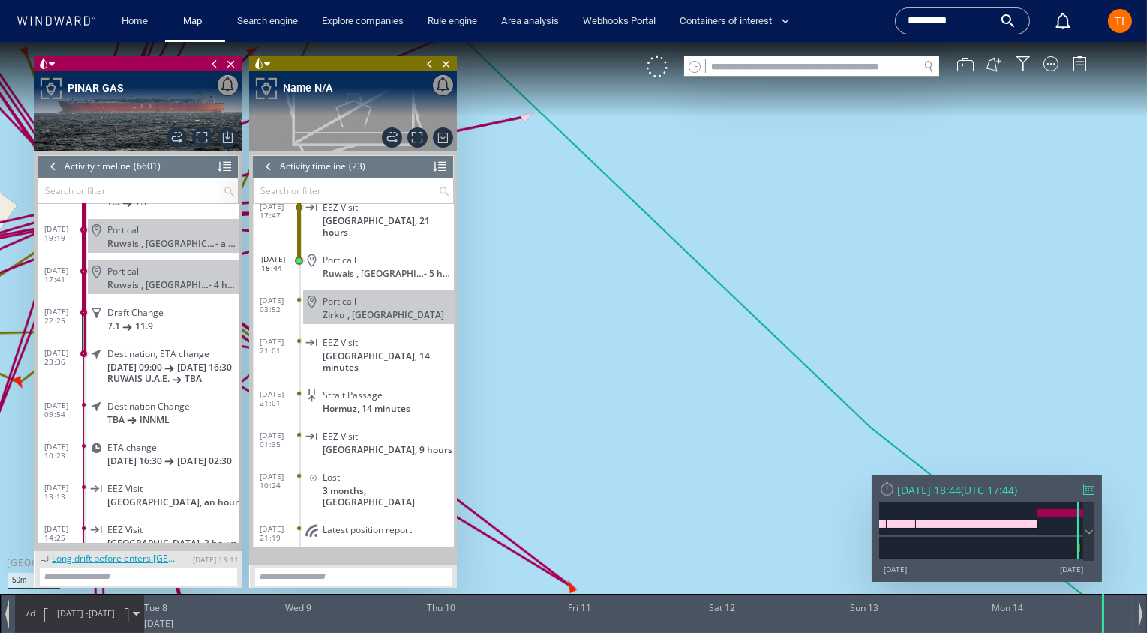
drag, startPoint x: 745, startPoint y: 272, endPoint x: 1011, endPoint y: 281, distance: 266.5
click at [1035, 277] on canvas "Map" at bounding box center [573, 329] width 1147 height 575
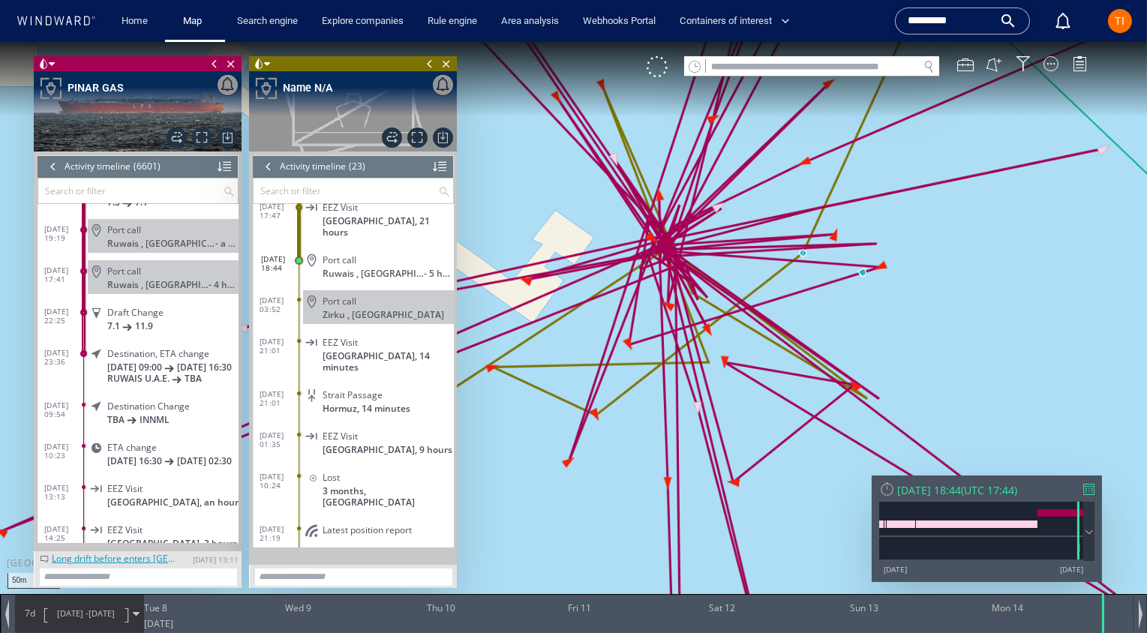
drag, startPoint x: 606, startPoint y: 275, endPoint x: 708, endPoint y: 307, distance: 107.0
click at [708, 307] on canvas "Map" at bounding box center [573, 329] width 1147 height 575
drag, startPoint x: 719, startPoint y: 233, endPoint x: 758, endPoint y: 284, distance: 64.2
click at [783, 326] on canvas "Map" at bounding box center [573, 329] width 1147 height 575
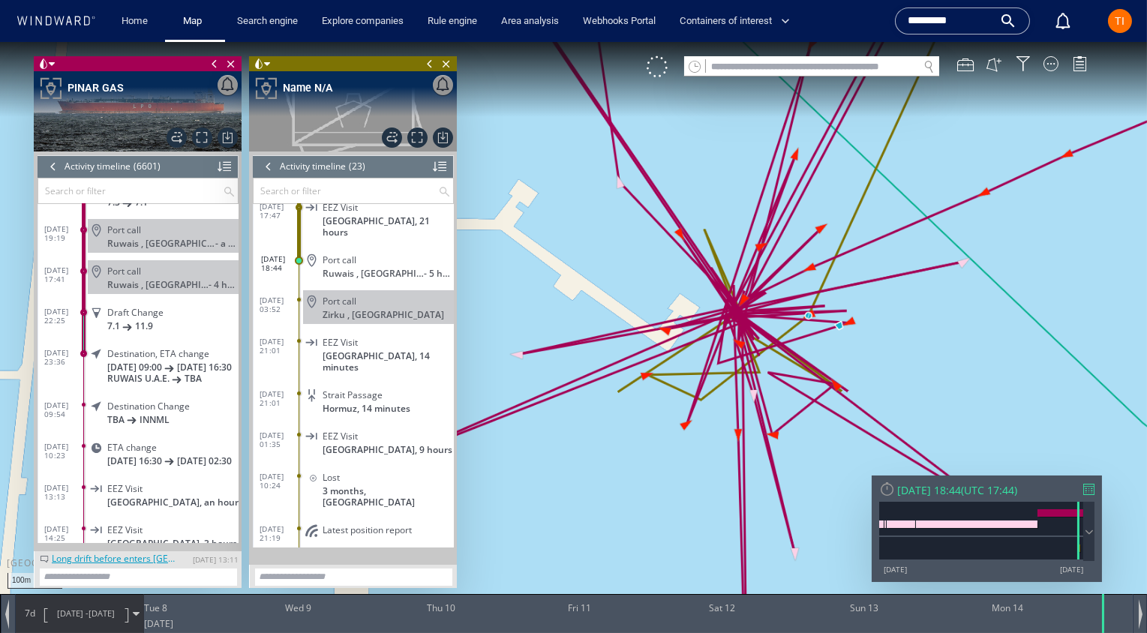
click at [56, 170] on div at bounding box center [53, 166] width 17 height 23
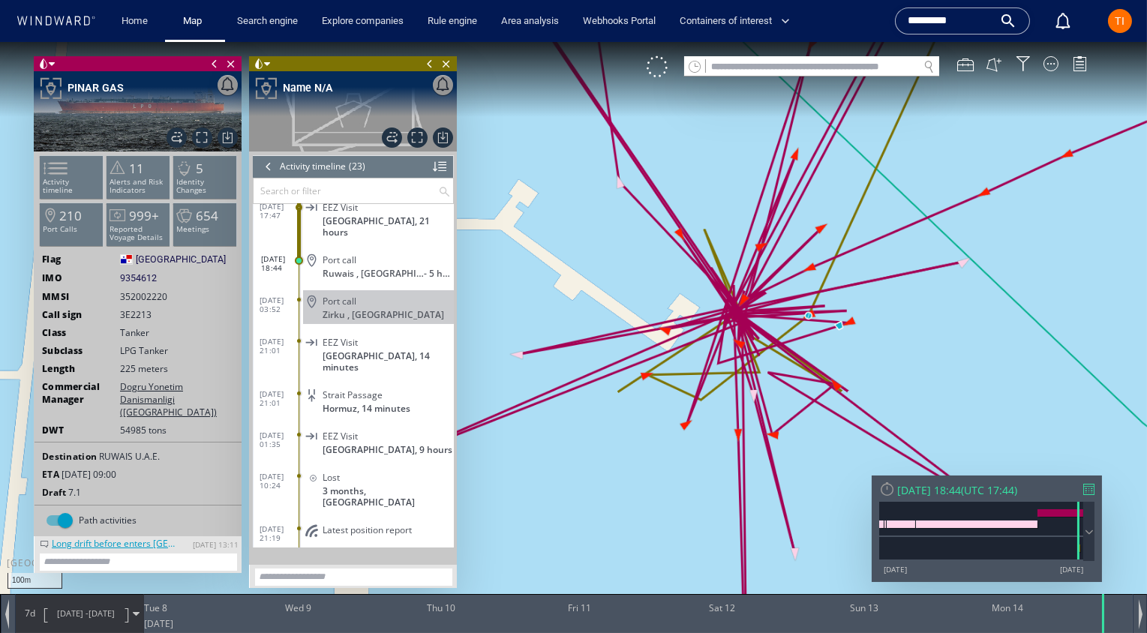
click at [782, 71] on input "text" at bounding box center [812, 67] width 212 height 20
click at [152, 299] on span "352002220" at bounding box center [143, 296] width 47 height 13
click at [149, 298] on span "352002220" at bounding box center [143, 296] width 47 height 13
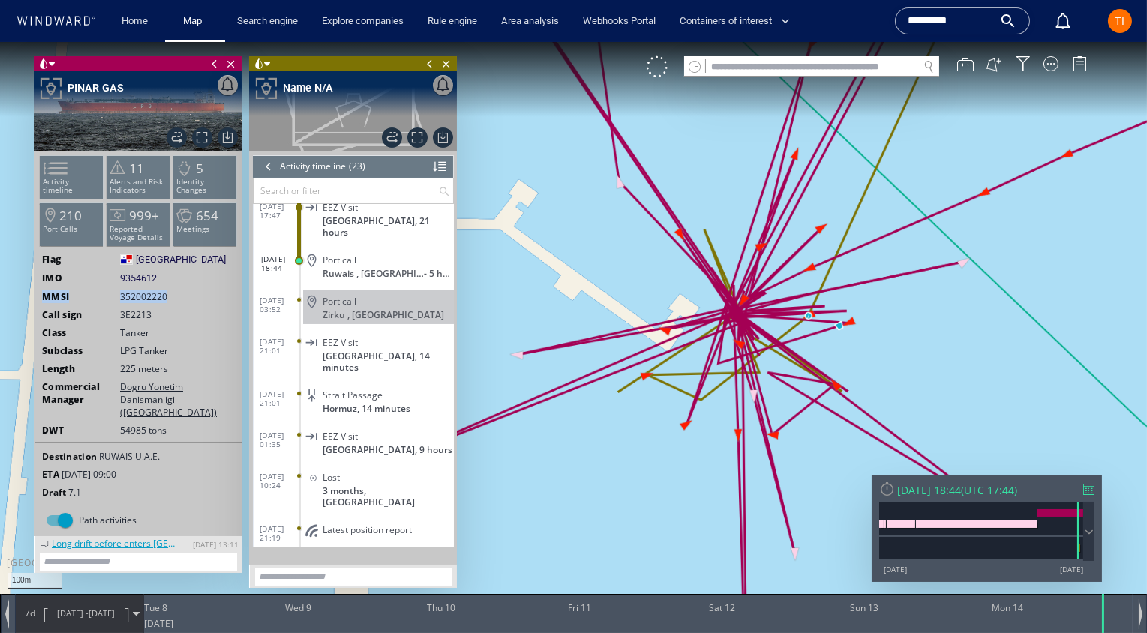
copy div "MMSI 352002220"
click at [140, 294] on span "352002220" at bounding box center [143, 296] width 47 height 13
click at [140, 296] on span "352002220" at bounding box center [143, 296] width 47 height 13
click at [146, 297] on span "352002220" at bounding box center [143, 296] width 47 height 13
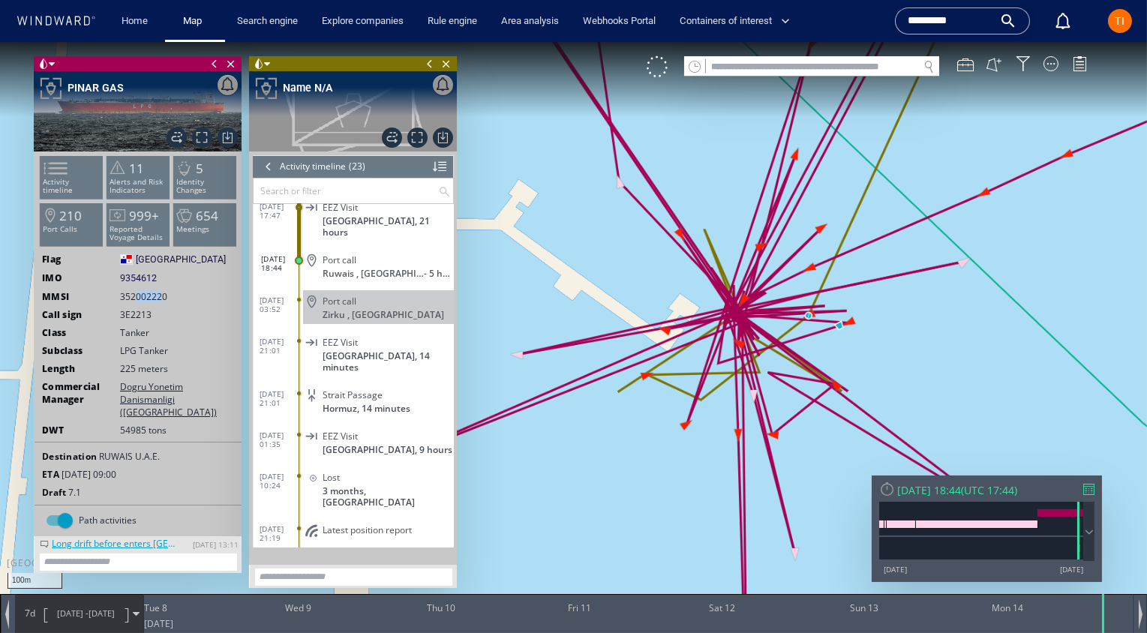
drag, startPoint x: 163, startPoint y: 298, endPoint x: 135, endPoint y: 298, distance: 27.8
click at [135, 298] on span "352002220" at bounding box center [143, 296] width 47 height 13
drag, startPoint x: 122, startPoint y: 298, endPoint x: 170, endPoint y: 299, distance: 48.8
click at [170, 299] on span "352002220" at bounding box center [151, 296] width 62 height 13
copy span "352002220"
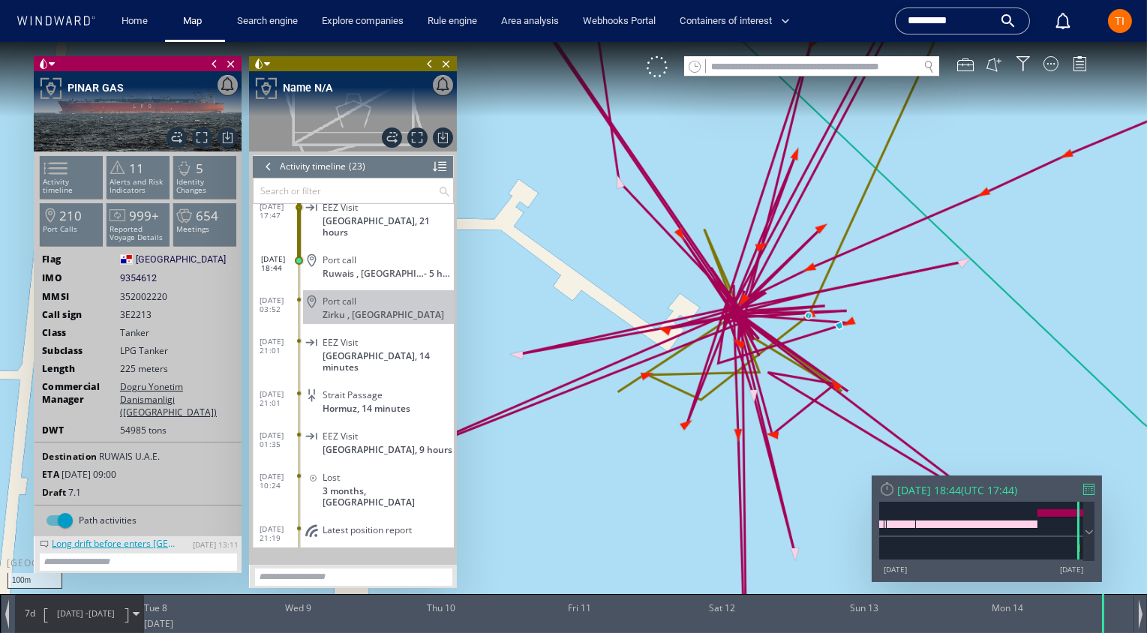
drag, startPoint x: 797, startPoint y: 68, endPoint x: 768, endPoint y: 65, distance: 28.7
click at [797, 68] on input "text" at bounding box center [812, 67] width 212 height 20
paste input "*********"
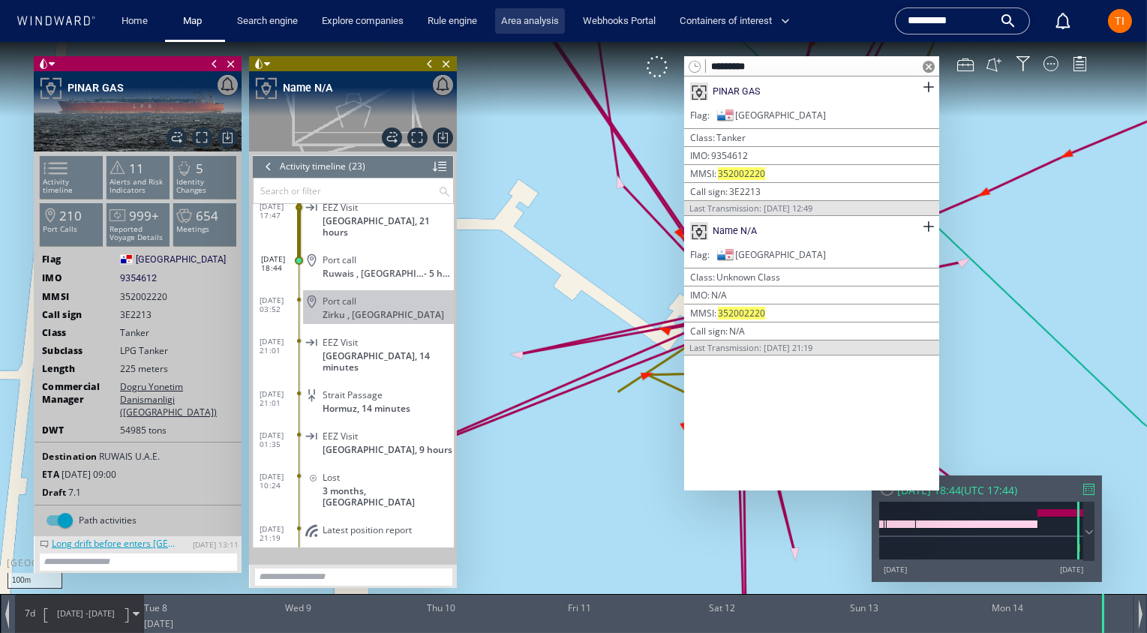
type input "*********"
click at [930, 65] on span at bounding box center [929, 67] width 12 height 12
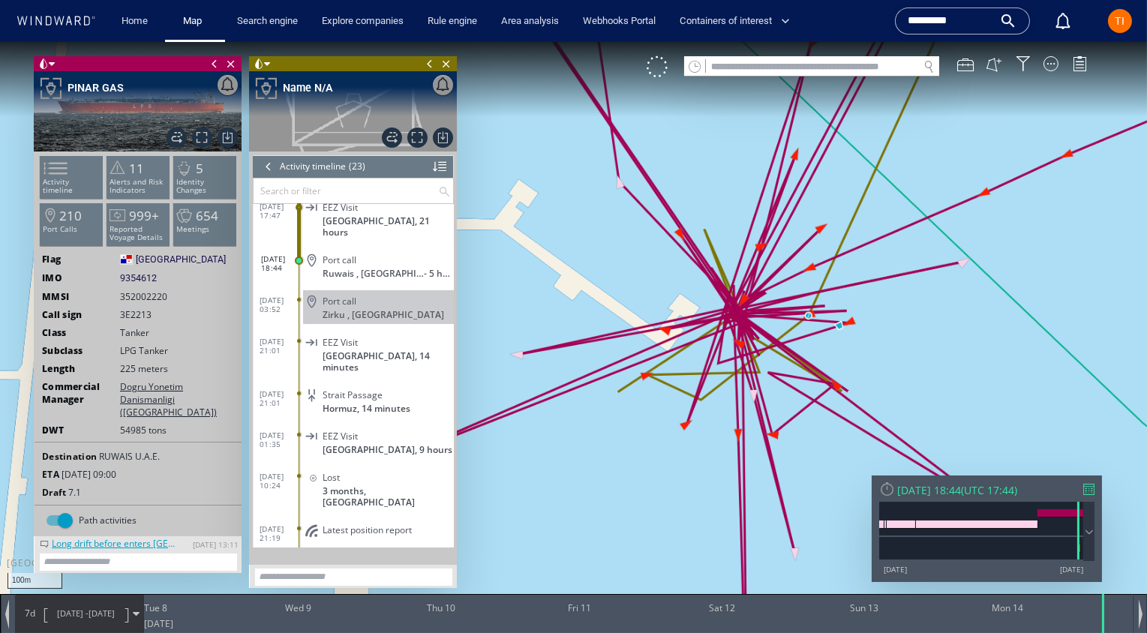
click at [936, 29] on input "*********" at bounding box center [951, 21] width 86 height 23
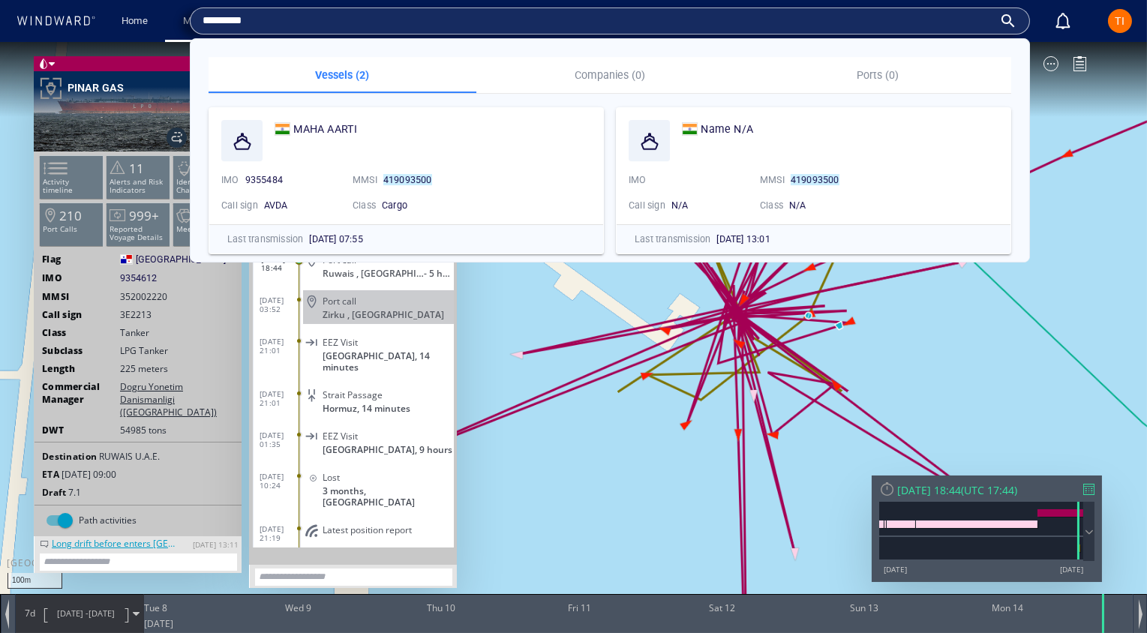
drag, startPoint x: 977, startPoint y: 333, endPoint x: 1037, endPoint y: 255, distance: 98.4
click at [977, 333] on canvas "Map" at bounding box center [573, 329] width 1147 height 575
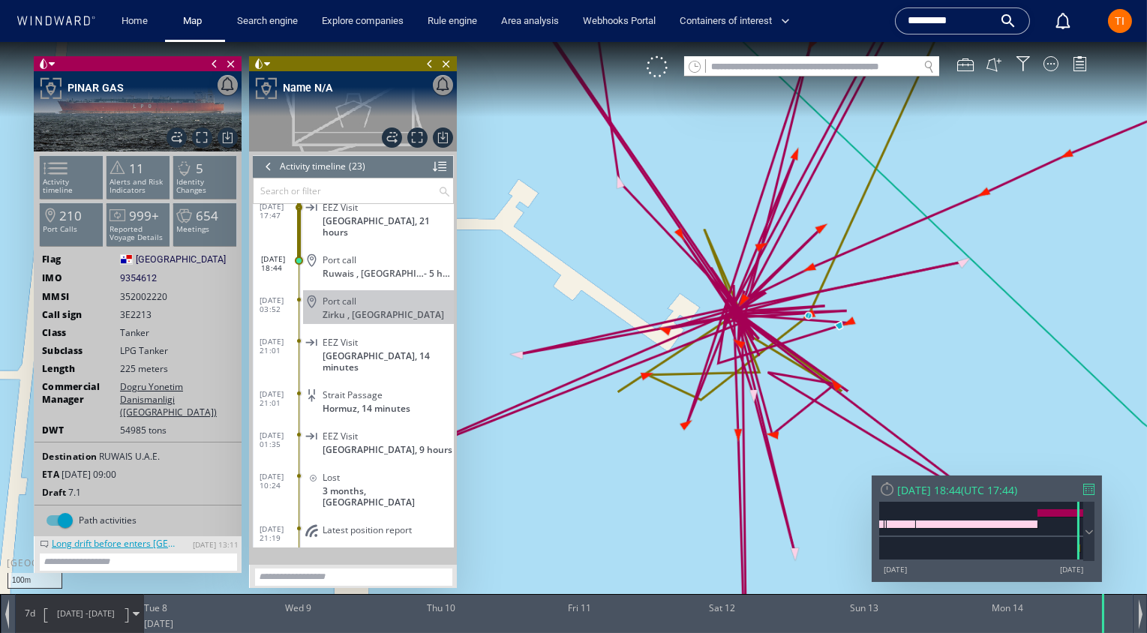
drag, startPoint x: 453, startPoint y: 62, endPoint x: 440, endPoint y: 67, distance: 13.5
click at [453, 62] on span "Close vessel card" at bounding box center [446, 63] width 17 height 15
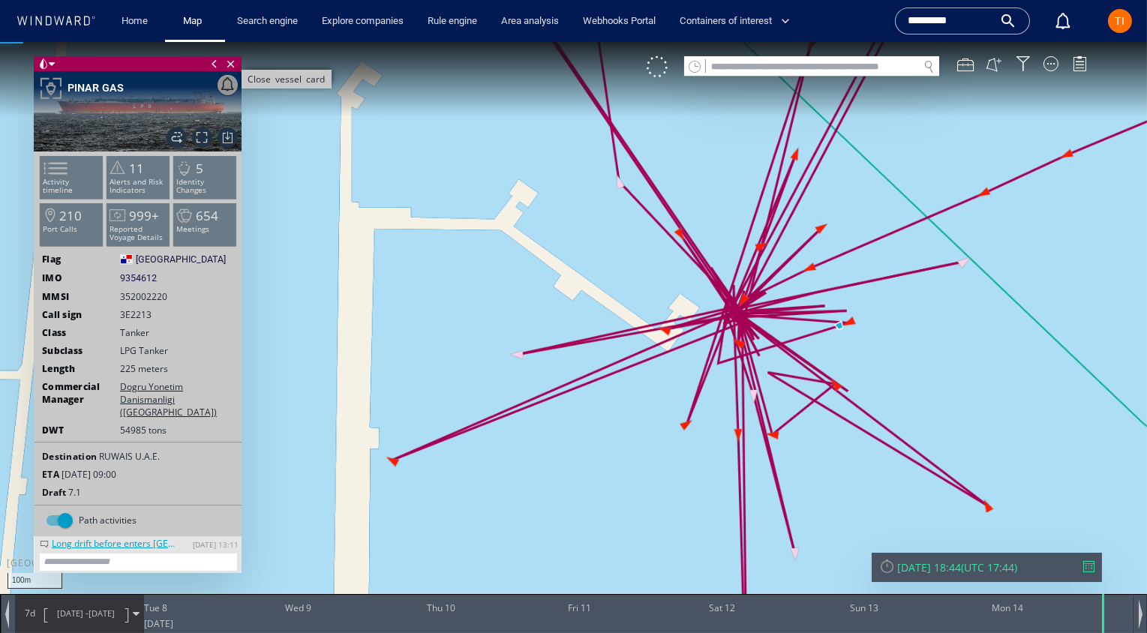
click at [228, 66] on span "Close vessel card" at bounding box center [231, 63] width 17 height 15
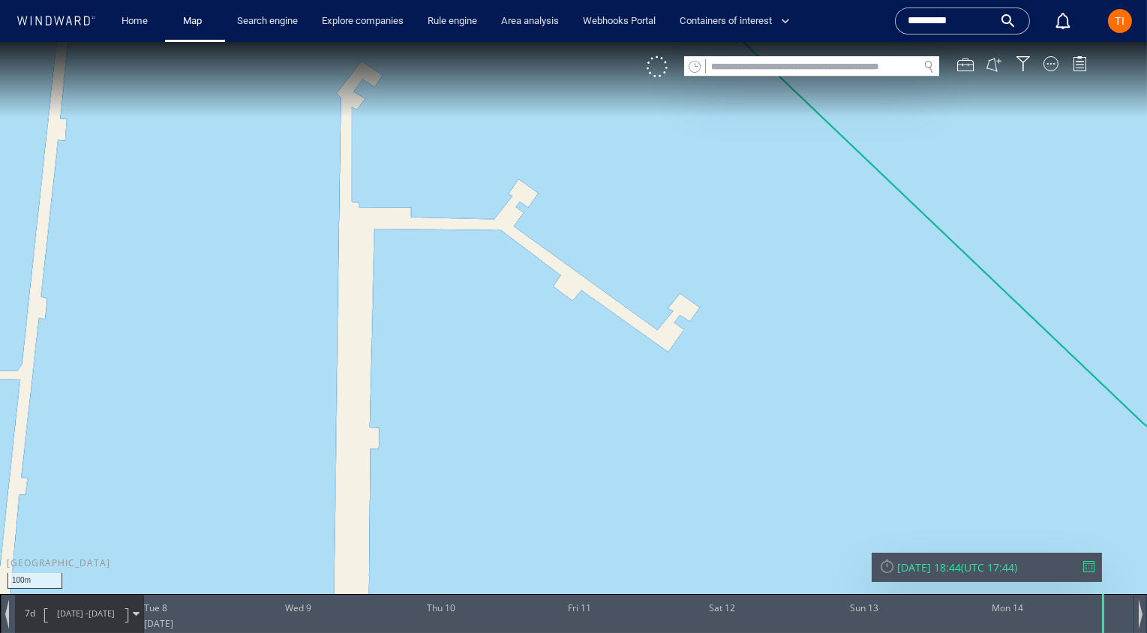
drag, startPoint x: 794, startPoint y: 77, endPoint x: 776, endPoint y: 71, distance: 18.8
click at [793, 76] on div "VM" at bounding box center [874, 66] width 455 height 21
drag, startPoint x: 755, startPoint y: 71, endPoint x: 653, endPoint y: 94, distance: 105.2
click at [755, 72] on input "text" at bounding box center [812, 67] width 212 height 20
paste input "*******"
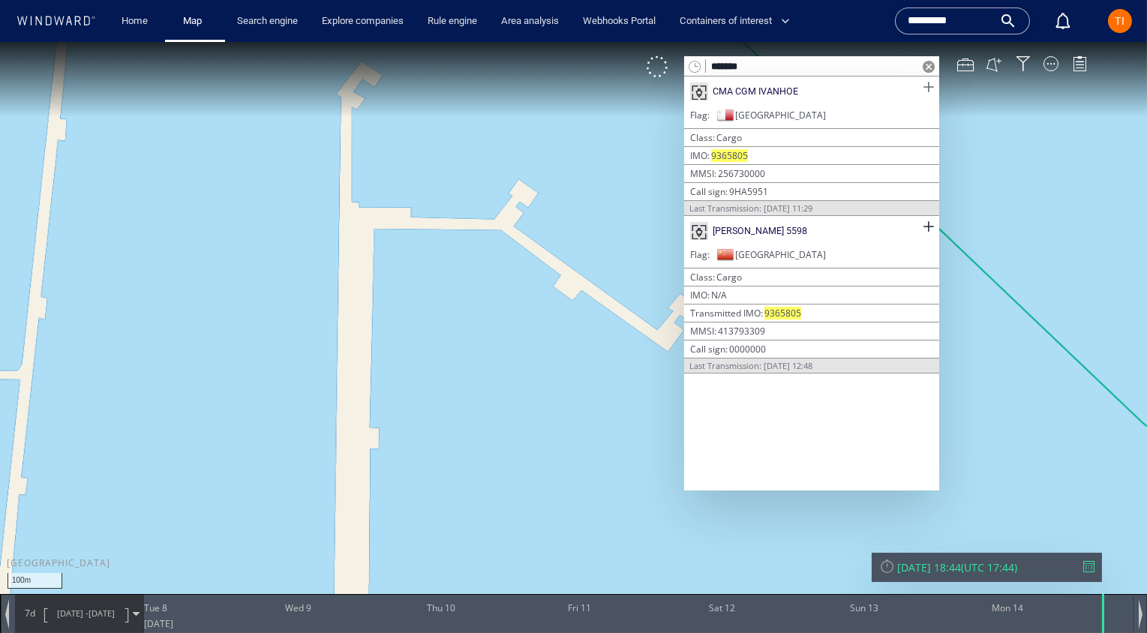
type input "*******"
click at [928, 89] on span at bounding box center [928, 87] width 19 height 19
click at [926, 225] on span at bounding box center [928, 227] width 19 height 19
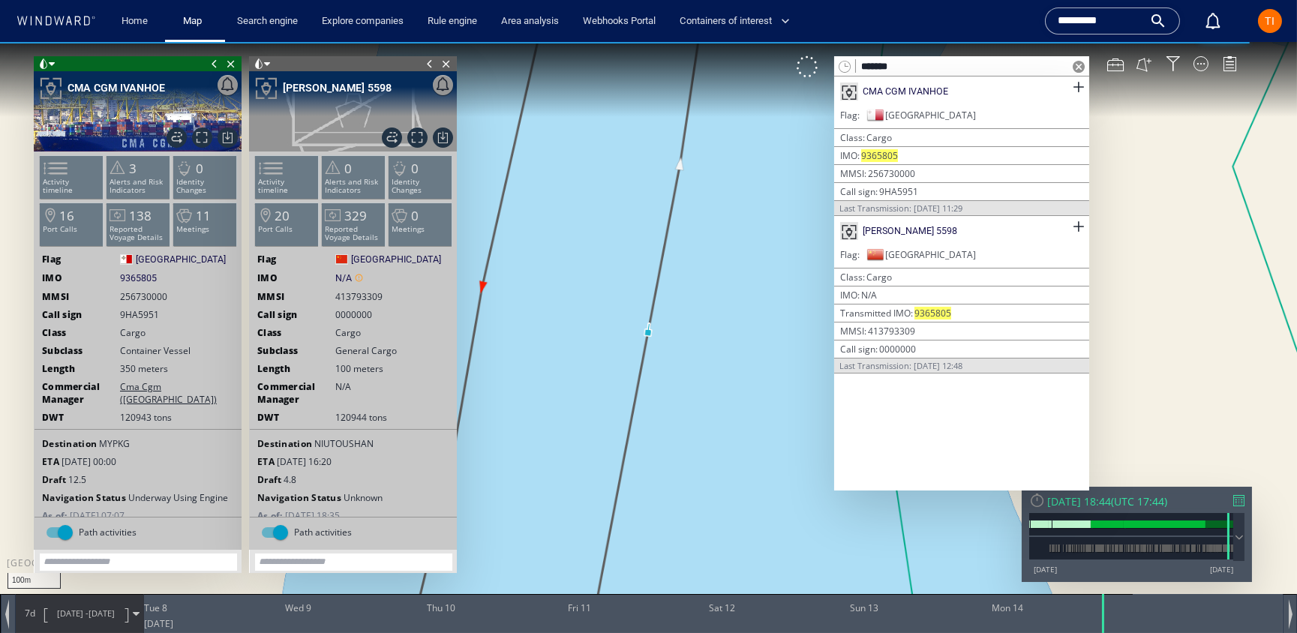
click at [1076, 66] on span at bounding box center [1079, 67] width 12 height 12
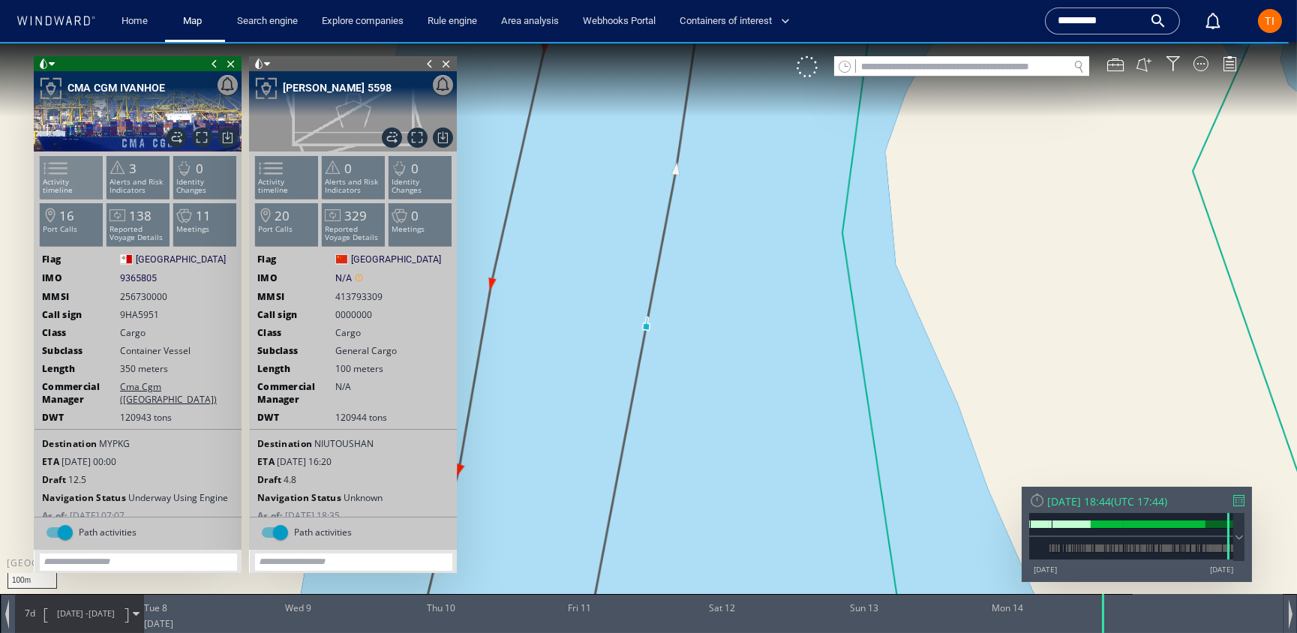
click at [58, 176] on span at bounding box center [46, 169] width 23 height 22
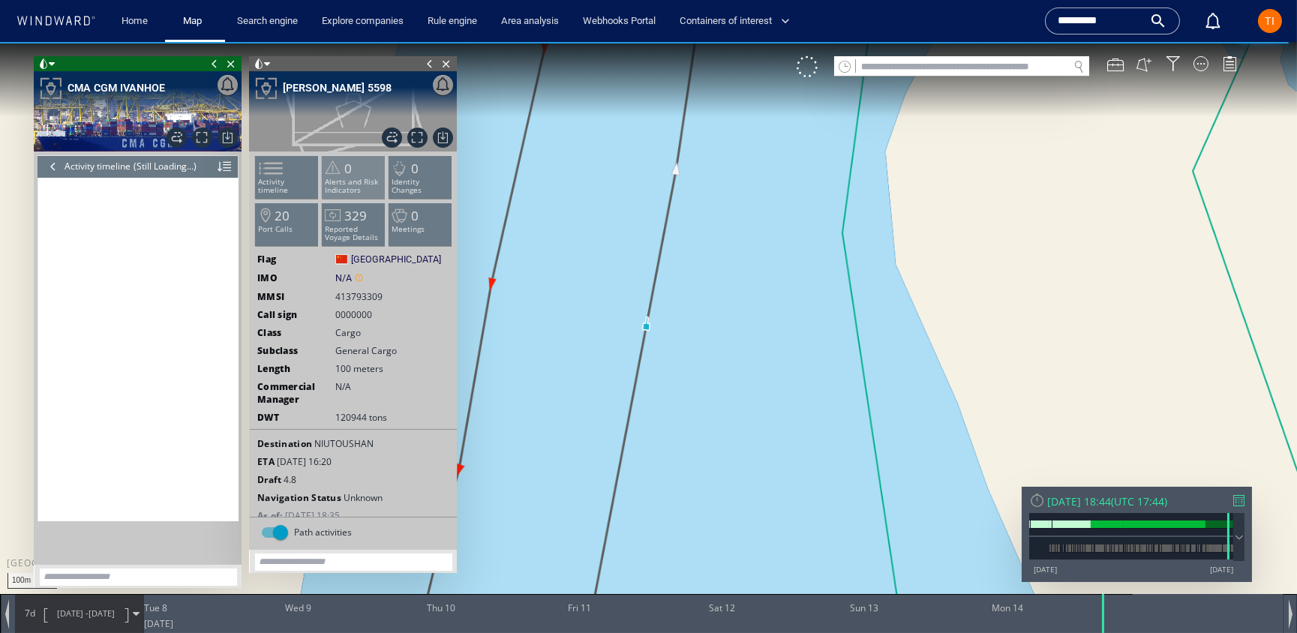
scroll to position [1362, 0]
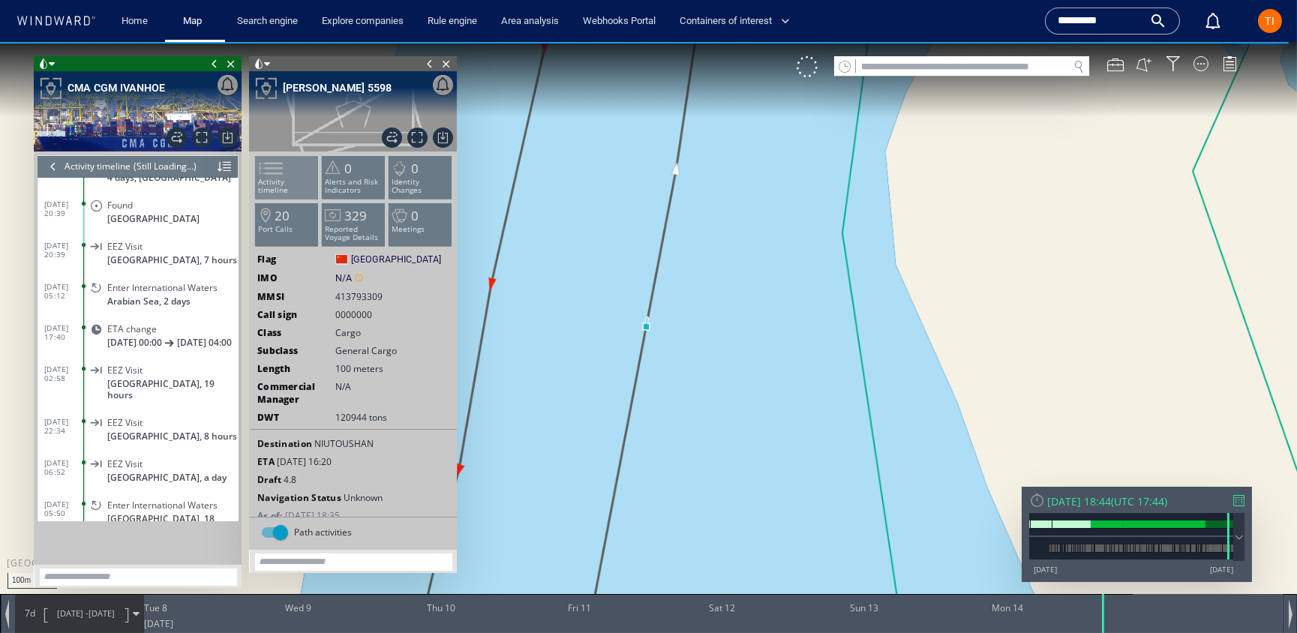
click at [273, 179] on span at bounding box center [262, 169] width 23 height 22
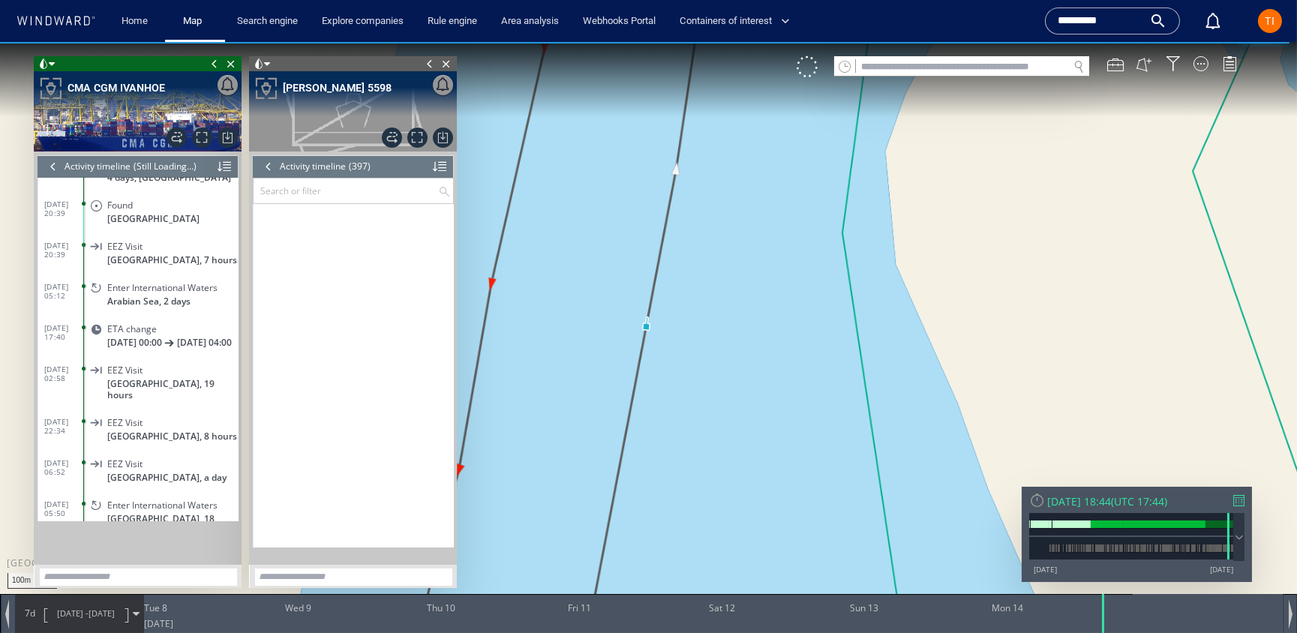
scroll to position [15280, 0]
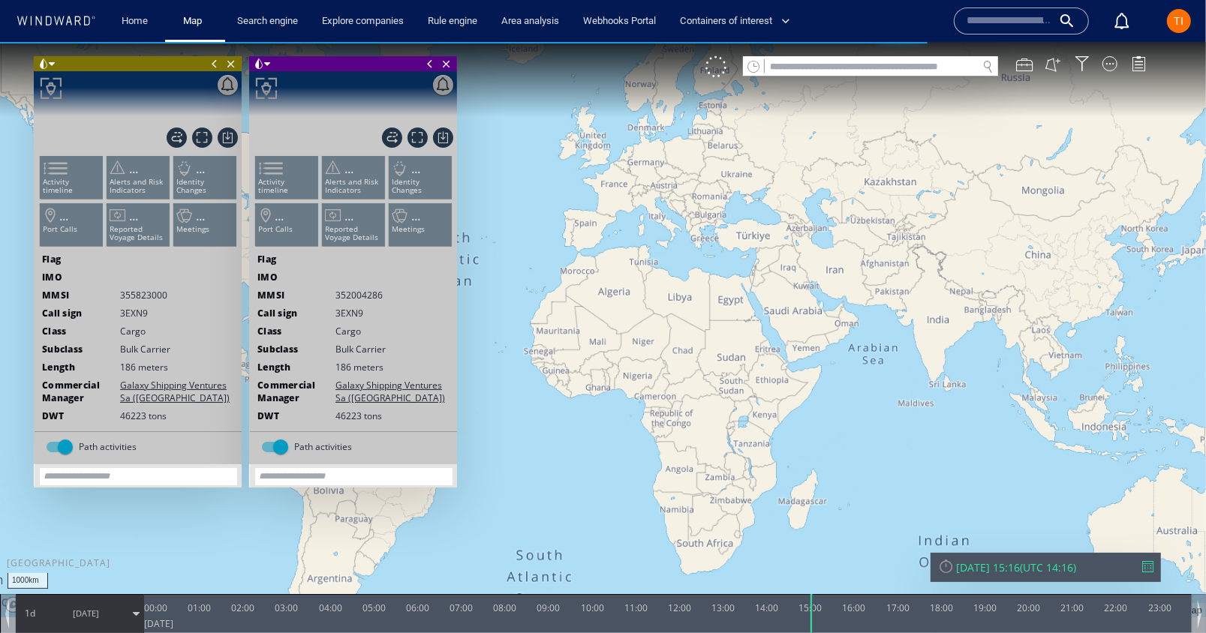
click at [845, 68] on input "text" at bounding box center [870, 66] width 212 height 20
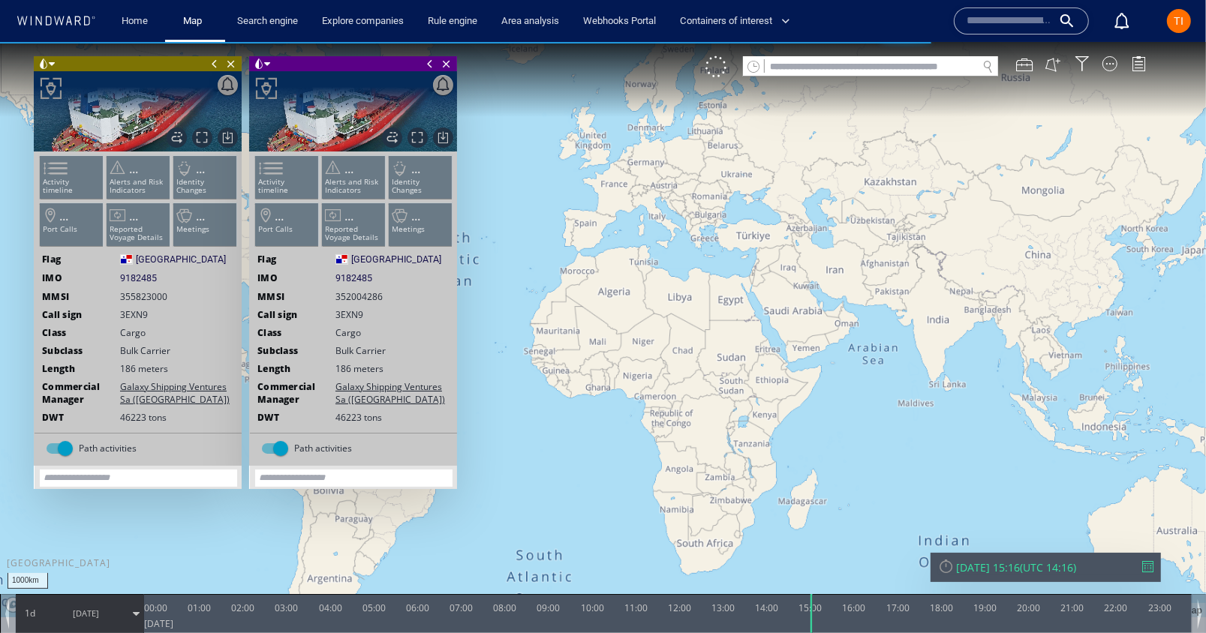
paste input "*******"
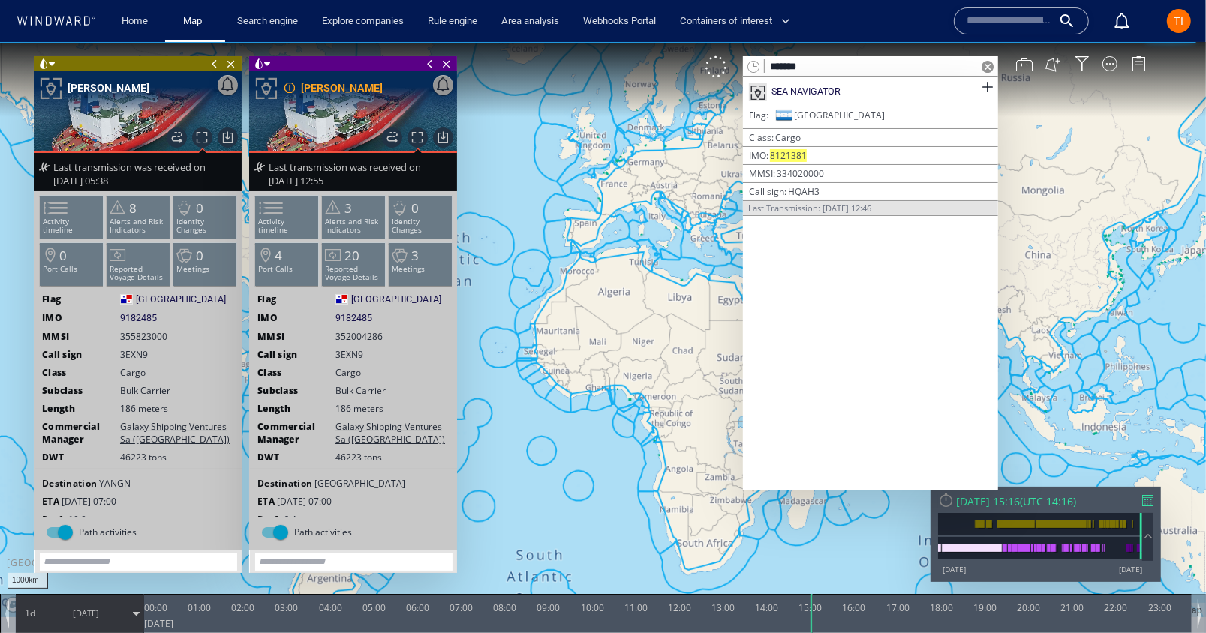
type input "*******"
click at [869, 89] on div "SEA NAVIGATOR" at bounding box center [870, 91] width 255 height 30
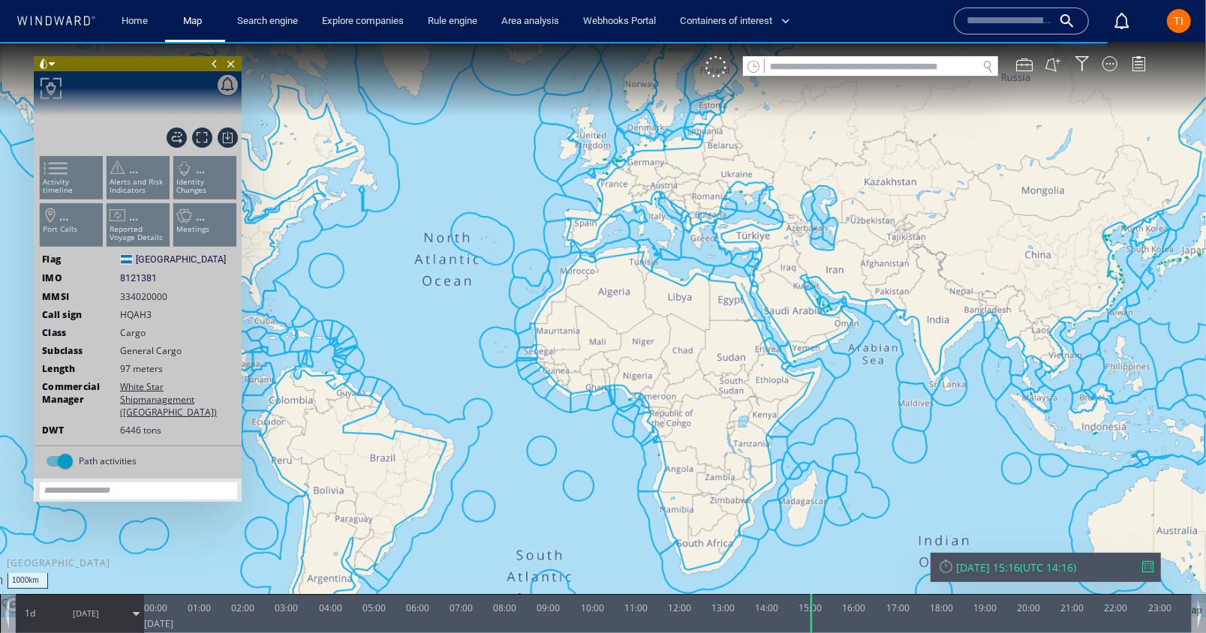
click at [855, 65] on input "text" at bounding box center [870, 66] width 212 height 20
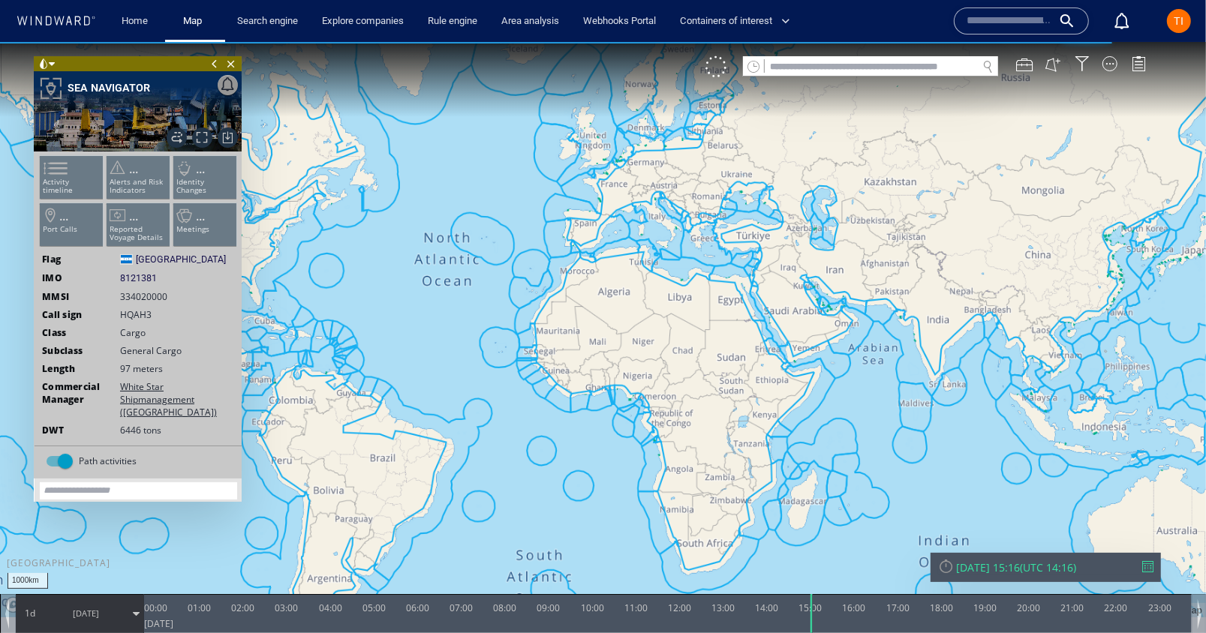
paste input "*******"
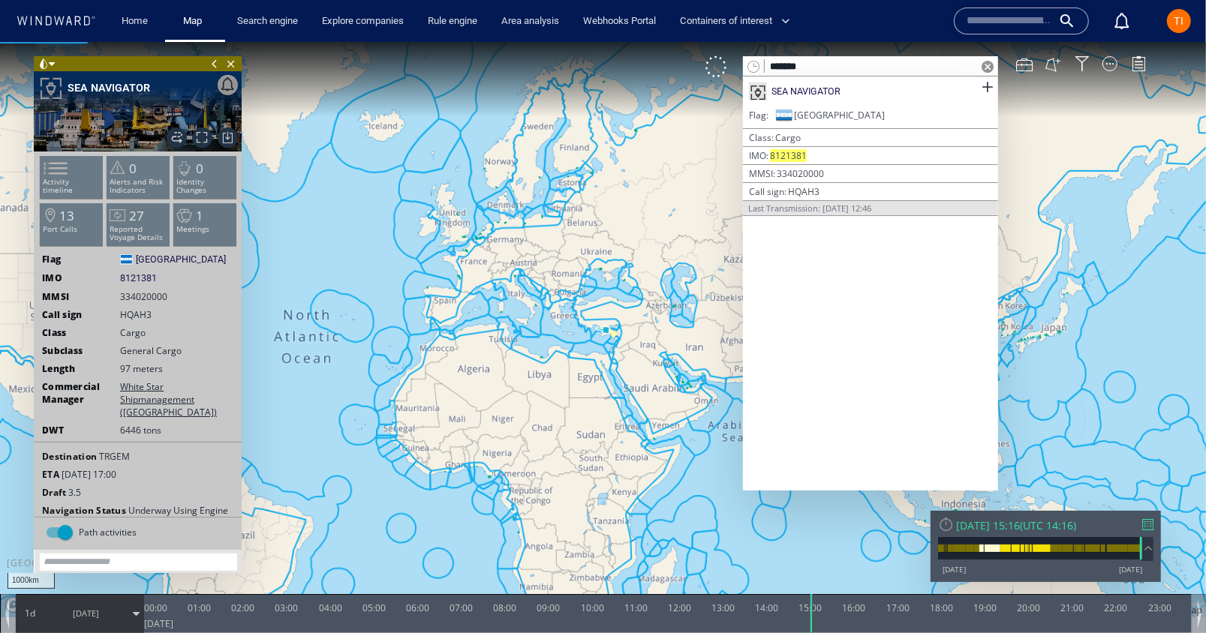
type input "*******"
click at [988, 68] on span at bounding box center [987, 66] width 12 height 12
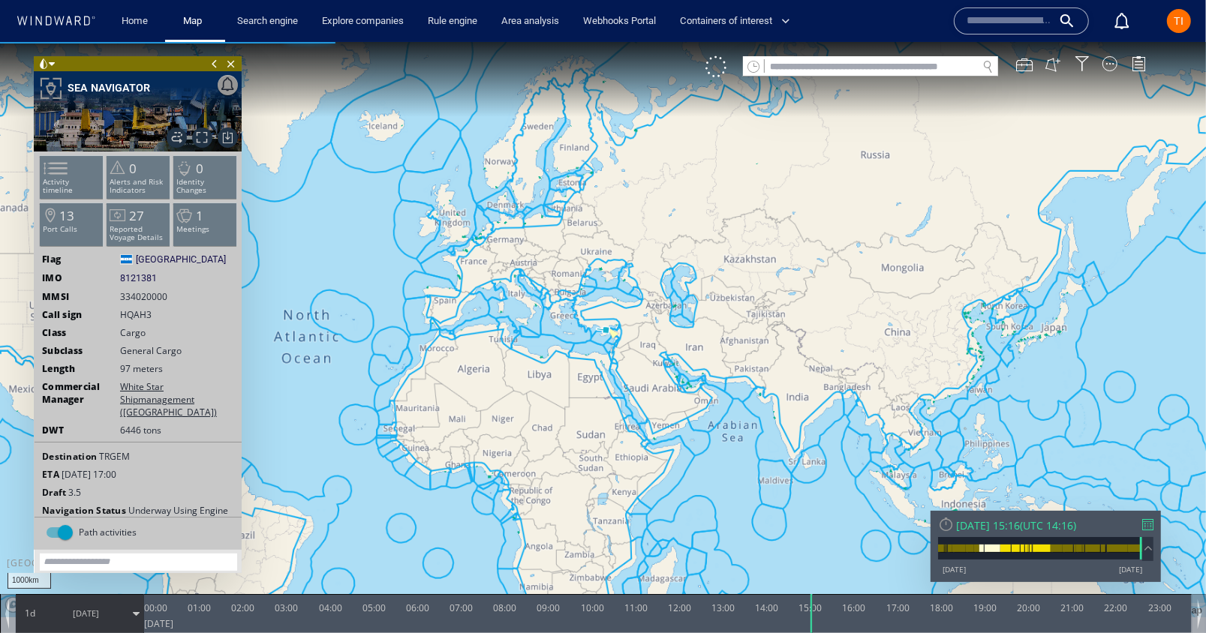
drag, startPoint x: 661, startPoint y: 317, endPoint x: 667, endPoint y: 278, distance: 40.2
click at [666, 278] on canvas "Map" at bounding box center [603, 328] width 1206 height 575
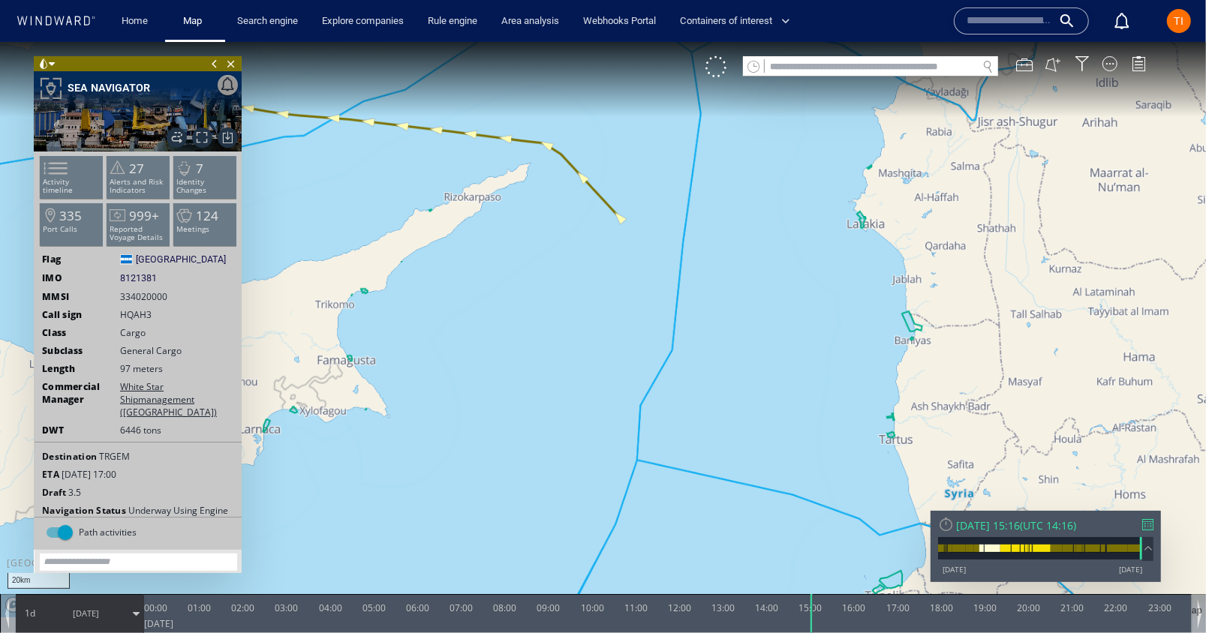
drag, startPoint x: 667, startPoint y: 178, endPoint x: 711, endPoint y: 223, distance: 63.1
click at [711, 223] on canvas "Map" at bounding box center [603, 328] width 1206 height 575
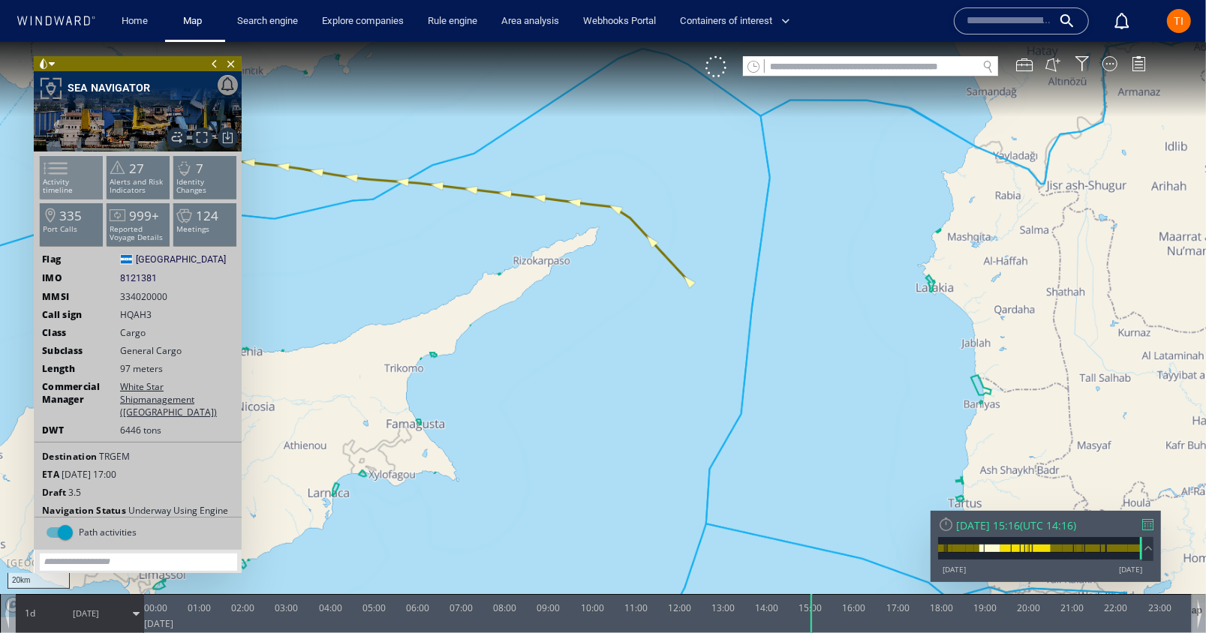
click at [58, 171] on span at bounding box center [46, 168] width 23 height 22
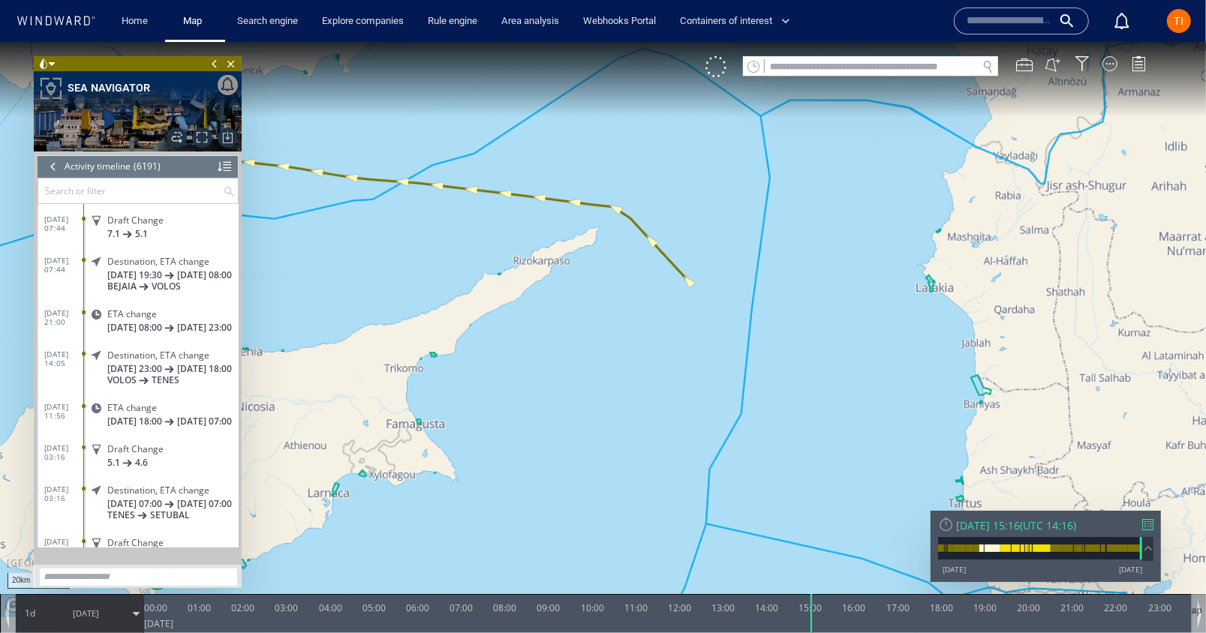
scroll to position [255095, 0]
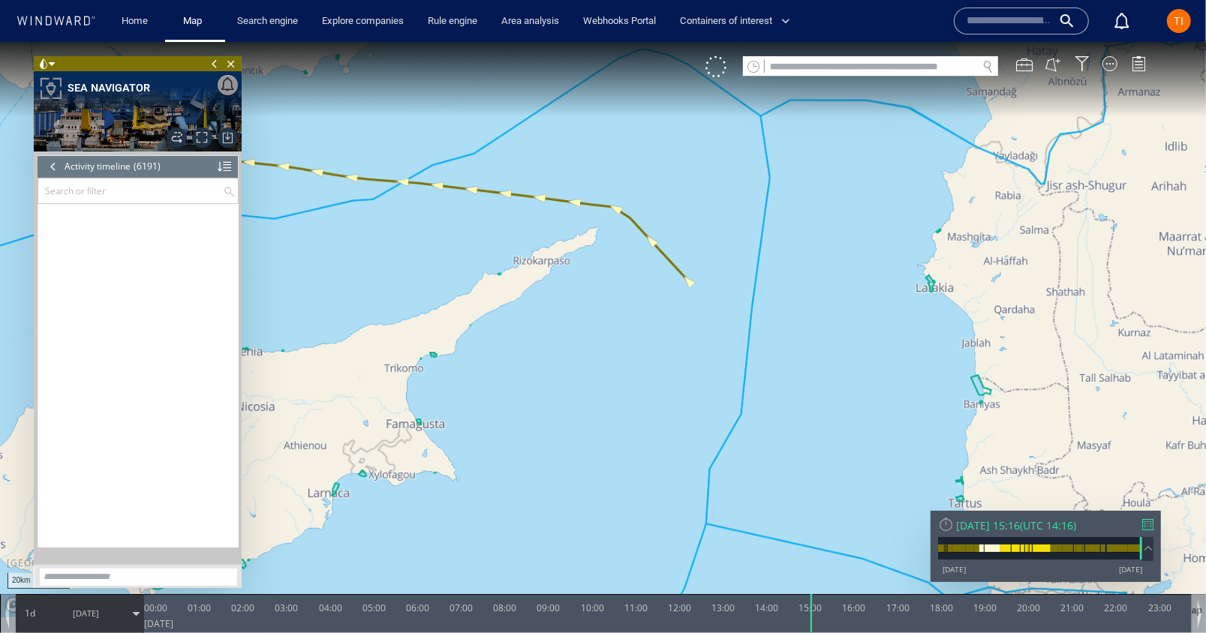
click at [152, 259] on div "16/01/13 07:44 Draft Change 7.1 5.1 16/01/13 07:44 Destination, ETA change 03/0…" at bounding box center [138, 375] width 200 height 344
click at [54, 164] on div at bounding box center [53, 166] width 17 height 23
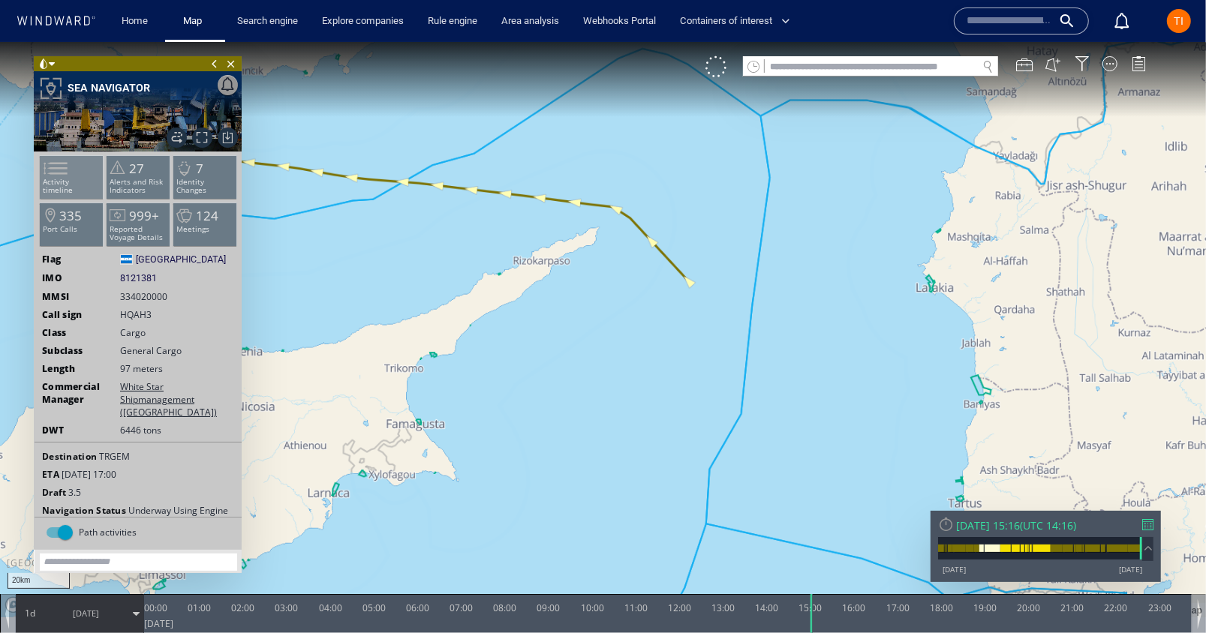
click at [58, 179] on span at bounding box center [46, 168] width 23 height 22
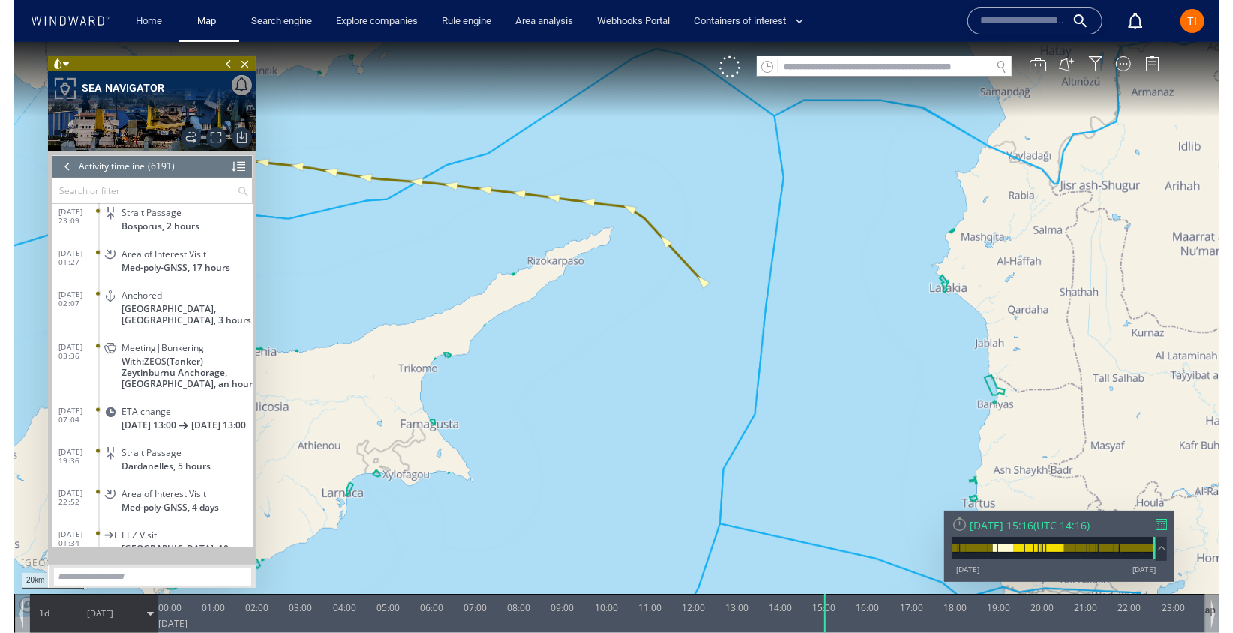
scroll to position [253518, 0]
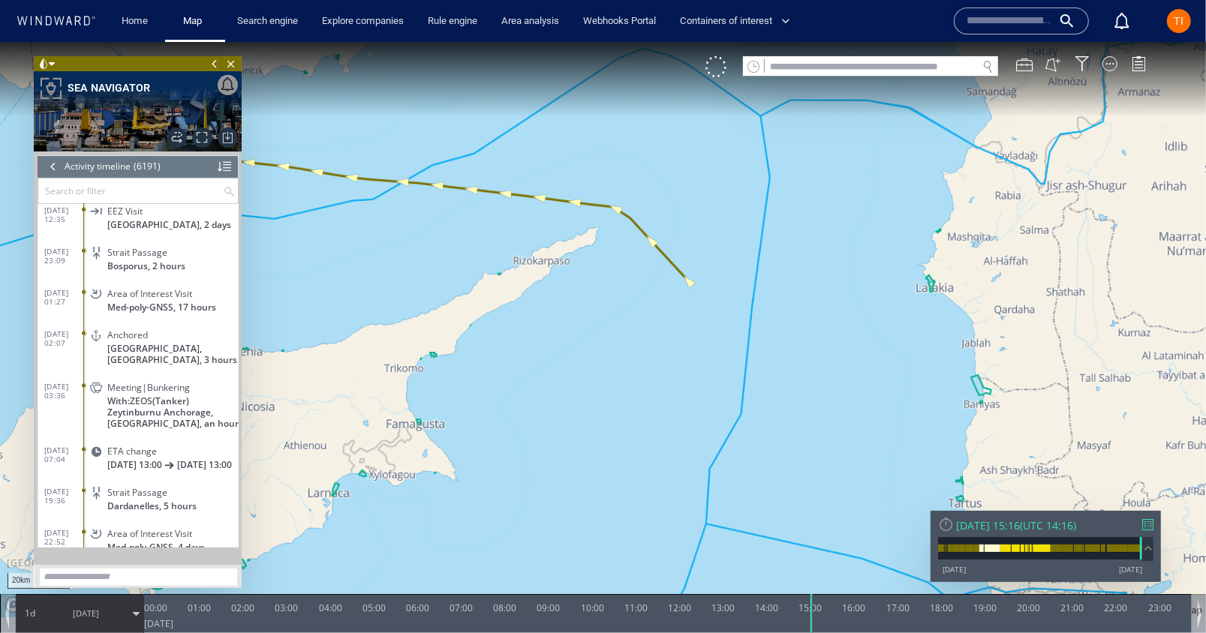
click at [473, 151] on canvas "Map" at bounding box center [603, 328] width 1206 height 575
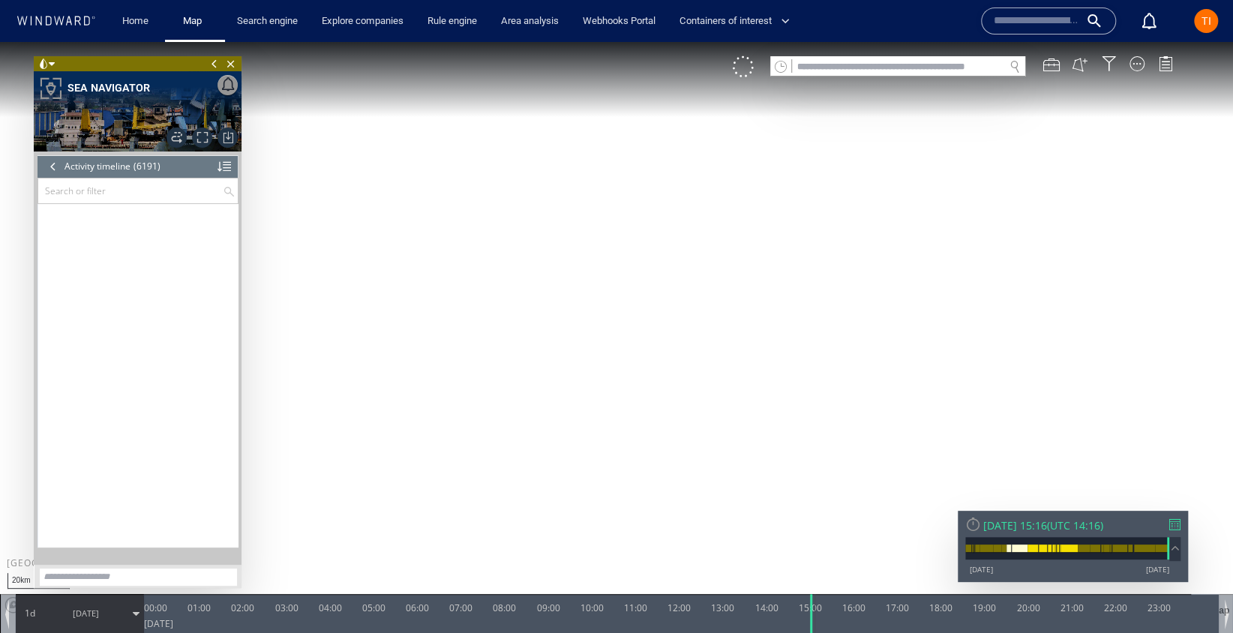
scroll to position [250190, 0]
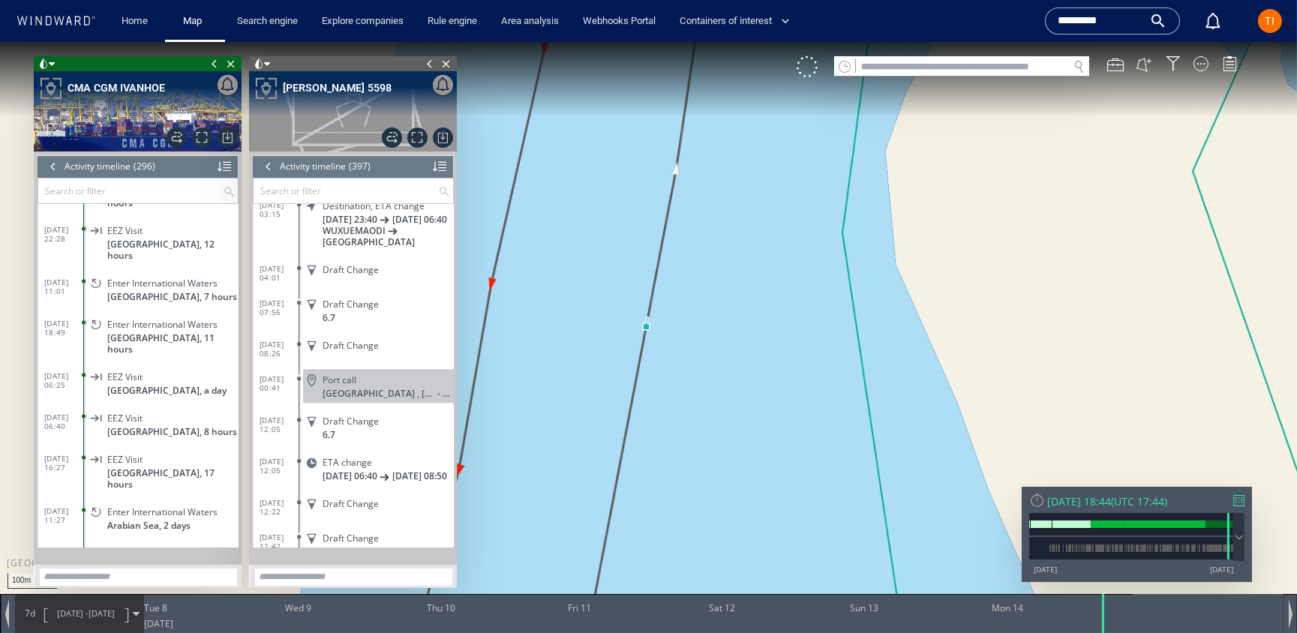
scroll to position [6051, 0]
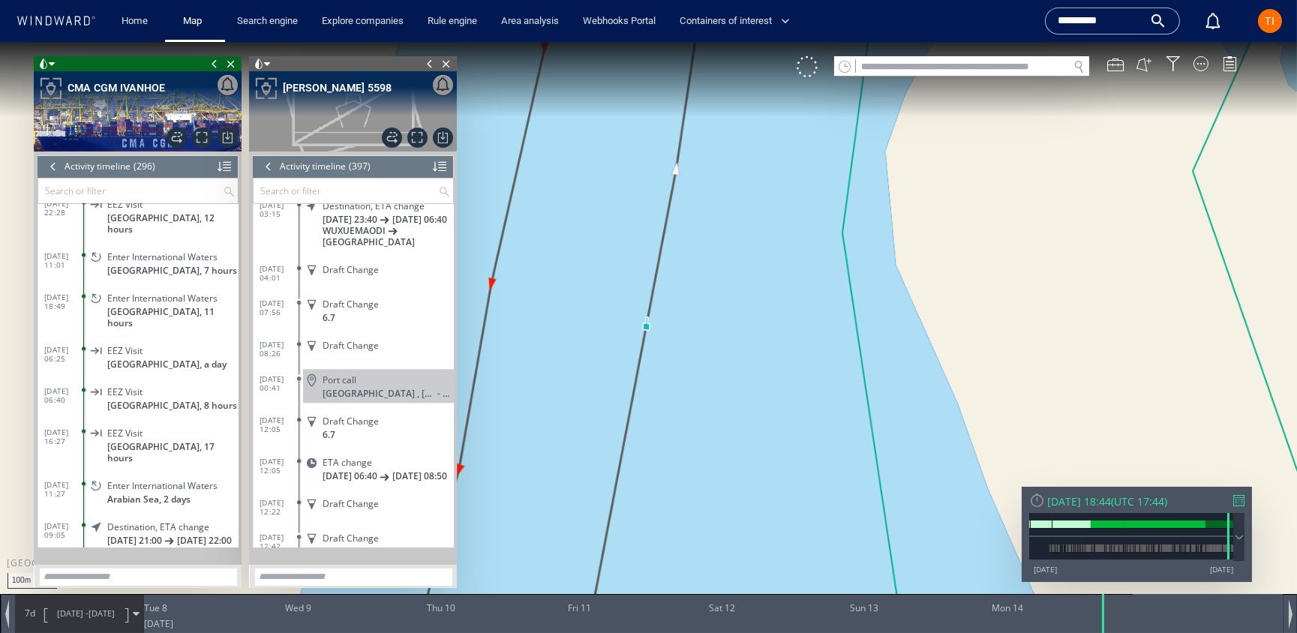
click at [136, 521] on span "Destination, ETA change" at bounding box center [158, 526] width 102 height 11
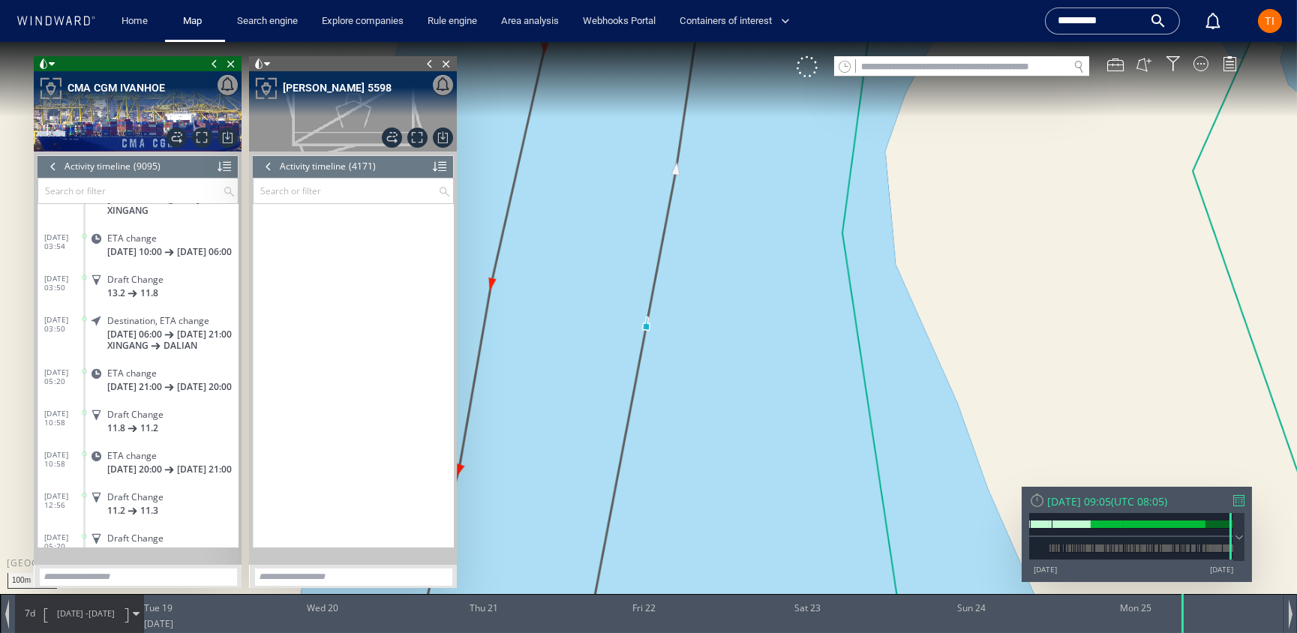
scroll to position [16037, 0]
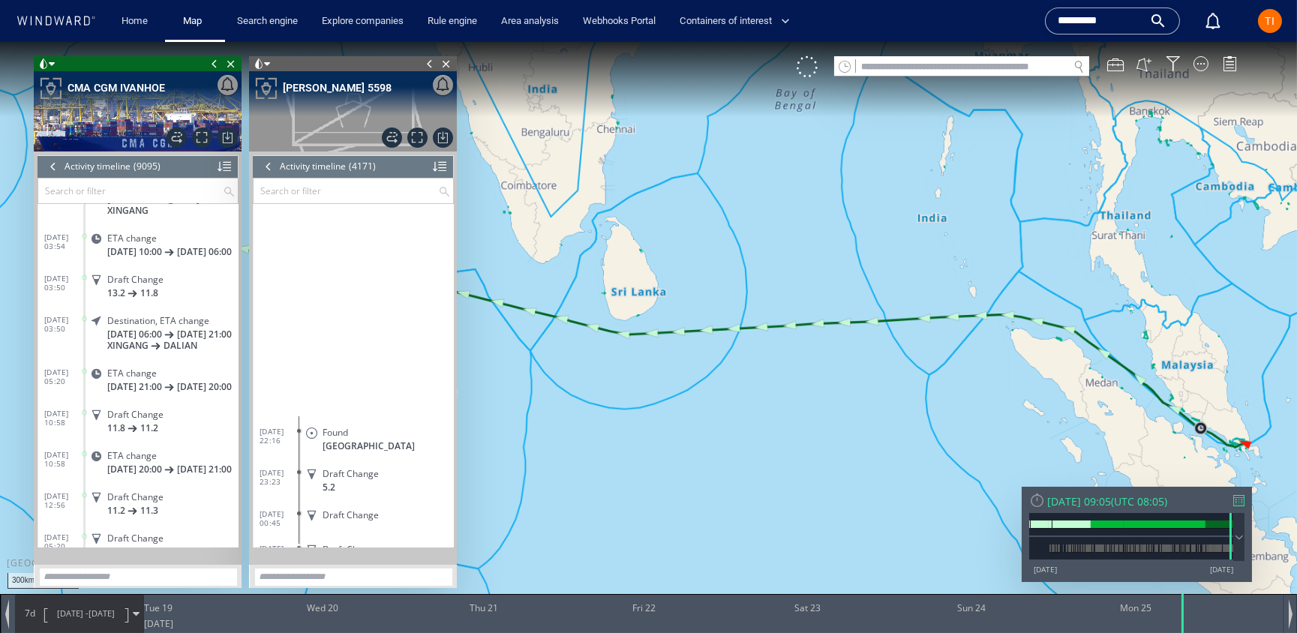
scroll to position [21702, 0]
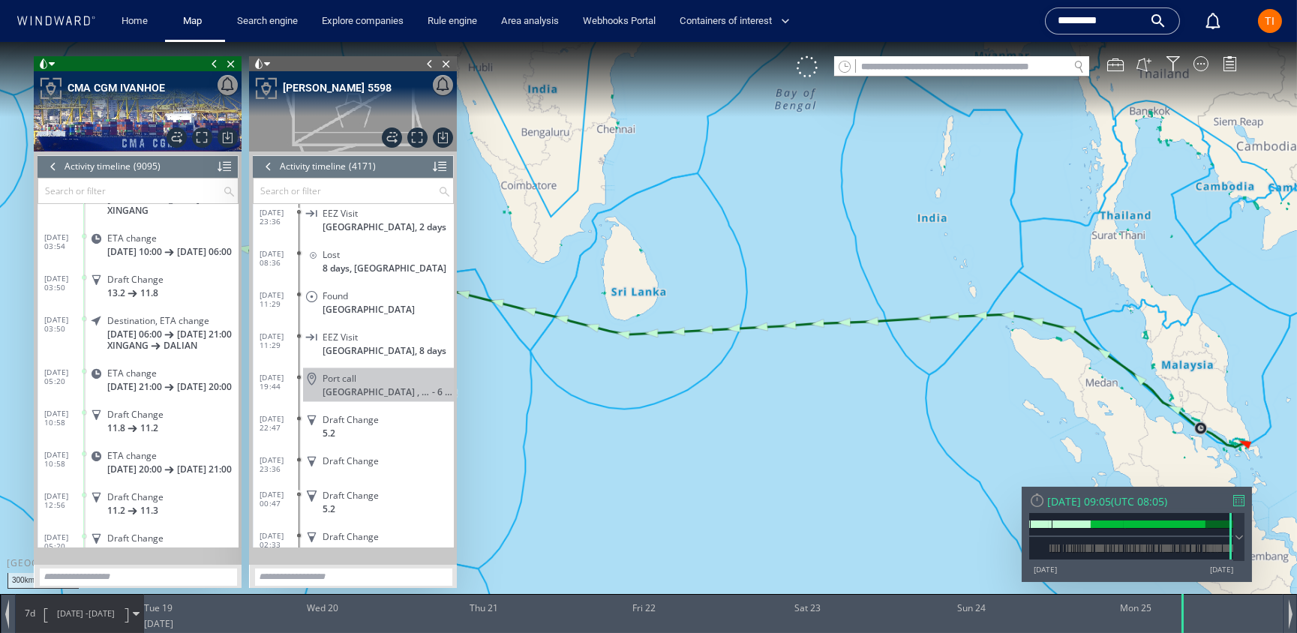
drag, startPoint x: 825, startPoint y: 277, endPoint x: 668, endPoint y: 219, distance: 167.1
click at [688, 224] on canvas "Map" at bounding box center [648, 329] width 1297 height 575
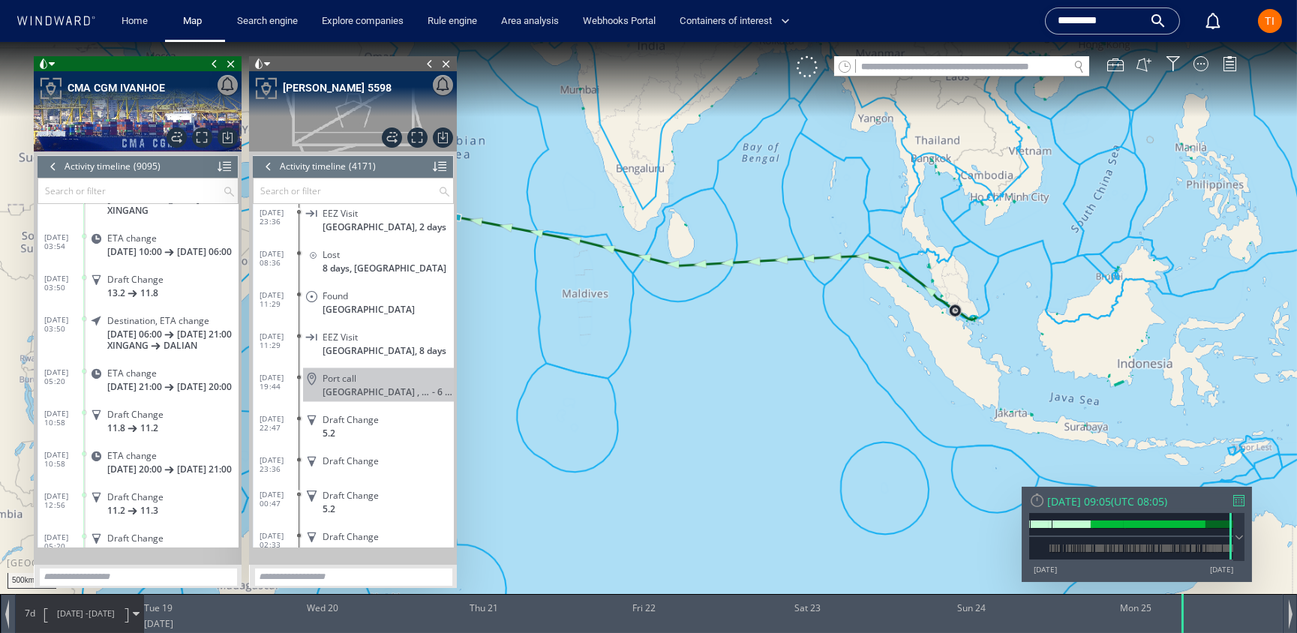
drag, startPoint x: 957, startPoint y: 358, endPoint x: 962, endPoint y: 320, distance: 38.5
click at [958, 347] on canvas "Map" at bounding box center [648, 329] width 1297 height 575
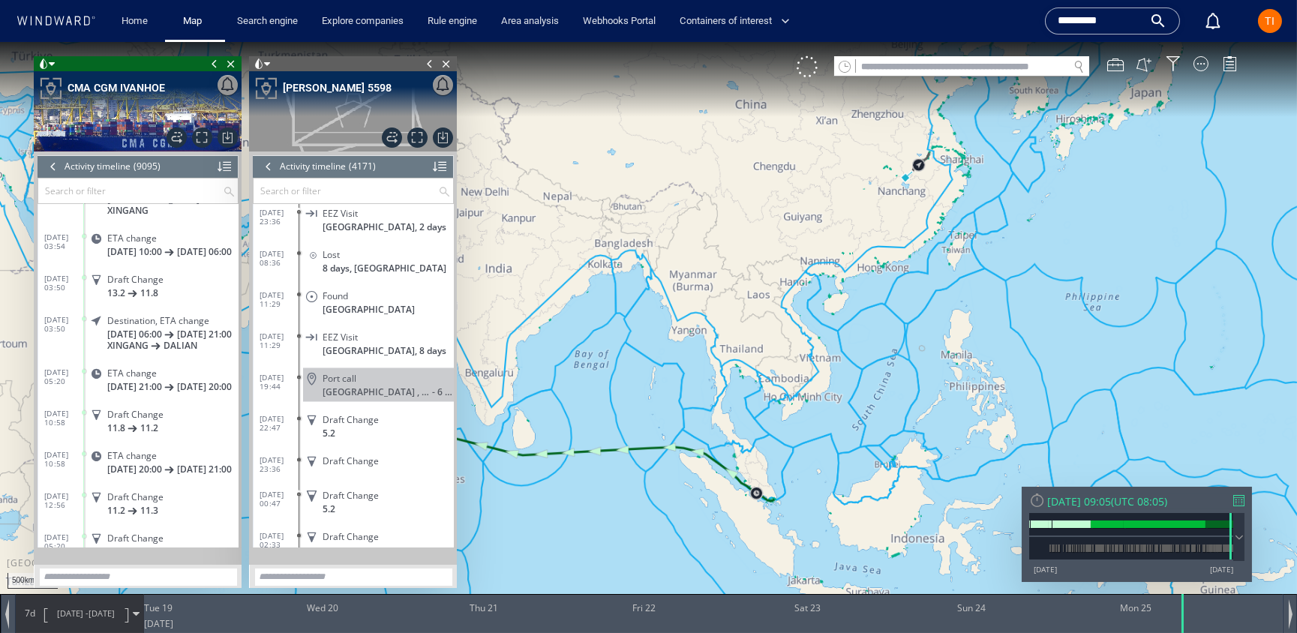
drag, startPoint x: 974, startPoint y: 218, endPoint x: 778, endPoint y: 409, distance: 273.7
click at [778, 409] on canvas "Map" at bounding box center [648, 329] width 1297 height 575
drag, startPoint x: 920, startPoint y: 134, endPoint x: 894, endPoint y: 137, distance: 26.4
click at [893, 137] on canvas "Map" at bounding box center [648, 329] width 1297 height 575
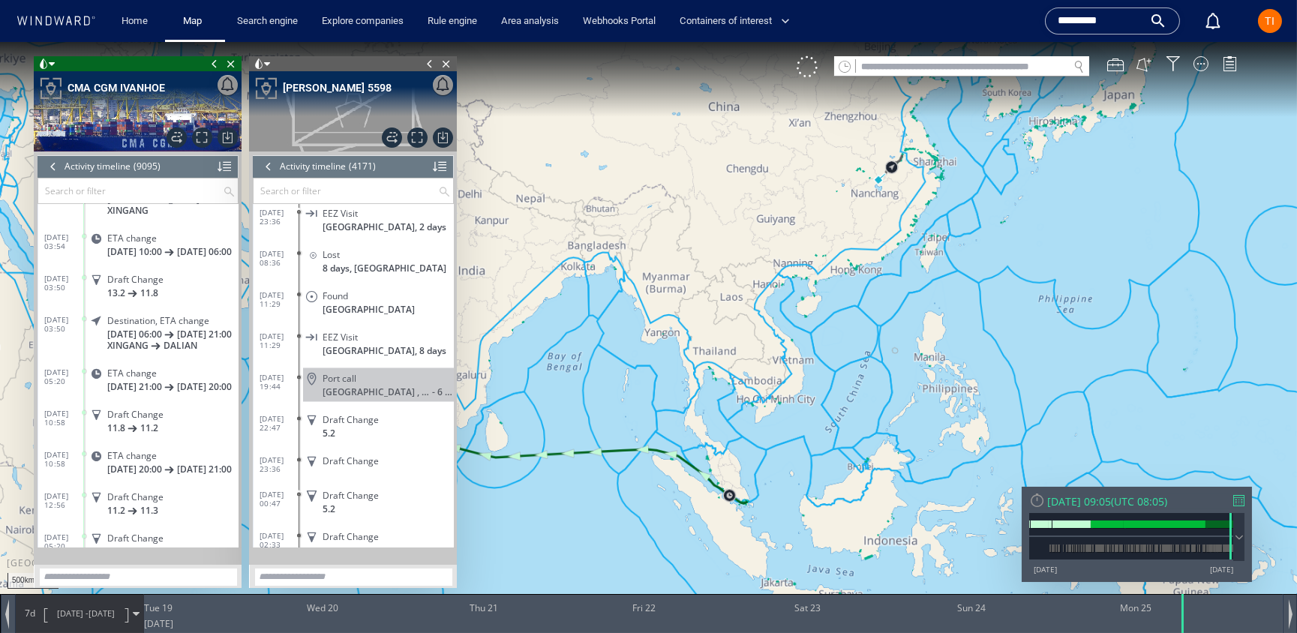
click at [88, 611] on span "[DATE] -" at bounding box center [73, 613] width 32 height 11
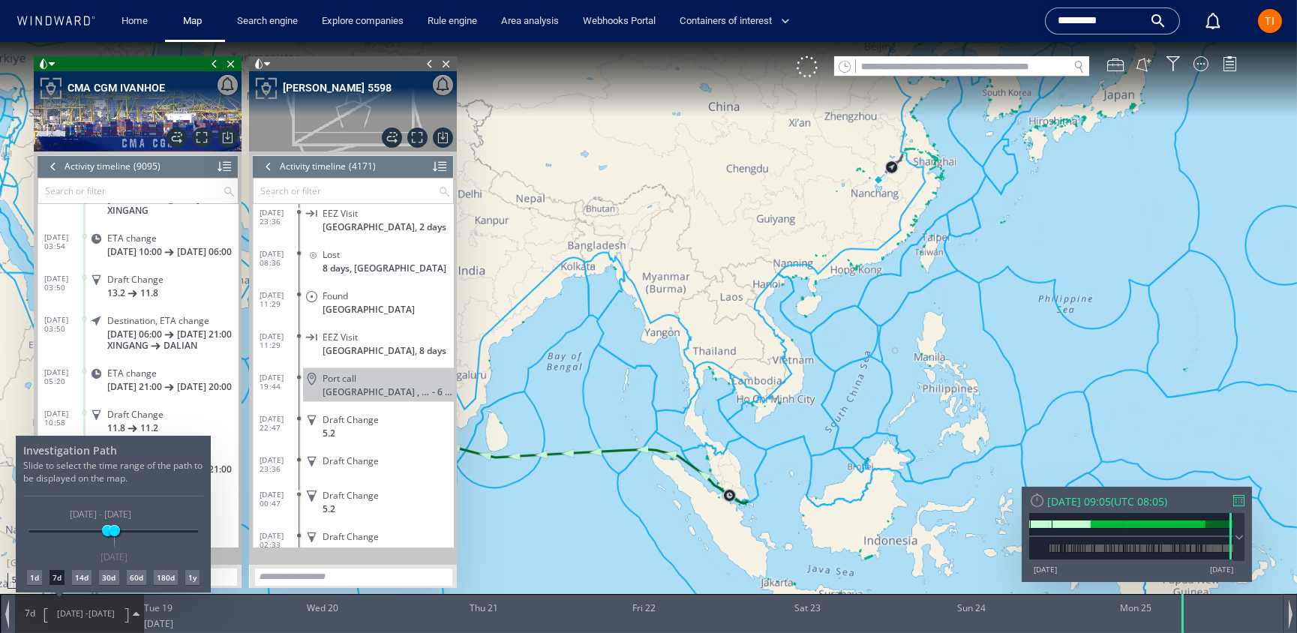
click at [29, 584] on div "1d" at bounding box center [34, 577] width 15 height 15
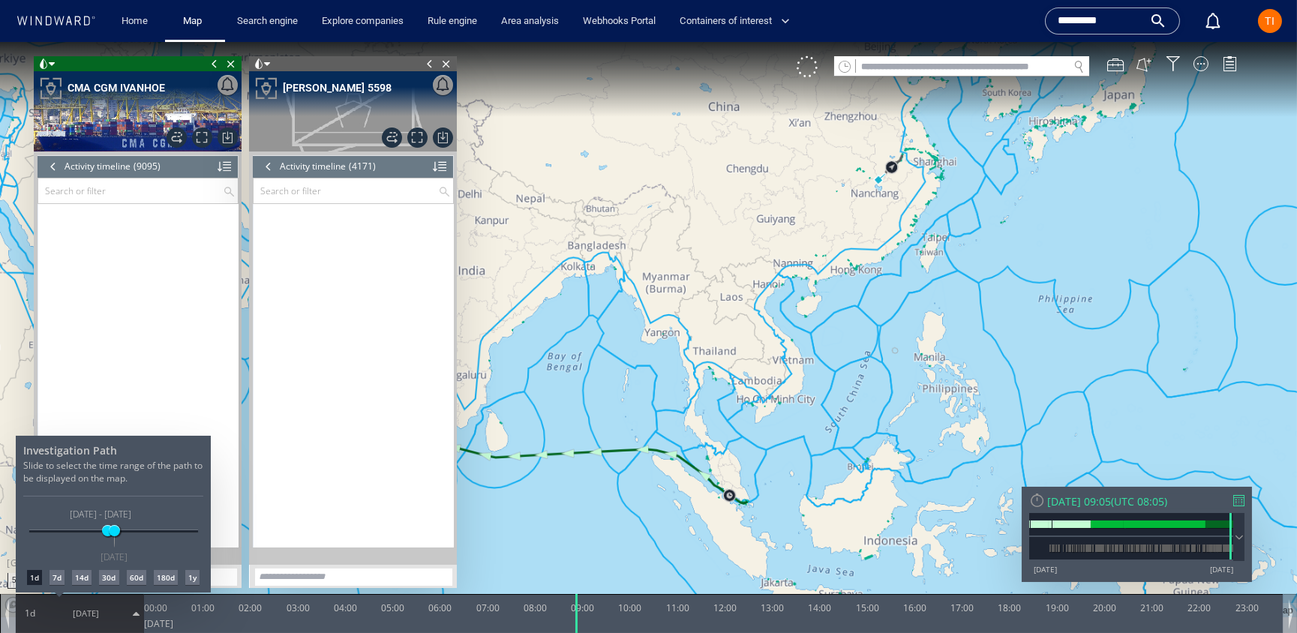
scroll to position [164997, 0]
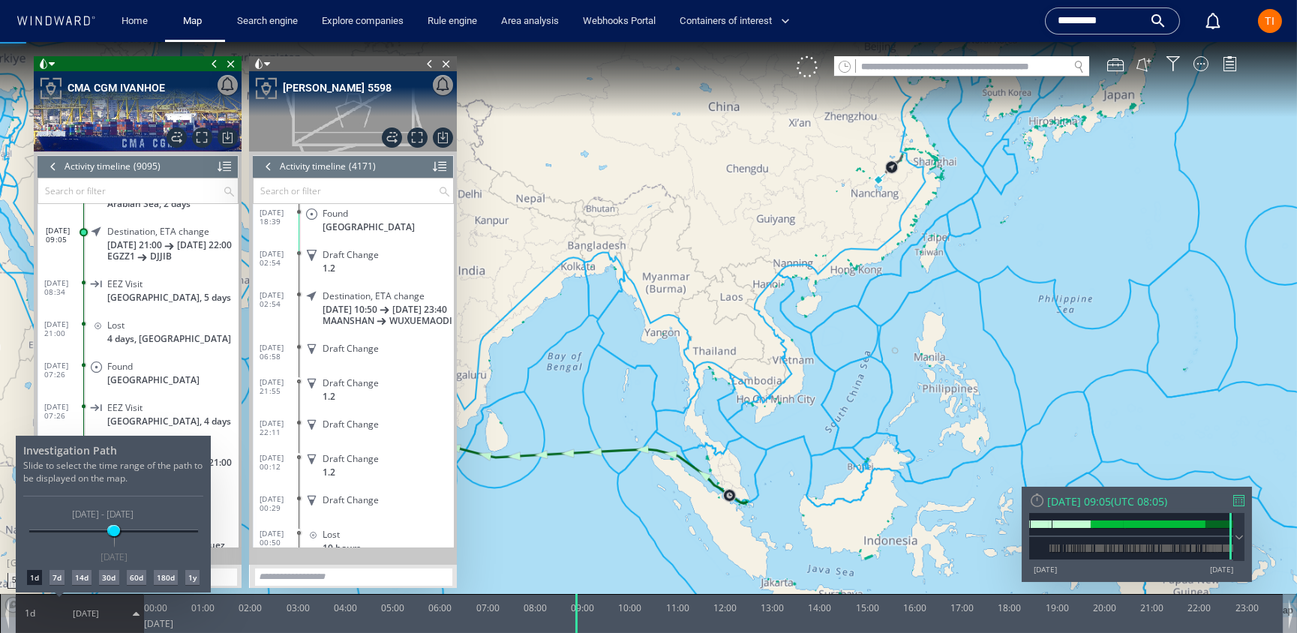
click at [33, 581] on div "1d" at bounding box center [34, 577] width 15 height 15
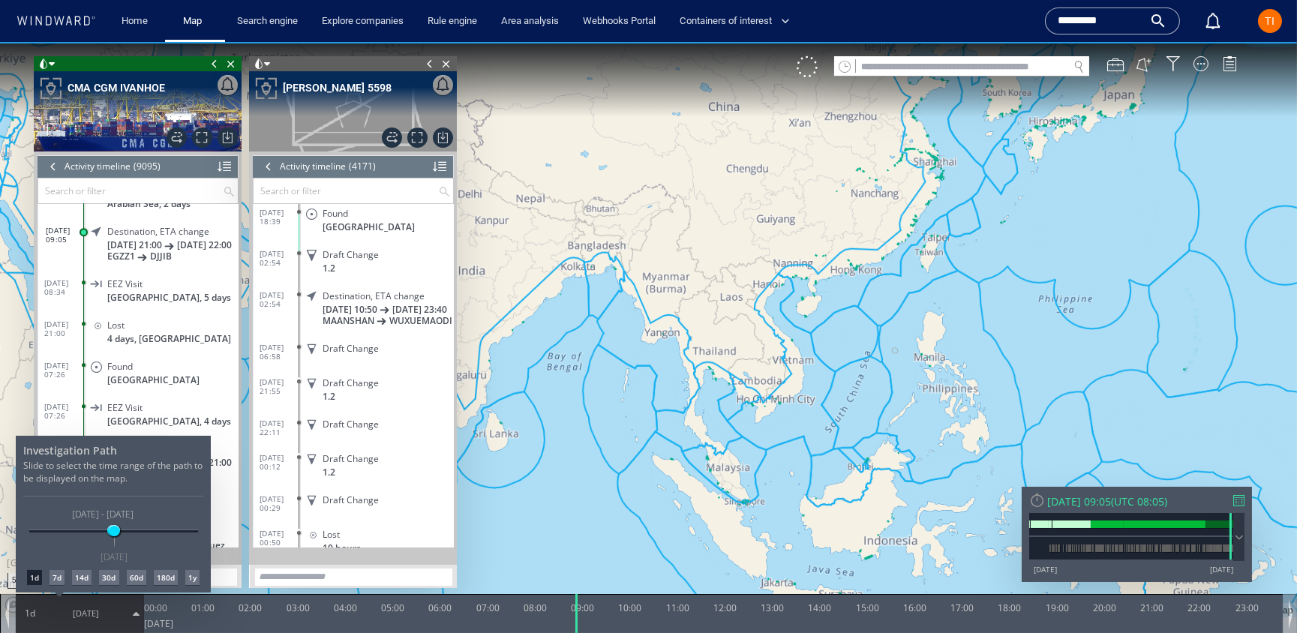
click at [609, 369] on div at bounding box center [648, 337] width 1297 height 591
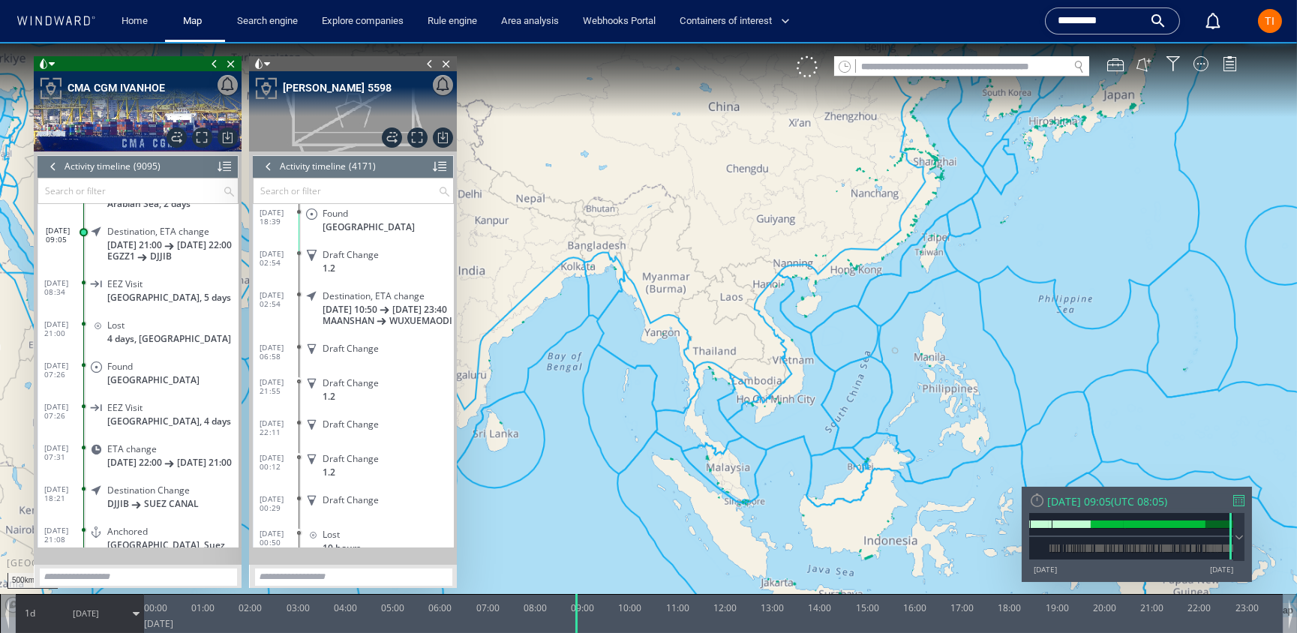
drag, startPoint x: 804, startPoint y: 207, endPoint x: 982, endPoint y: 187, distance: 178.9
click at [983, 187] on canvas "Map" at bounding box center [648, 329] width 1297 height 575
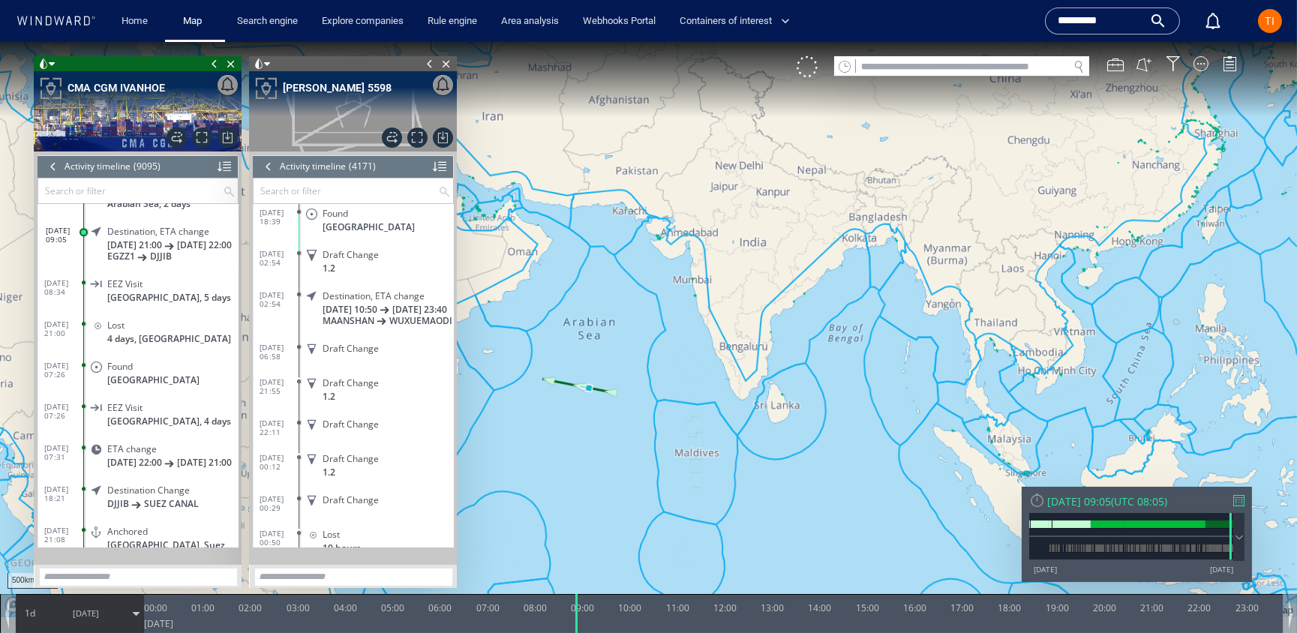
drag, startPoint x: 863, startPoint y: 210, endPoint x: 911, endPoint y: 221, distance: 49.9
click at [929, 215] on canvas "Map" at bounding box center [648, 329] width 1297 height 575
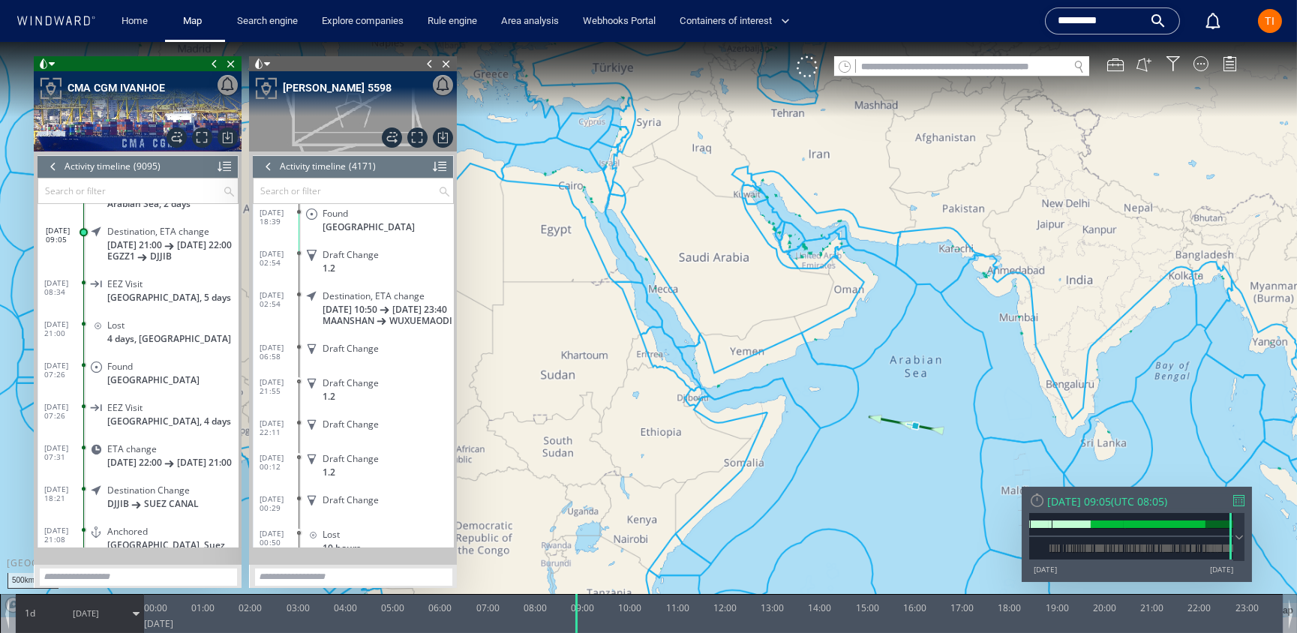
click at [912, 272] on canvas "Map" at bounding box center [648, 329] width 1297 height 575
drag, startPoint x: 927, startPoint y: 258, endPoint x: 861, endPoint y: 313, distance: 85.8
click at [579, 404] on canvas "Map" at bounding box center [648, 329] width 1297 height 575
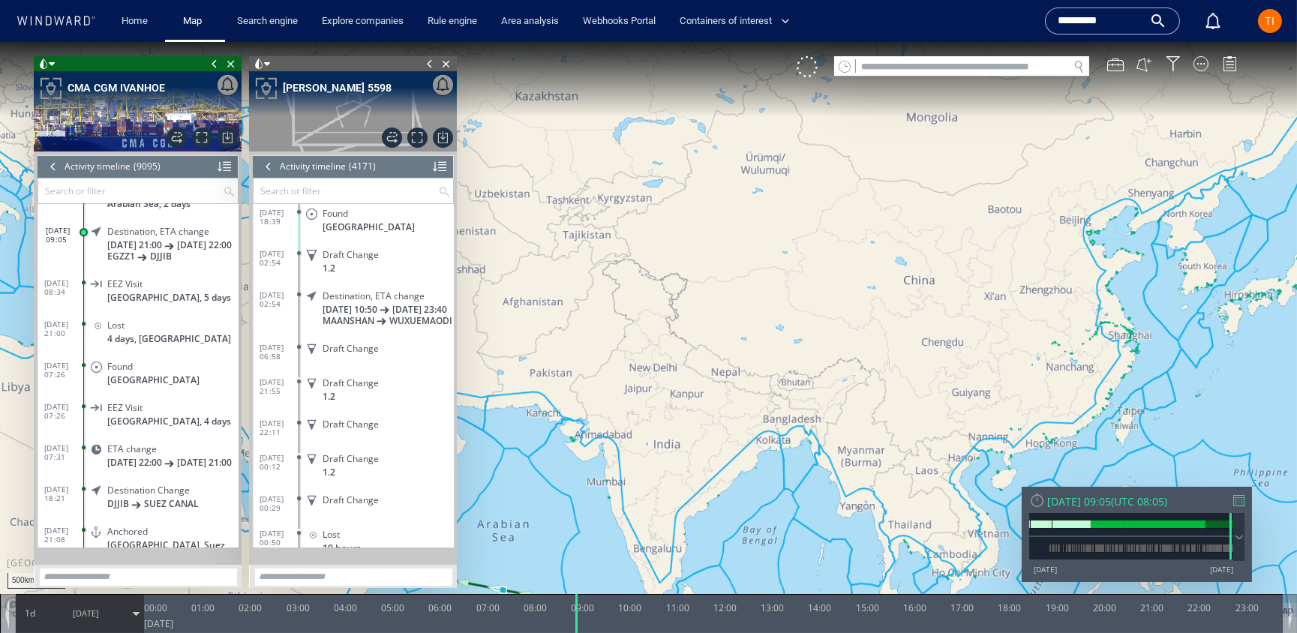
drag, startPoint x: 981, startPoint y: 268, endPoint x: 781, endPoint y: 344, distance: 214.4
click at [777, 347] on canvas "Map" at bounding box center [648, 329] width 1297 height 575
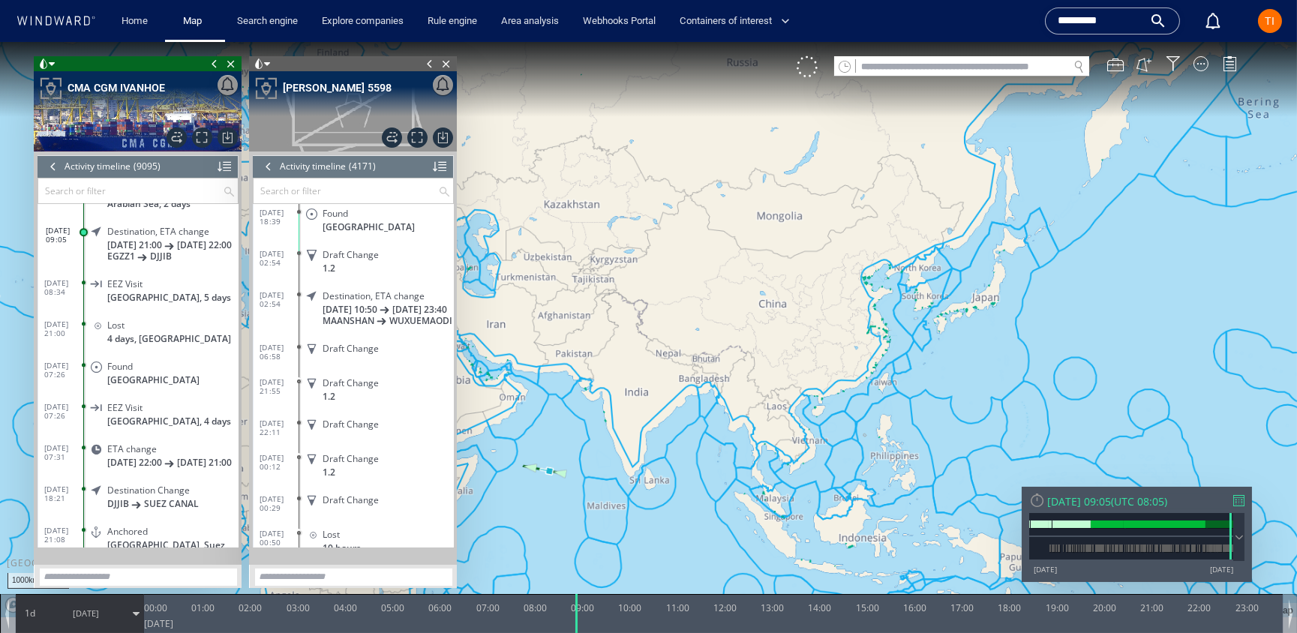
drag, startPoint x: 903, startPoint y: 198, endPoint x: 931, endPoint y: 134, distance: 69.5
click at [931, 134] on canvas "Map" at bounding box center [648, 329] width 1297 height 575
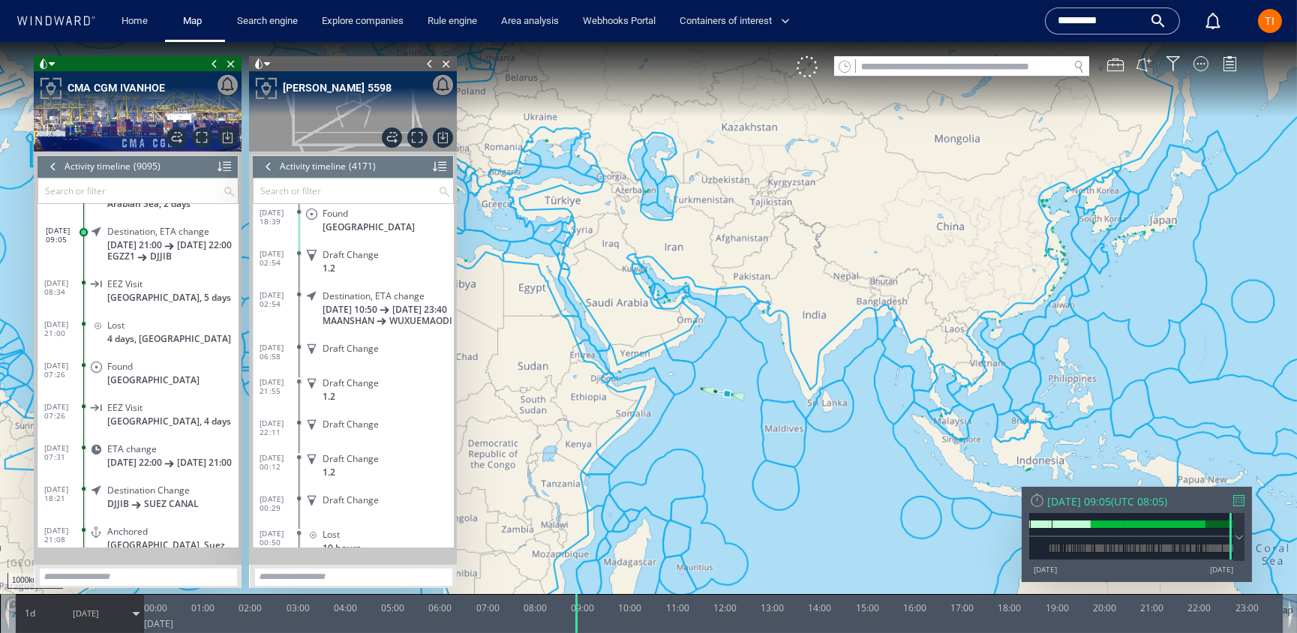
drag, startPoint x: 848, startPoint y: 257, endPoint x: 1025, endPoint y: 185, distance: 190.2
click at [1025, 185] on canvas "Map" at bounding box center [648, 329] width 1297 height 575
click at [417, 143] on span "Focus on vessel path." at bounding box center [417, 138] width 20 height 20
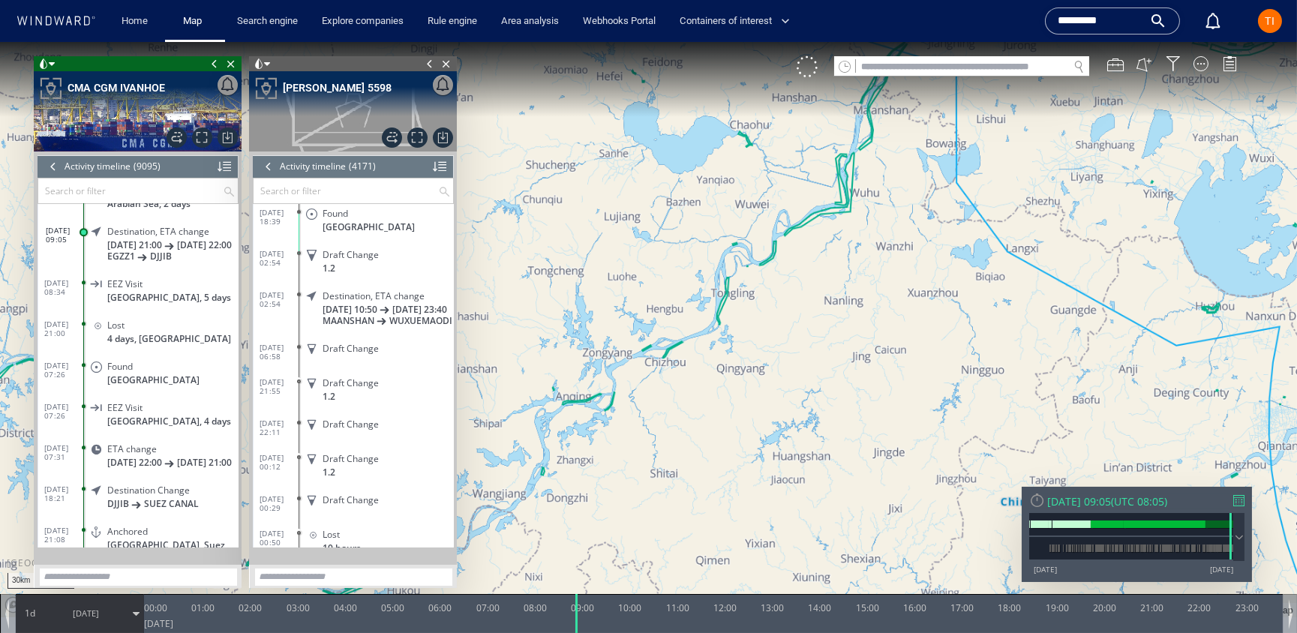
drag, startPoint x: 755, startPoint y: 321, endPoint x: 860, endPoint y: 352, distance: 109.4
click at [848, 371] on canvas "Map" at bounding box center [648, 329] width 1297 height 575
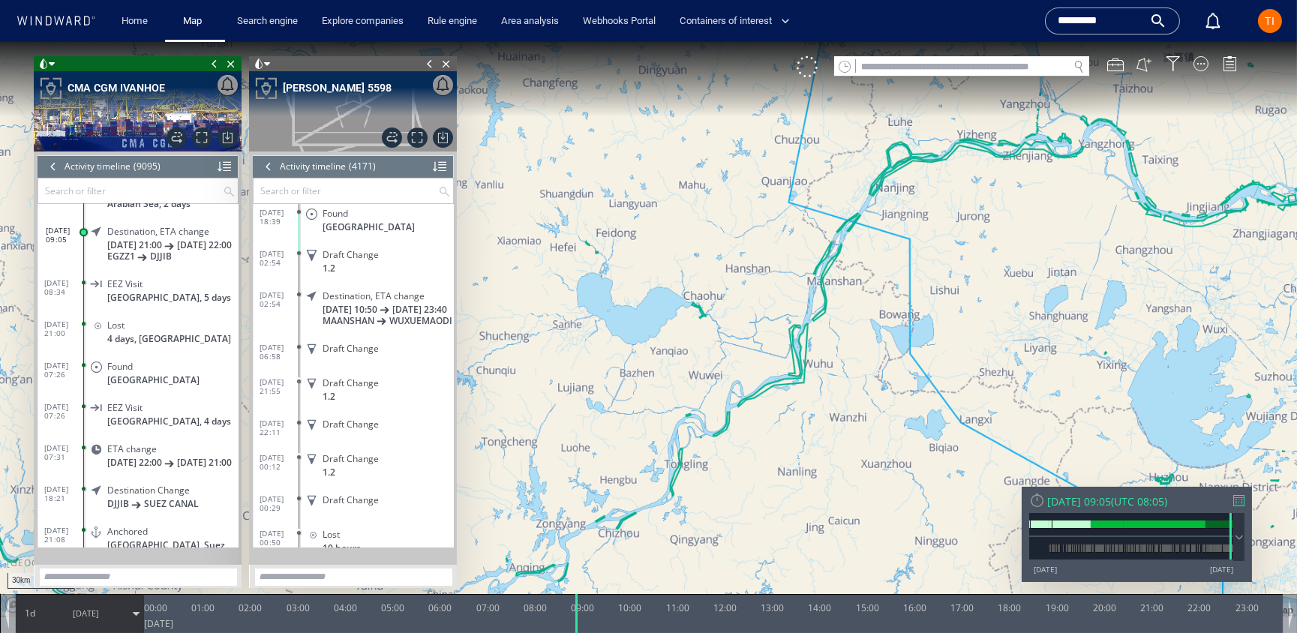
drag, startPoint x: 863, startPoint y: 251, endPoint x: 653, endPoint y: 346, distance: 230.3
click at [653, 346] on canvas "Map" at bounding box center [648, 329] width 1297 height 575
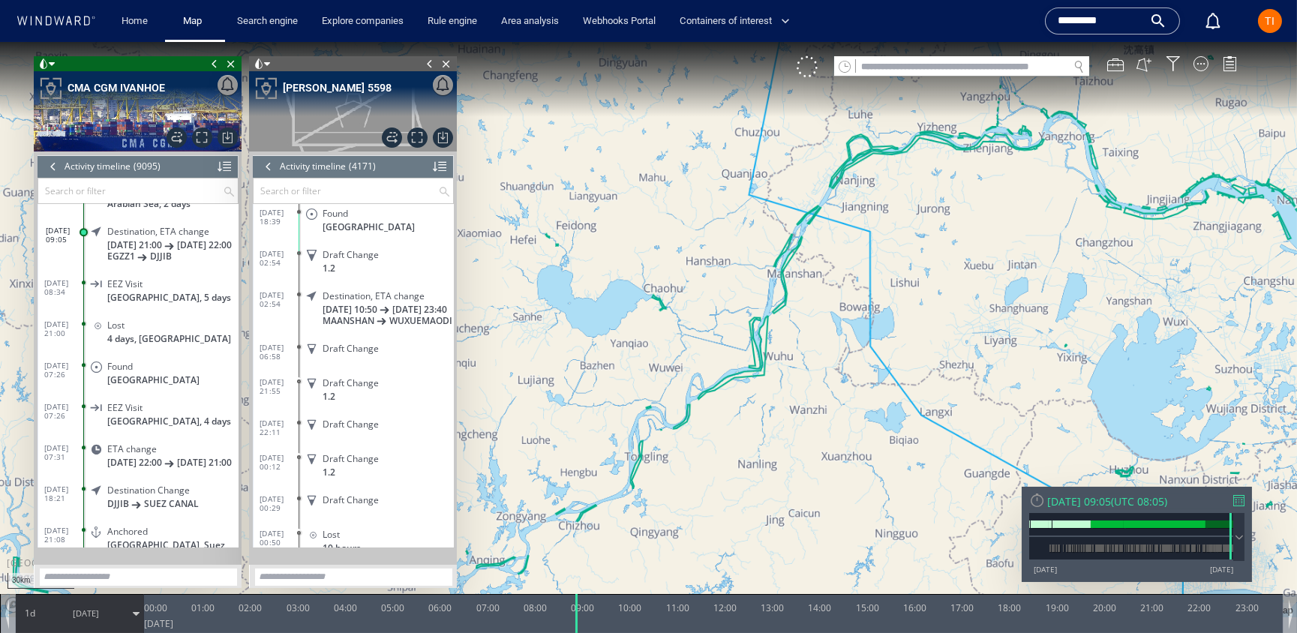
drag, startPoint x: 682, startPoint y: 424, endPoint x: 739, endPoint y: 308, distance: 129.5
click at [706, 310] on canvas "Map" at bounding box center [648, 329] width 1297 height 575
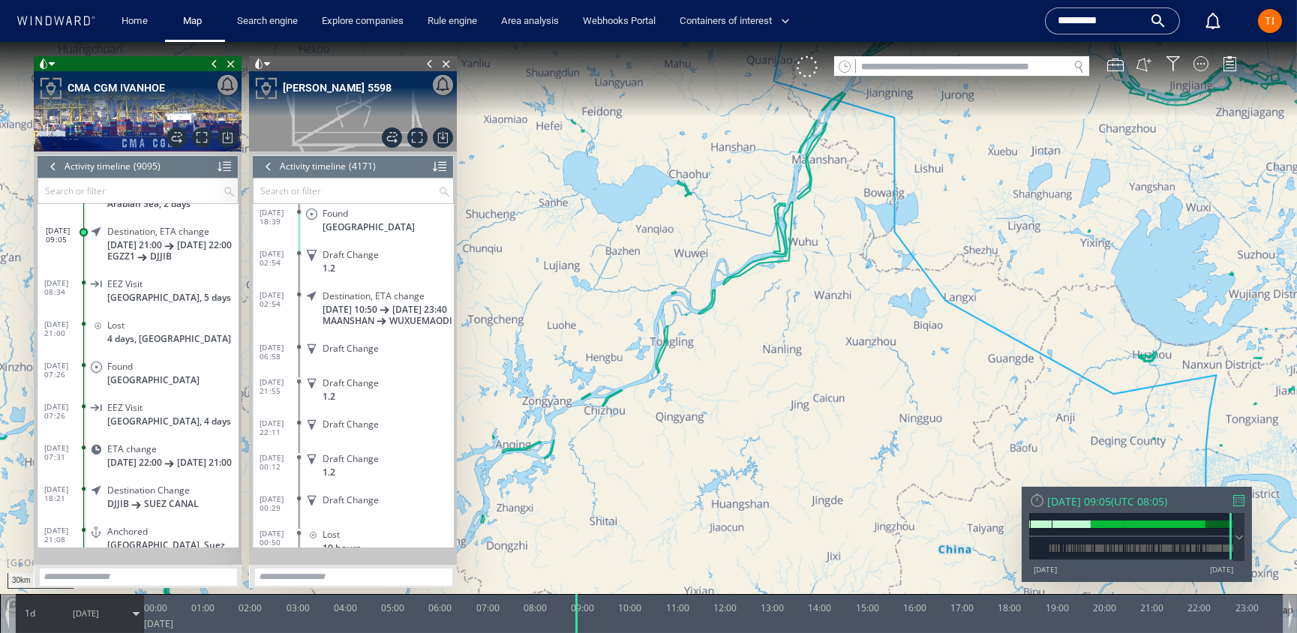
click at [923, 248] on canvas "Map" at bounding box center [648, 329] width 1297 height 575
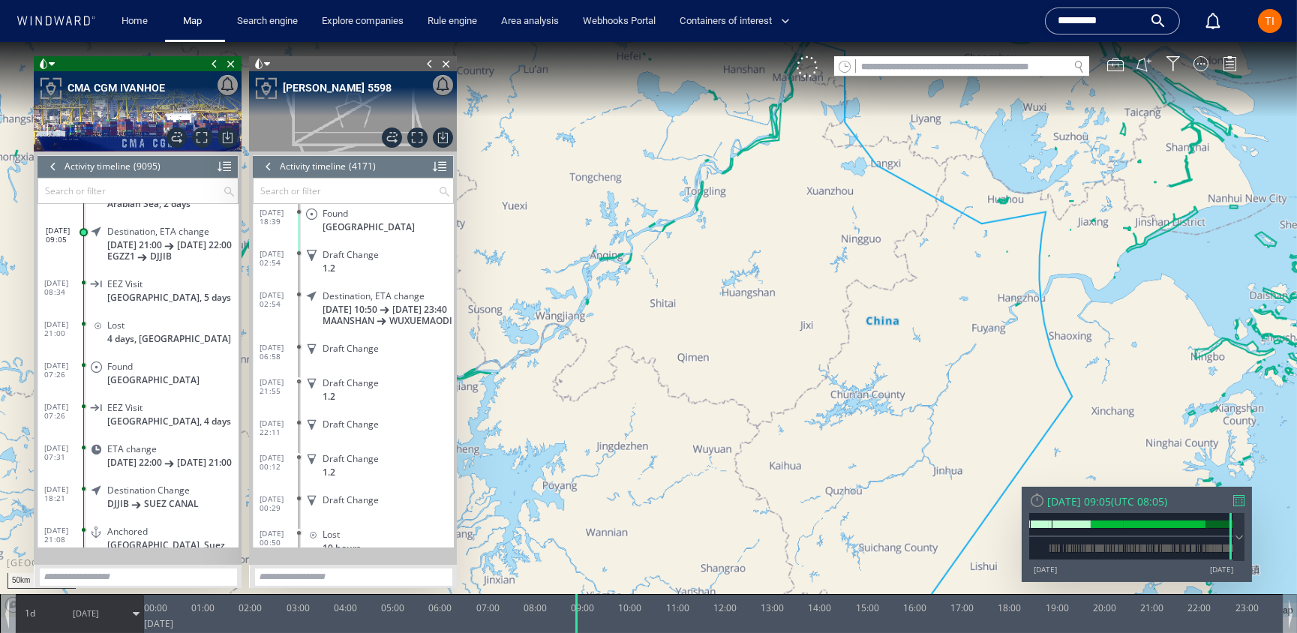
drag, startPoint x: 866, startPoint y: 268, endPoint x: 854, endPoint y: 241, distance: 29.9
click at [854, 240] on canvas "Map" at bounding box center [648, 329] width 1297 height 575
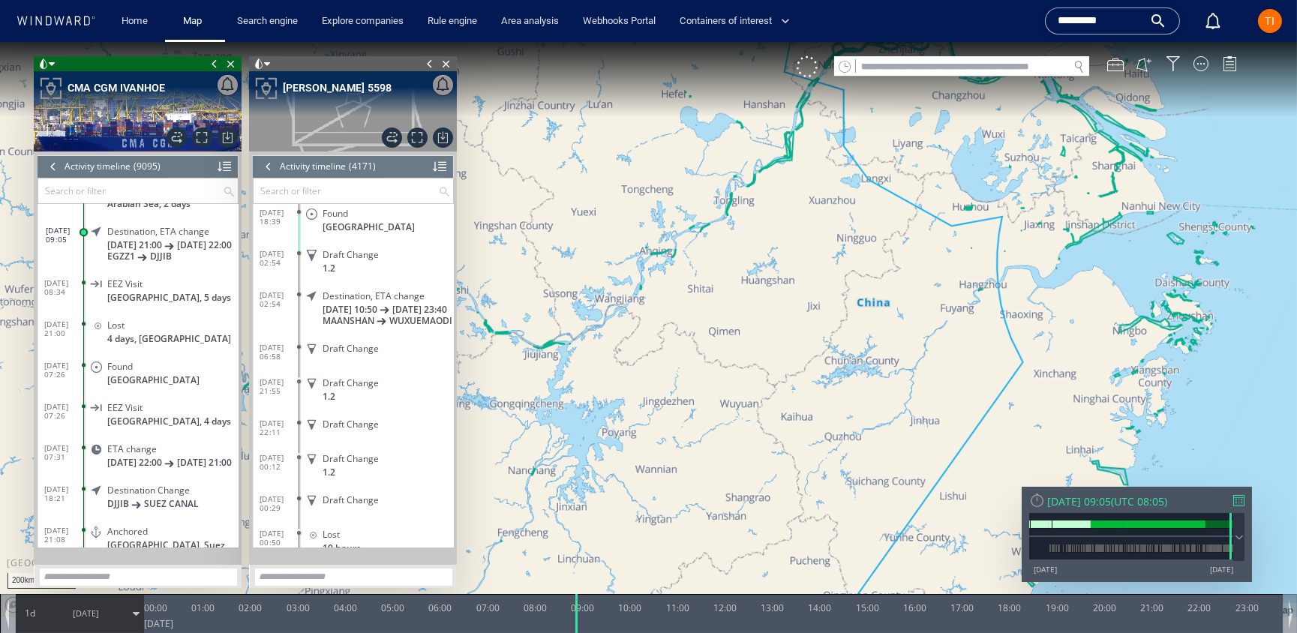
click at [956, 257] on canvas "Map" at bounding box center [648, 329] width 1297 height 575
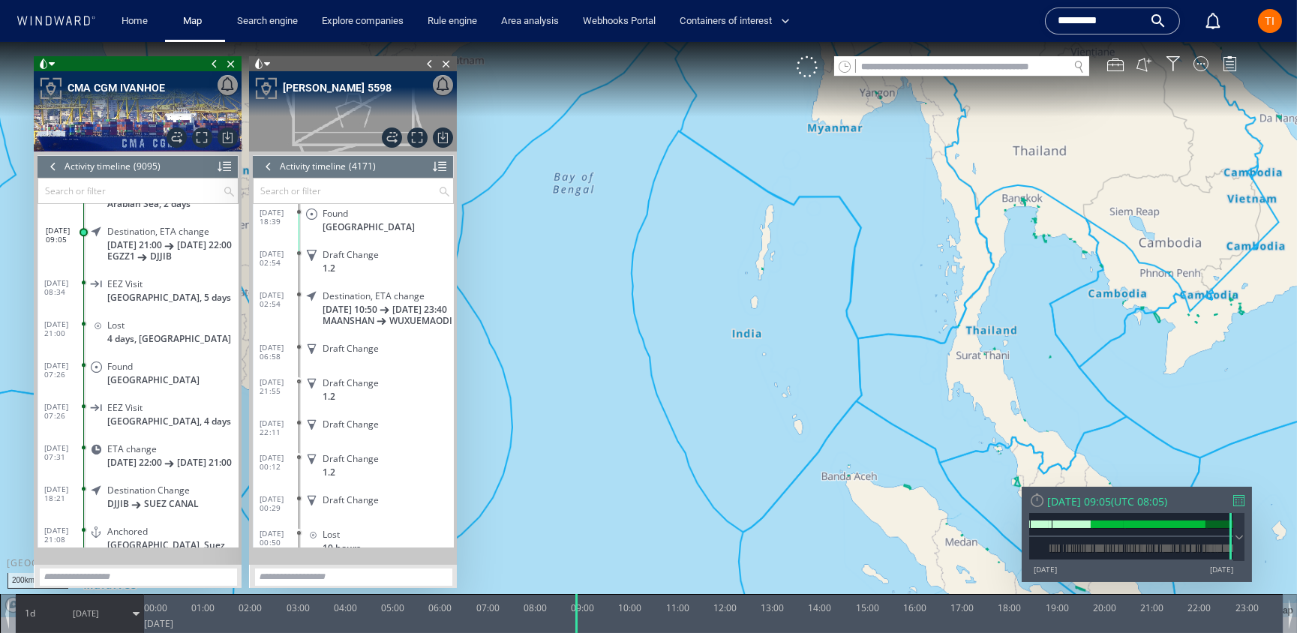
scroll to position [165233, 0]
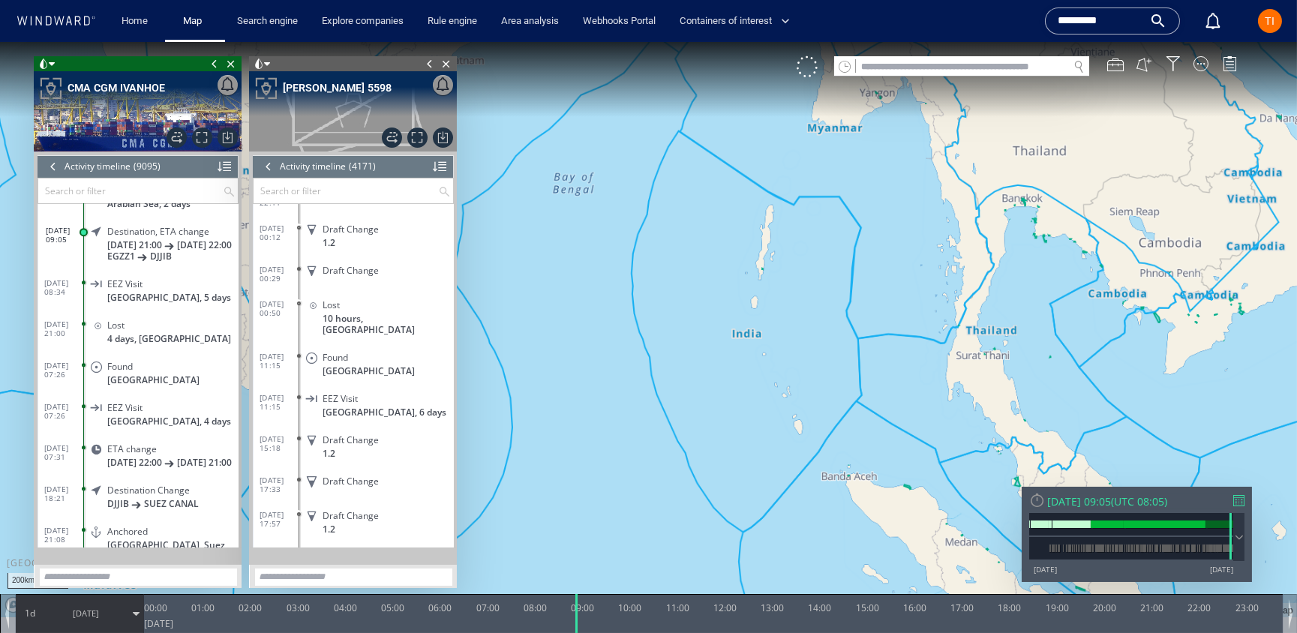
drag, startPoint x: 320, startPoint y: 293, endPoint x: 371, endPoint y: 308, distance: 53.9
click at [320, 278] on span at bounding box center [312, 271] width 26 height 13
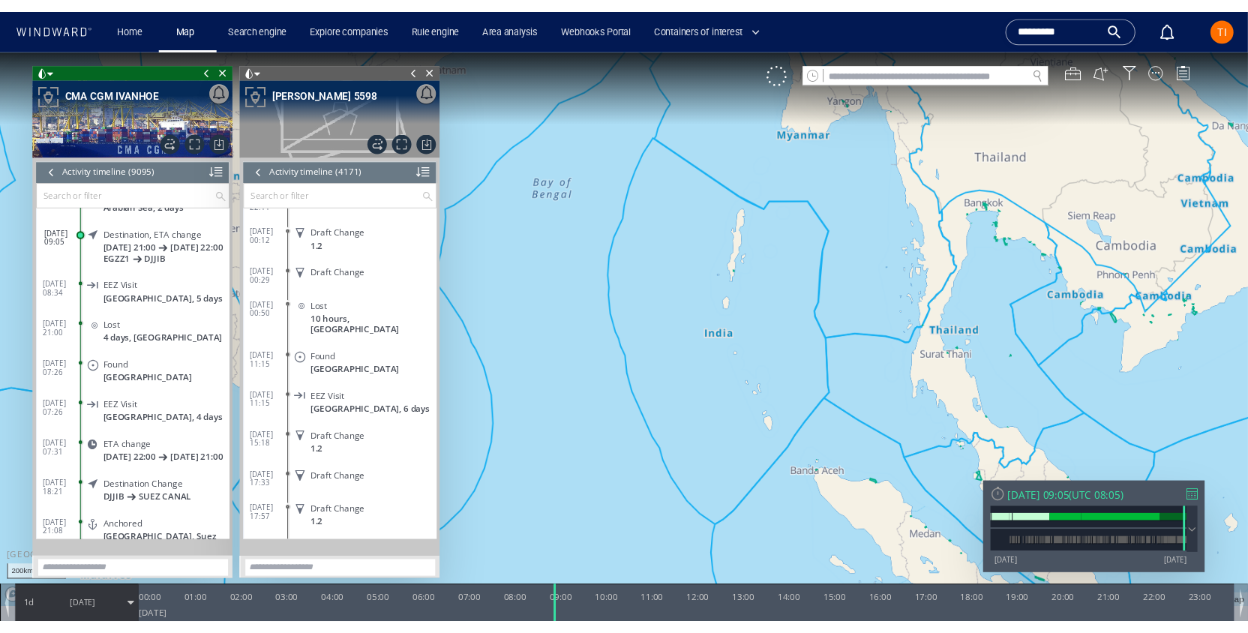
scroll to position [369437, 0]
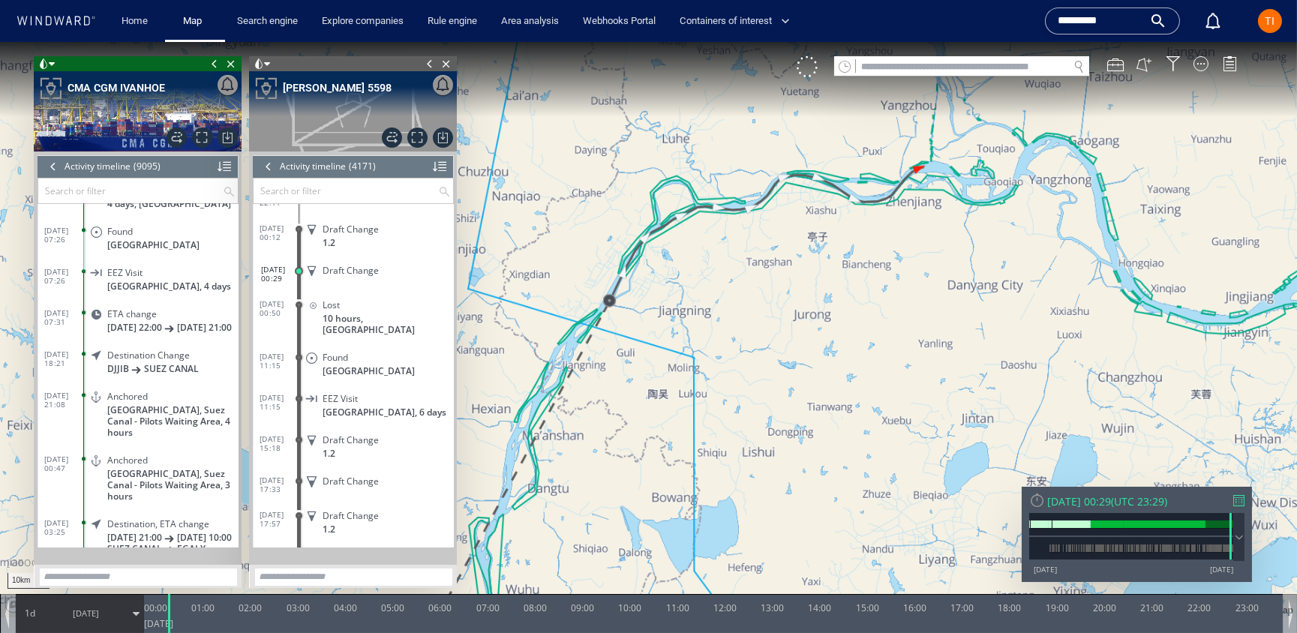
drag, startPoint x: 833, startPoint y: 317, endPoint x: 869, endPoint y: 263, distance: 65.3
click at [878, 263] on canvas "Map" at bounding box center [648, 329] width 1297 height 575
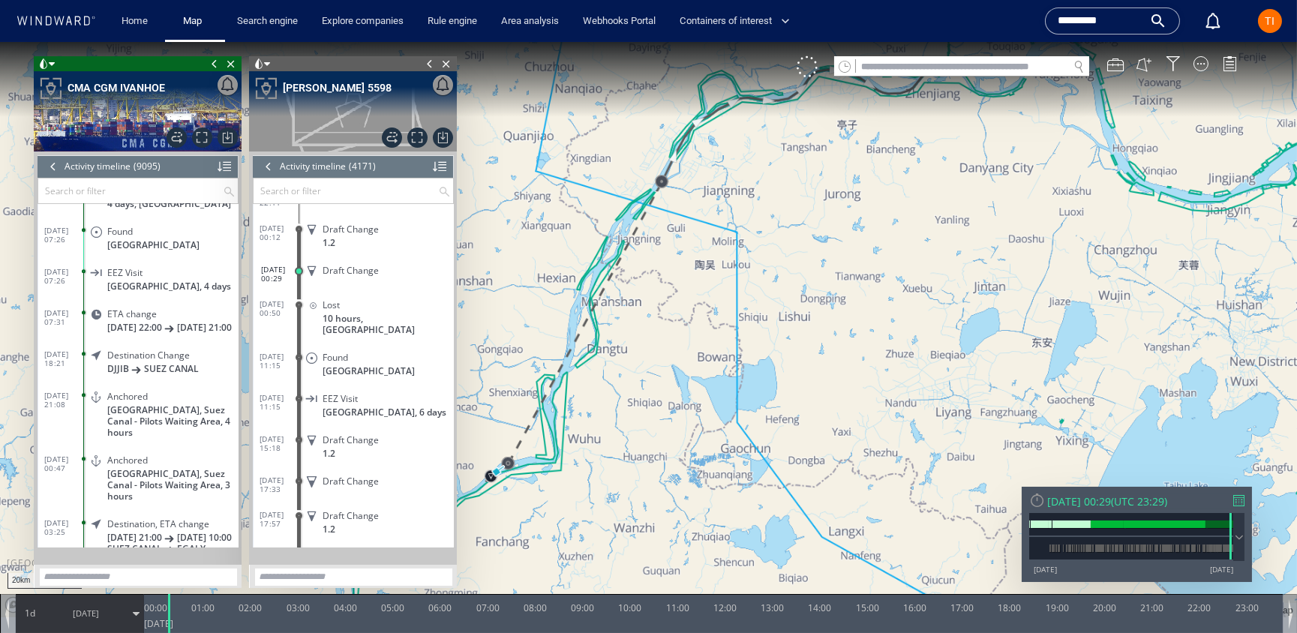
click at [920, 207] on canvas "Map" at bounding box center [648, 329] width 1297 height 575
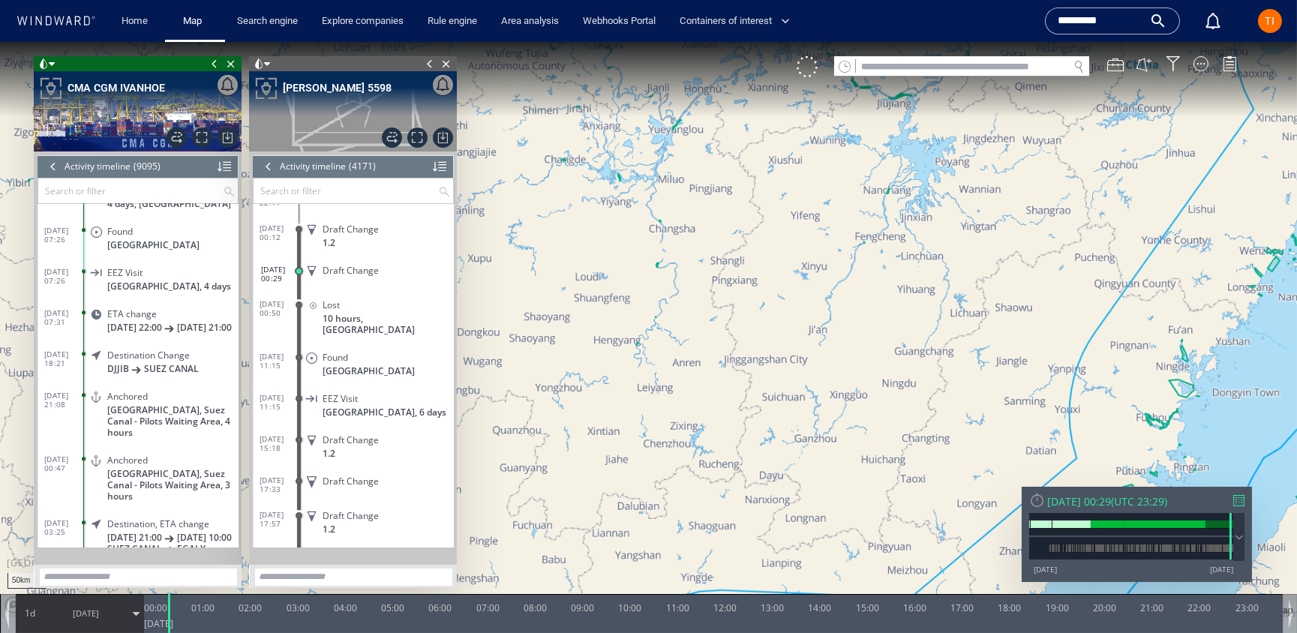
drag, startPoint x: 962, startPoint y: 196, endPoint x: 972, endPoint y: 188, distance: 13.4
click at [972, 187] on canvas "Map" at bounding box center [648, 329] width 1297 height 575
drag, startPoint x: 869, startPoint y: 274, endPoint x: 880, endPoint y: 249, distance: 26.9
click at [880, 250] on canvas "Map" at bounding box center [648, 329] width 1297 height 575
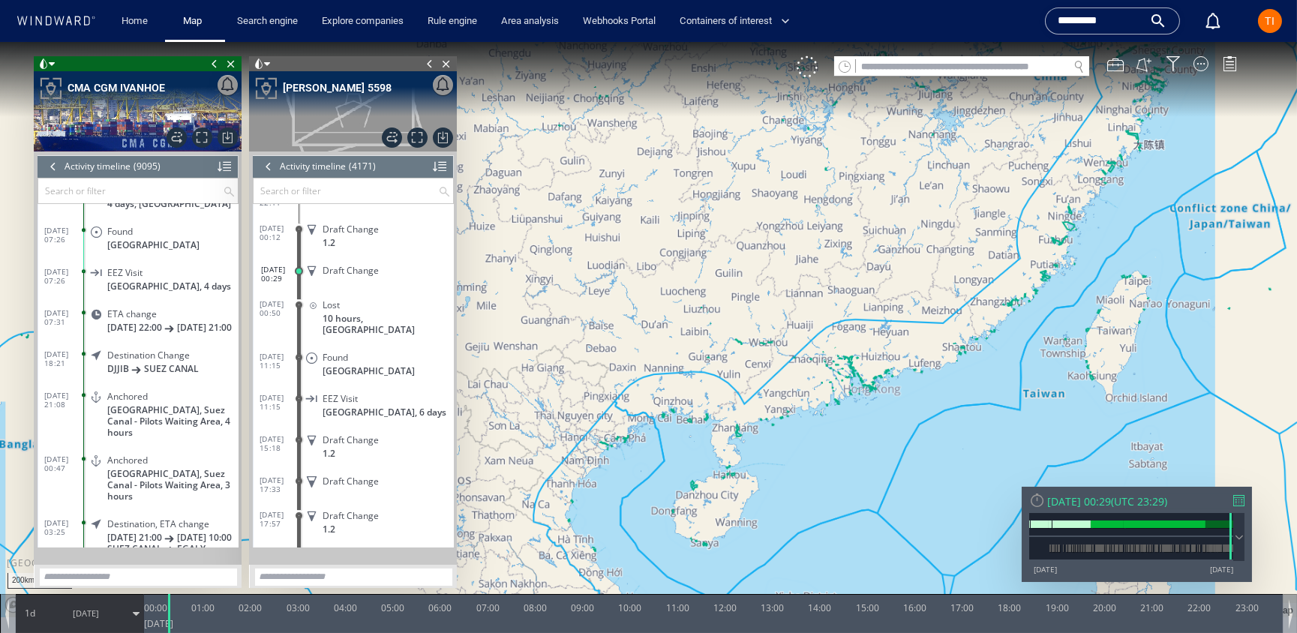
drag, startPoint x: 683, startPoint y: 446, endPoint x: 780, endPoint y: 223, distance: 243.9
click at [780, 219] on canvas "Map" at bounding box center [648, 329] width 1297 height 575
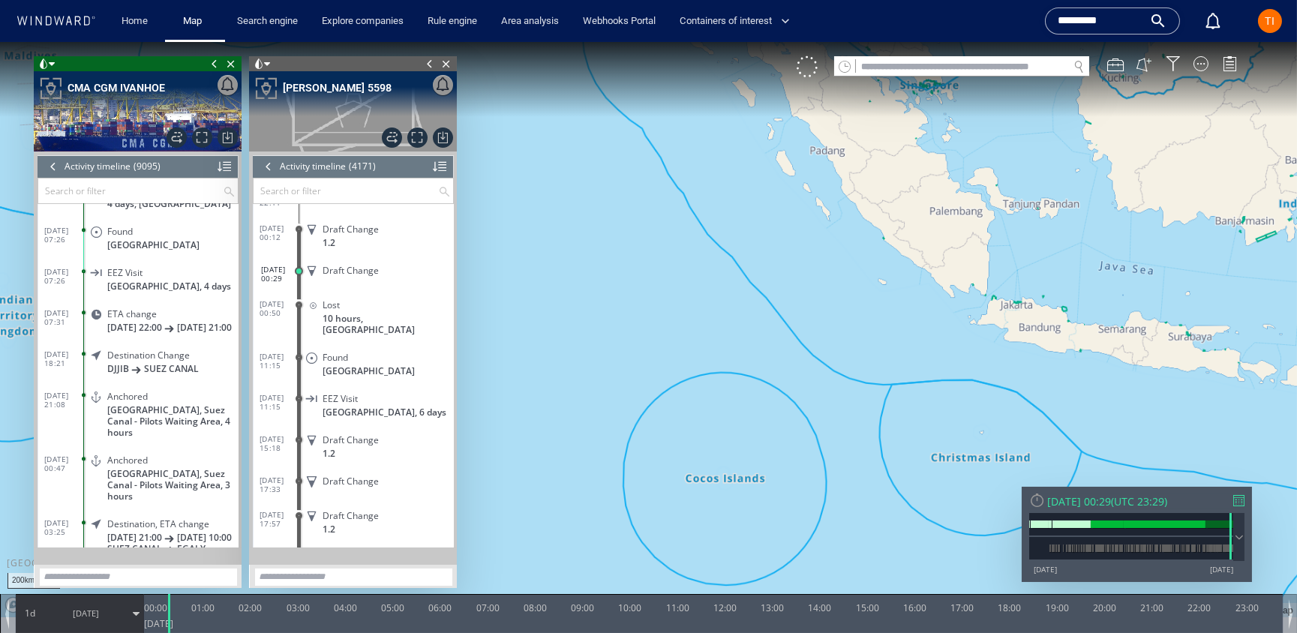
drag, startPoint x: 731, startPoint y: 461, endPoint x: 743, endPoint y: 517, distance: 57.4
click at [743, 518] on canvas "Map" at bounding box center [648, 329] width 1297 height 575
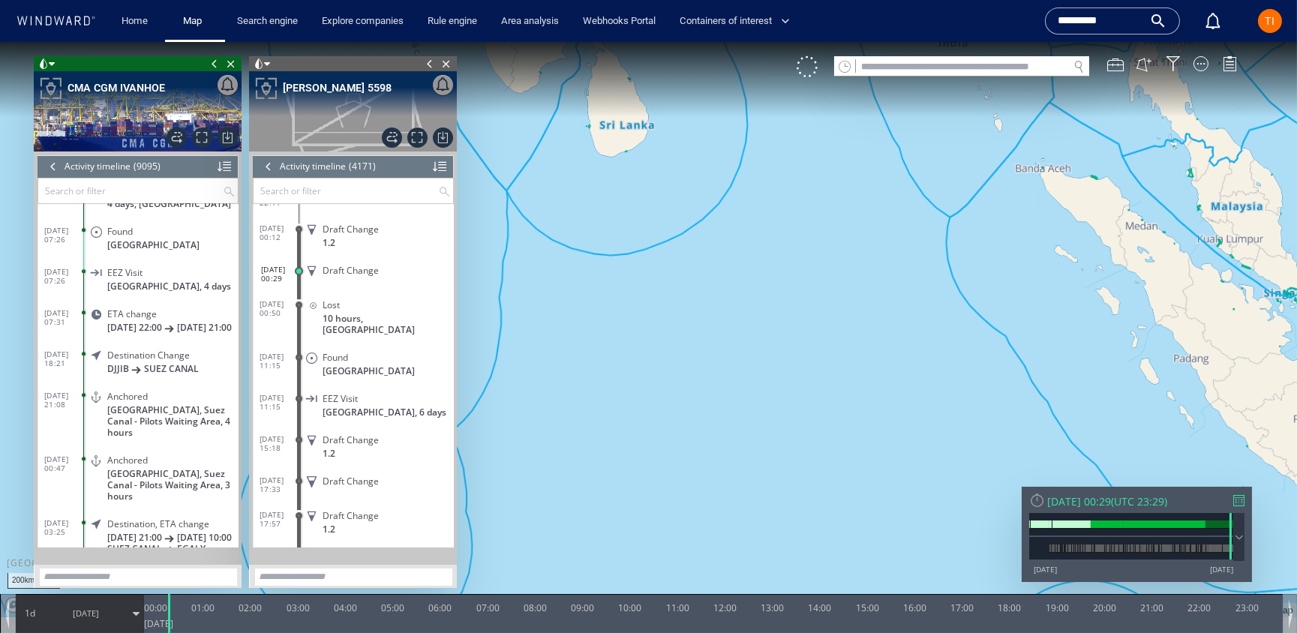
drag, startPoint x: 659, startPoint y: 311, endPoint x: 997, endPoint y: 320, distance: 337.7
click at [1046, 333] on canvas "Map" at bounding box center [648, 329] width 1297 height 575
drag, startPoint x: 927, startPoint y: 289, endPoint x: 938, endPoint y: 295, distance: 12.1
click at [942, 295] on canvas "Map" at bounding box center [648, 329] width 1297 height 575
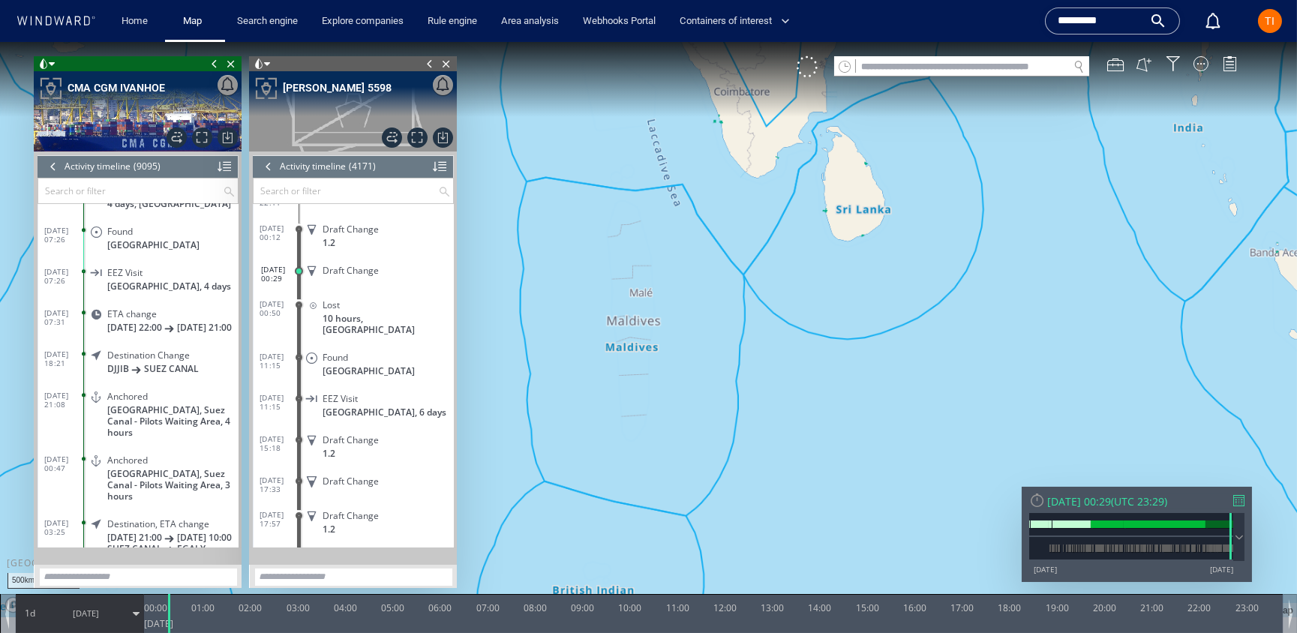
click at [865, 334] on canvas "Map" at bounding box center [648, 329] width 1297 height 575
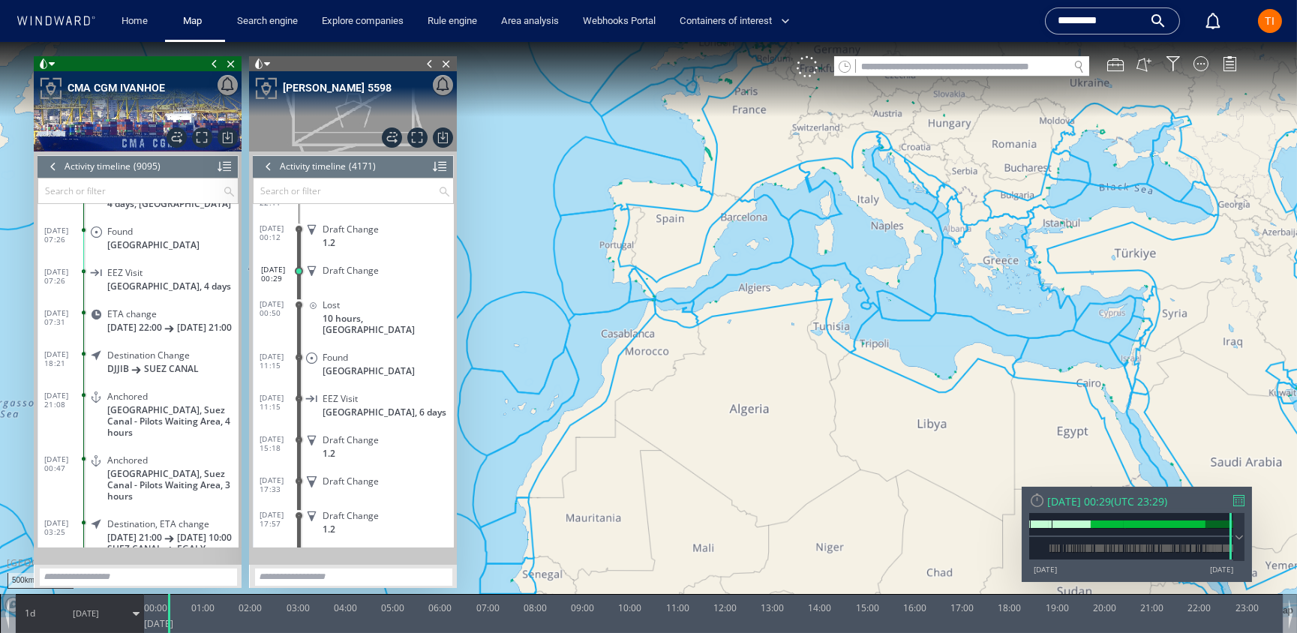
drag, startPoint x: 894, startPoint y: 244, endPoint x: 682, endPoint y: 293, distance: 217.8
click at [640, 277] on canvas "Map" at bounding box center [648, 329] width 1297 height 575
drag, startPoint x: 947, startPoint y: 463, endPoint x: 807, endPoint y: 215, distance: 285.2
click at [807, 215] on canvas "Map" at bounding box center [648, 329] width 1297 height 575
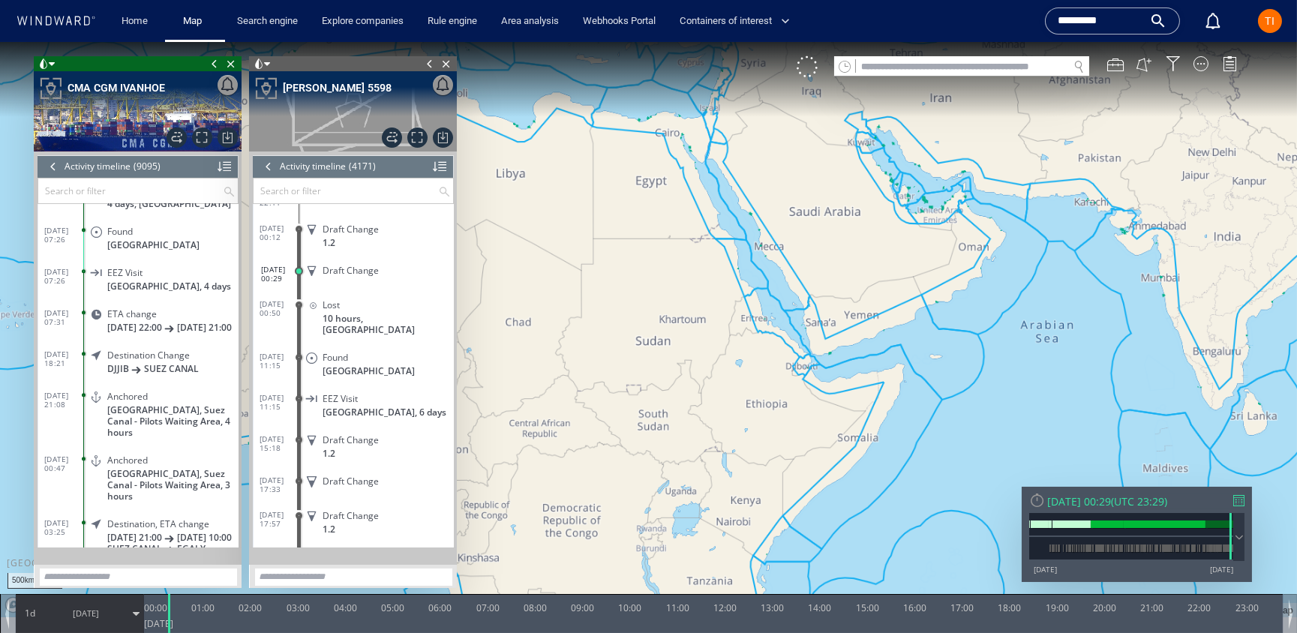
drag, startPoint x: 710, startPoint y: 323, endPoint x: 674, endPoint y: 296, distance: 44.4
click at [626, 295] on canvas "Map" at bounding box center [648, 329] width 1297 height 575
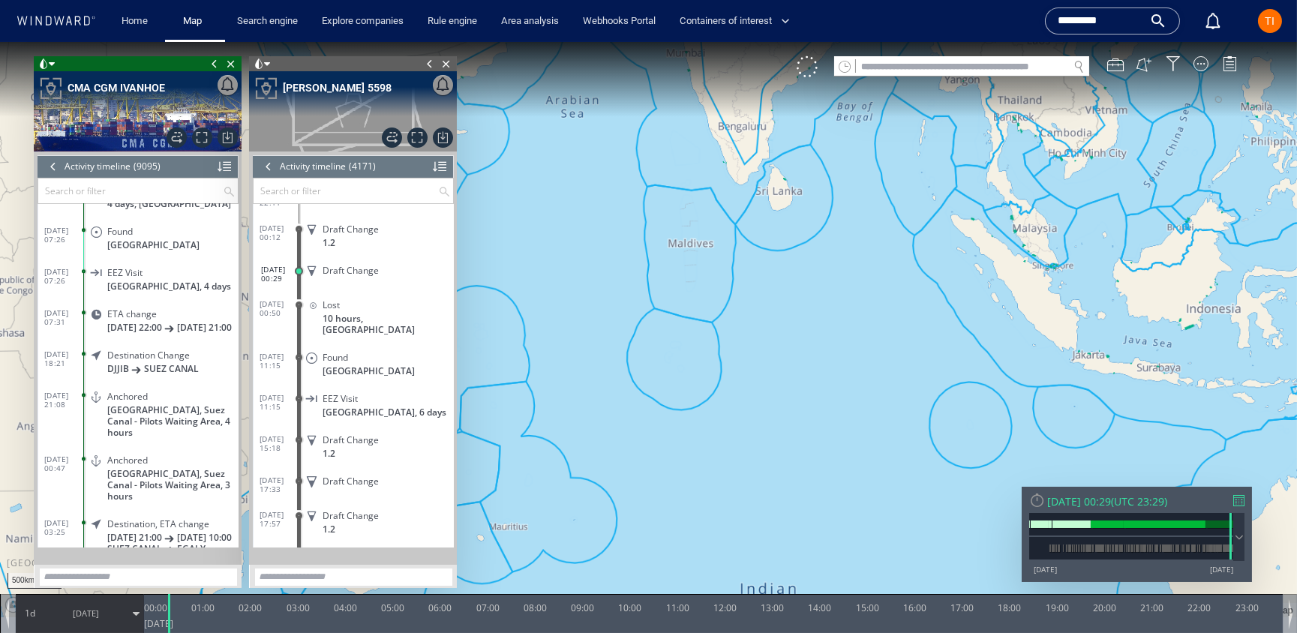
drag, startPoint x: 928, startPoint y: 288, endPoint x: 791, endPoint y: 441, distance: 205.1
click at [791, 442] on canvas "Map" at bounding box center [648, 329] width 1297 height 575
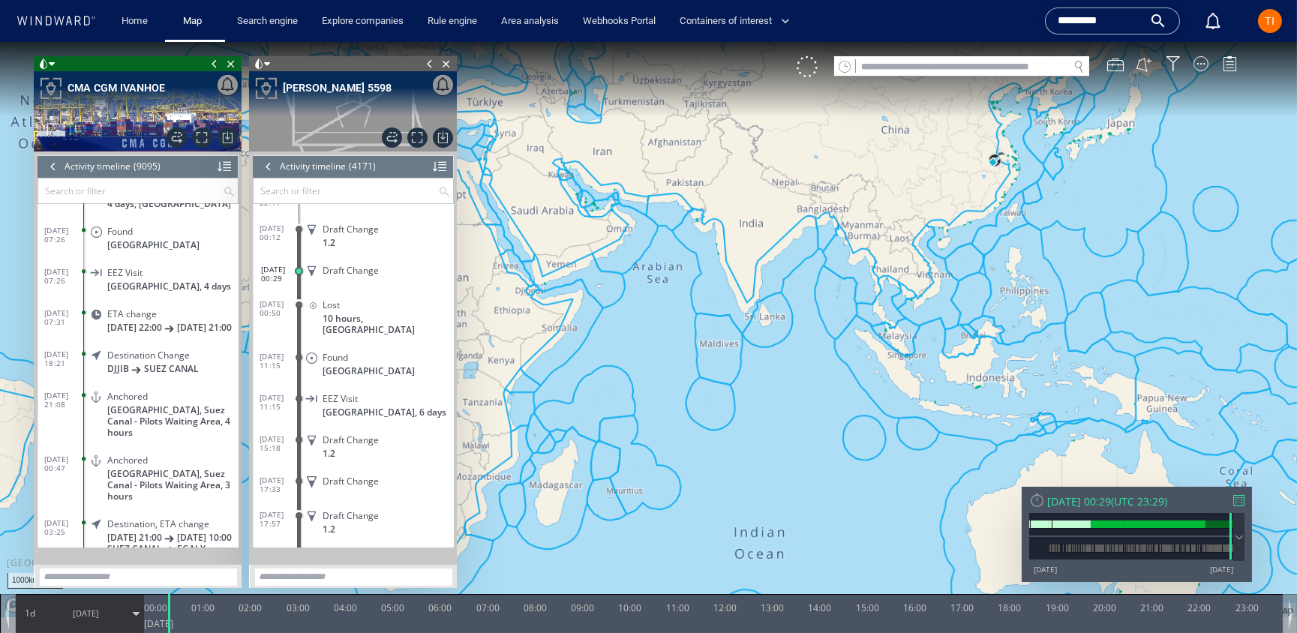
drag, startPoint x: 1018, startPoint y: 382, endPoint x: 995, endPoint y: 376, distance: 24.0
click at [995, 376] on canvas "Map" at bounding box center [648, 329] width 1297 height 575
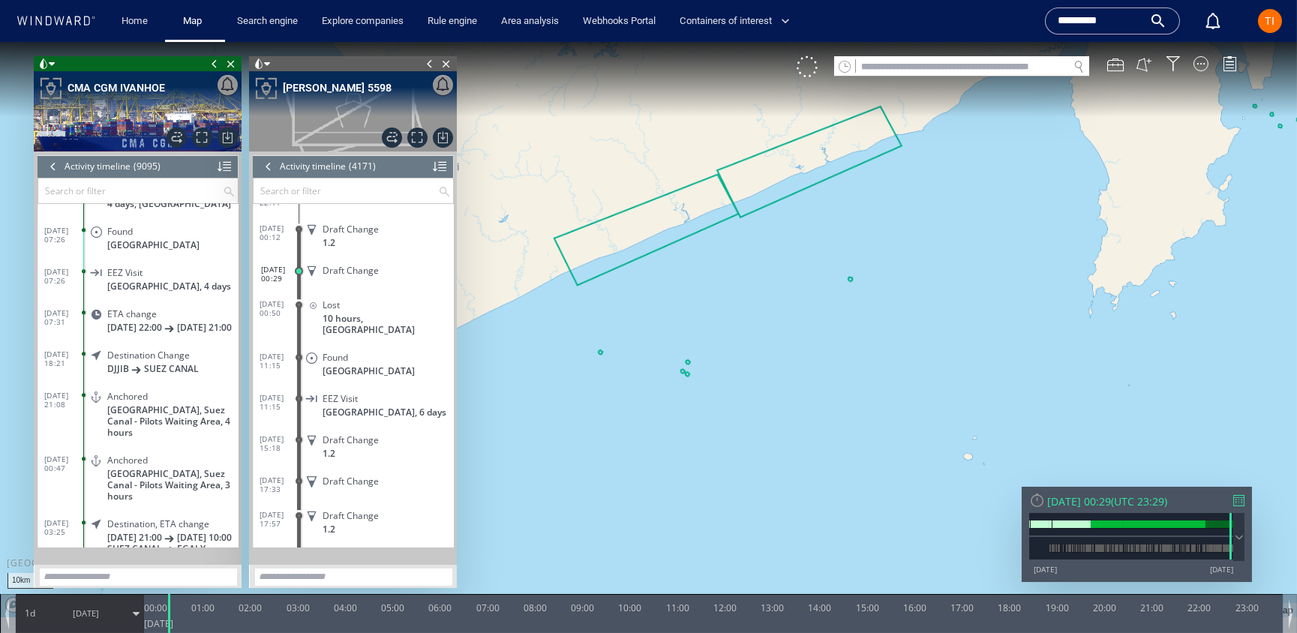
drag, startPoint x: 905, startPoint y: 276, endPoint x: 950, endPoint y: 327, distance: 68.0
click at [983, 371] on canvas "Map" at bounding box center [648, 329] width 1297 height 575
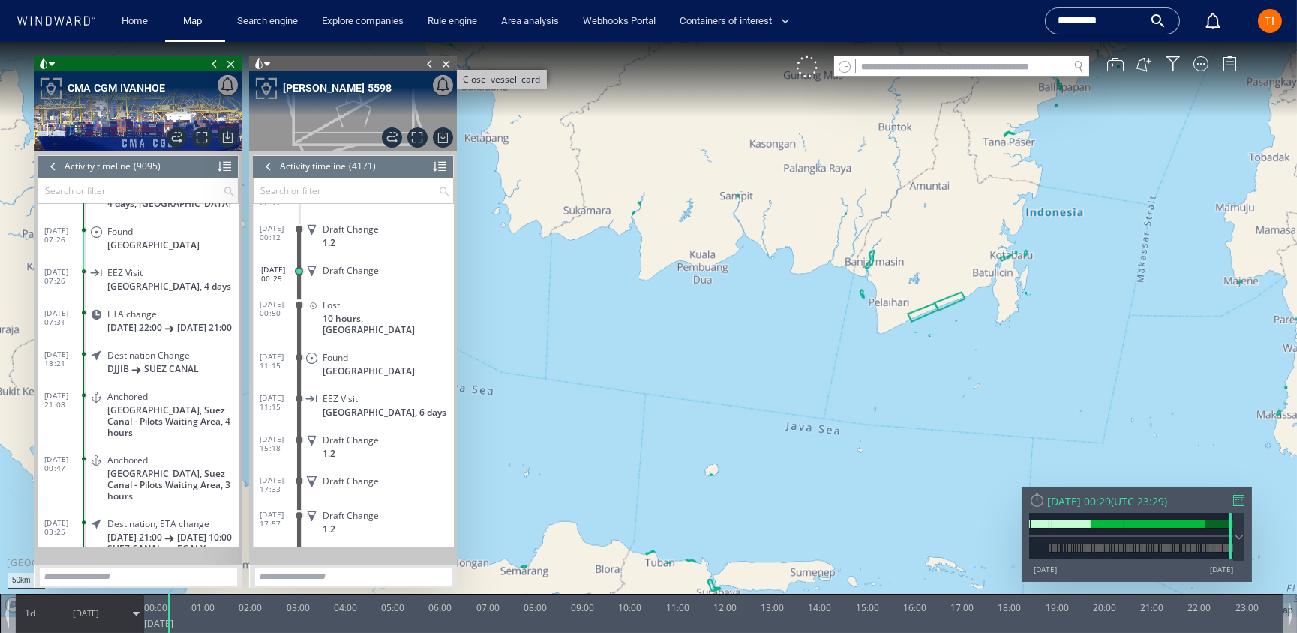
drag, startPoint x: 444, startPoint y: 63, endPoint x: 429, endPoint y: 63, distance: 15.0
click at [443, 63] on span "Close vessel card" at bounding box center [446, 63] width 17 height 15
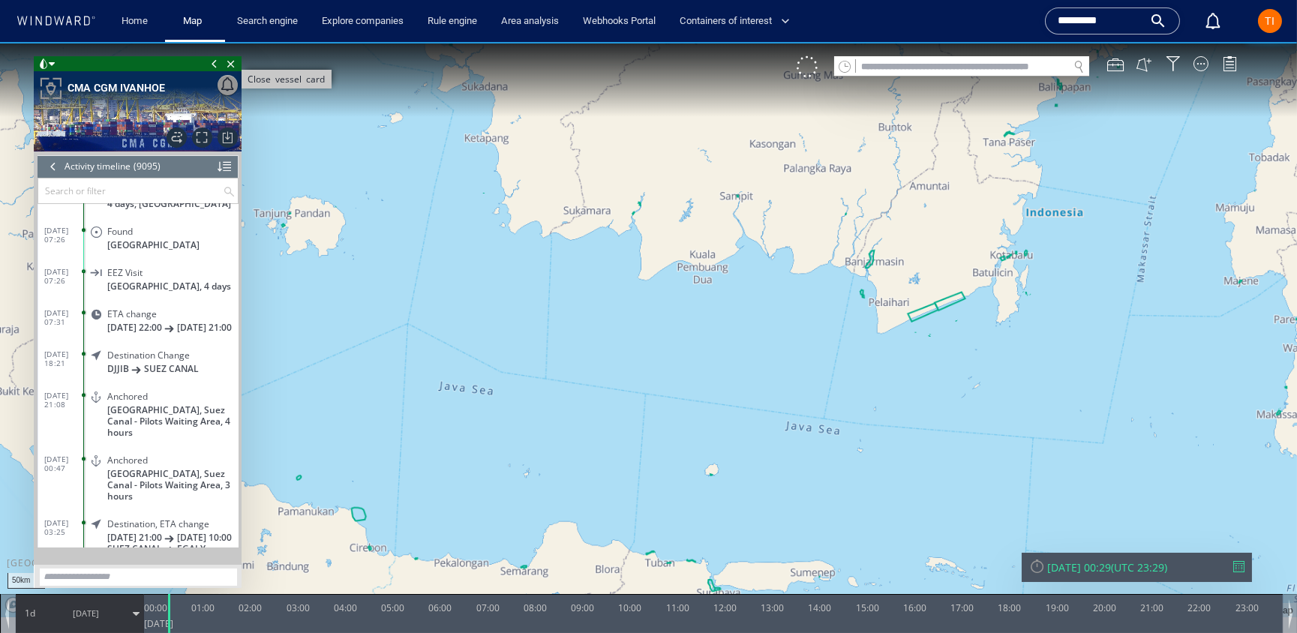
click at [229, 64] on span "Close vessel card" at bounding box center [231, 63] width 17 height 15
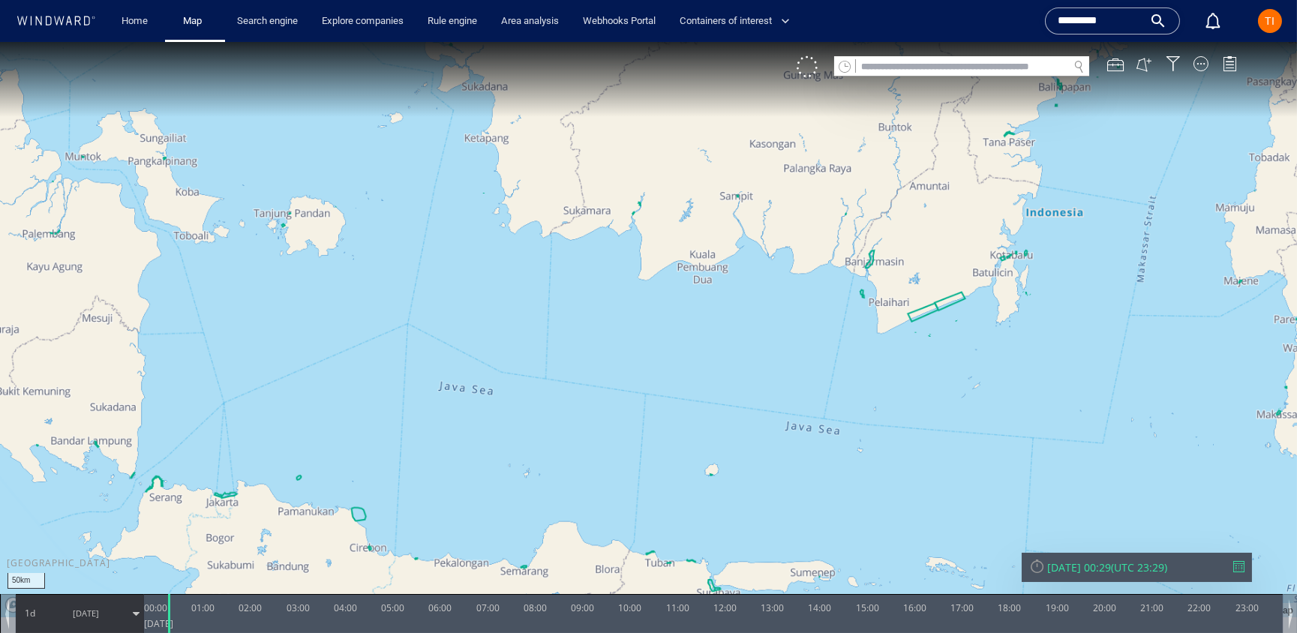
click at [927, 71] on input "text" at bounding box center [962, 67] width 212 height 20
paste input "*******"
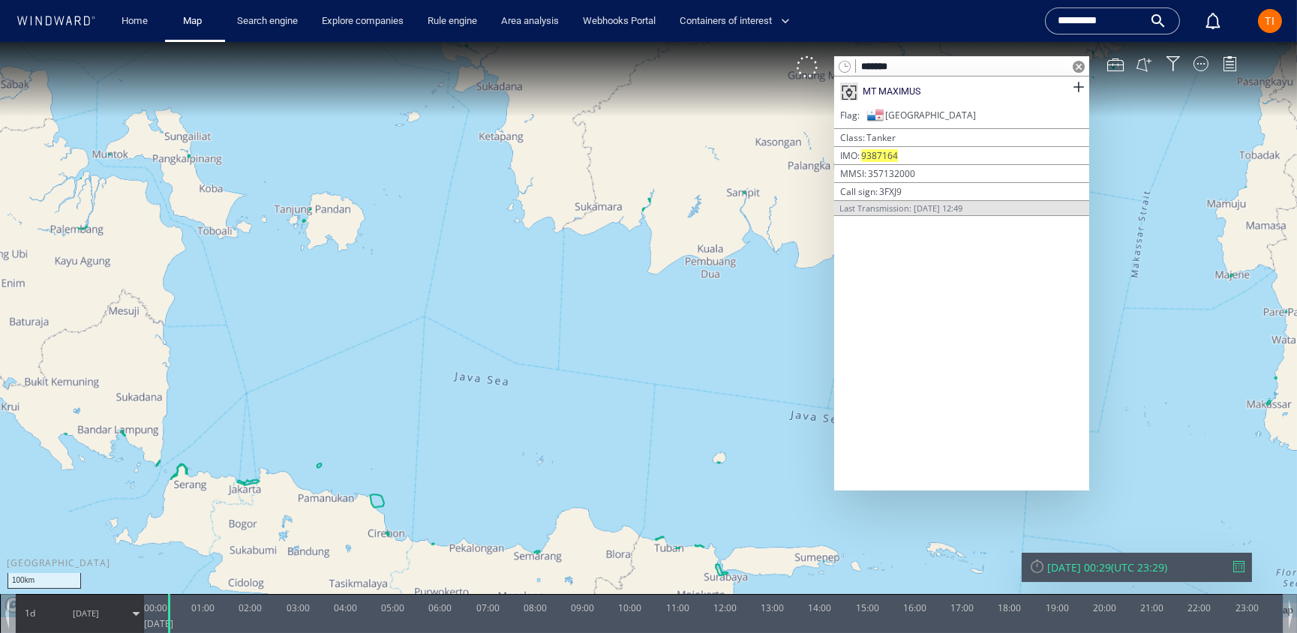
click at [899, 65] on input "*******" at bounding box center [962, 67] width 212 height 20
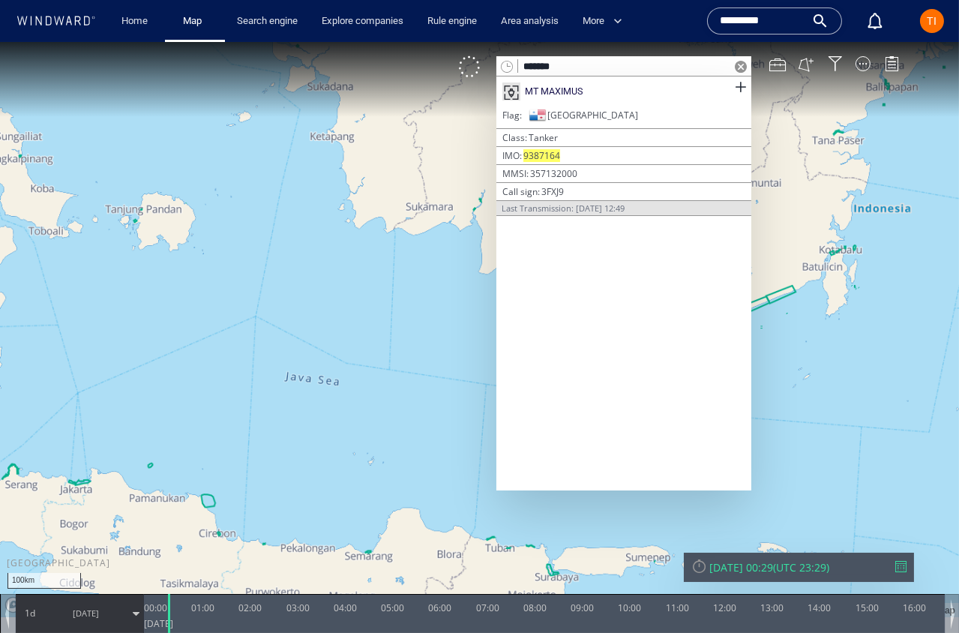
click at [554, 71] on input "*******" at bounding box center [624, 67] width 212 height 20
click at [552, 68] on input "*******" at bounding box center [624, 67] width 212 height 20
click at [553, 68] on input "*******" at bounding box center [624, 67] width 212 height 20
paste input "**"
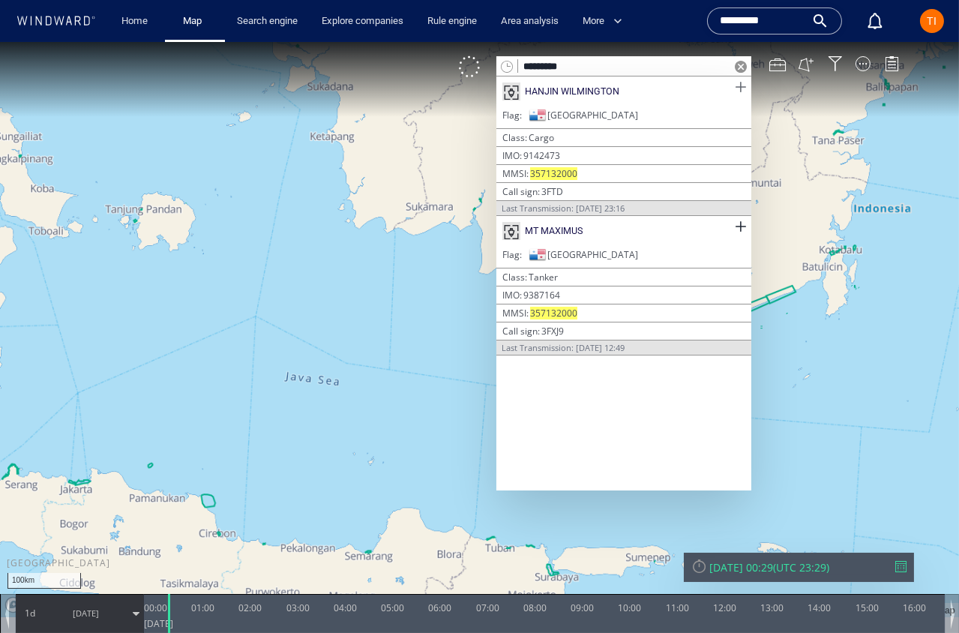
type input "*********"
click at [747, 85] on span at bounding box center [740, 87] width 19 height 19
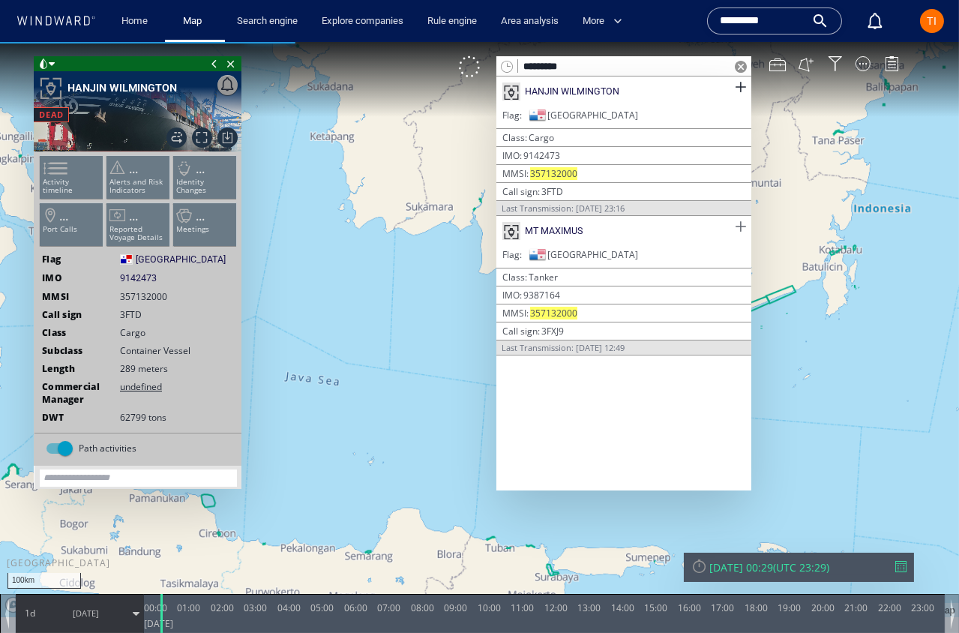
click at [741, 224] on span at bounding box center [740, 227] width 19 height 19
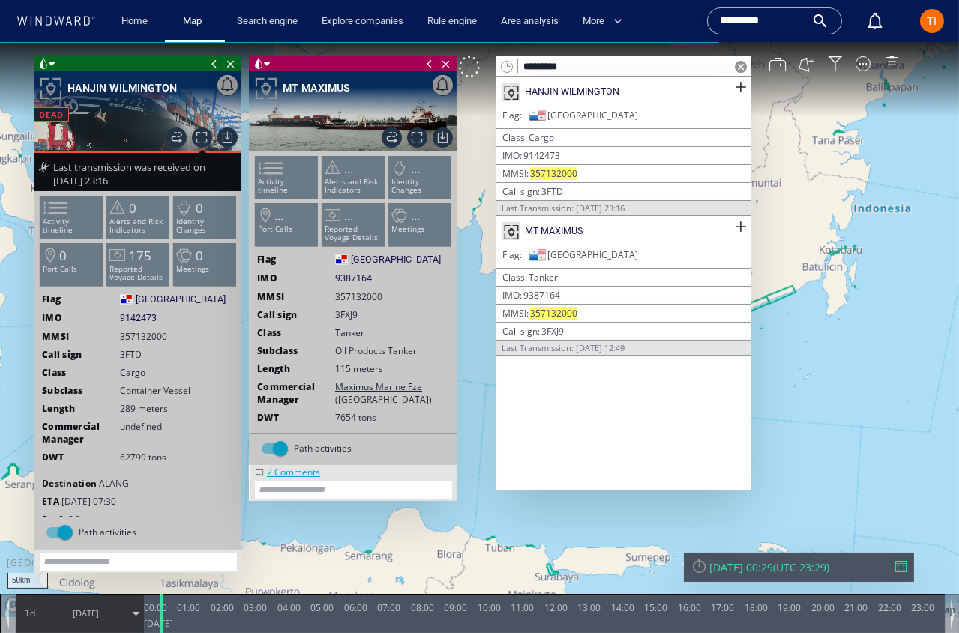
click at [768, 24] on input "*********" at bounding box center [763, 21] width 86 height 23
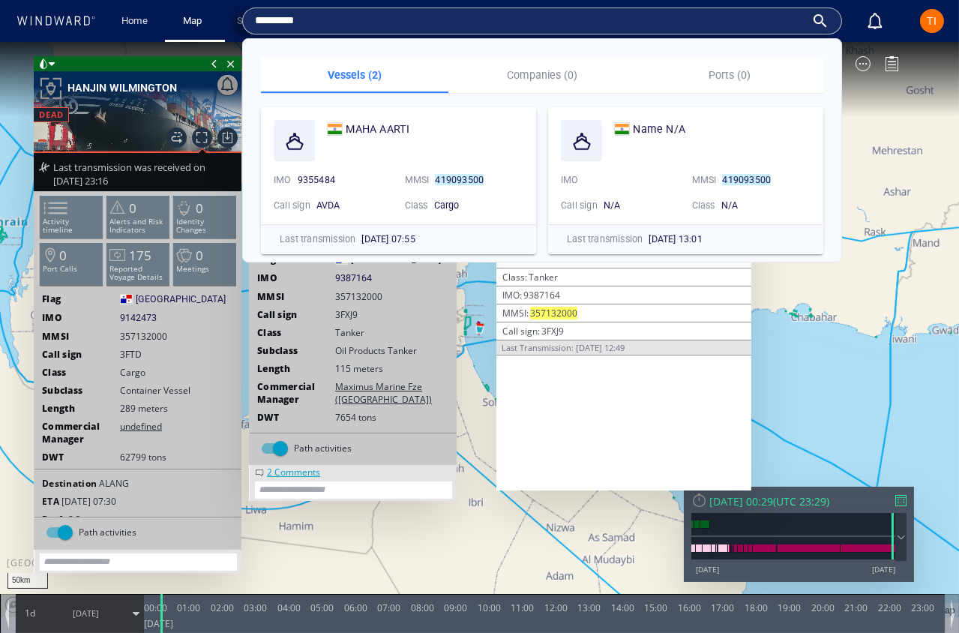
click at [768, 23] on input "*********" at bounding box center [530, 21] width 551 height 23
click at [767, 23] on input "*********" at bounding box center [530, 21] width 551 height 23
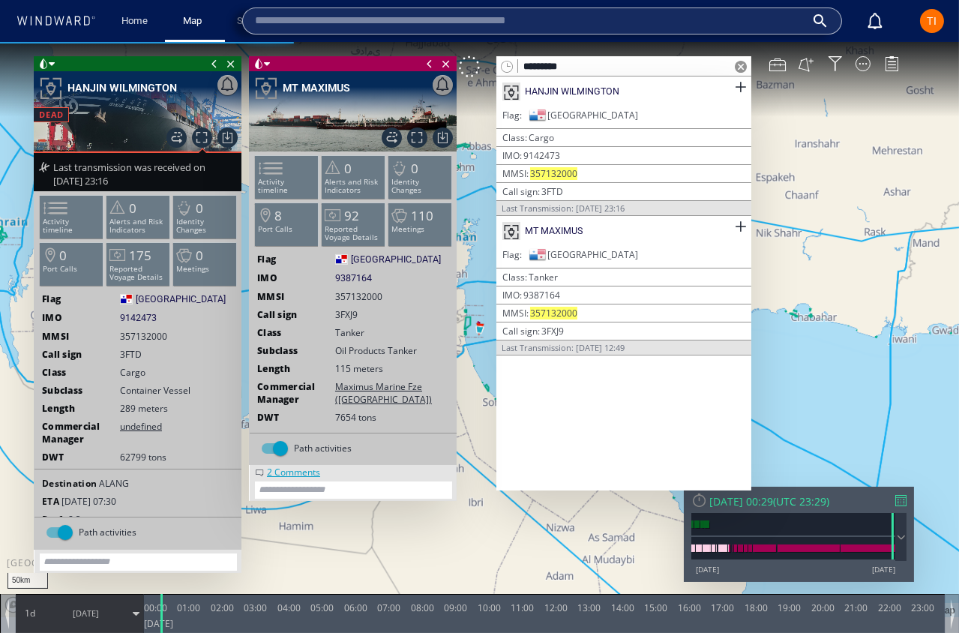
click at [743, 68] on span at bounding box center [741, 67] width 12 height 12
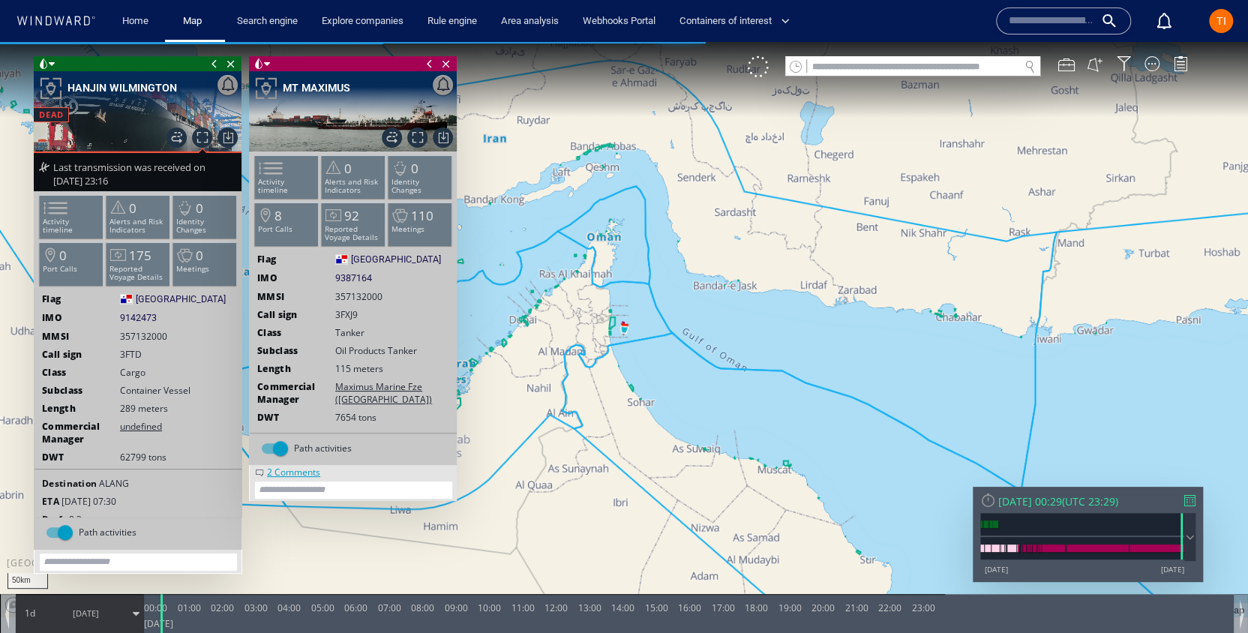
click at [818, 236] on canvas "Map" at bounding box center [624, 329] width 1248 height 575
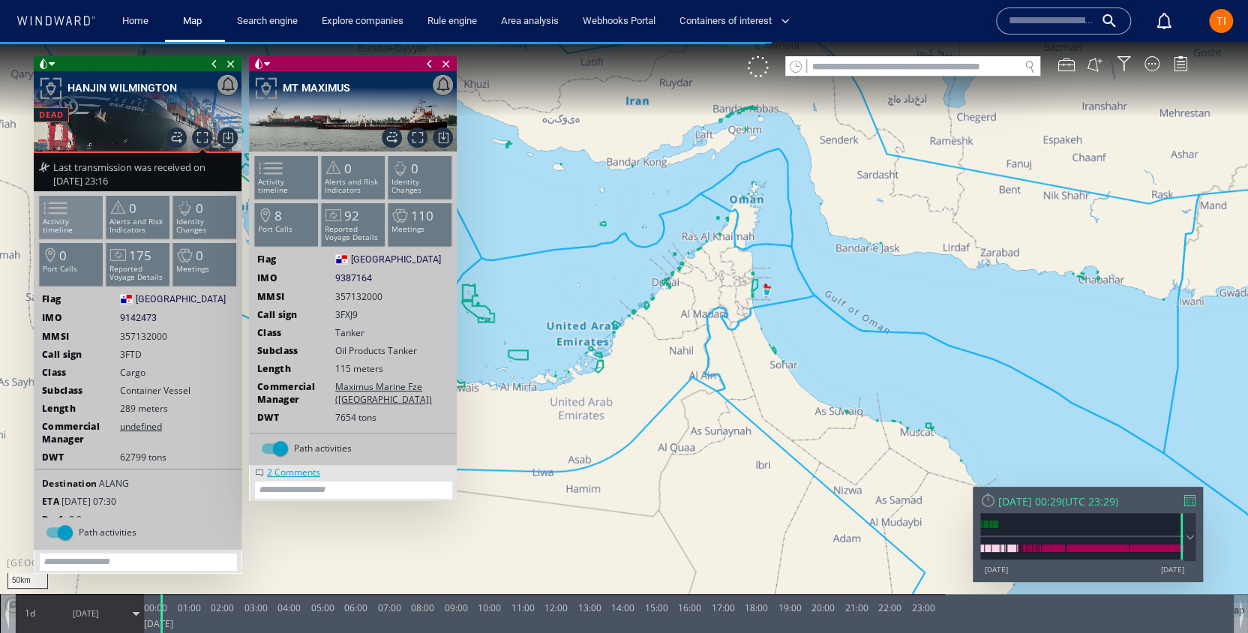
click at [58, 219] on span at bounding box center [46, 208] width 23 height 22
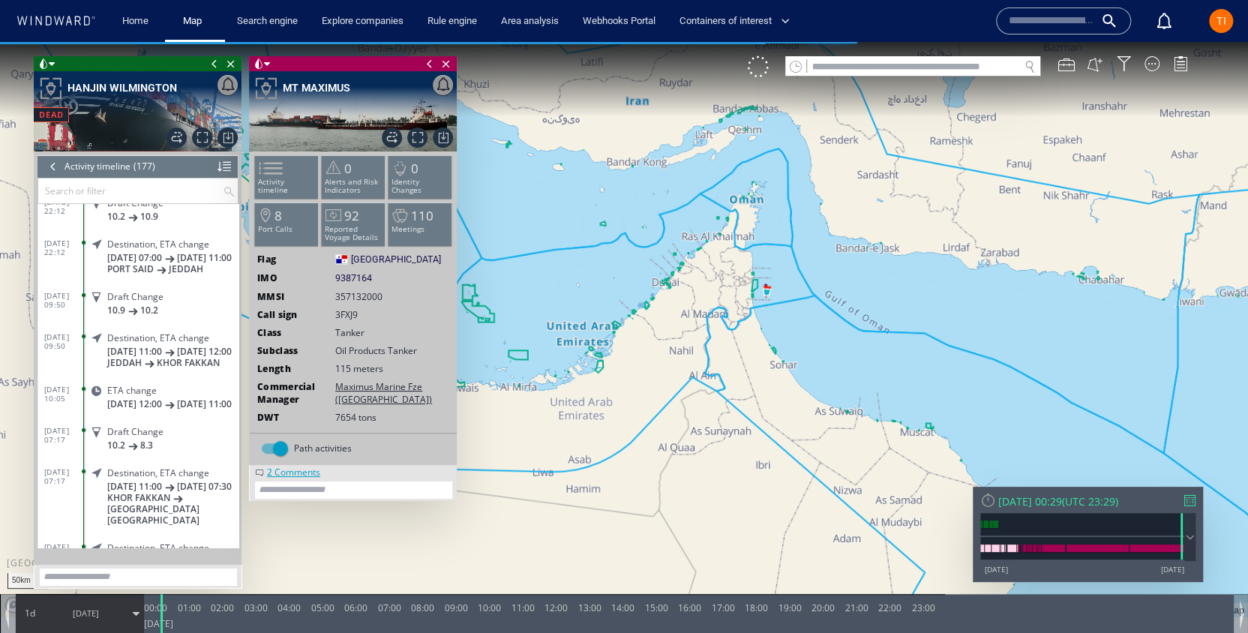
scroll to position [7132, 0]
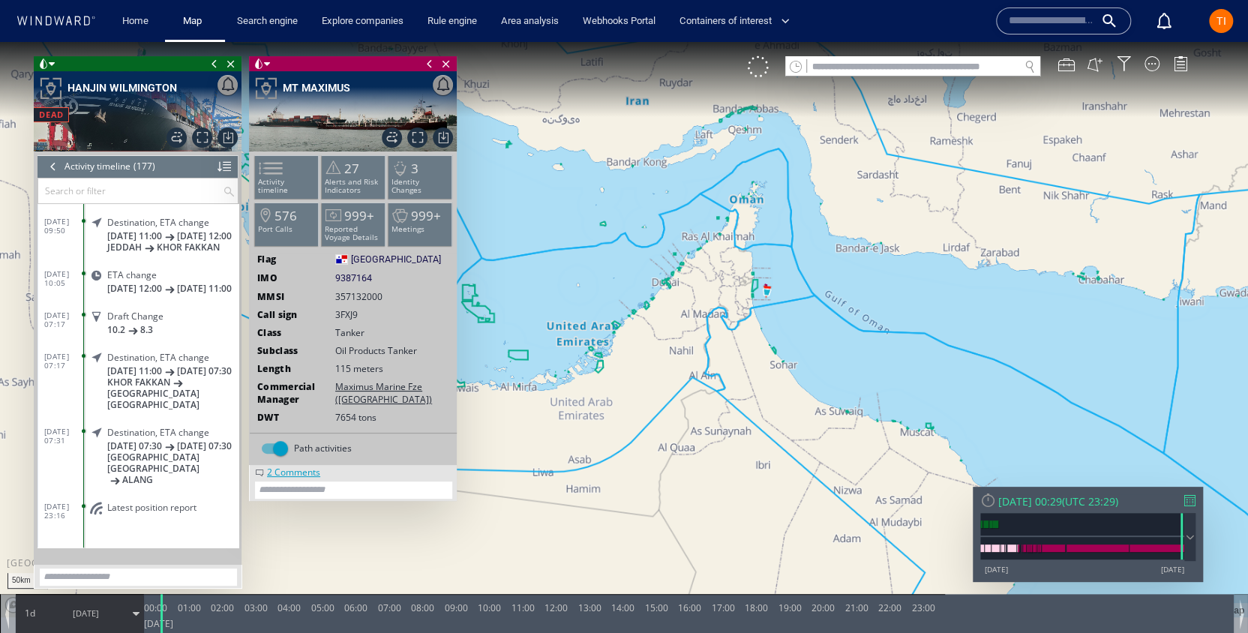
click at [148, 509] on span "Latest position report" at bounding box center [151, 507] width 89 height 11
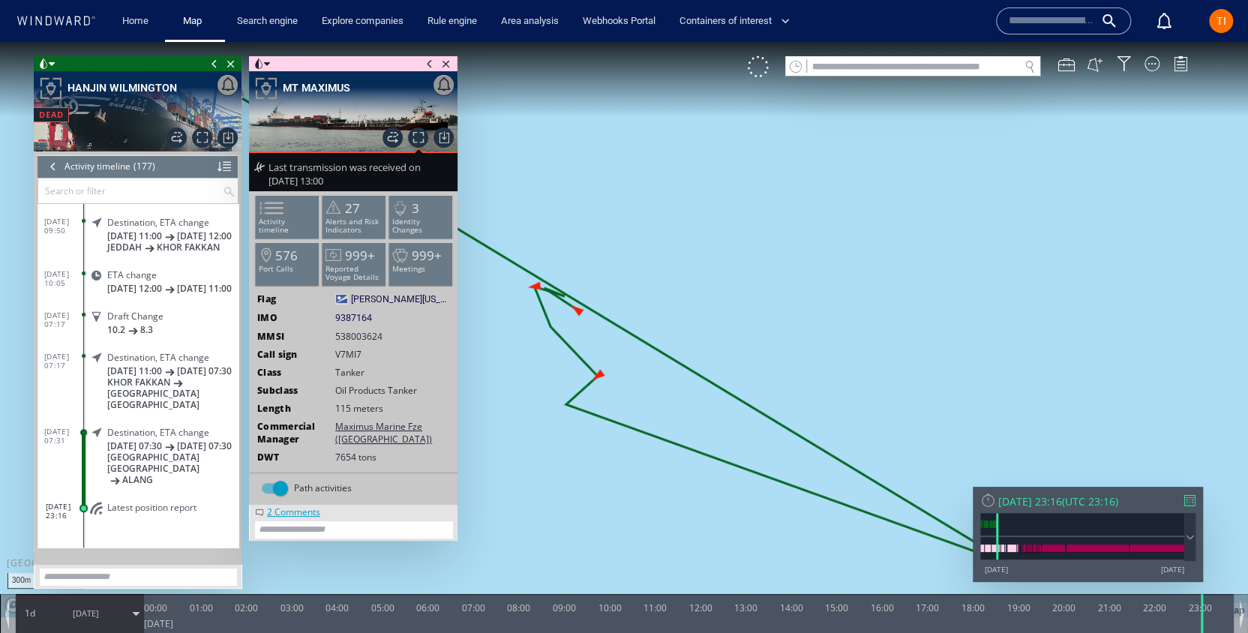
drag, startPoint x: 773, startPoint y: 170, endPoint x: 946, endPoint y: 179, distance: 173.5
click at [946, 179] on canvas "Map" at bounding box center [624, 329] width 1248 height 575
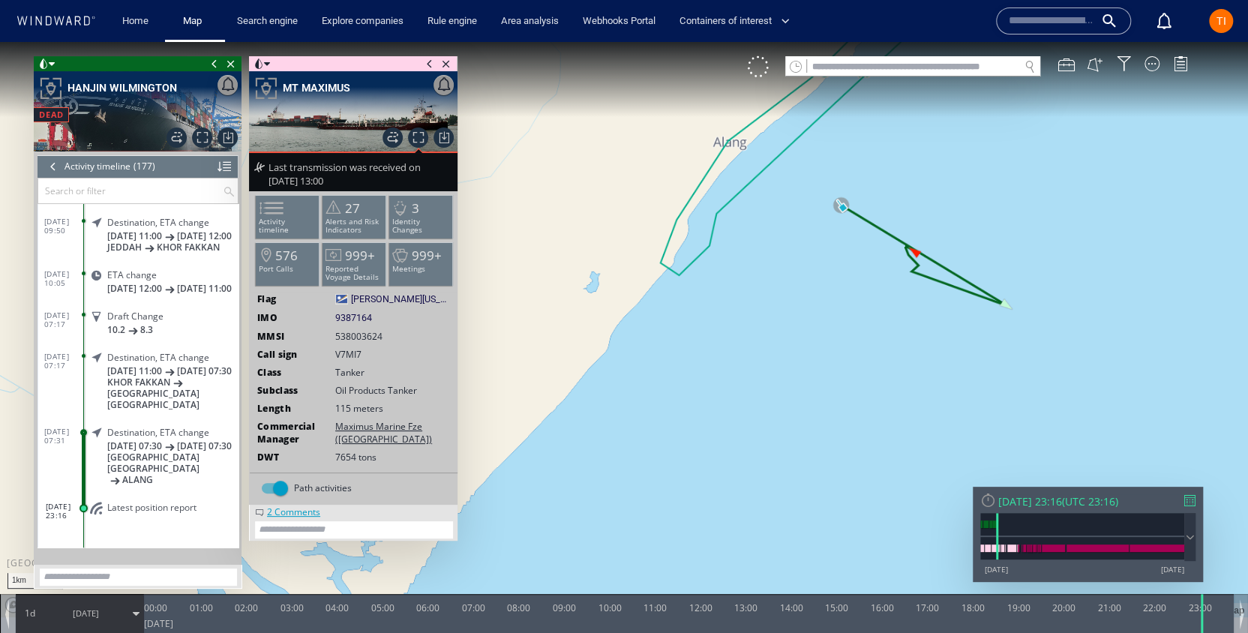
drag, startPoint x: 1007, startPoint y: 218, endPoint x: 832, endPoint y: 316, distance: 200.8
click at [832, 316] on canvas "Map" at bounding box center [624, 329] width 1248 height 575
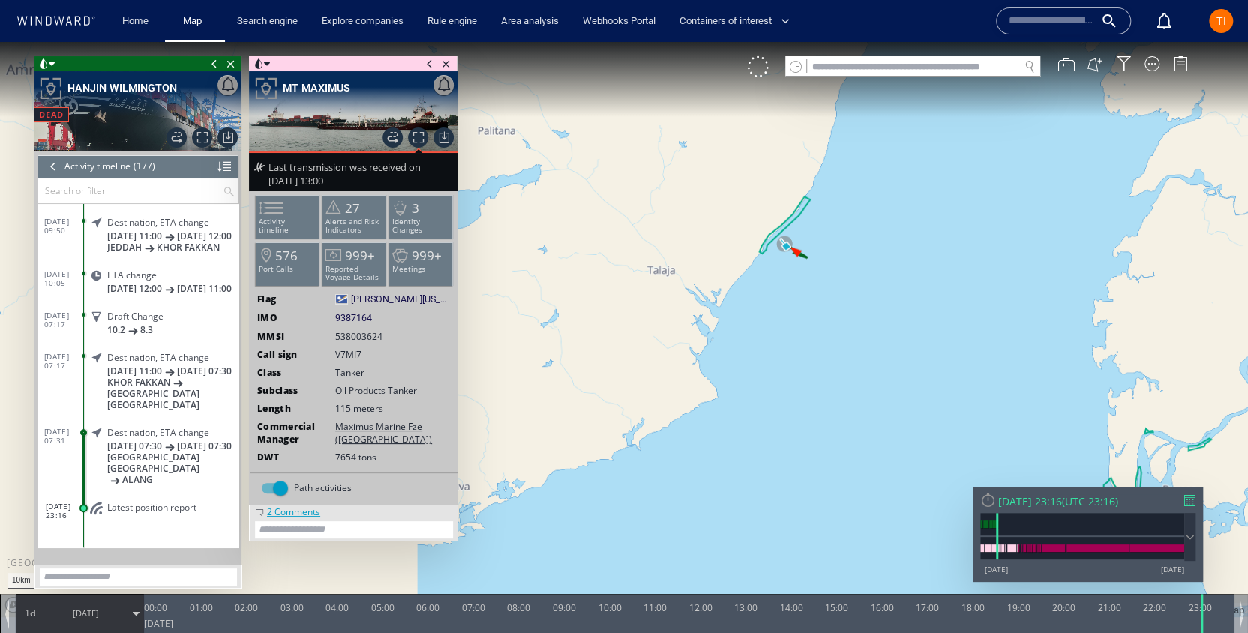
drag, startPoint x: 823, startPoint y: 243, endPoint x: 760, endPoint y: 233, distance: 63.9
click at [760, 233] on canvas "Map" at bounding box center [624, 329] width 1248 height 575
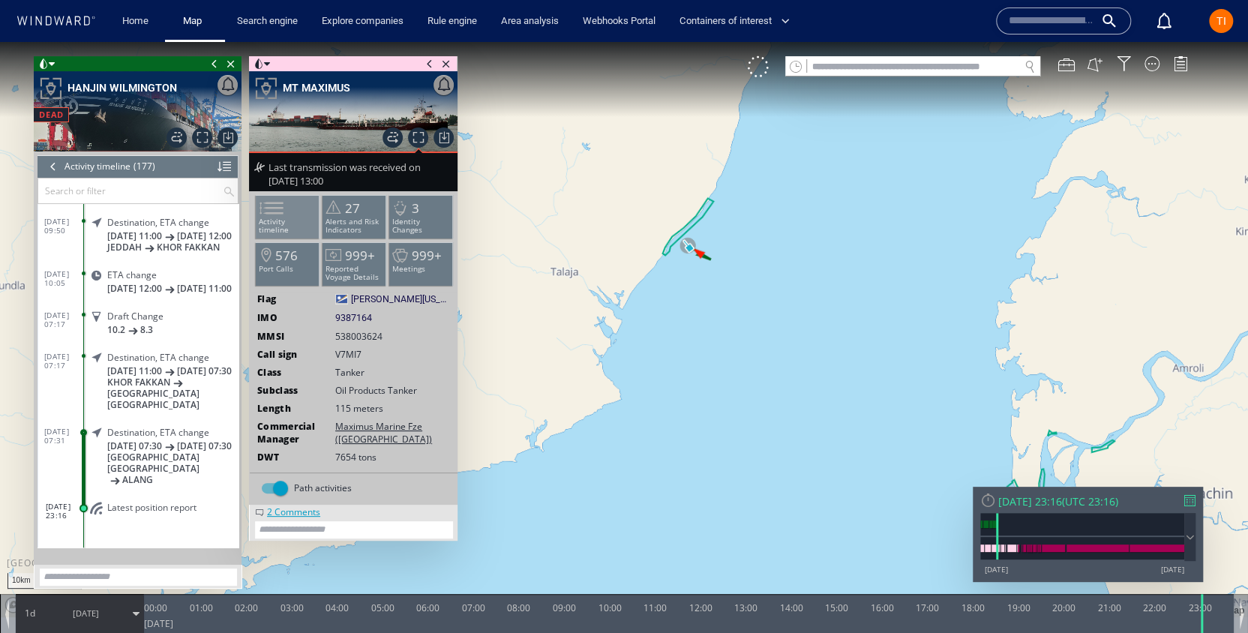
click at [291, 215] on li "Activity timeline" at bounding box center [288, 217] width 64 height 44
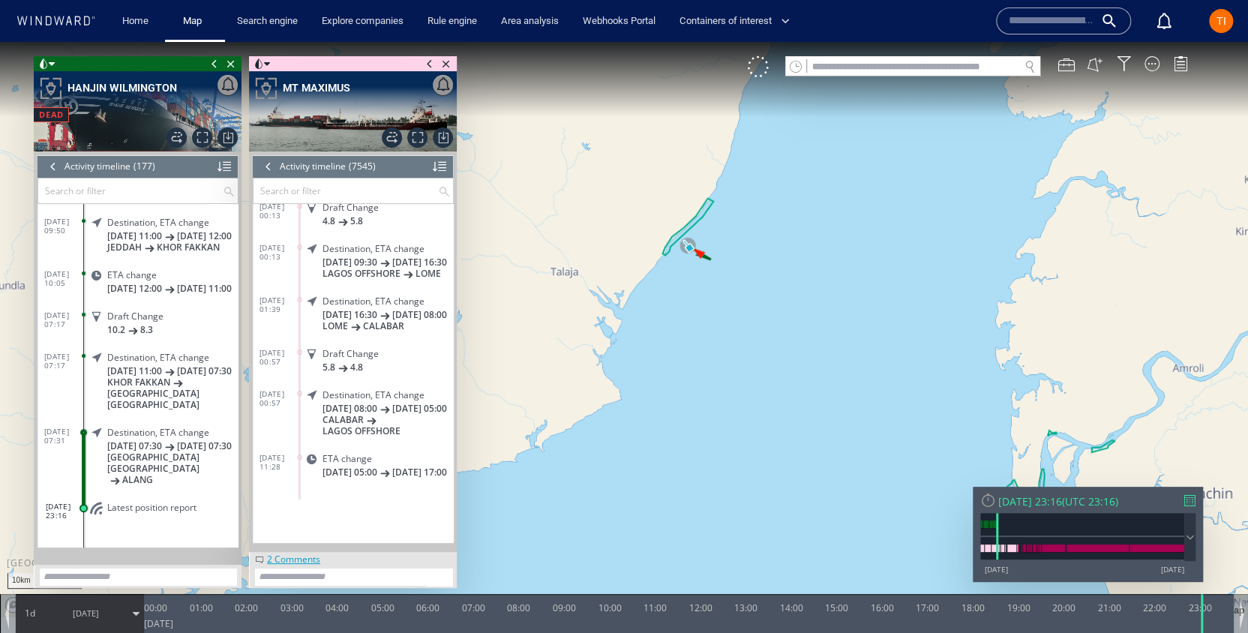
scroll to position [1520, 0]
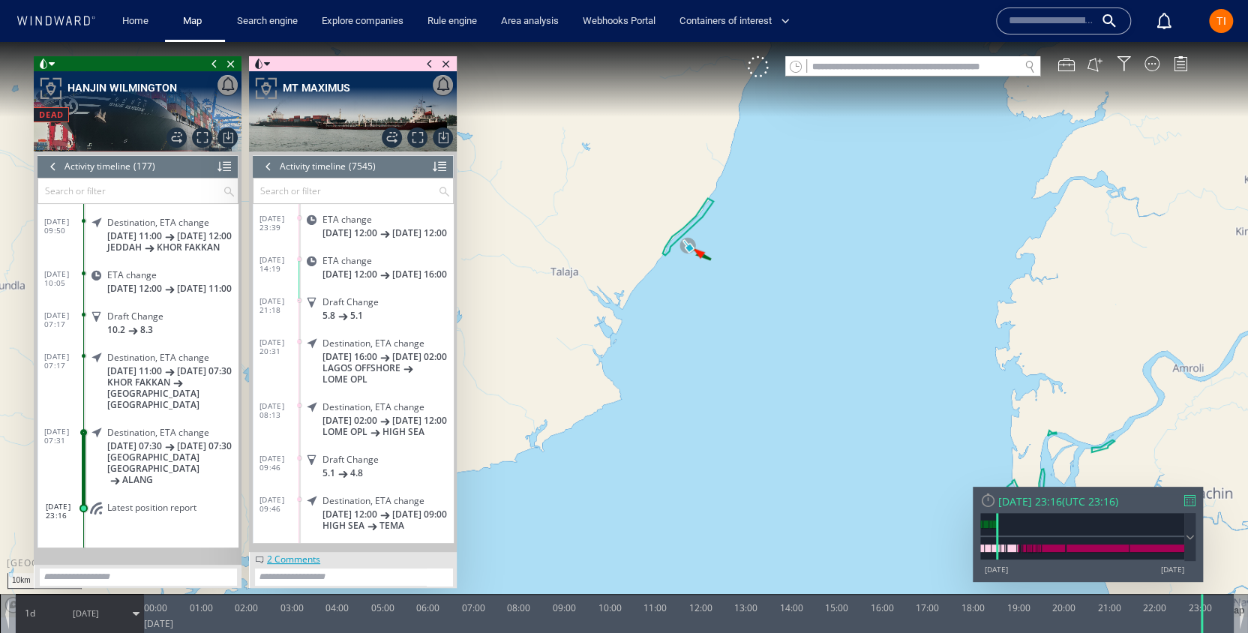
drag, startPoint x: 378, startPoint y: 321, endPoint x: 378, endPoint y: 288, distance: 33.0
click at [379, 288] on div "[DATE] 08:19 Destination, ETA change [DATE] 23:00 [DATE] 12:00 COTONOU LAGOS [D…" at bounding box center [354, 411] width 200 height 731
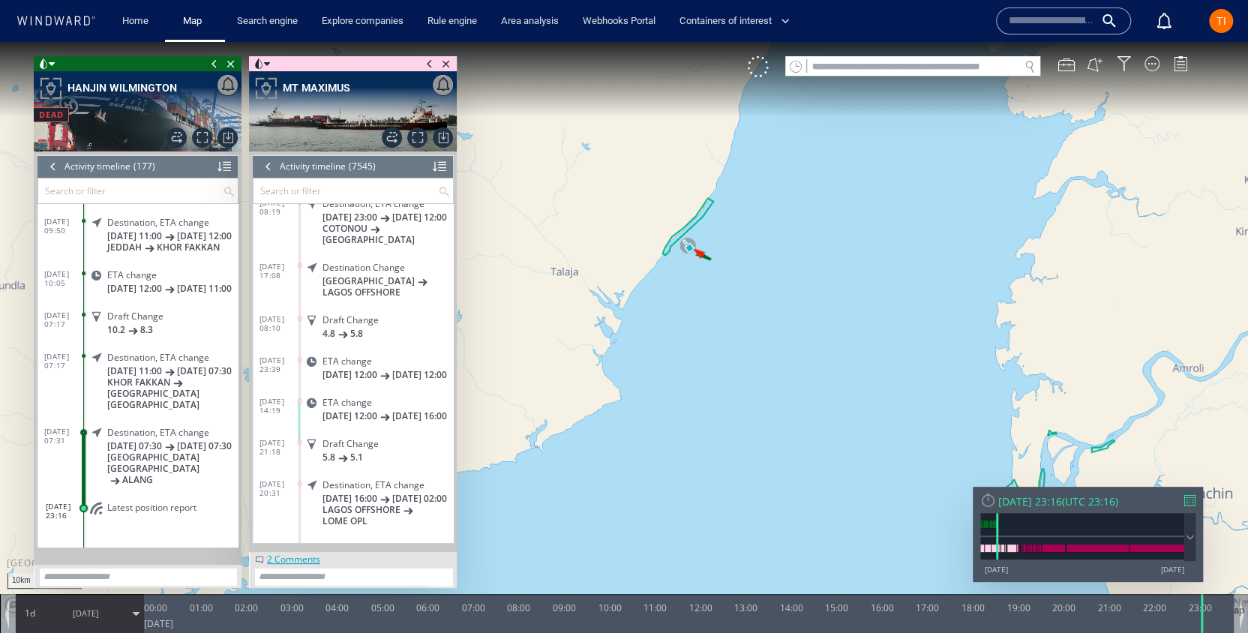
scroll to position [1388, 0]
click at [329, 371] on span "[DATE] 12:00" at bounding box center [350, 376] width 55 height 11
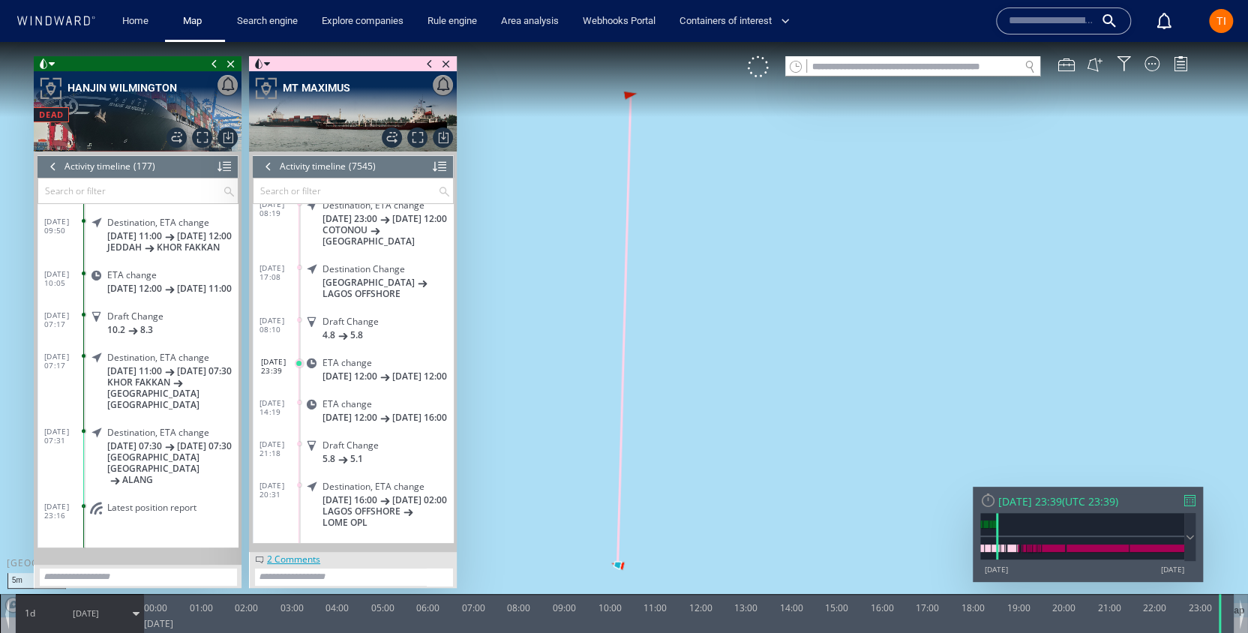
drag, startPoint x: 714, startPoint y: 238, endPoint x: 990, endPoint y: 212, distance: 277.2
click at [993, 212] on canvas "Map" at bounding box center [624, 329] width 1248 height 575
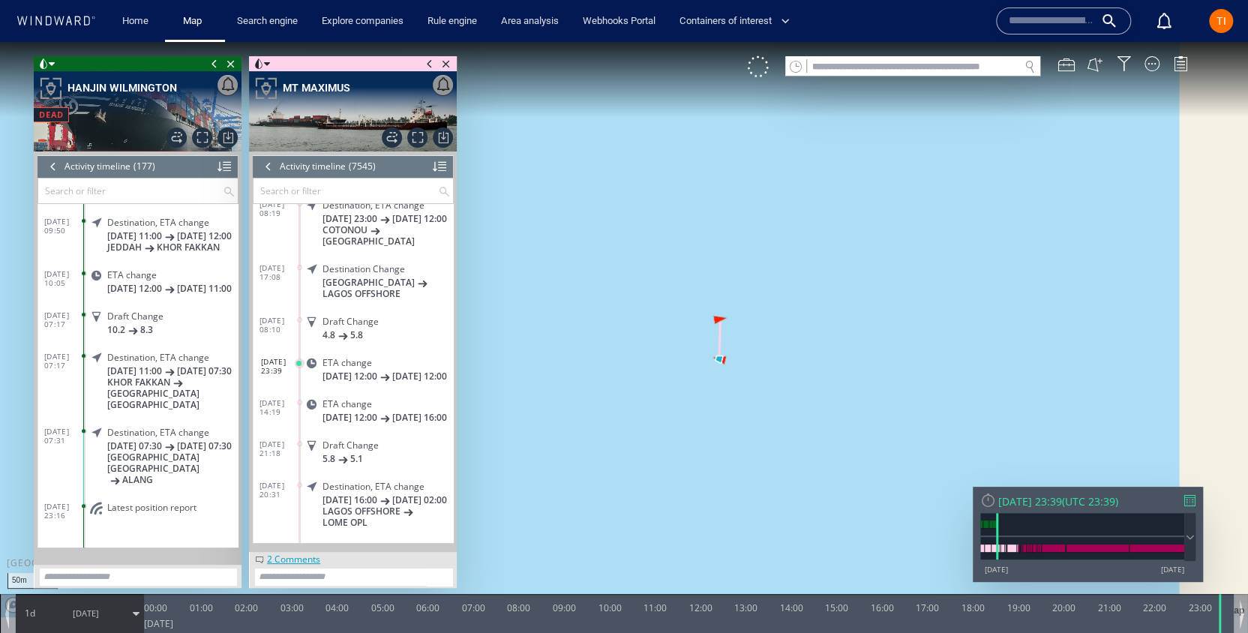
drag, startPoint x: 863, startPoint y: 278, endPoint x: 792, endPoint y: 226, distance: 87.5
click at [749, 341] on canvas "Map" at bounding box center [624, 329] width 1248 height 575
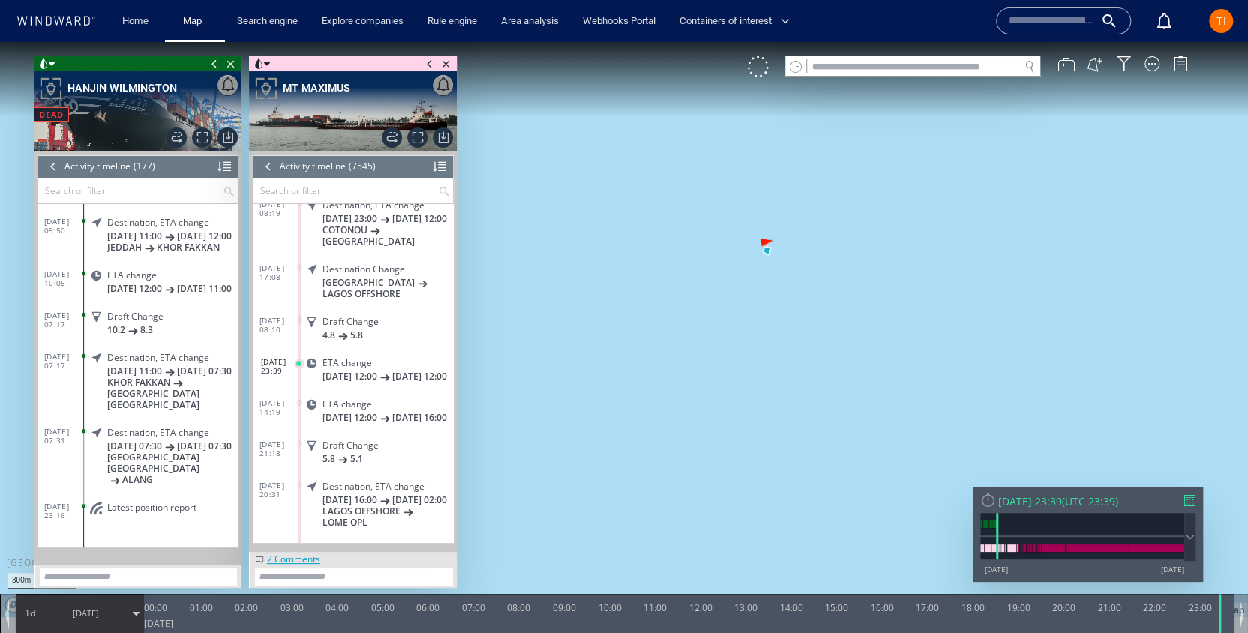
drag, startPoint x: 798, startPoint y: 244, endPoint x: 778, endPoint y: 427, distance: 184.2
click at [782, 439] on canvas "Map" at bounding box center [624, 329] width 1248 height 575
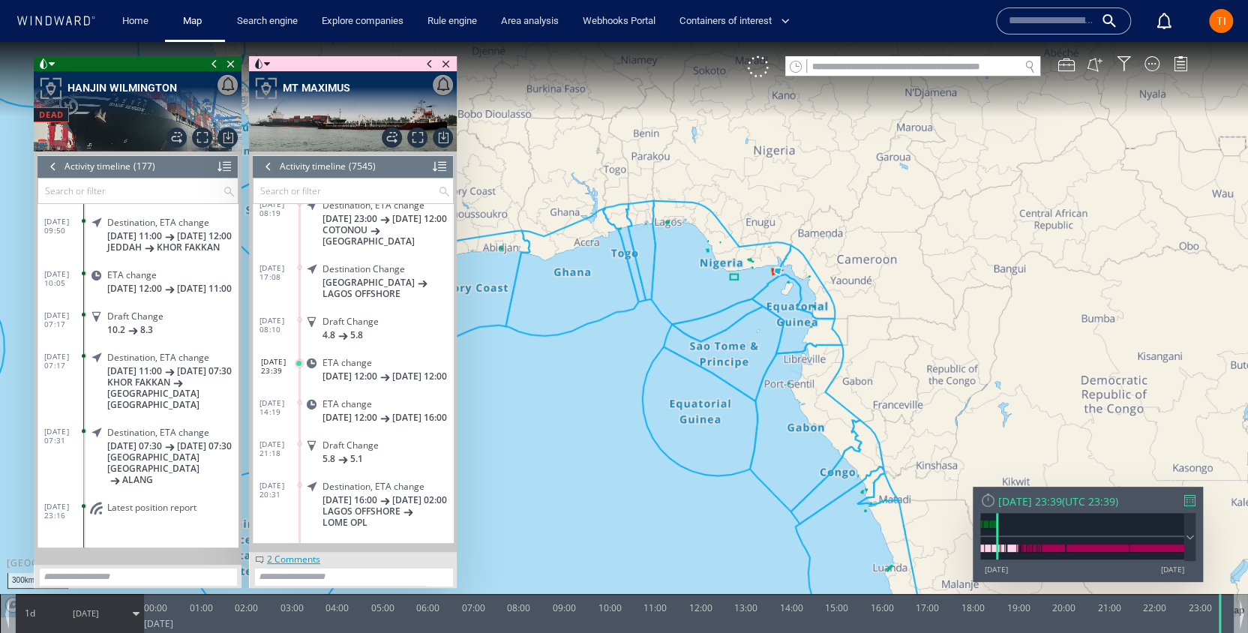
drag, startPoint x: 824, startPoint y: 287, endPoint x: 889, endPoint y: 275, distance: 66.4
click at [883, 278] on canvas "Map" at bounding box center [624, 329] width 1248 height 575
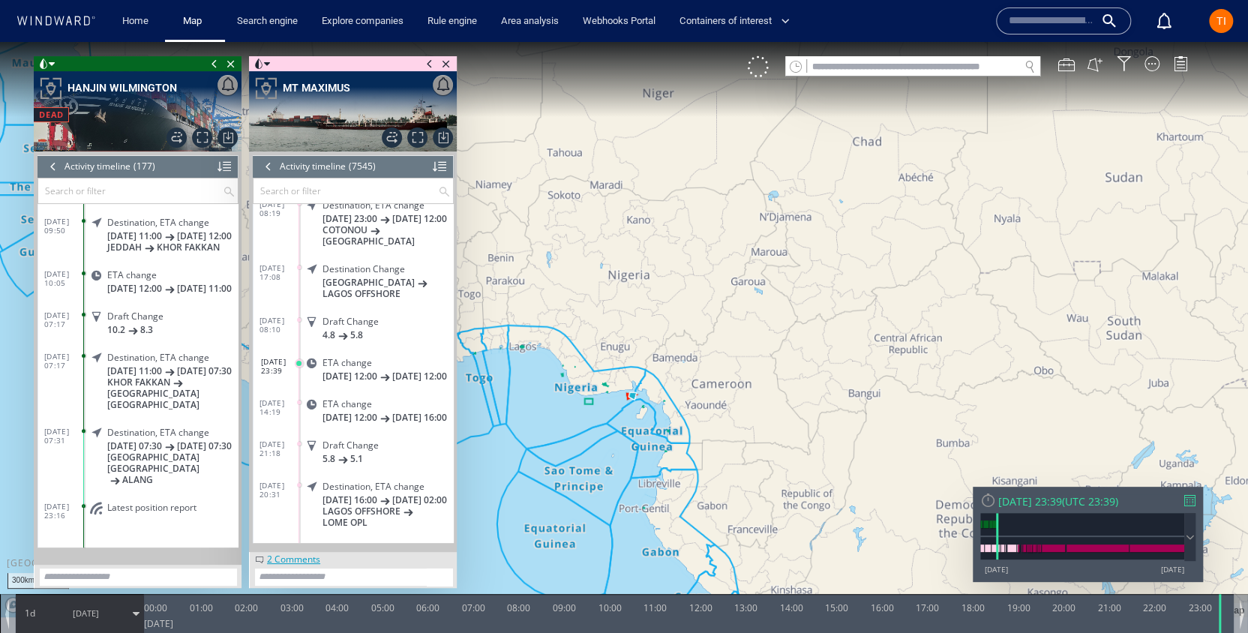
drag, startPoint x: 991, startPoint y: 181, endPoint x: 760, endPoint y: 238, distance: 238.0
click at [671, 350] on canvas "Map" at bounding box center [624, 329] width 1248 height 575
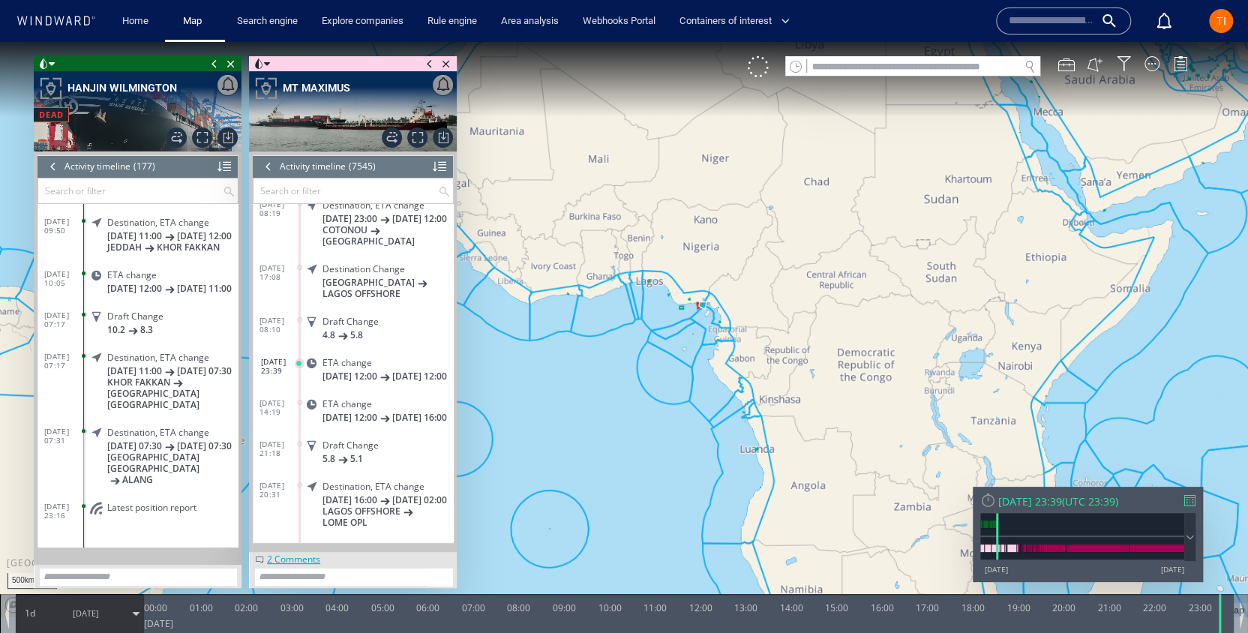
click at [722, 346] on canvas "Map" at bounding box center [624, 329] width 1248 height 575
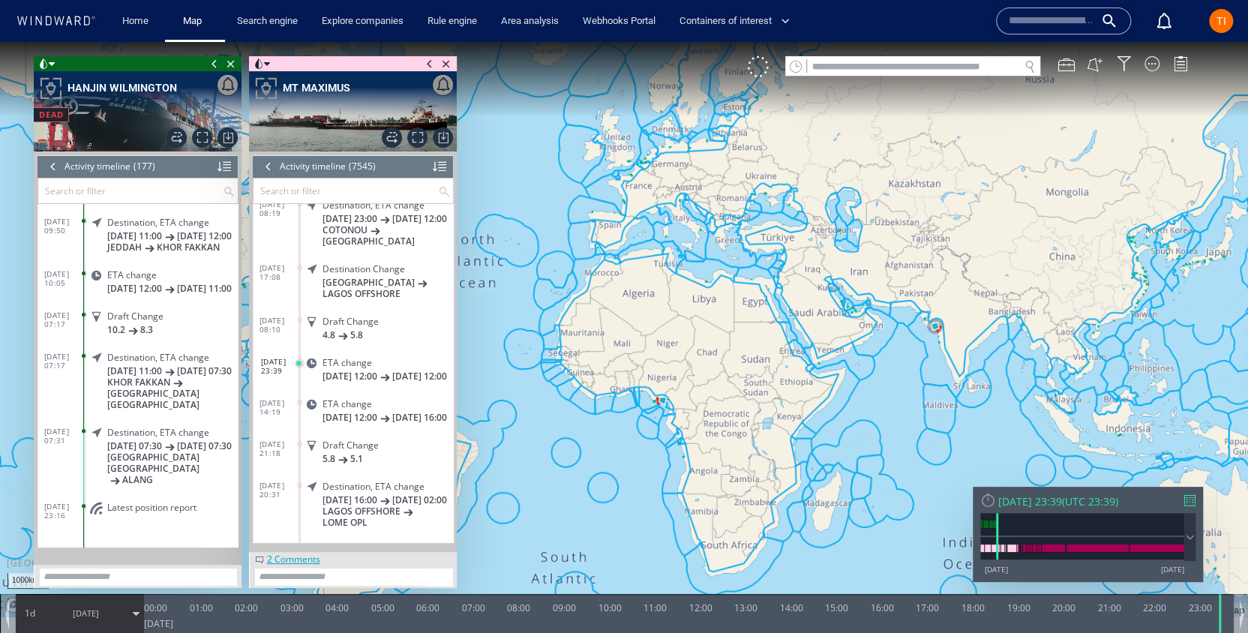
drag, startPoint x: 657, startPoint y: 282, endPoint x: 778, endPoint y: 244, distance: 126.7
click at [814, 250] on canvas "Map" at bounding box center [624, 329] width 1248 height 575
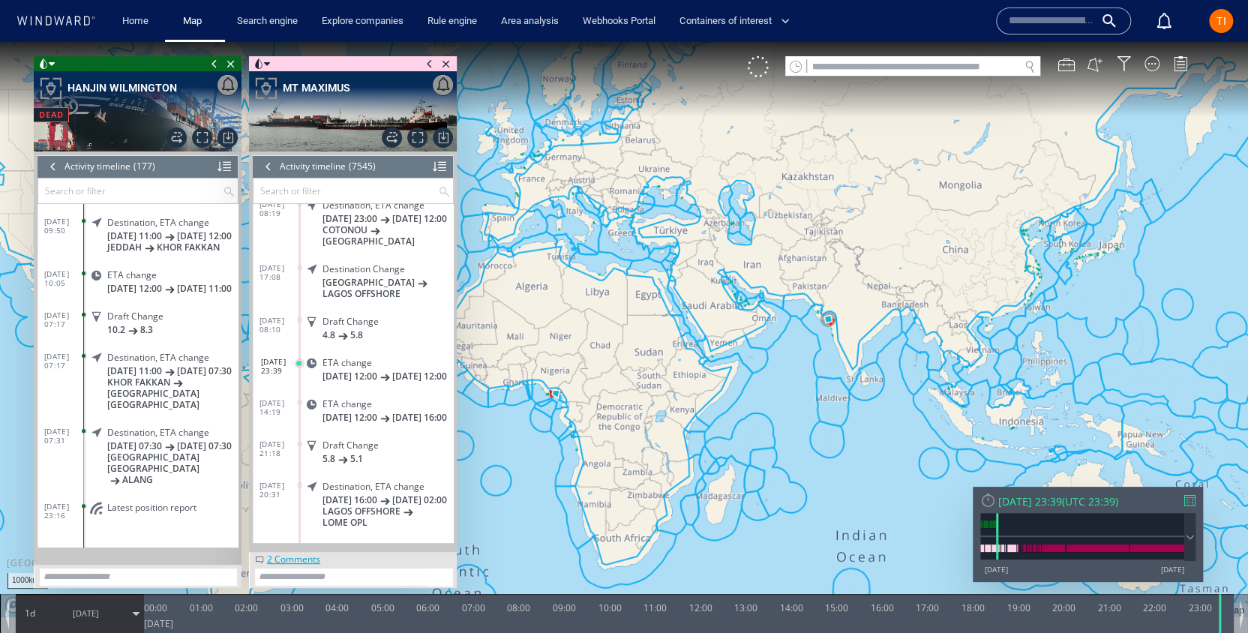
scroll to position [6756, 0]
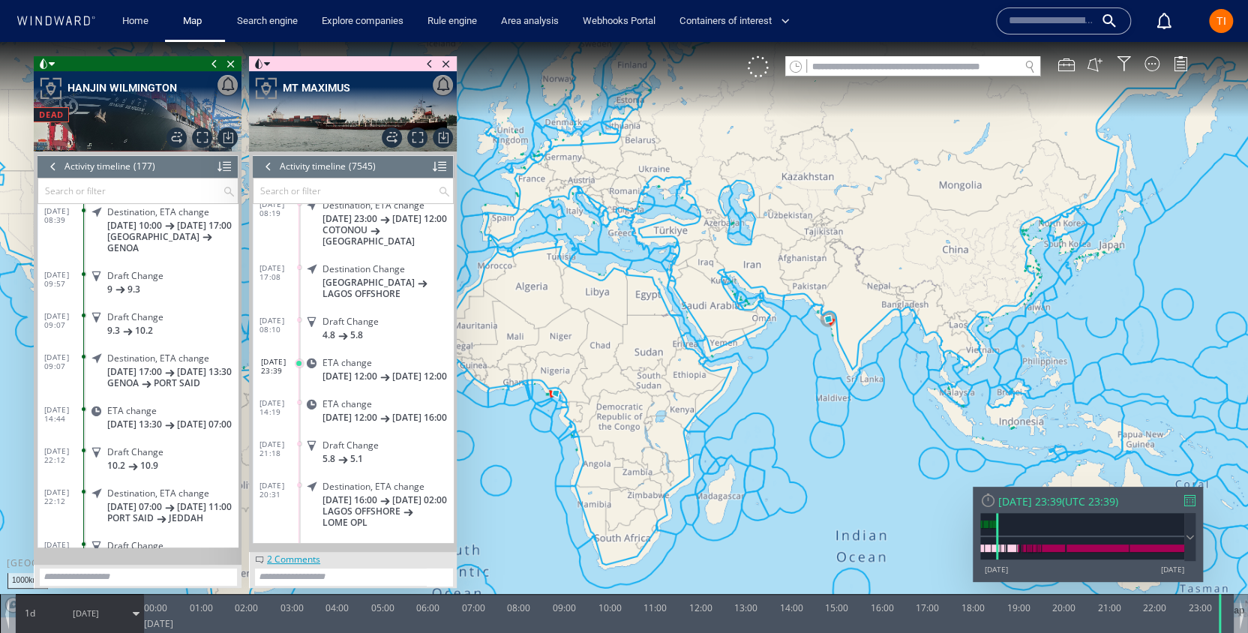
click at [52, 166] on div at bounding box center [53, 166] width 17 height 23
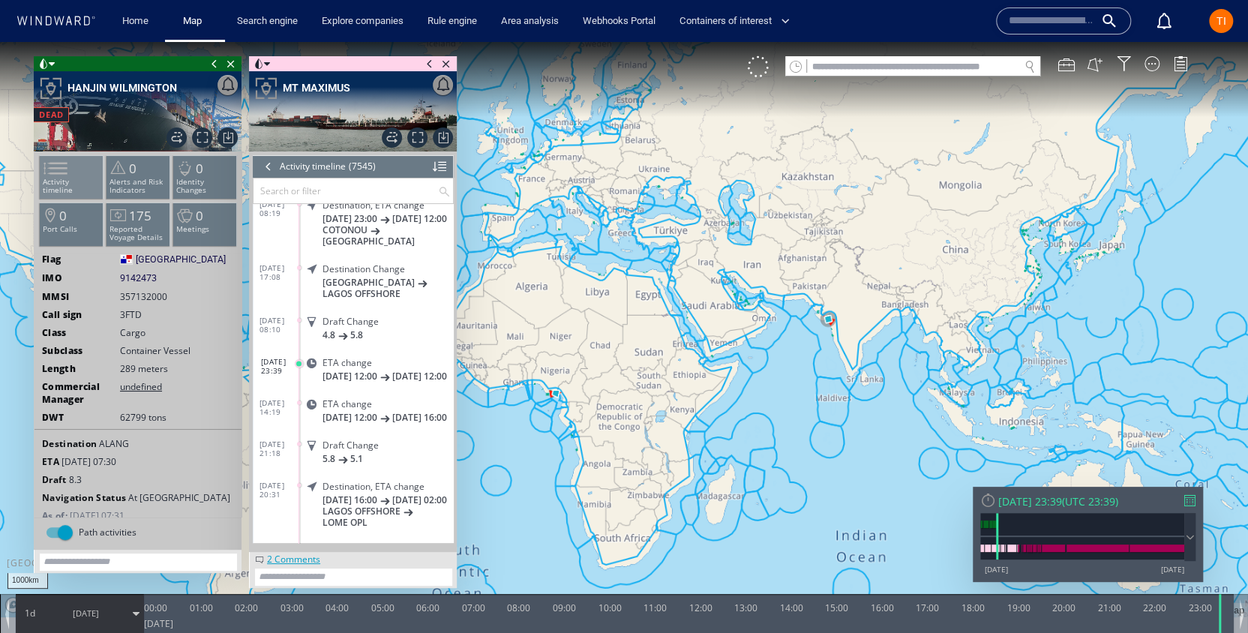
click at [74, 181] on p "Activity timeline" at bounding box center [72, 186] width 64 height 17
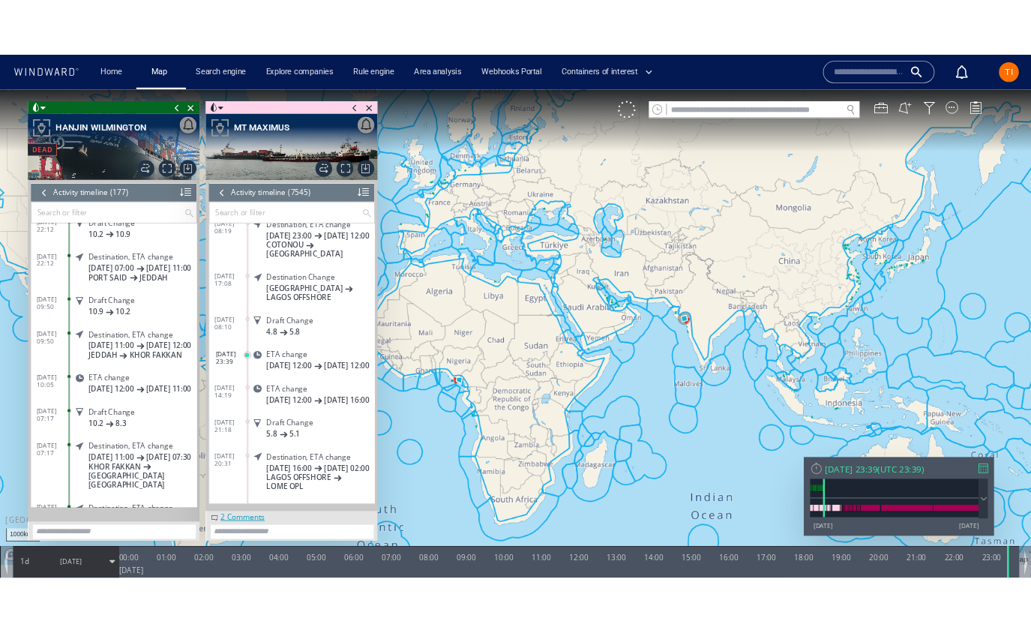
scroll to position [7132, 0]
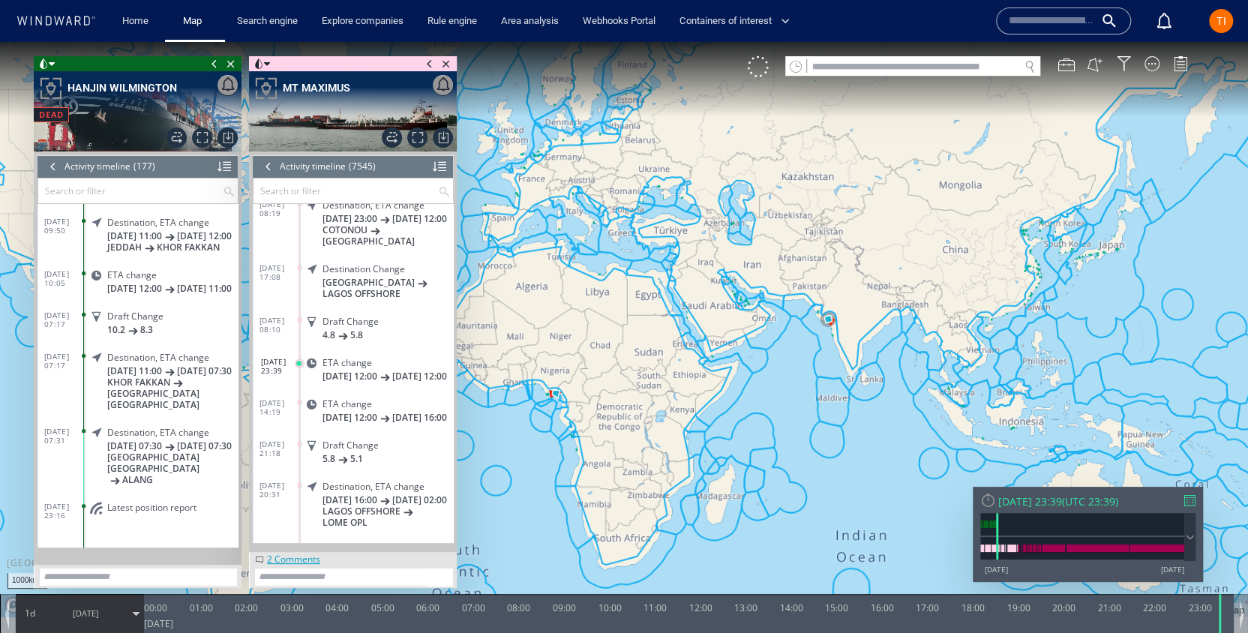
drag, startPoint x: 579, startPoint y: 260, endPoint x: 673, endPoint y: 237, distance: 96.4
click at [672, 237] on canvas "Map" at bounding box center [624, 329] width 1248 height 575
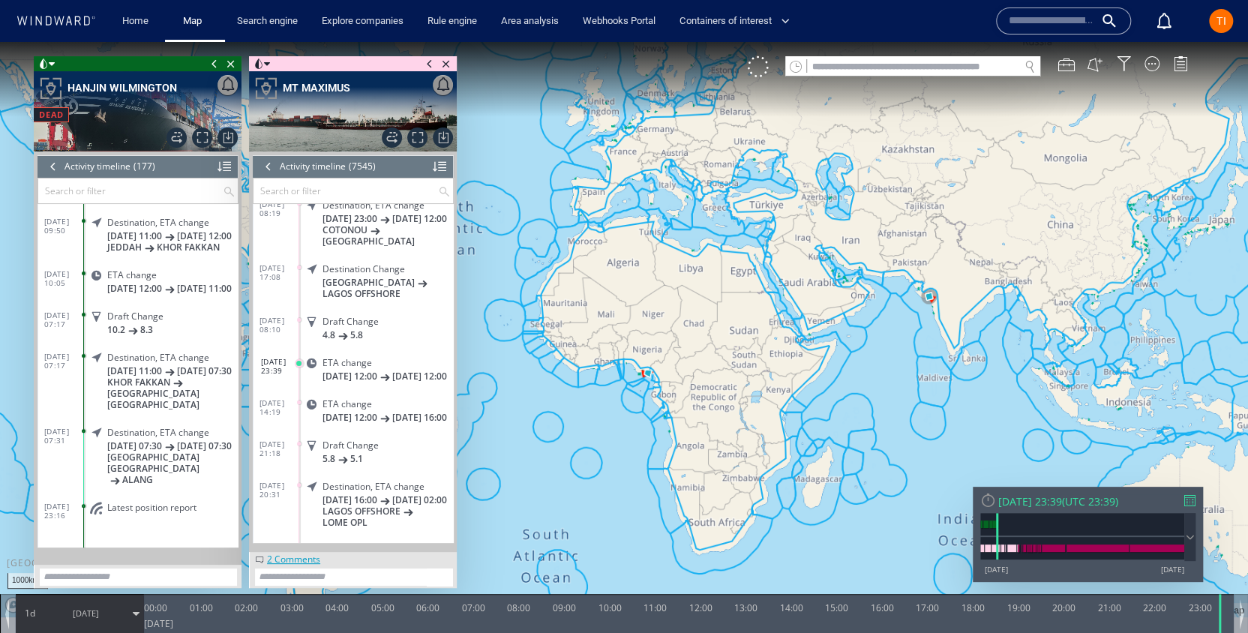
click at [53, 167] on div at bounding box center [53, 166] width 17 height 23
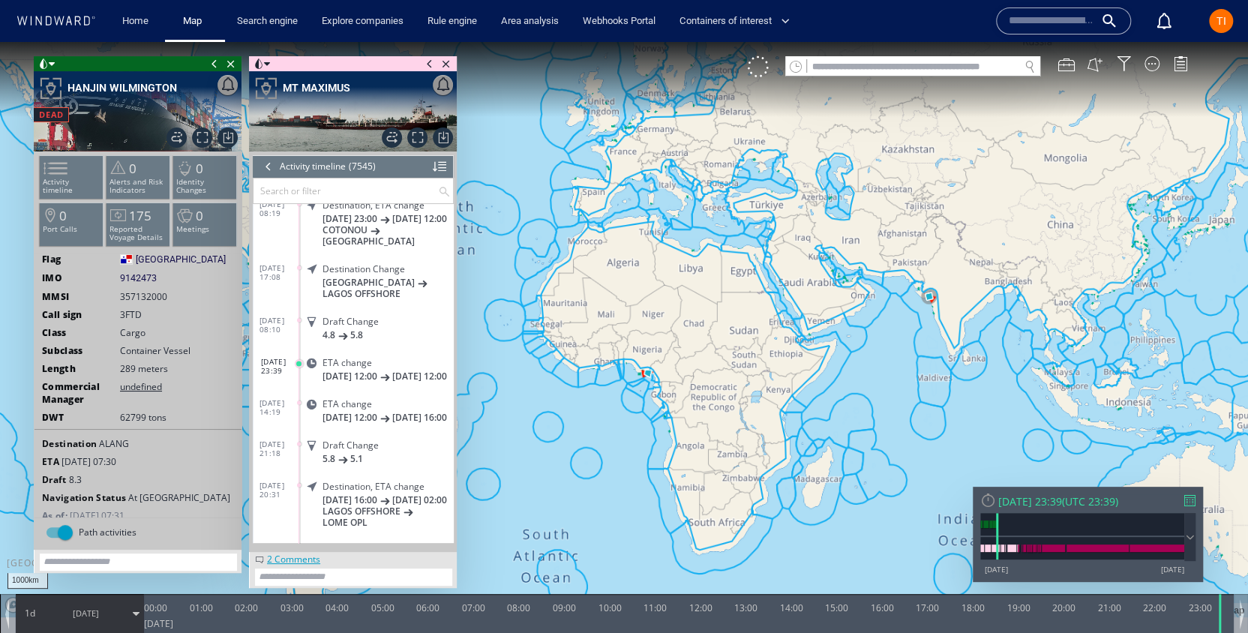
click at [266, 172] on div at bounding box center [268, 166] width 17 height 23
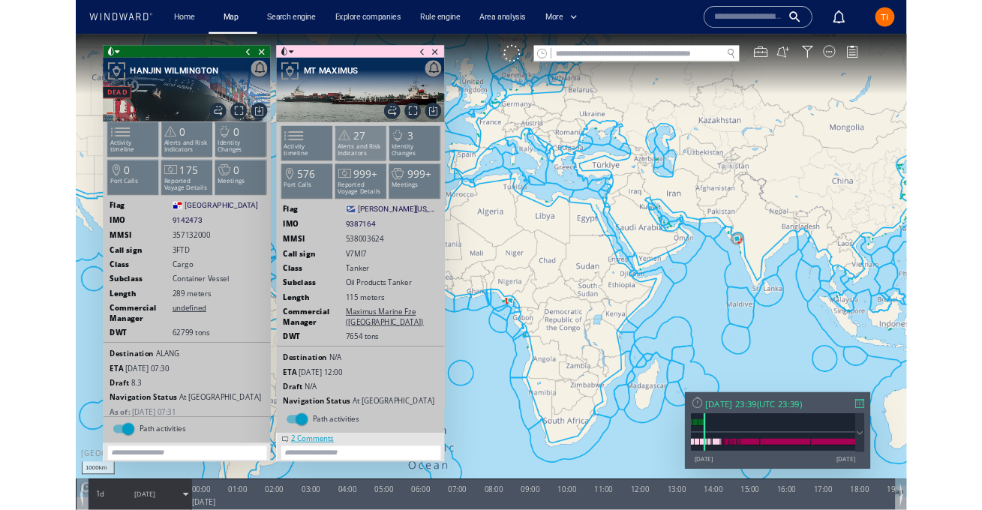
scroll to position [8, 0]
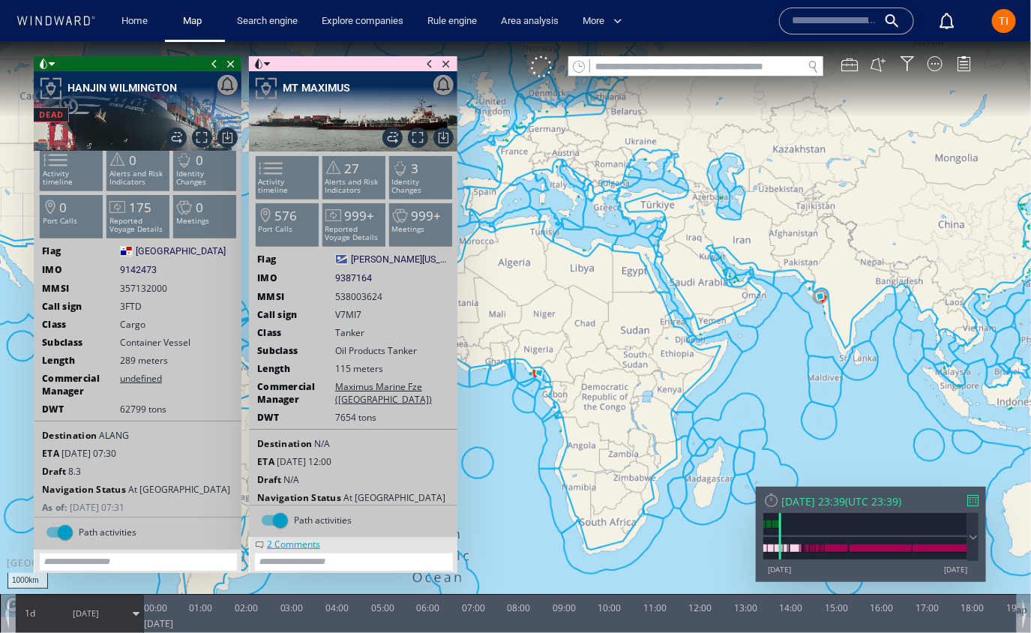
click at [682, 67] on input "text" at bounding box center [696, 66] width 212 height 20
paste input "*********"
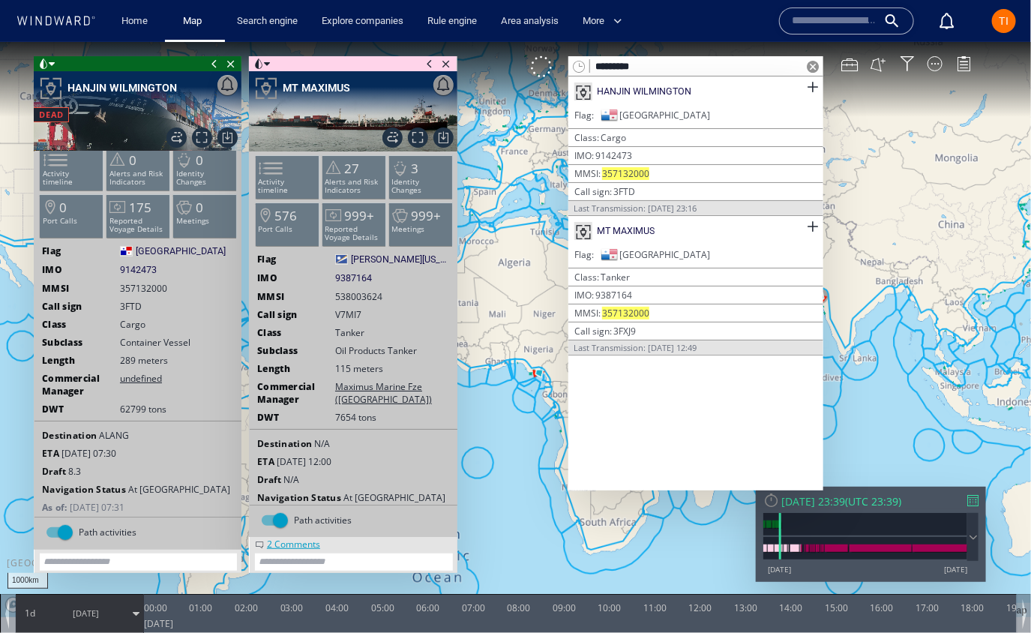
type input "*********"
click at [813, 68] on span at bounding box center [813, 66] width 12 height 12
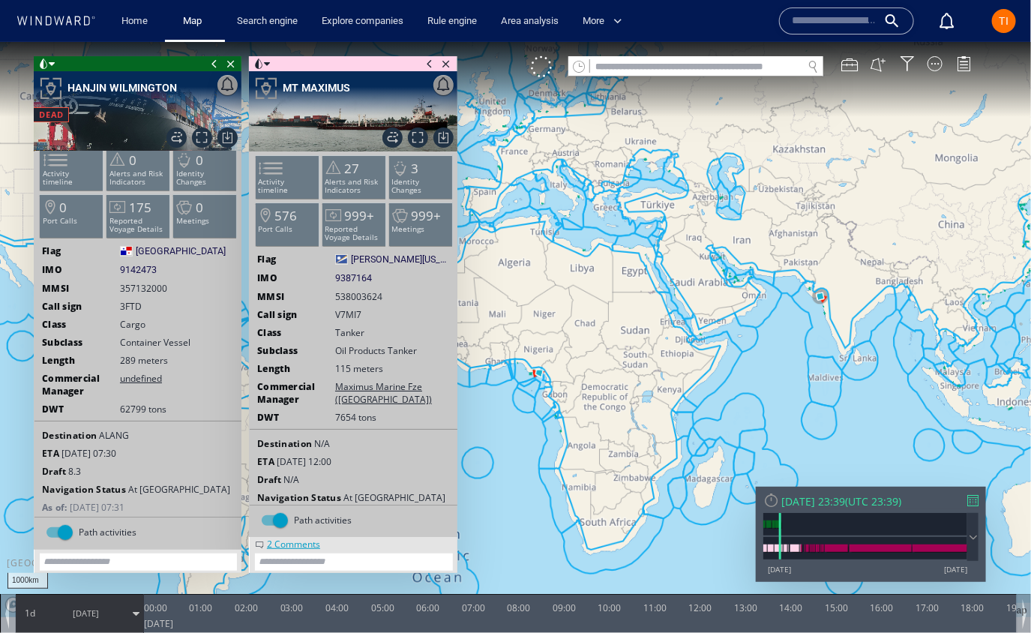
click at [139, 290] on span "357132000" at bounding box center [143, 287] width 47 height 13
click at [141, 290] on span "357132000" at bounding box center [143, 287] width 47 height 13
click at [145, 290] on span "357132000" at bounding box center [143, 287] width 47 height 13
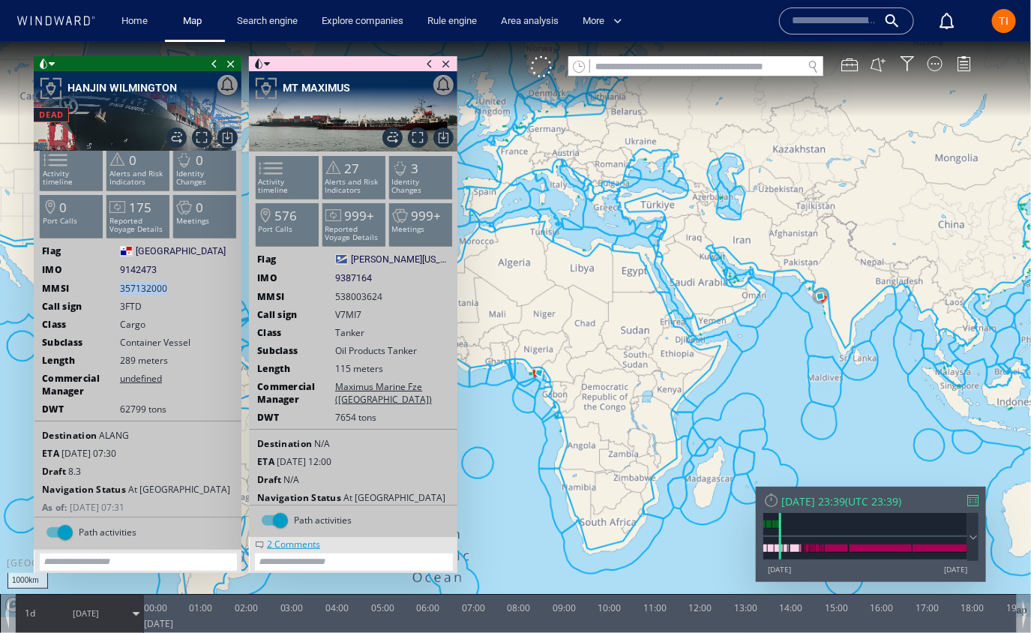
drag, startPoint x: 168, startPoint y: 287, endPoint x: 120, endPoint y: 286, distance: 48.0
click at [120, 286] on span "357132000" at bounding box center [151, 287] width 62 height 13
copy span "357132000"
click at [645, 65] on input "text" at bounding box center [696, 66] width 212 height 20
paste input "*********"
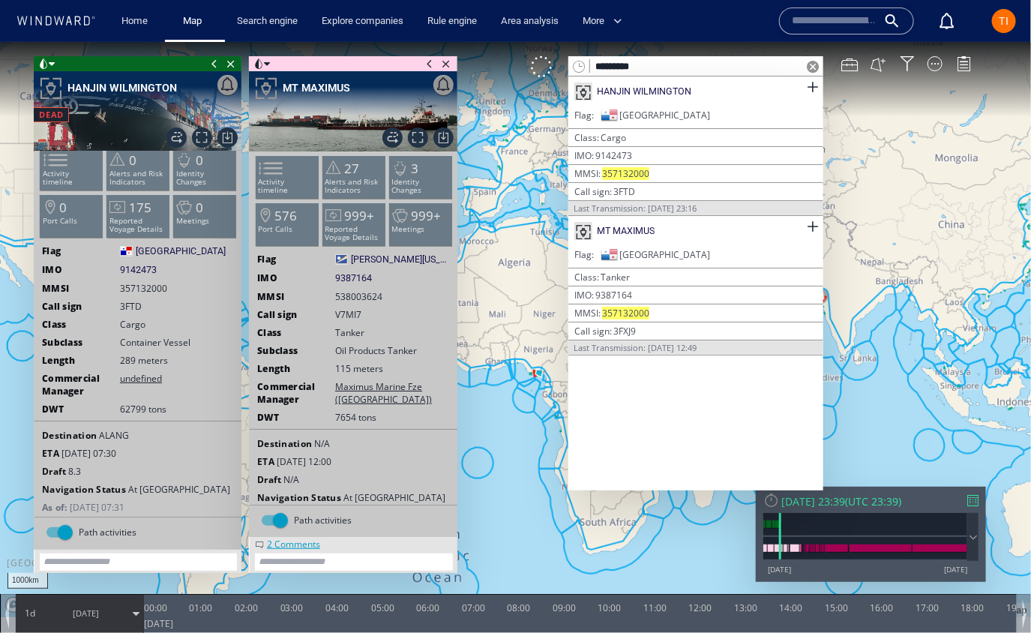
type input "*********"
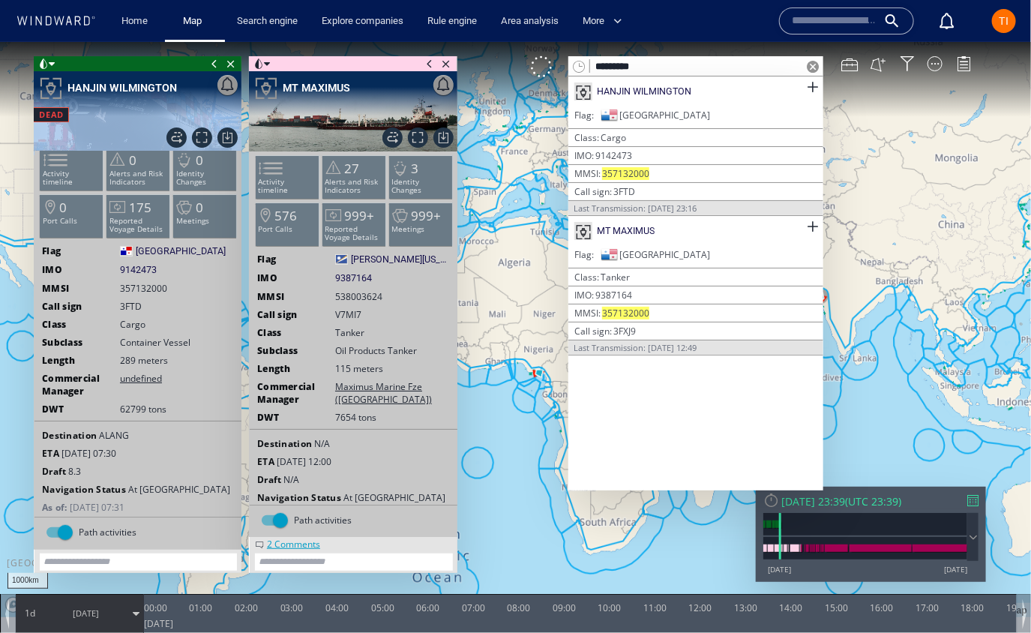
drag, startPoint x: 41, startPoint y: 117, endPoint x: 74, endPoint y: 116, distance: 33.8
click at [74, 116] on div "DEAD Export data Export path positions... Export property changes... Generate v…" at bounding box center [138, 111] width 208 height 80
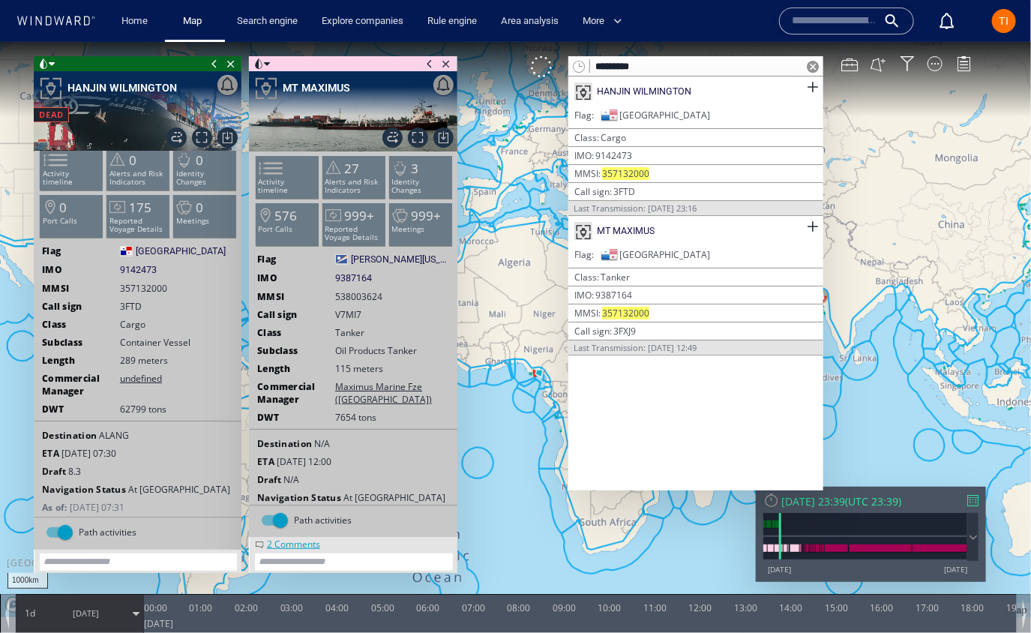
click at [810, 68] on span at bounding box center [813, 66] width 12 height 12
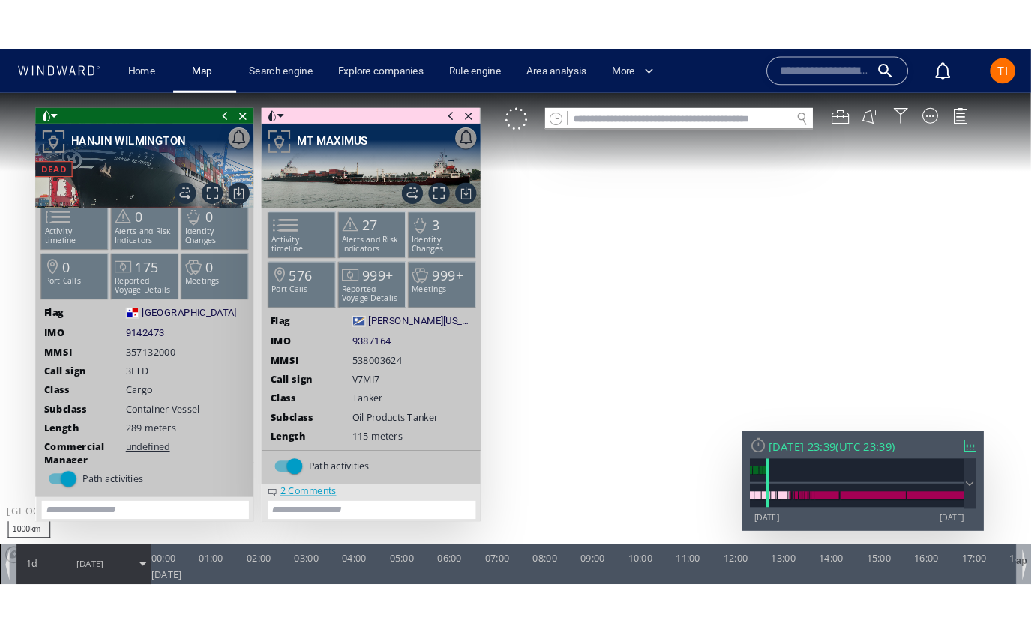
scroll to position [8, 0]
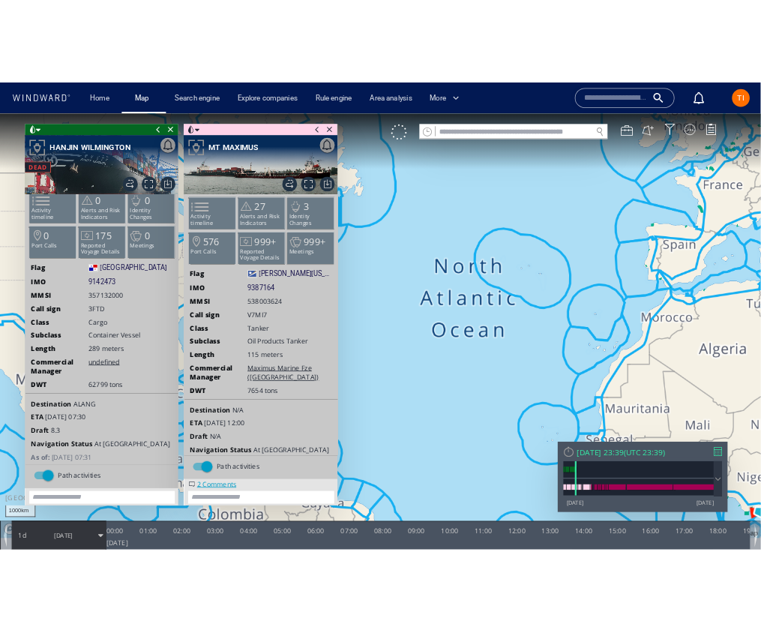
scroll to position [8, 0]
